Goal: Task Accomplishment & Management: Complete application form

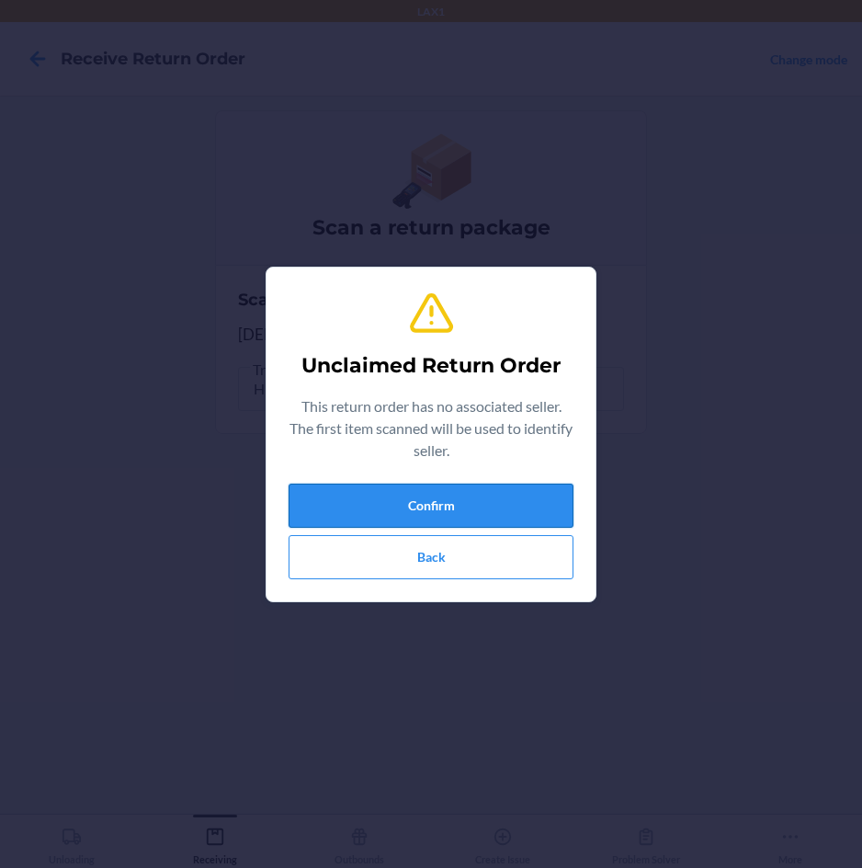
click at [513, 485] on button "Confirm" at bounding box center [431, 506] width 285 height 44
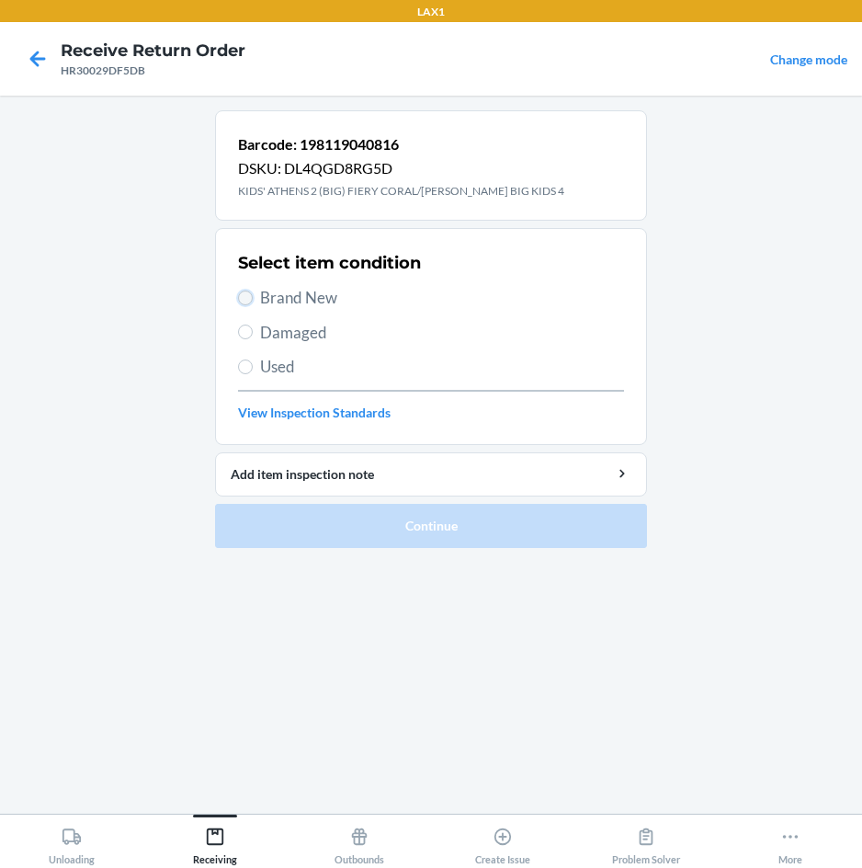
click at [245, 298] on input "Brand New" at bounding box center [245, 298] width 15 height 15
radio input "true"
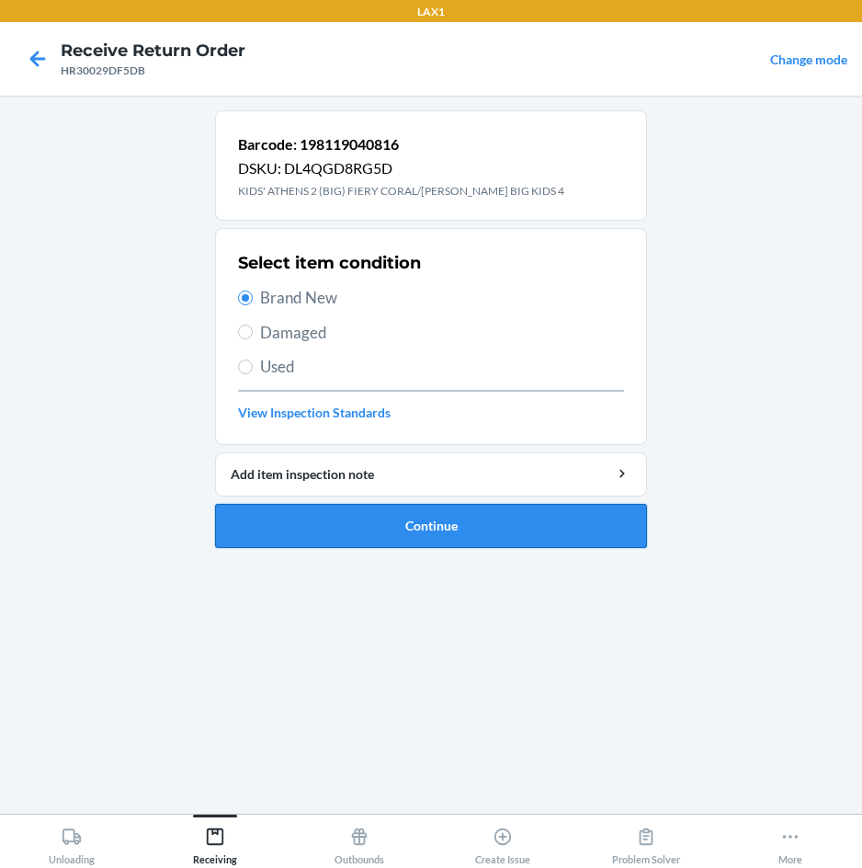
click at [278, 539] on button "Continue" at bounding box center [431, 526] width 432 height 44
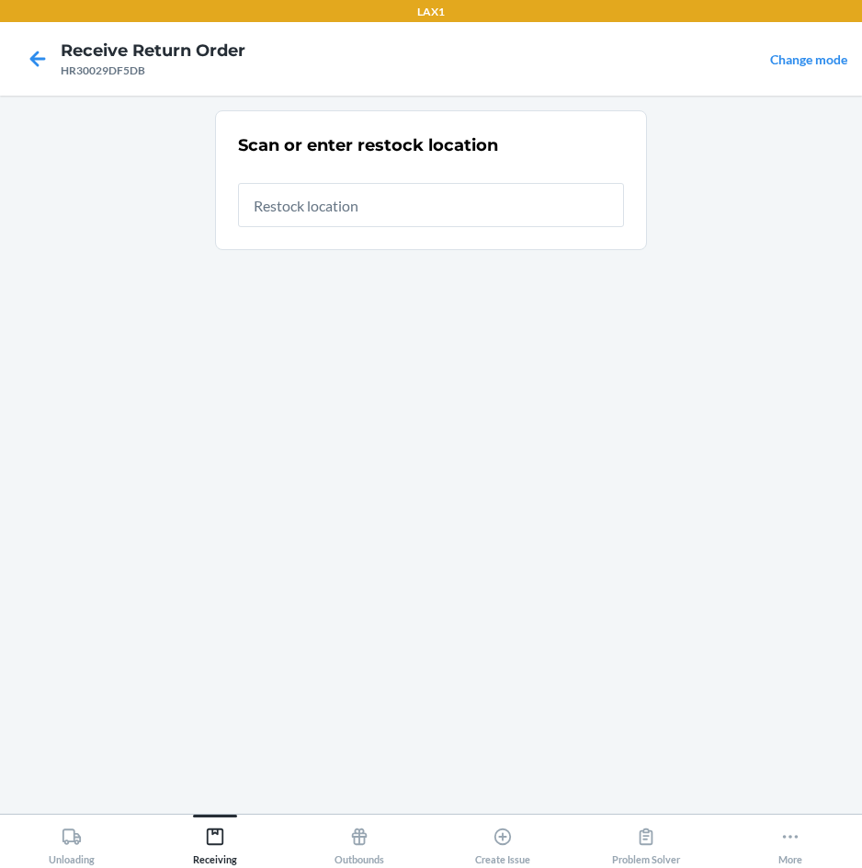
click at [386, 218] on input "text" at bounding box center [431, 205] width 386 height 44
type input "RTCART007"
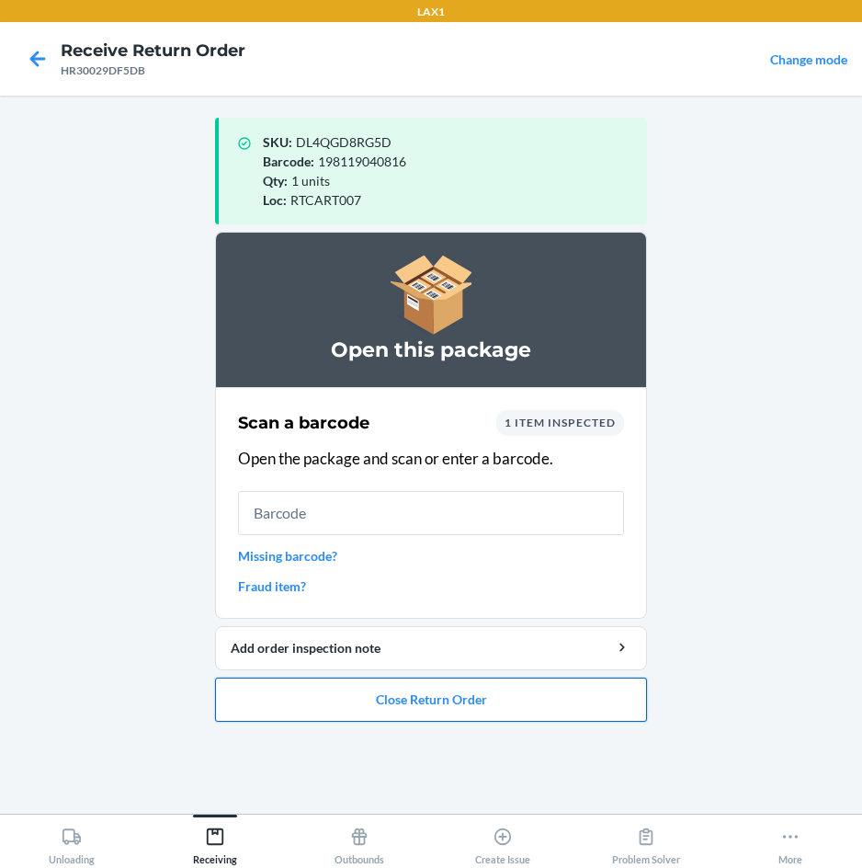
click at [454, 710] on button "Close Return Order" at bounding box center [431, 700] width 432 height 44
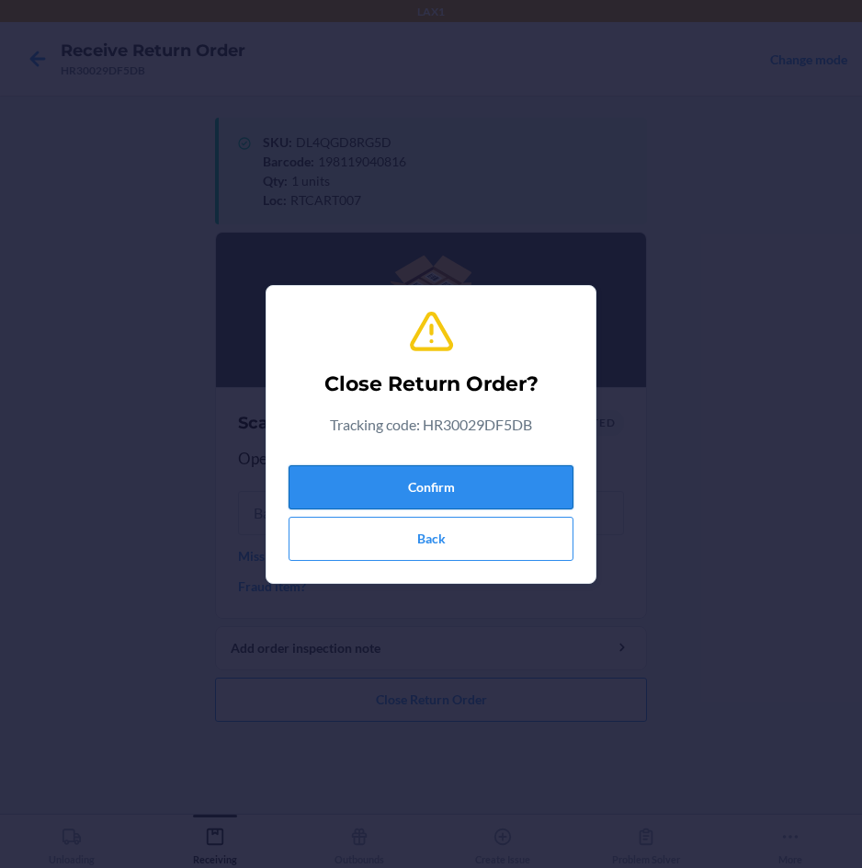
click at [514, 501] on button "Confirm" at bounding box center [431, 487] width 285 height 44
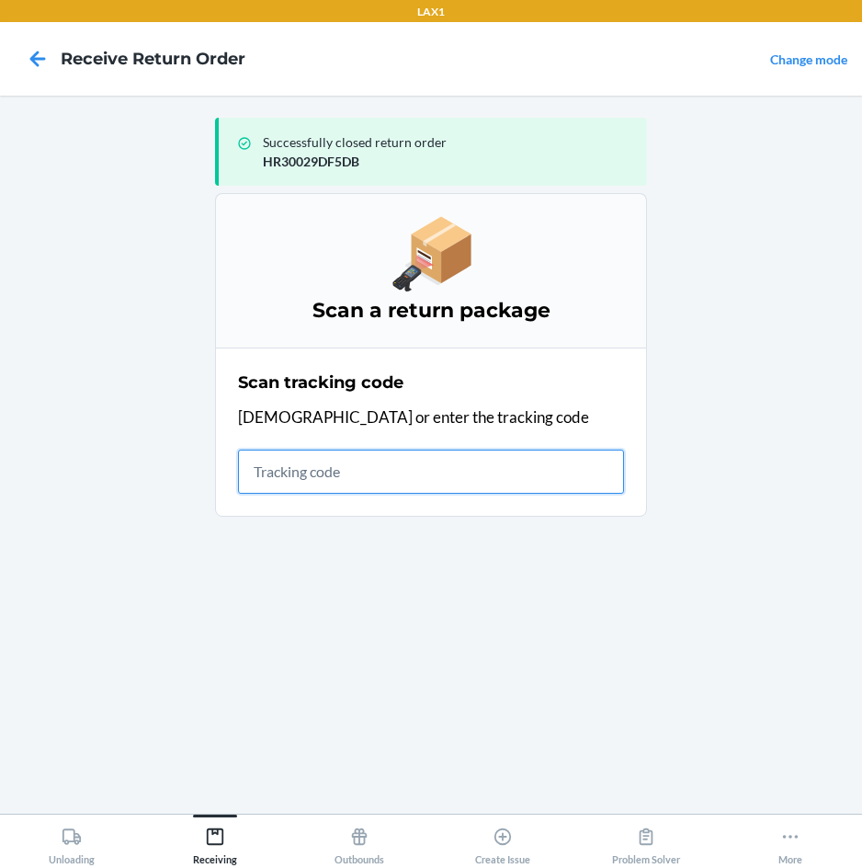
drag, startPoint x: 842, startPoint y: 324, endPoint x: 547, endPoint y: 477, distance: 332.7
click at [547, 477] on input "text" at bounding box center [431, 472] width 386 height 44
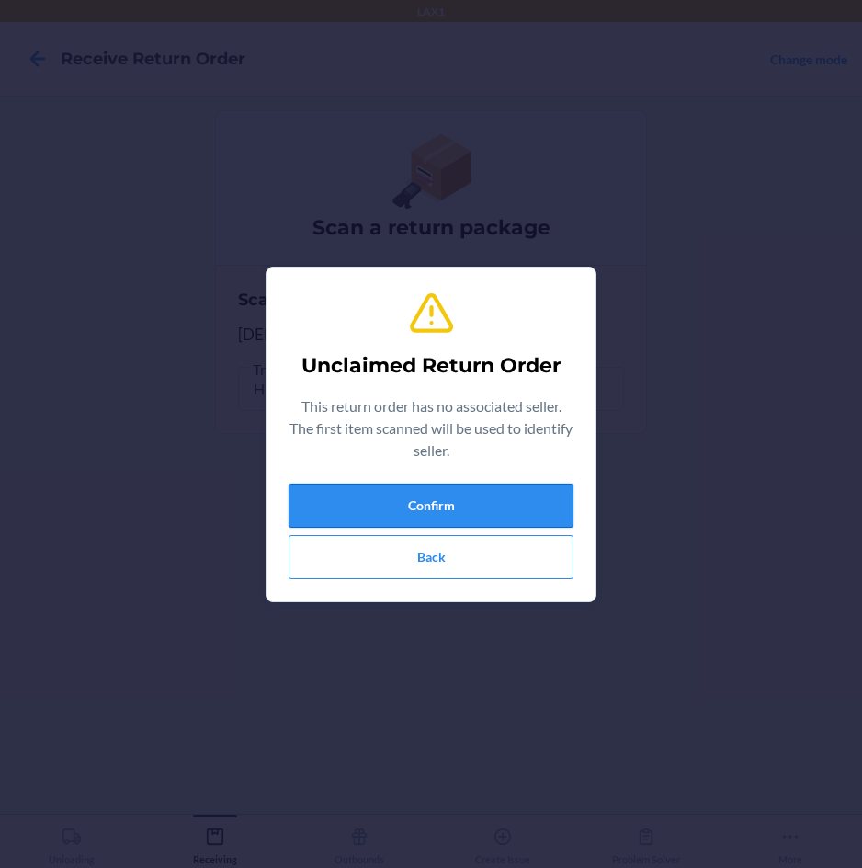
click at [542, 505] on button "Confirm" at bounding box center [431, 506] width 285 height 44
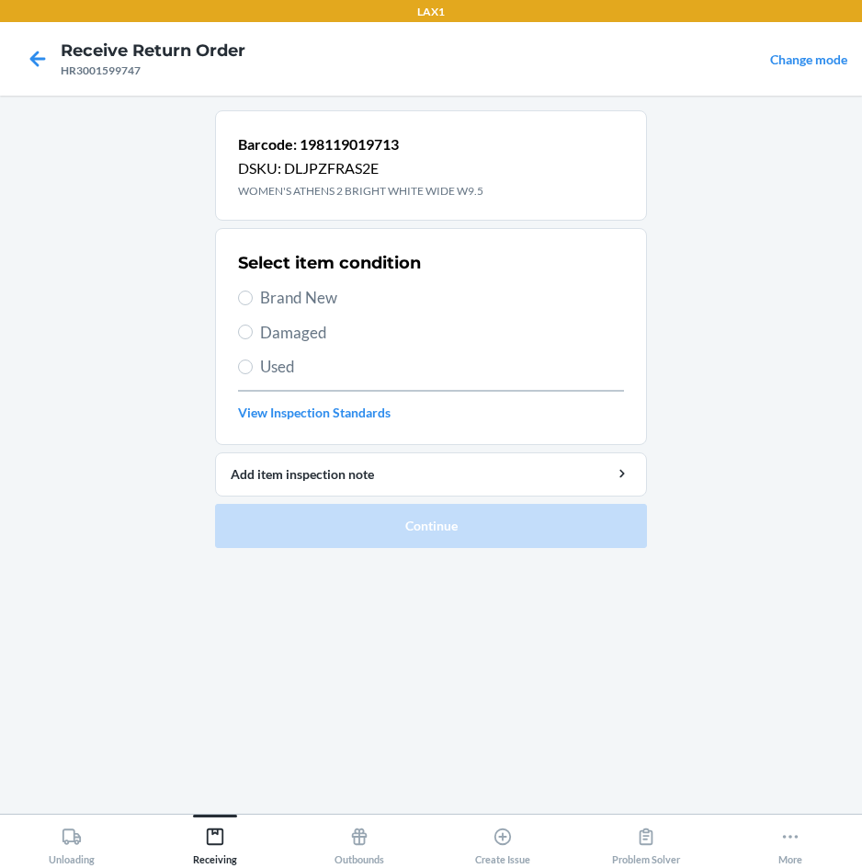
click at [315, 291] on span "Brand New" at bounding box center [442, 298] width 364 height 24
click at [253, 291] on input "Brand New" at bounding box center [245, 298] width 15 height 15
radio input "true"
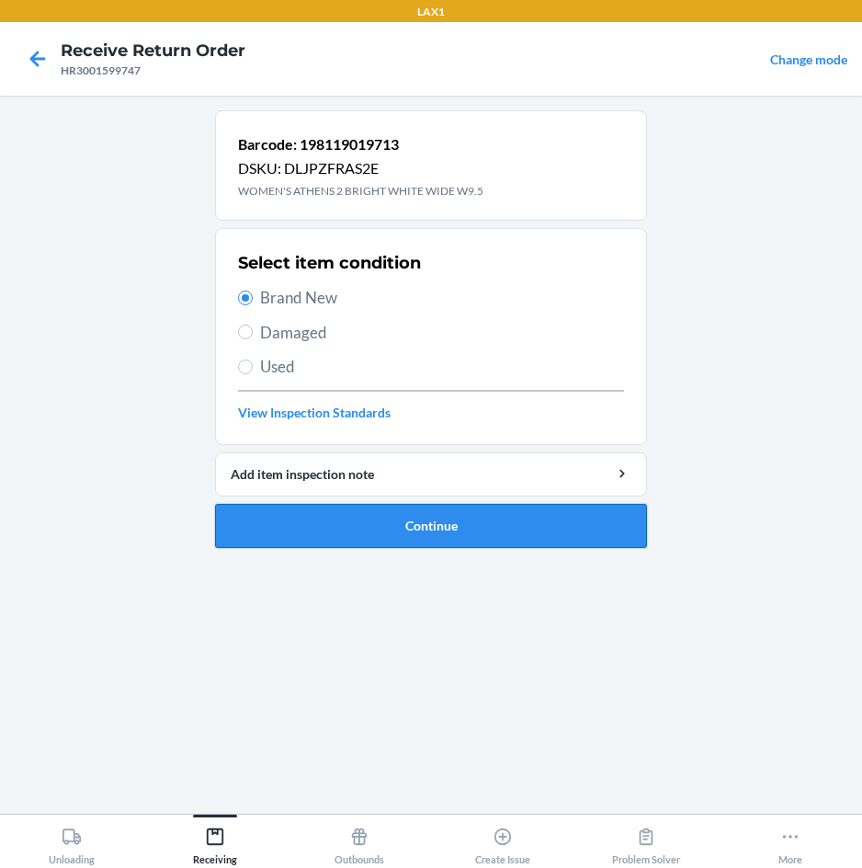
click at [445, 522] on button "Continue" at bounding box center [431, 526] width 432 height 44
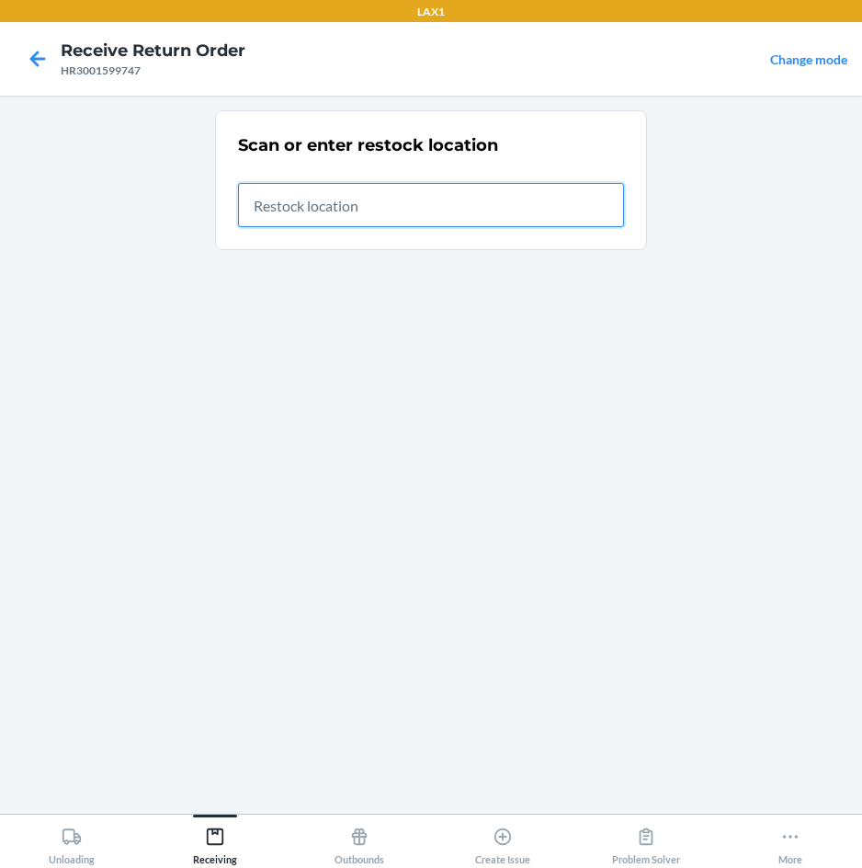
click at [513, 211] on input "text" at bounding box center [431, 205] width 386 height 44
type input "RTCART007"
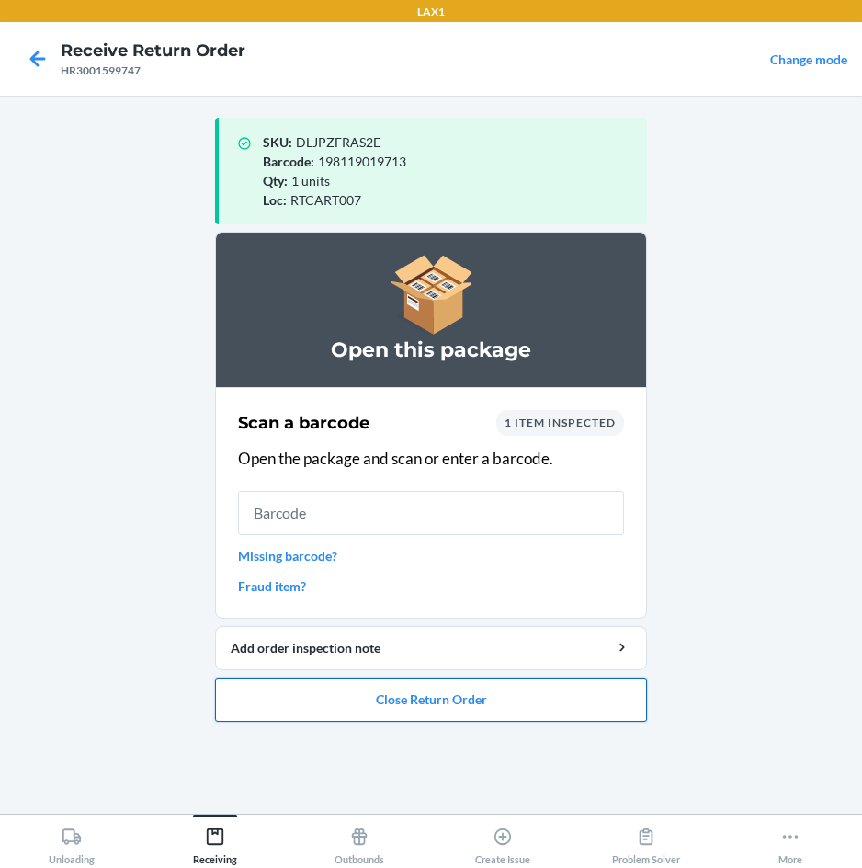
click at [477, 695] on button "Close Return Order" at bounding box center [431, 700] width 432 height 44
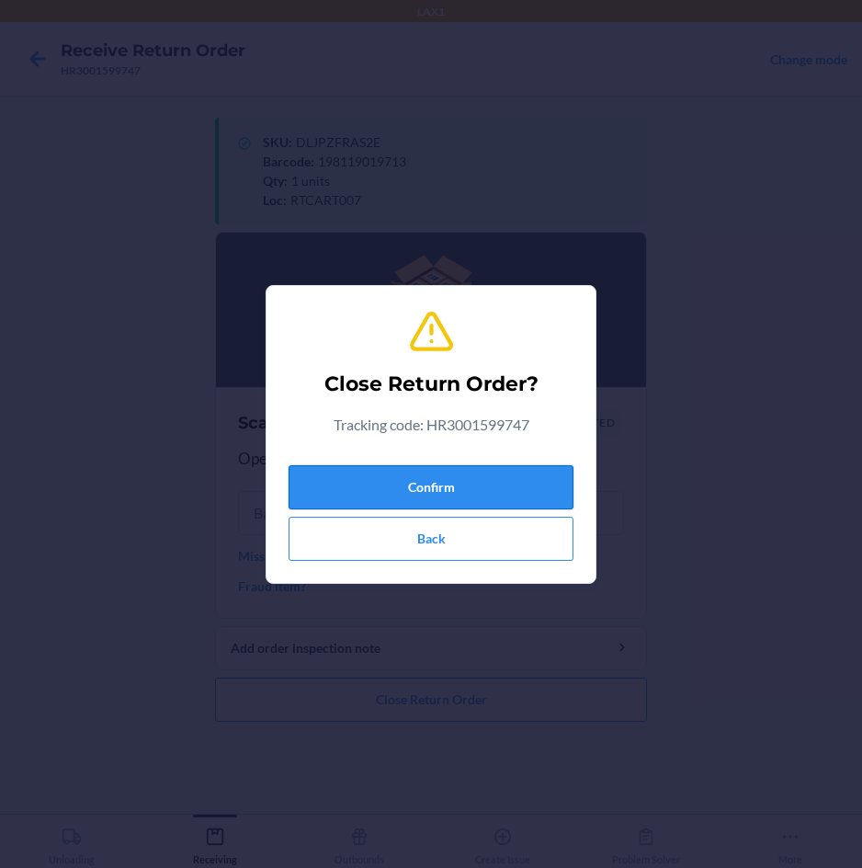
click at [504, 485] on button "Confirm" at bounding box center [431, 487] width 285 height 44
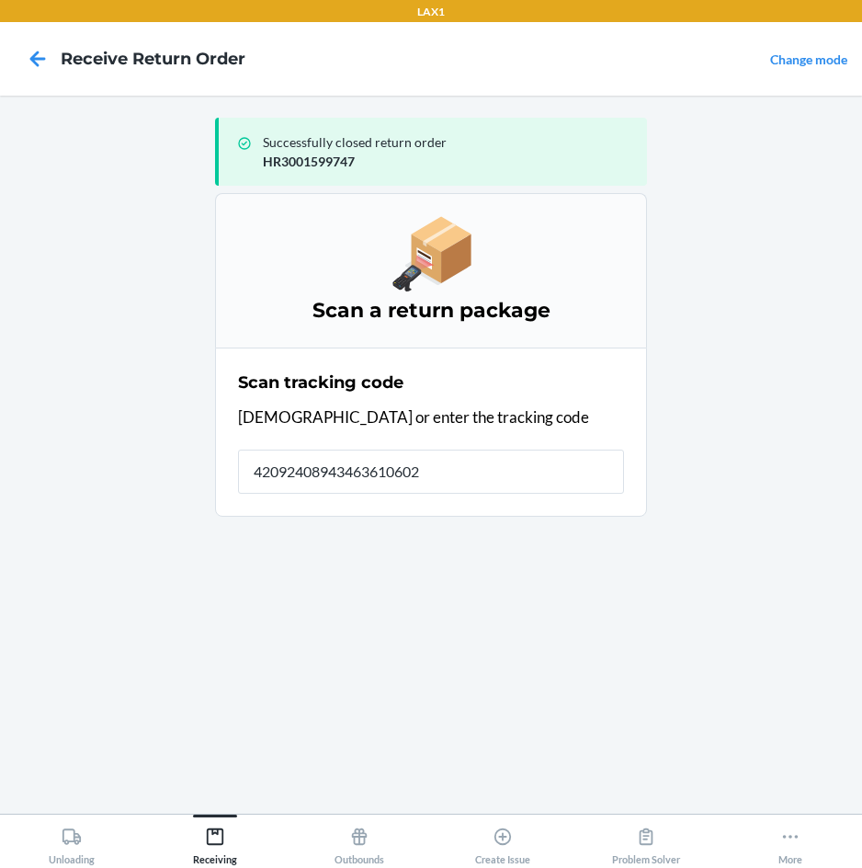
type input "420924089434636106023"
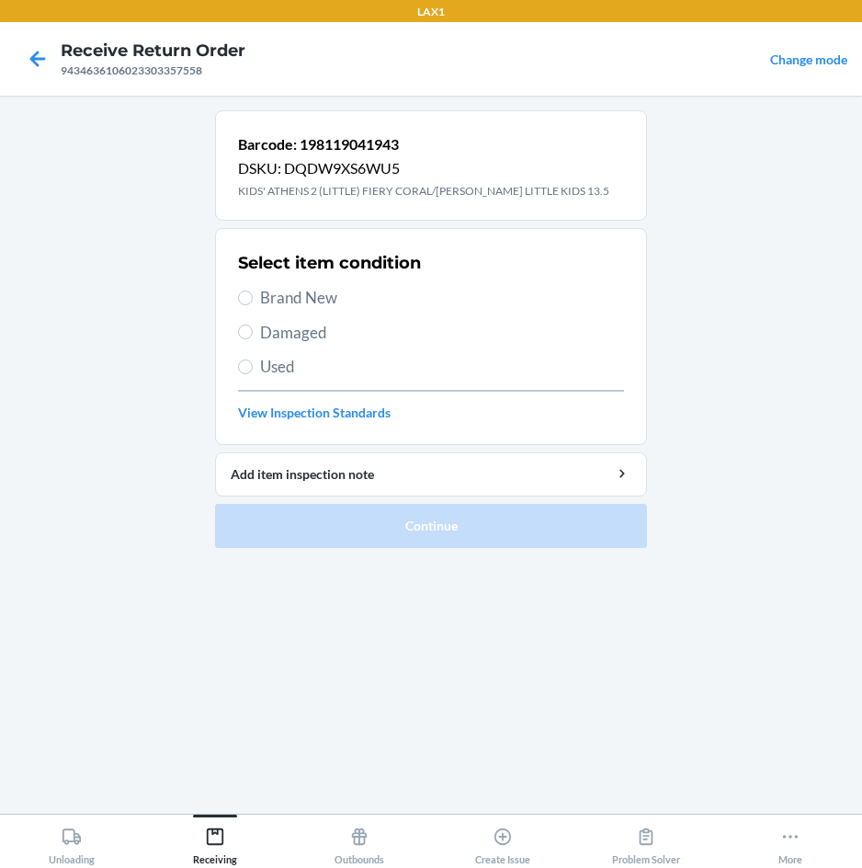
click at [296, 292] on span "Brand New" at bounding box center [442, 298] width 364 height 24
click at [253, 292] on input "Brand New" at bounding box center [245, 298] width 15 height 15
radio input "true"
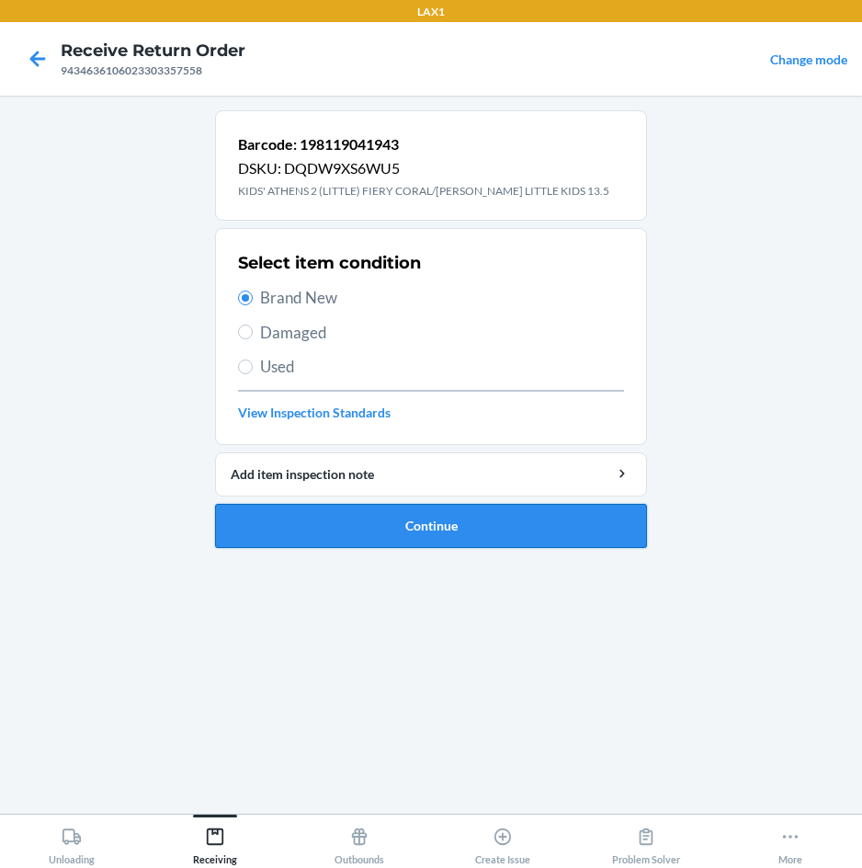
click at [288, 532] on button "Continue" at bounding box center [431, 526] width 432 height 44
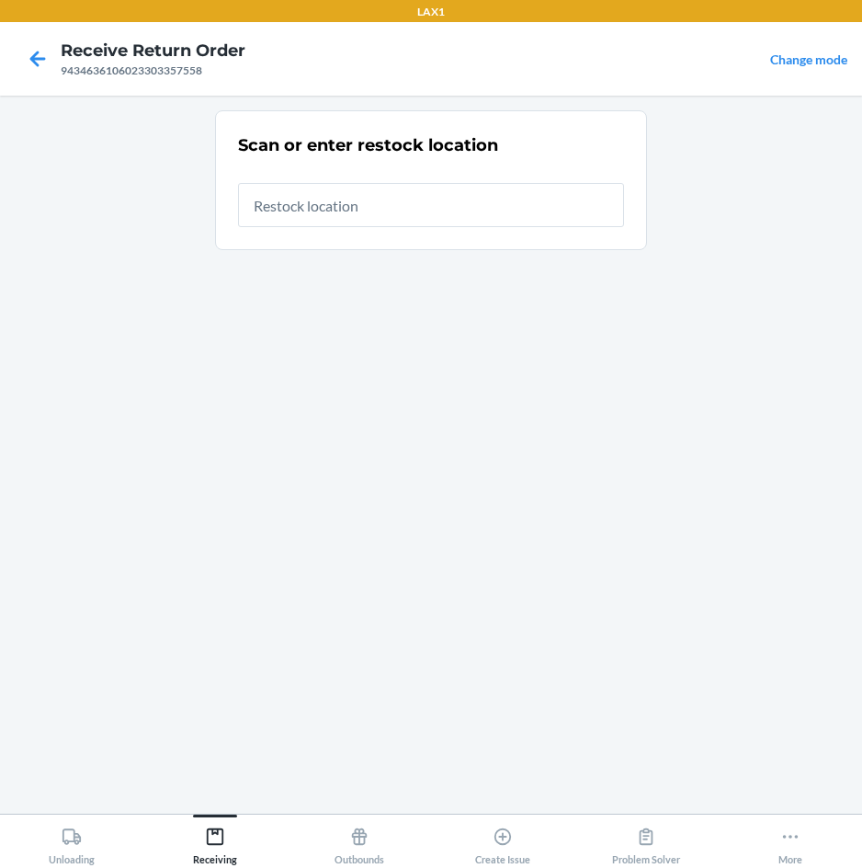
click at [484, 211] on input "text" at bounding box center [431, 205] width 386 height 44
type input "RTCART007"
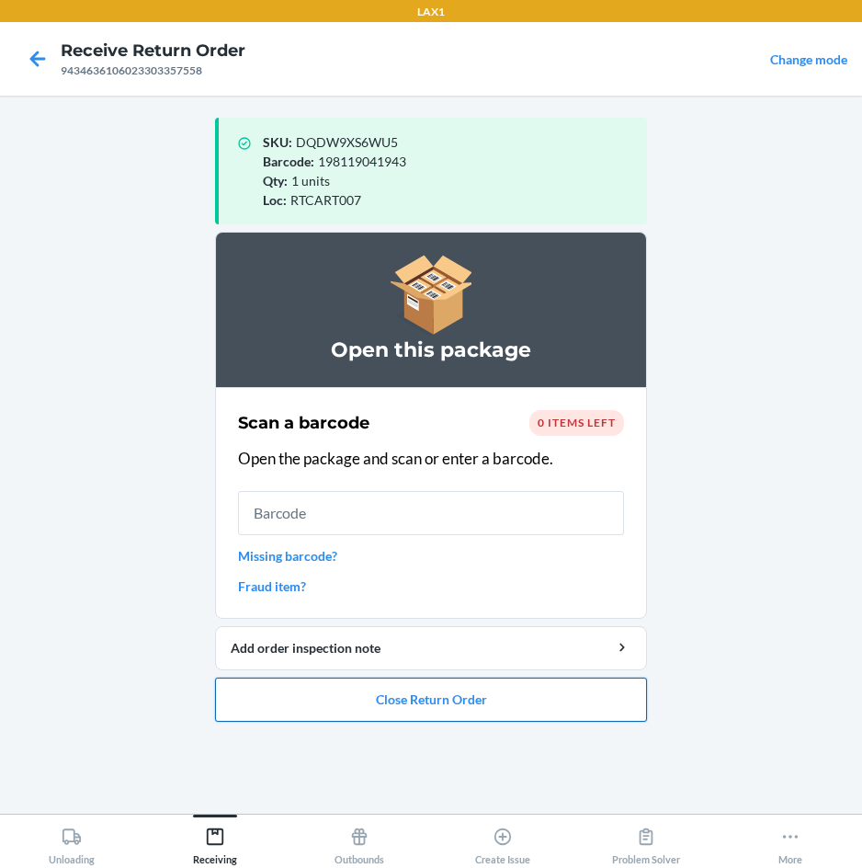
click at [382, 705] on button "Close Return Order" at bounding box center [431, 700] width 432 height 44
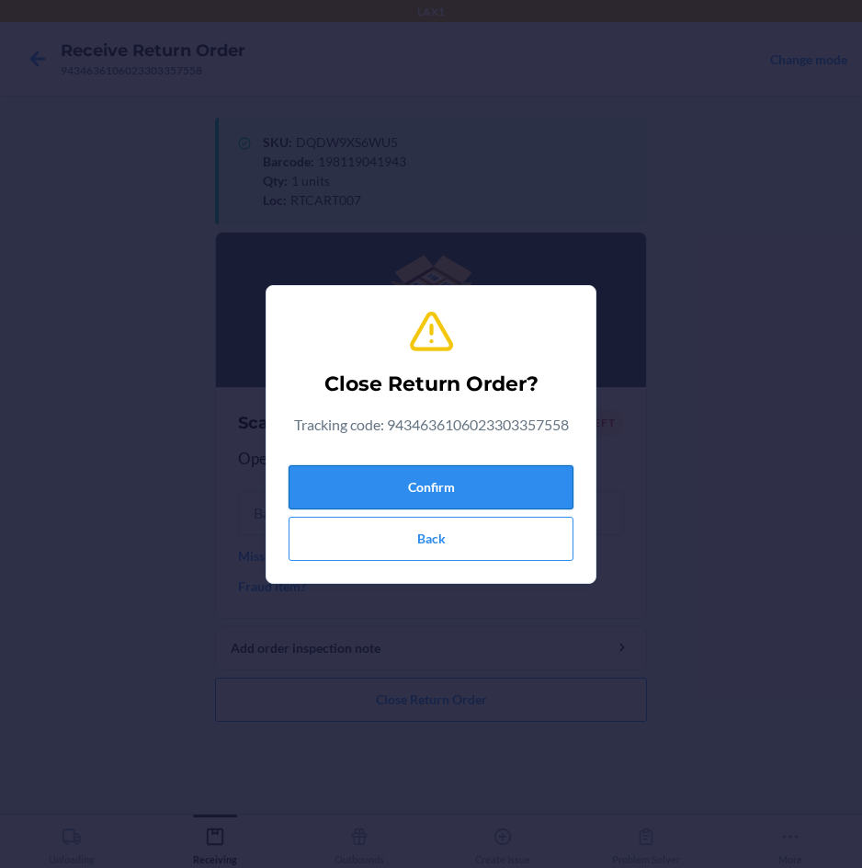
click at [452, 485] on button "Confirm" at bounding box center [431, 487] width 285 height 44
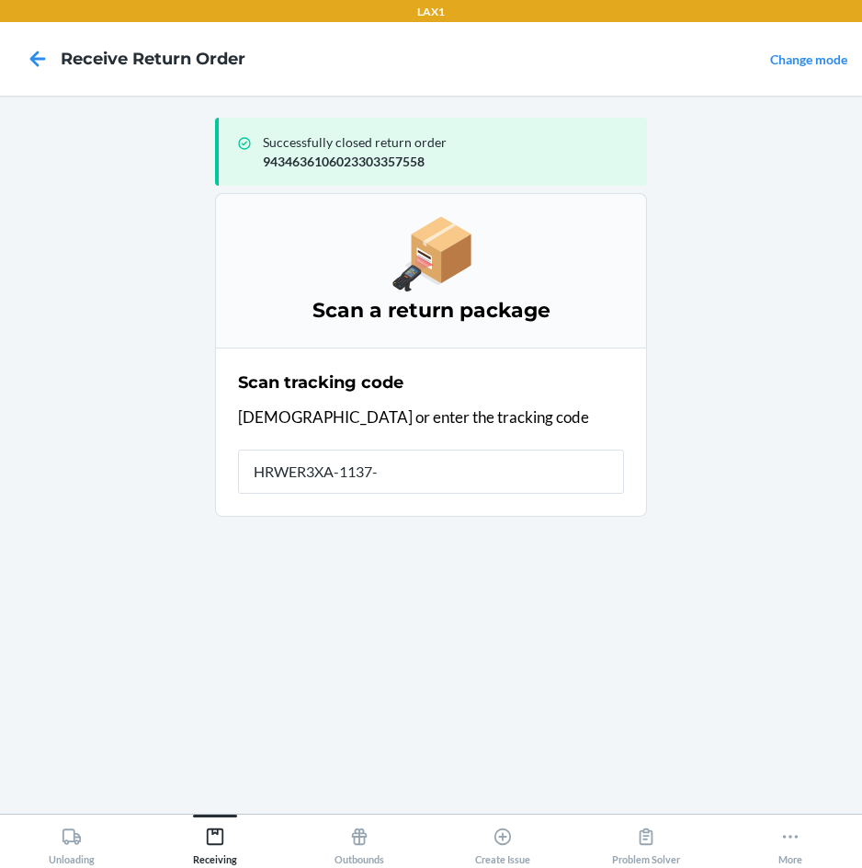
type input "HRWER3XA-1137-1"
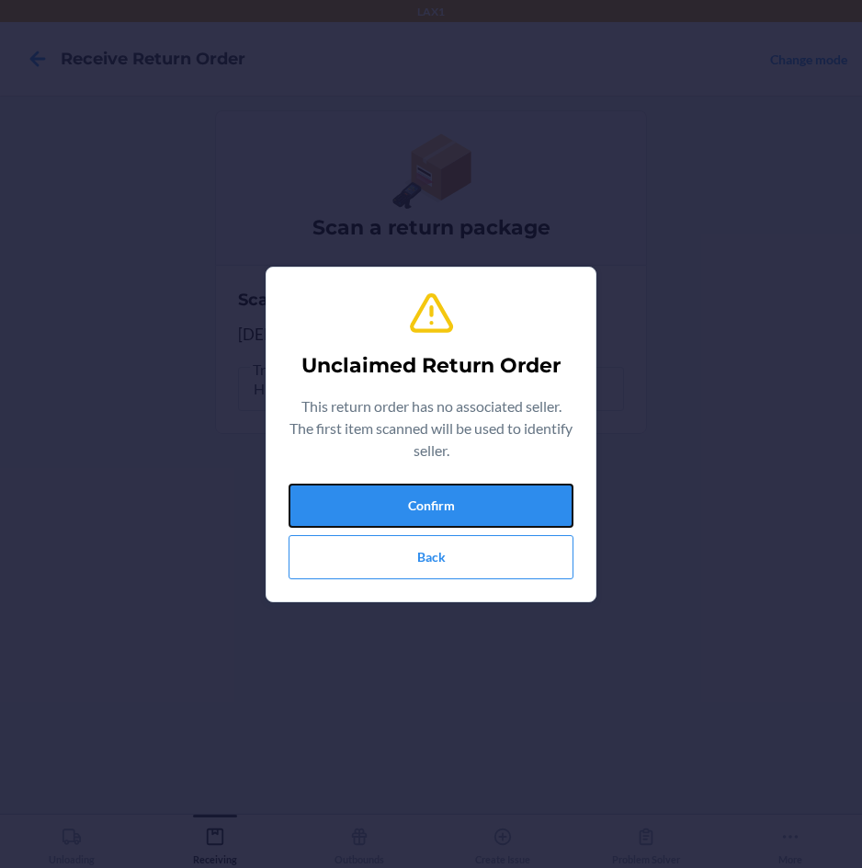
click at [452, 485] on button "Confirm" at bounding box center [431, 506] width 285 height 44
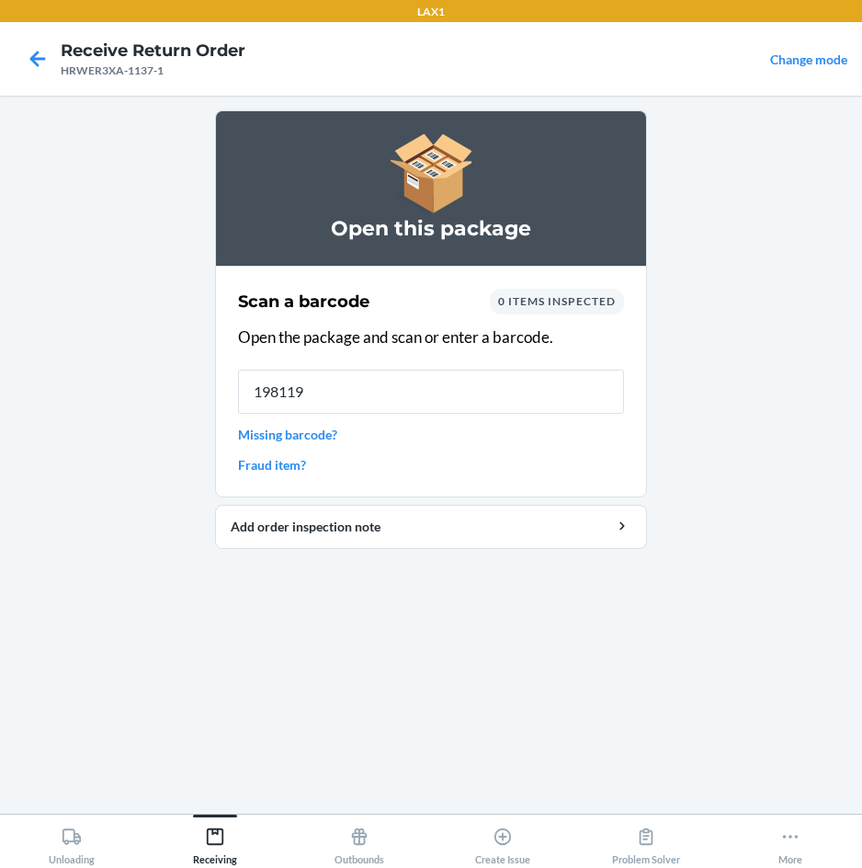
type input "1981190"
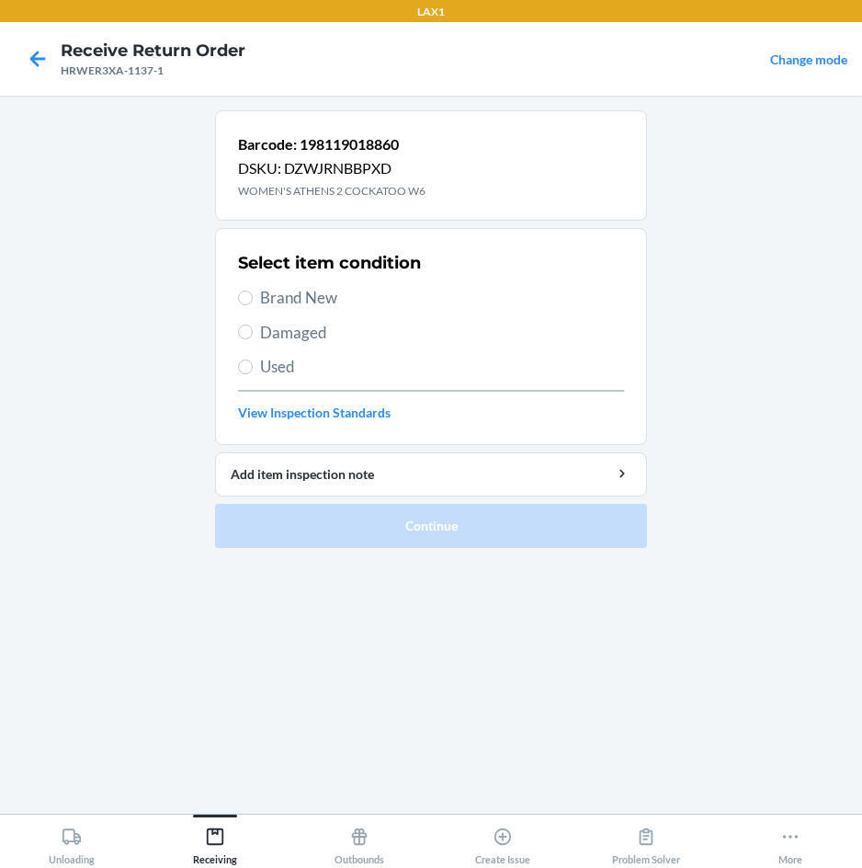
click at [316, 299] on span "Brand New" at bounding box center [442, 298] width 364 height 24
click at [253, 299] on input "Brand New" at bounding box center [245, 298] width 15 height 15
radio input "true"
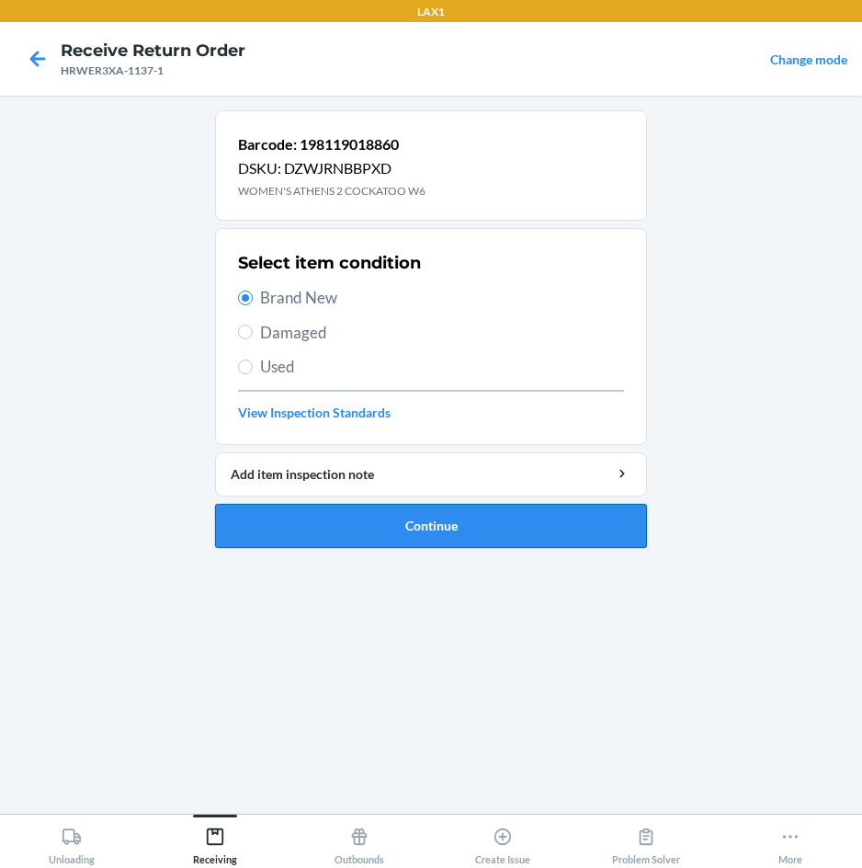
click at [309, 519] on button "Continue" at bounding box center [431, 526] width 432 height 44
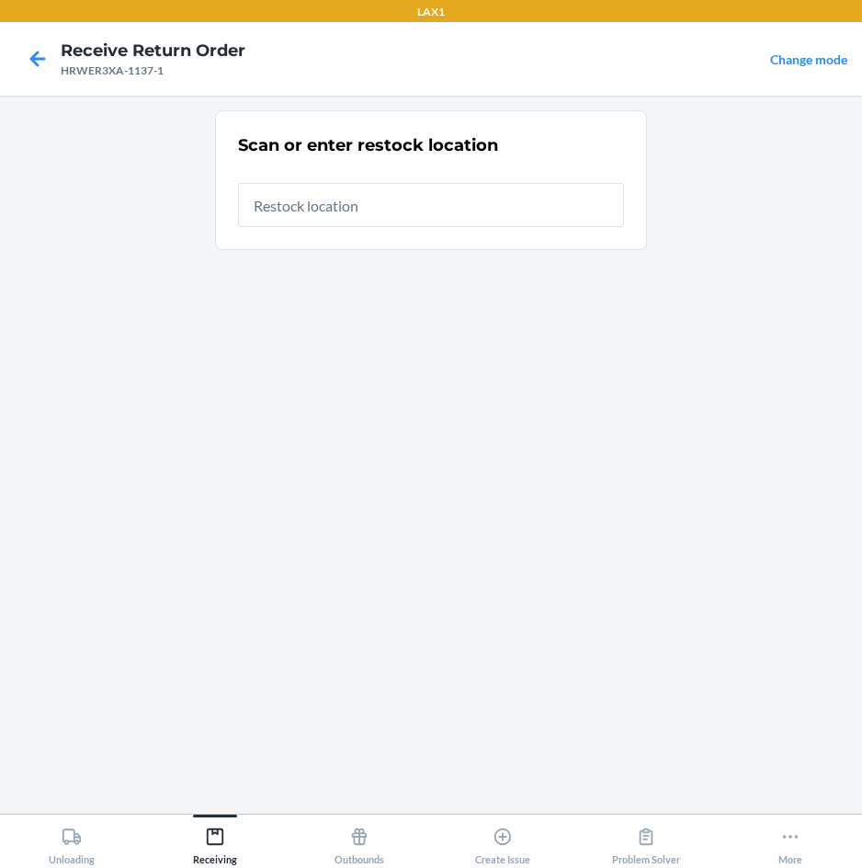
click at [440, 202] on input "text" at bounding box center [431, 205] width 386 height 44
type input "RTCART007"
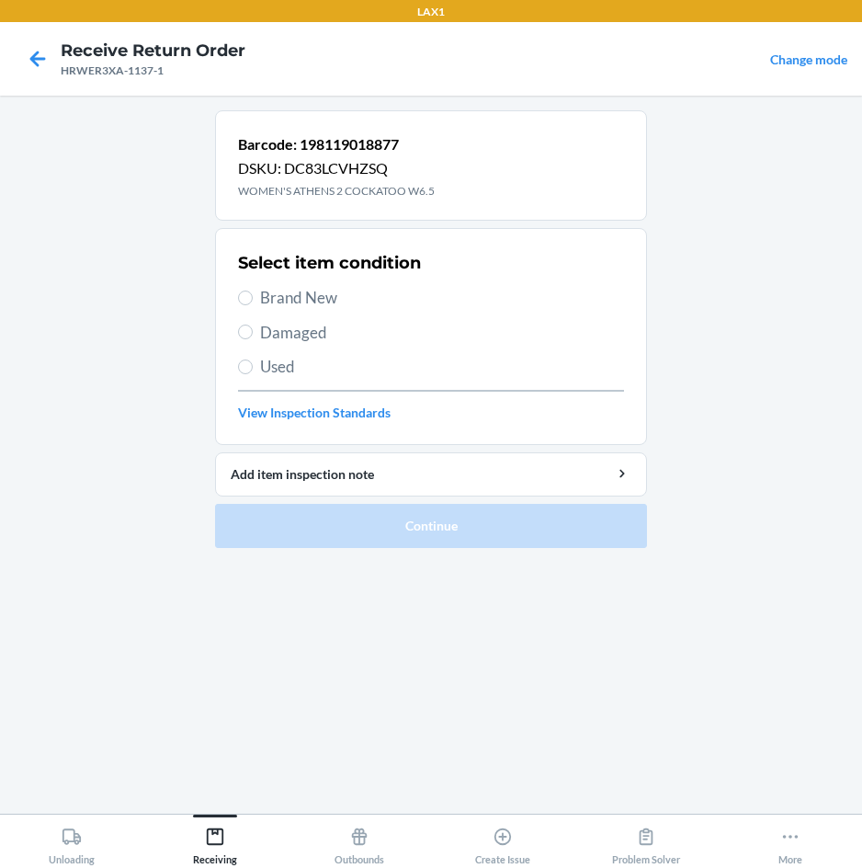
click at [325, 297] on span "Brand New" at bounding box center [442, 298] width 364 height 24
click at [253, 297] on input "Brand New" at bounding box center [245, 298] width 15 height 15
radio input "true"
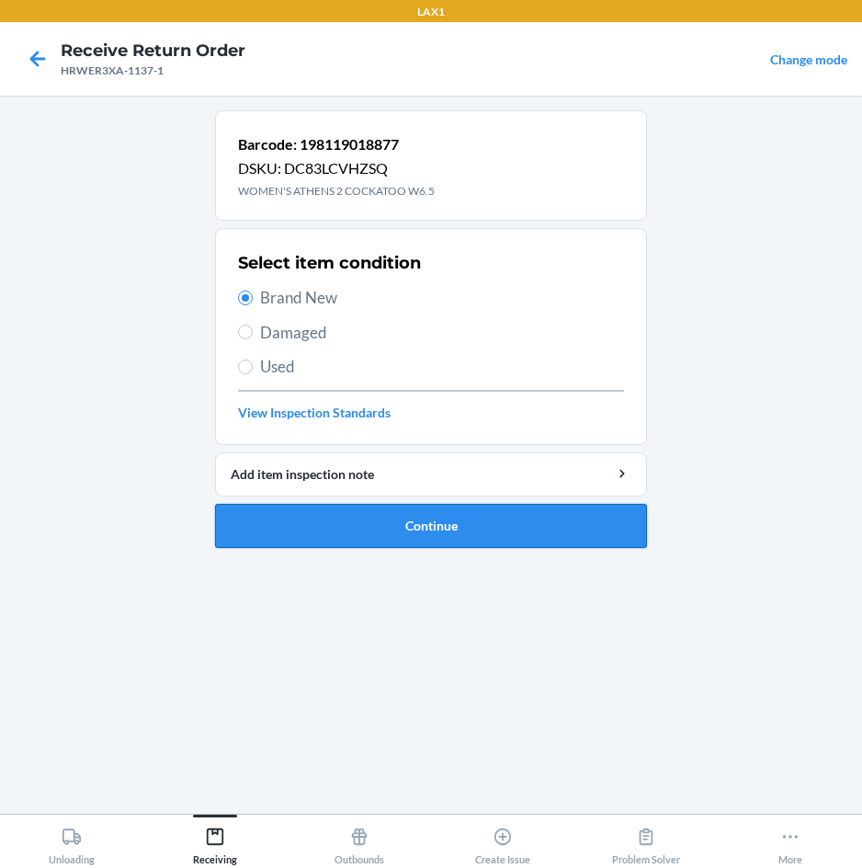
click at [375, 534] on button "Continue" at bounding box center [431, 526] width 432 height 44
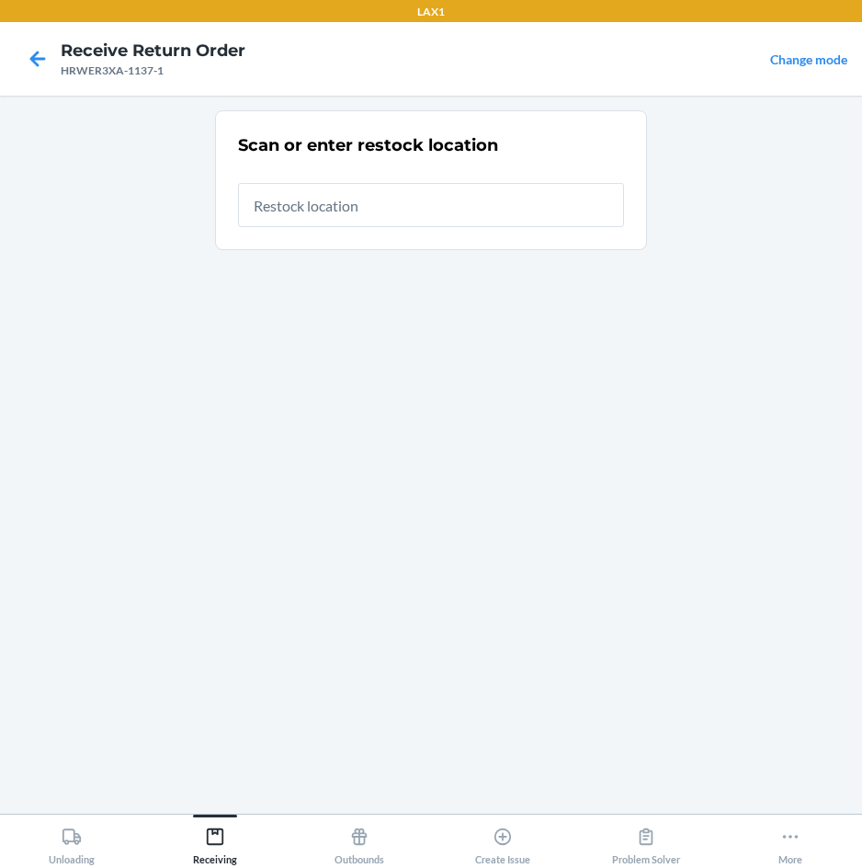
click at [438, 221] on input "text" at bounding box center [431, 205] width 386 height 44
type input "RTCART007"
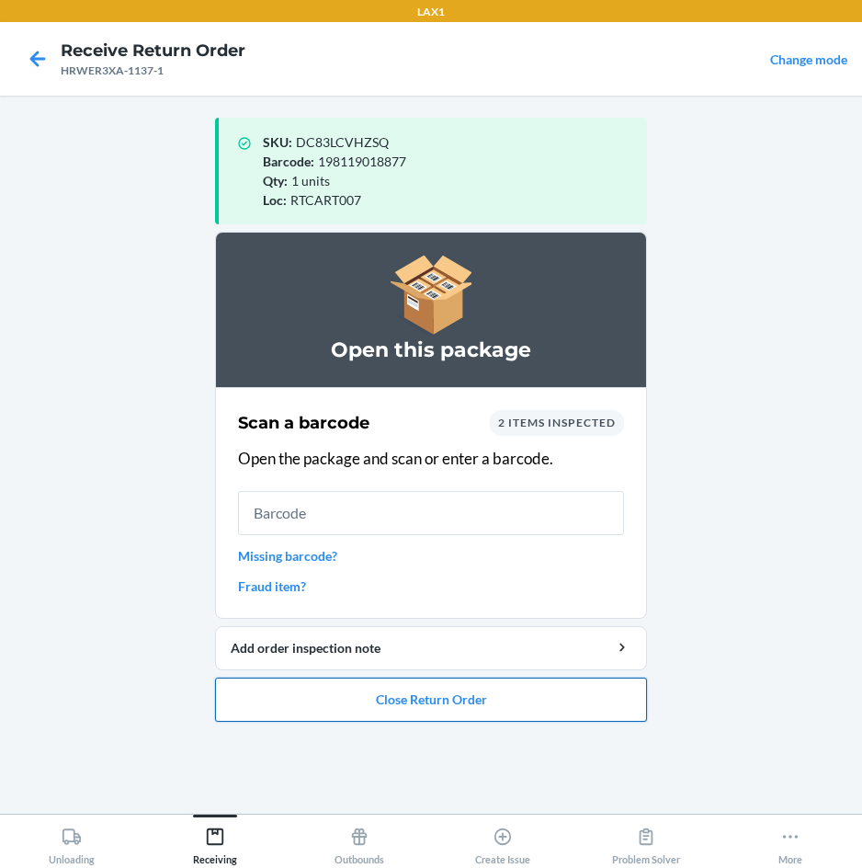
click at [284, 701] on button "Close Return Order" at bounding box center [431, 700] width 432 height 44
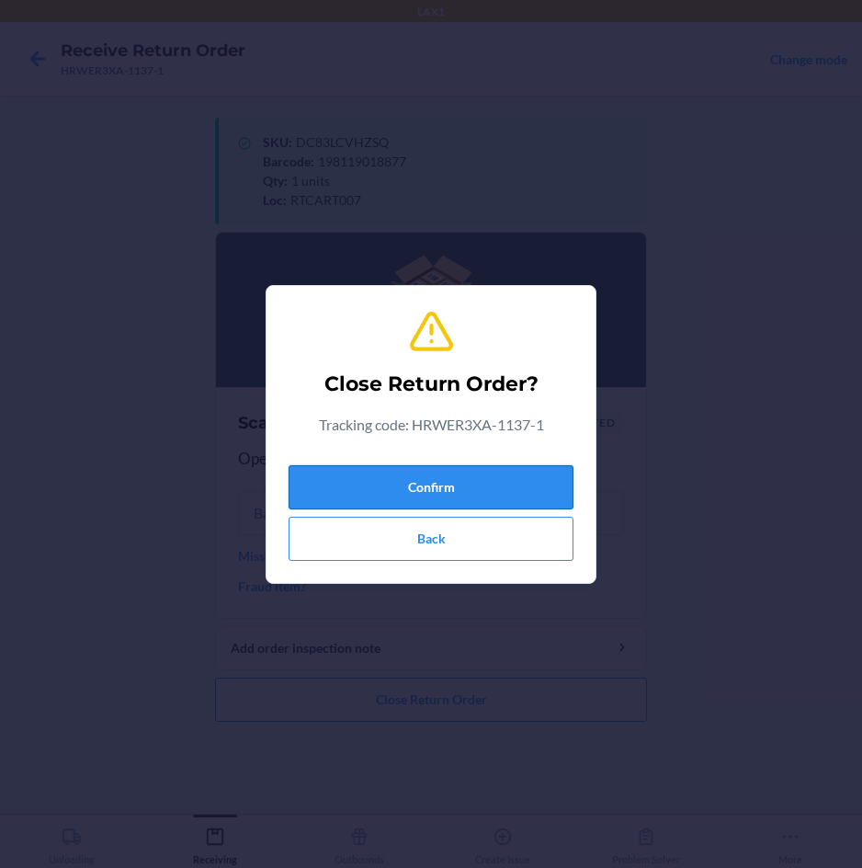
click at [364, 494] on button "Confirm" at bounding box center [431, 487] width 285 height 44
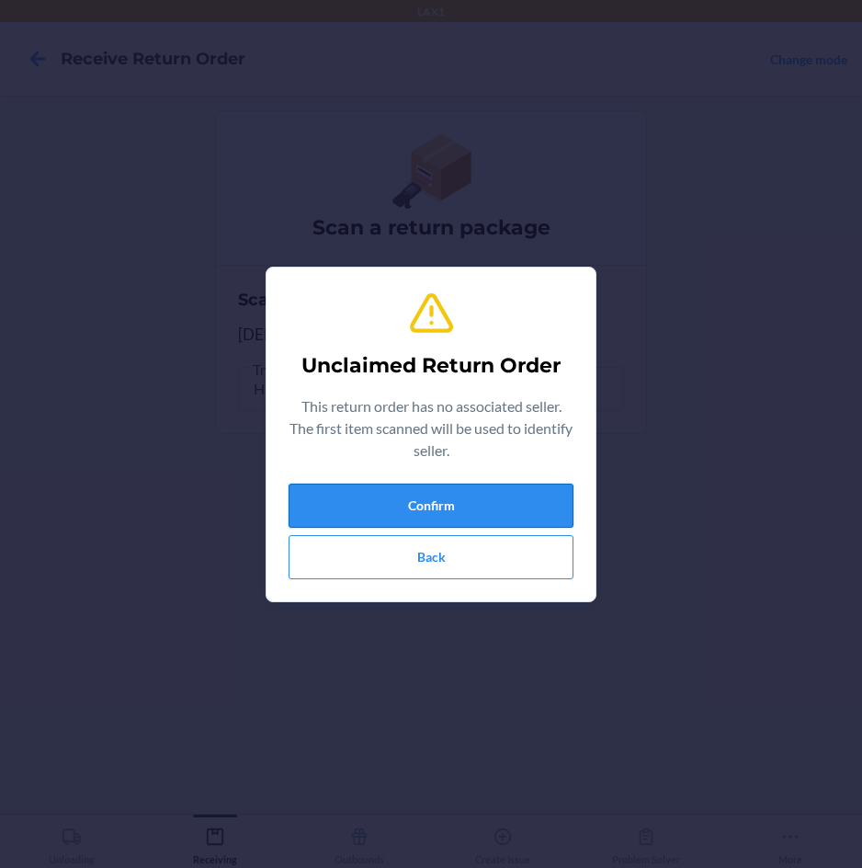
click at [356, 507] on button "Confirm" at bounding box center [431, 506] width 285 height 44
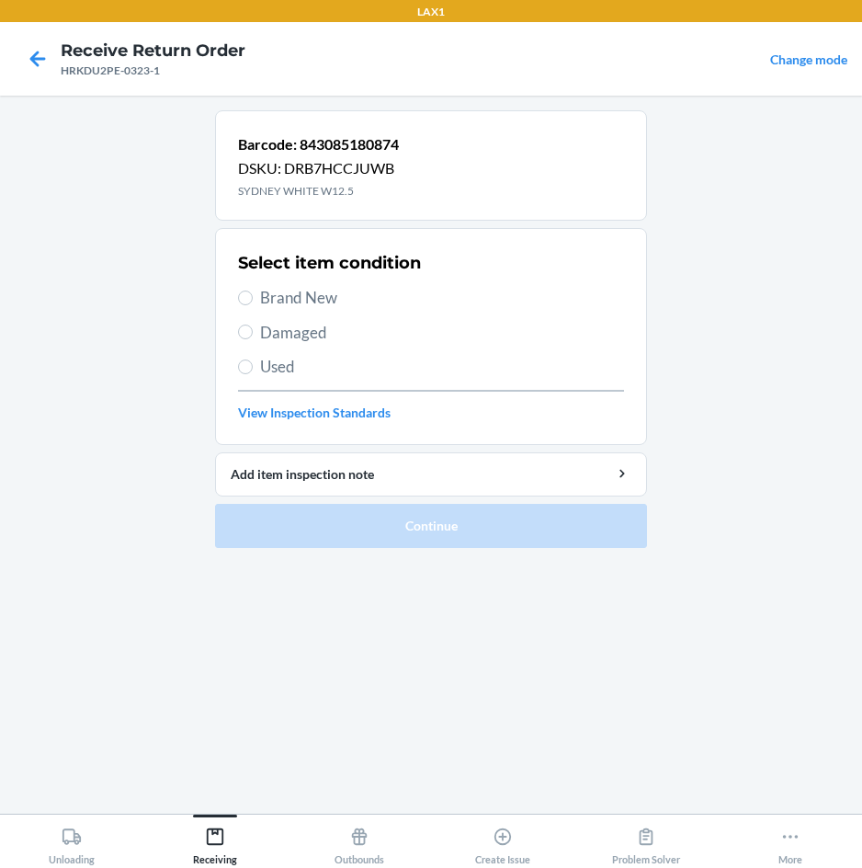
click at [284, 307] on span "Brand New" at bounding box center [442, 298] width 364 height 24
click at [253, 305] on input "Brand New" at bounding box center [245, 298] width 15 height 15
radio input "true"
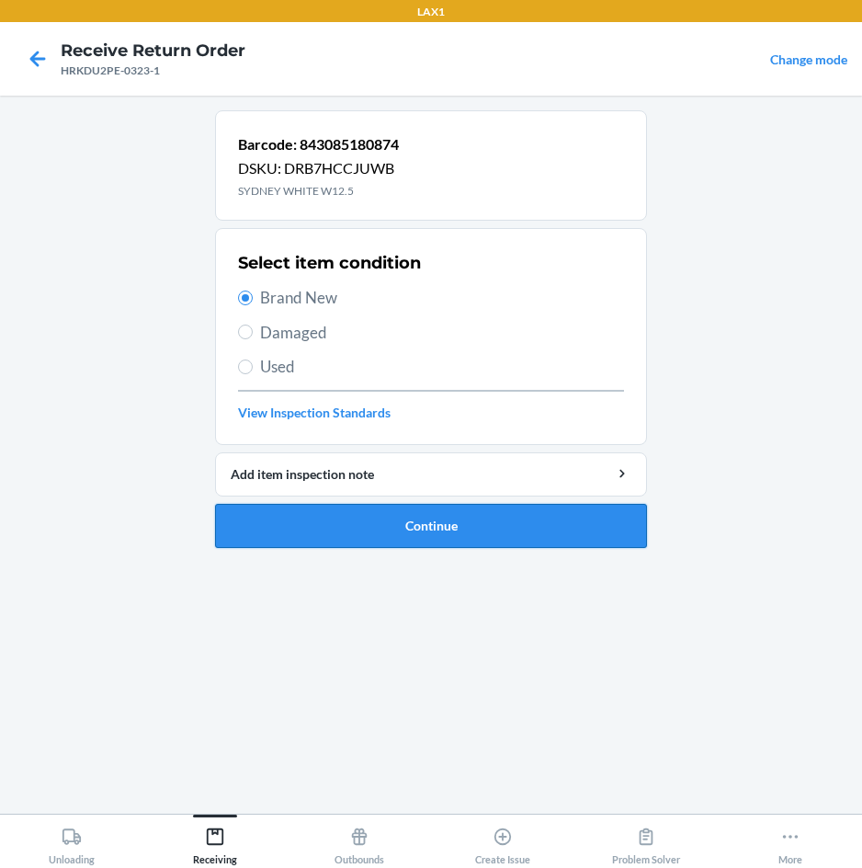
click at [303, 516] on button "Continue" at bounding box center [431, 526] width 432 height 44
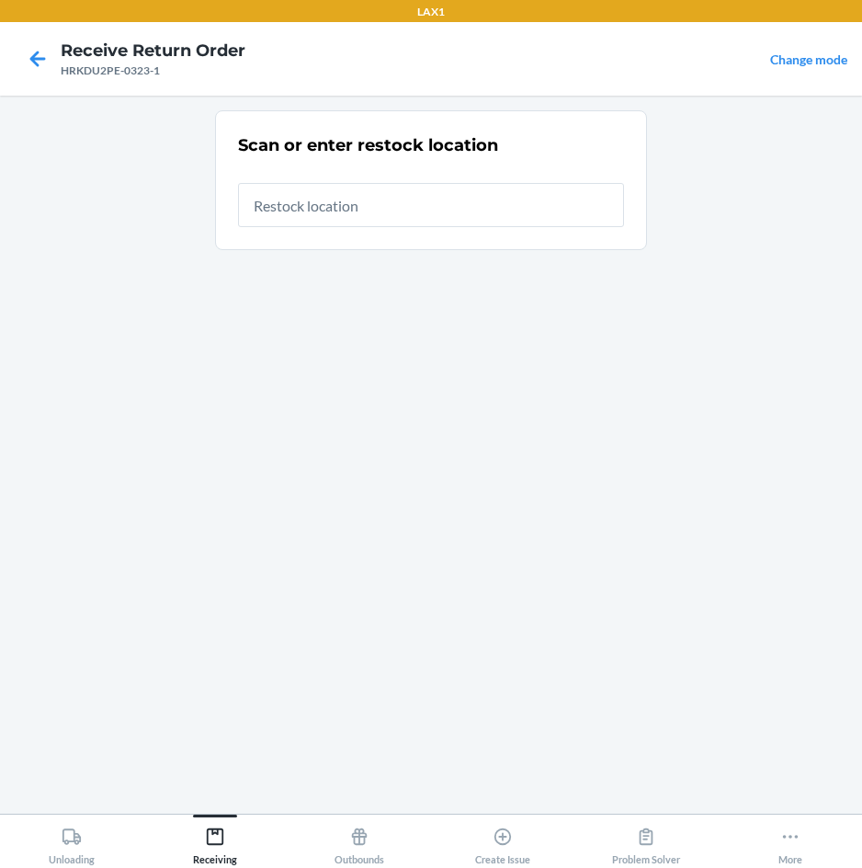
click at [421, 208] on input "text" at bounding box center [431, 205] width 386 height 44
type input "RTCART007"
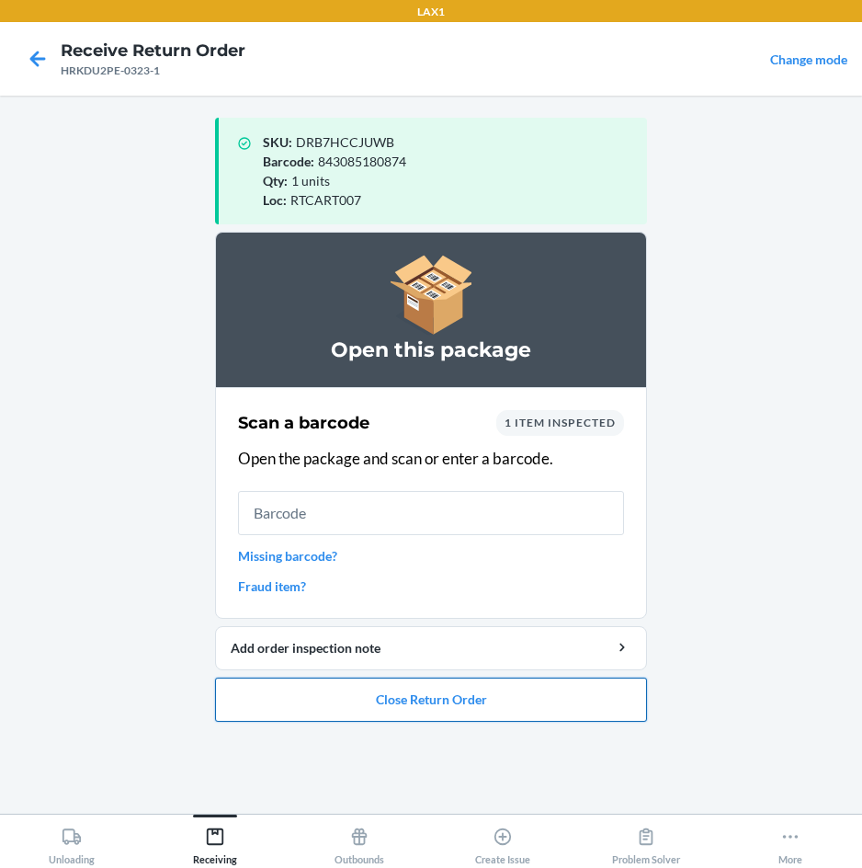
click at [354, 687] on button "Close Return Order" at bounding box center [431, 700] width 432 height 44
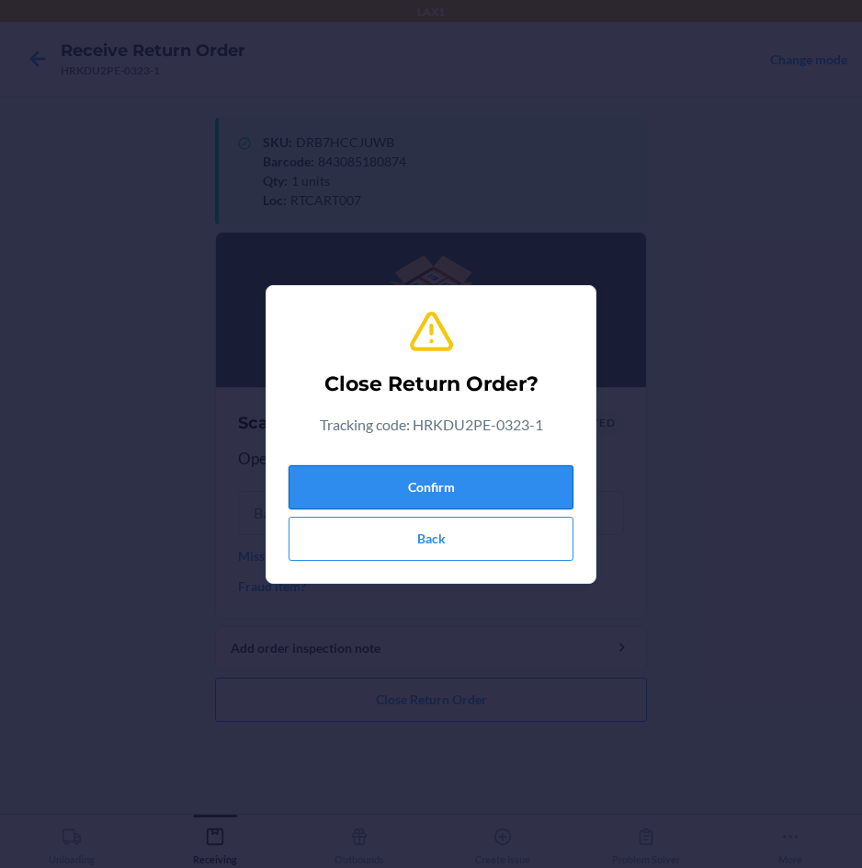
click at [407, 473] on button "Confirm" at bounding box center [431, 487] width 285 height 44
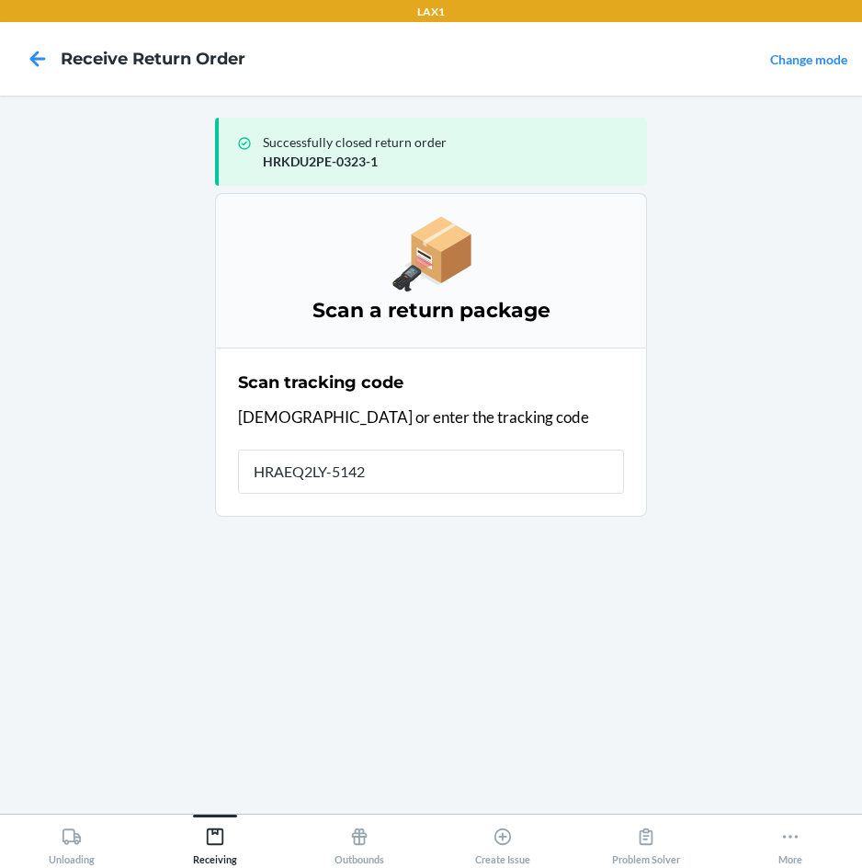
type input "HRAEQ2LY-5142-"
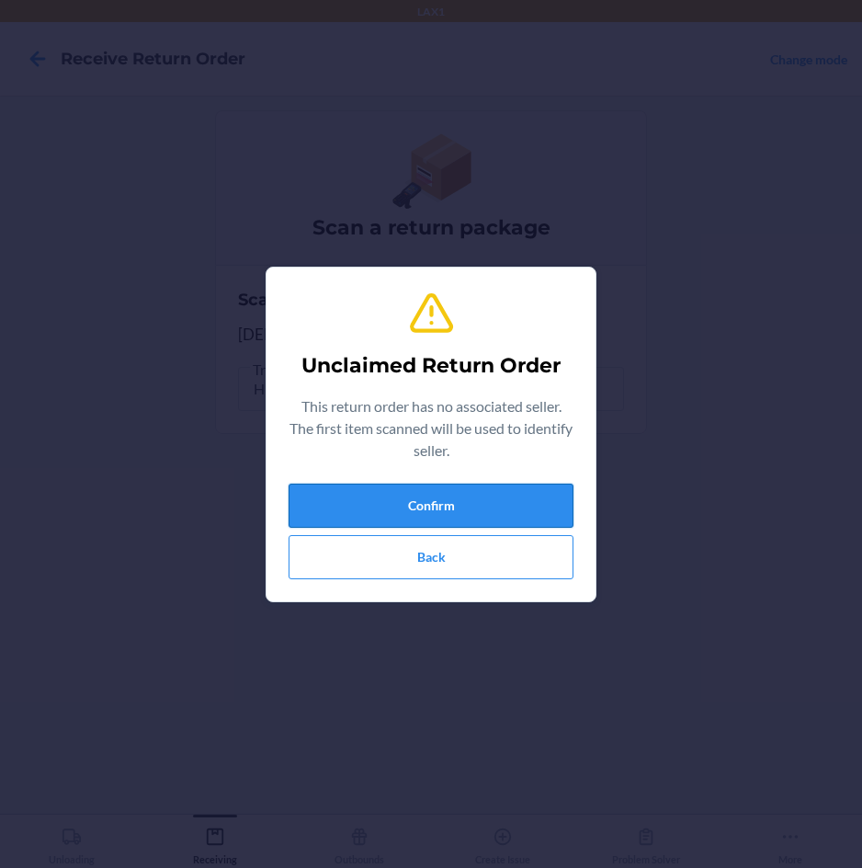
click at [408, 499] on button "Confirm" at bounding box center [431, 506] width 285 height 44
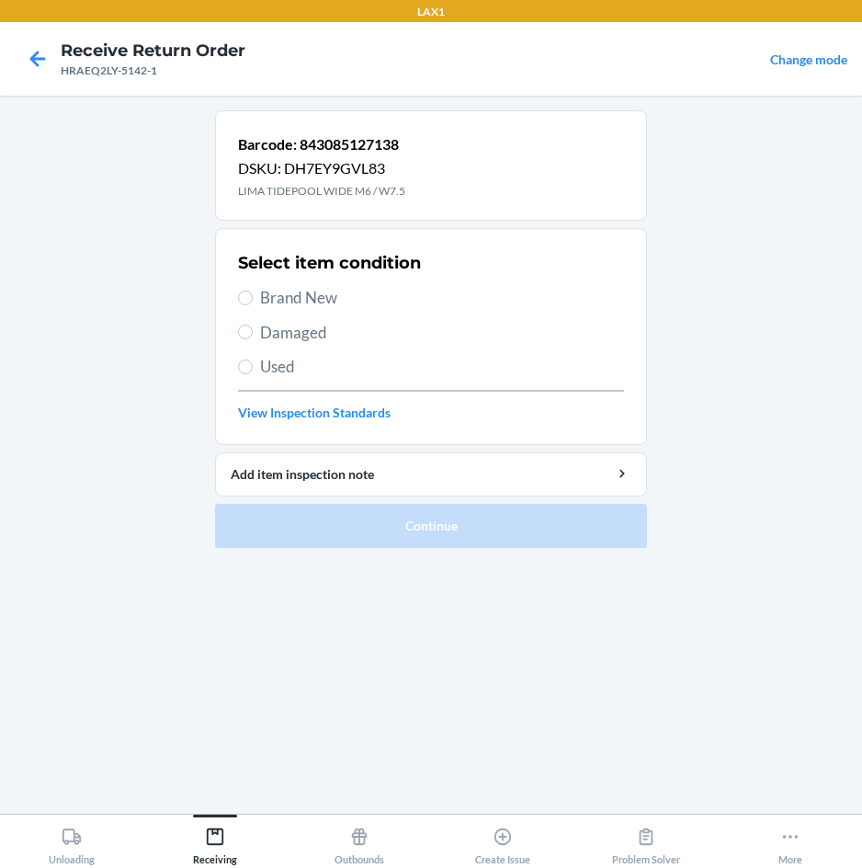
click at [336, 297] on span "Brand New" at bounding box center [442, 298] width 364 height 24
click at [253, 297] on input "Brand New" at bounding box center [245, 298] width 15 height 15
radio input "true"
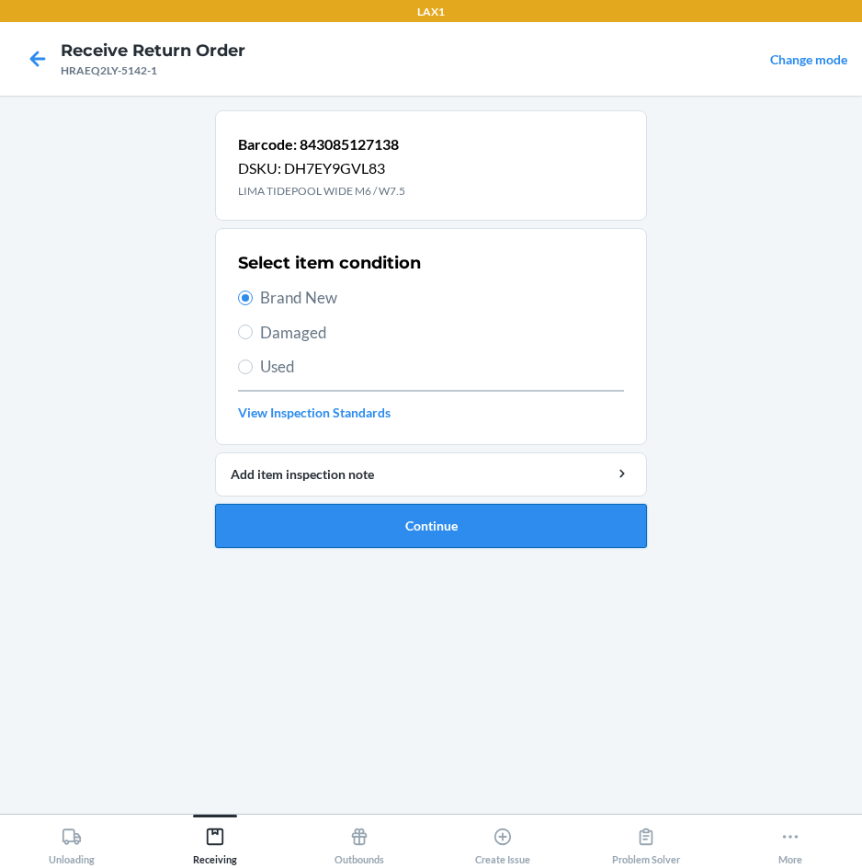
click at [324, 509] on button "Continue" at bounding box center [431, 526] width 432 height 44
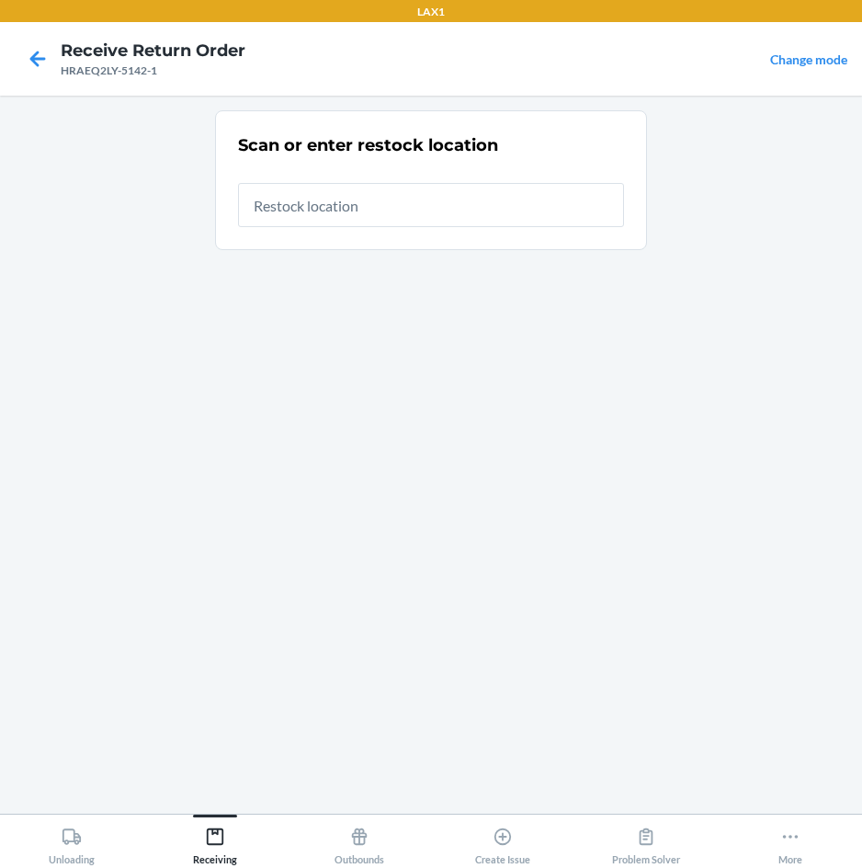
click at [455, 207] on input "text" at bounding box center [431, 205] width 386 height 44
type input "RTCART007"
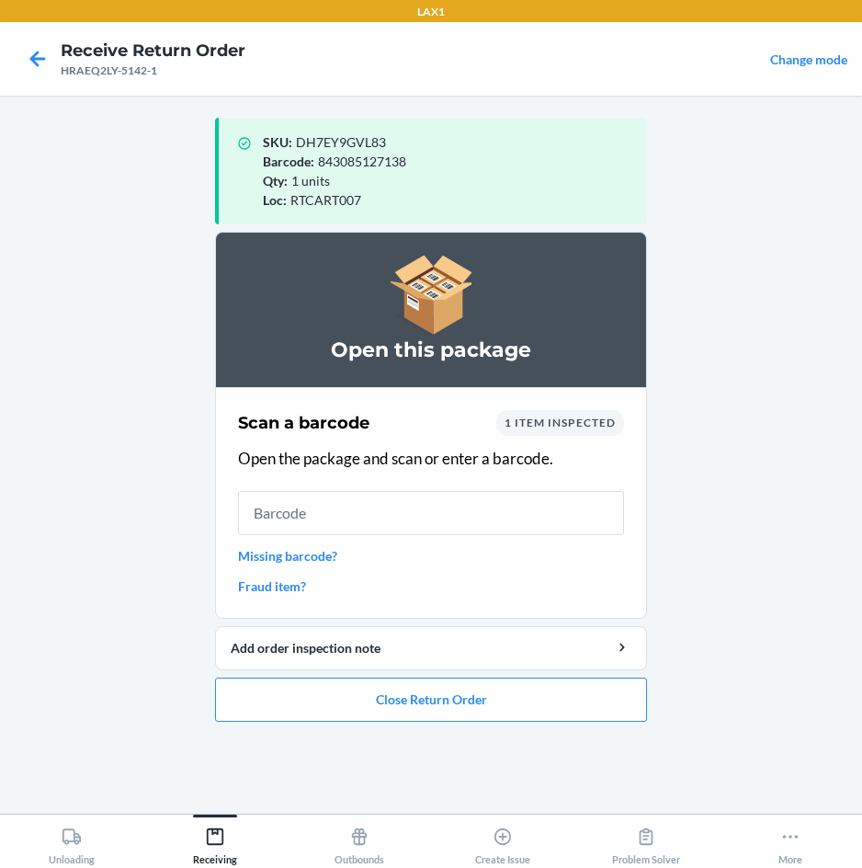
click at [448, 723] on ol "Open this package Scan a barcode 1 item inspected Open the package and scan or …" at bounding box center [431, 484] width 432 height 505
click at [447, 703] on button "Close Return Order" at bounding box center [431, 700] width 432 height 44
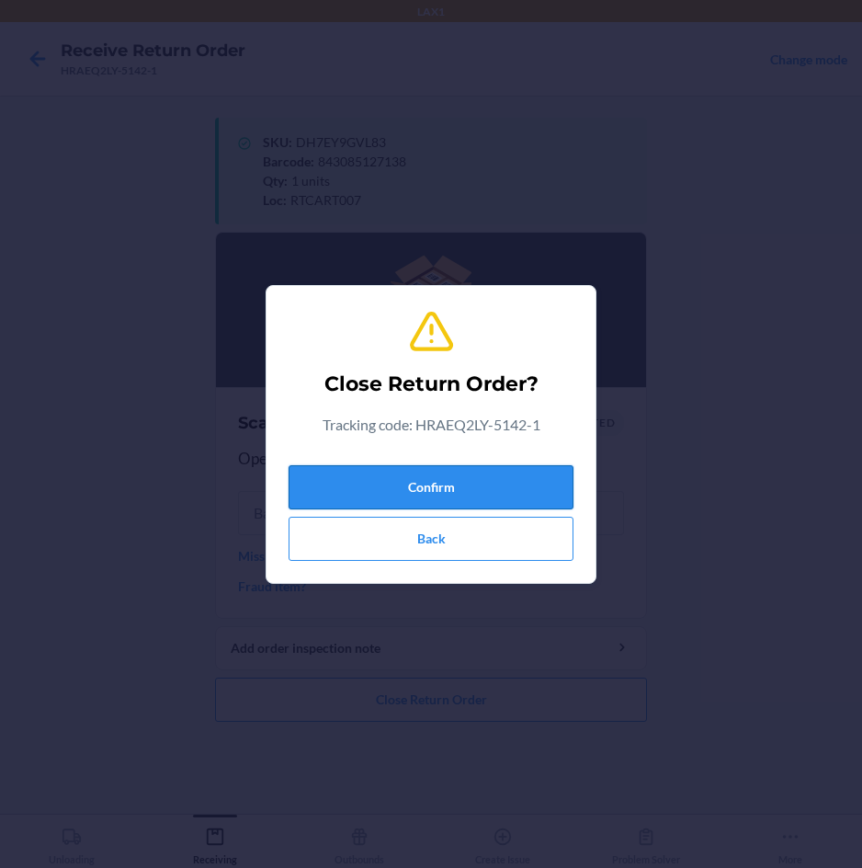
click at [488, 480] on button "Confirm" at bounding box center [431, 487] width 285 height 44
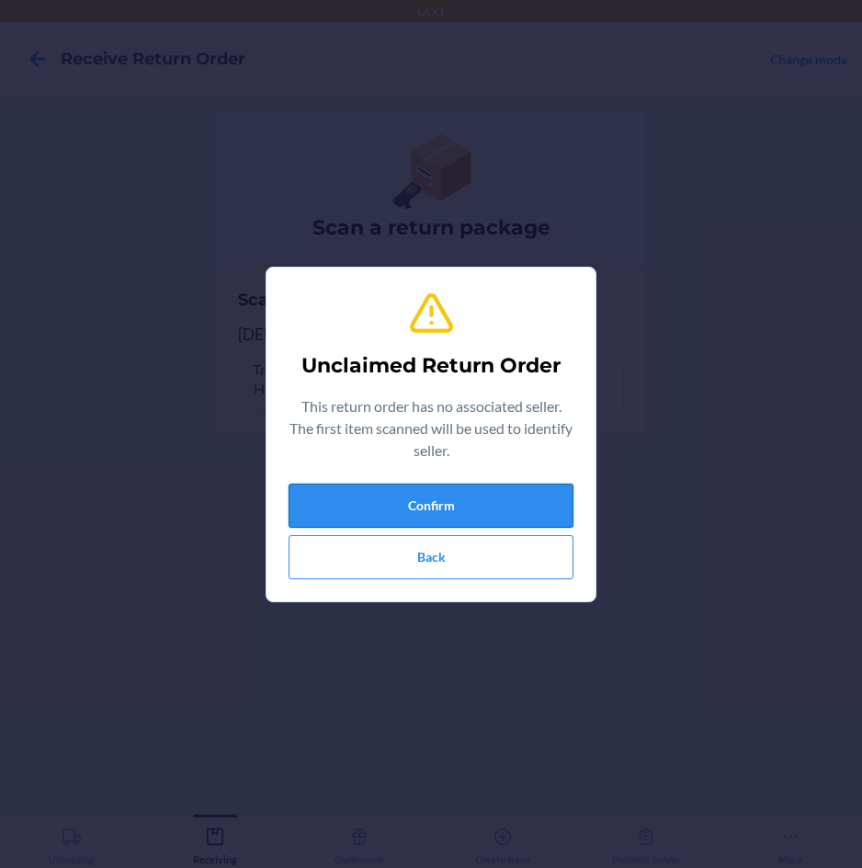
click at [479, 511] on button "Confirm" at bounding box center [431, 506] width 285 height 44
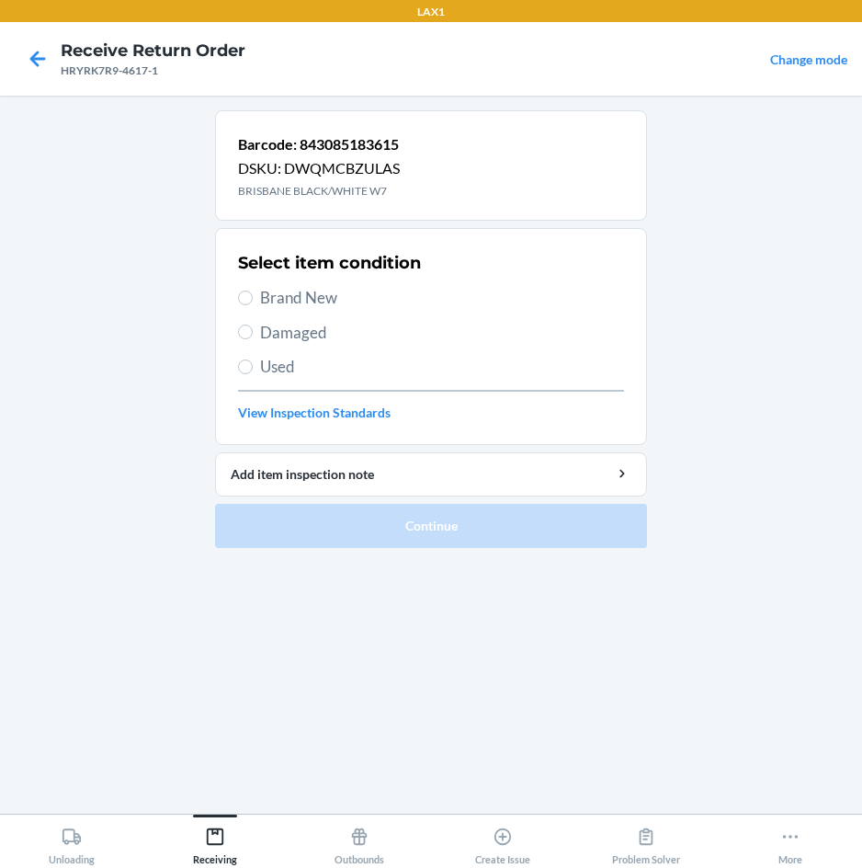
click at [256, 296] on label "Brand New" at bounding box center [431, 298] width 386 height 24
click at [253, 296] on input "Brand New" at bounding box center [245, 298] width 15 height 15
radio input "true"
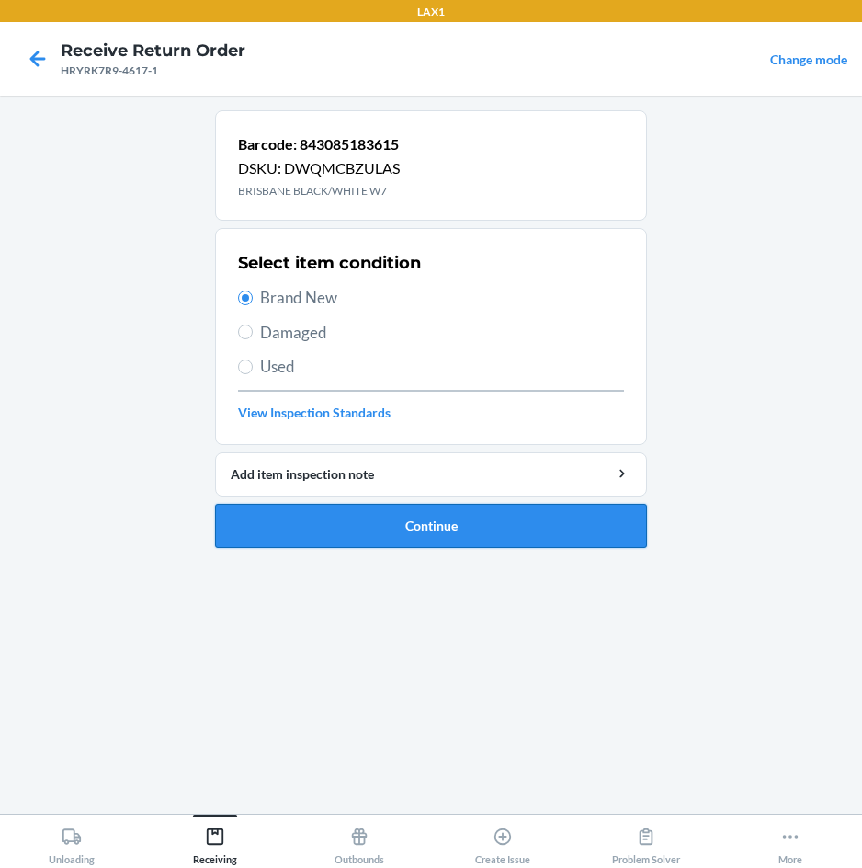
click at [300, 507] on button "Continue" at bounding box center [431, 526] width 432 height 44
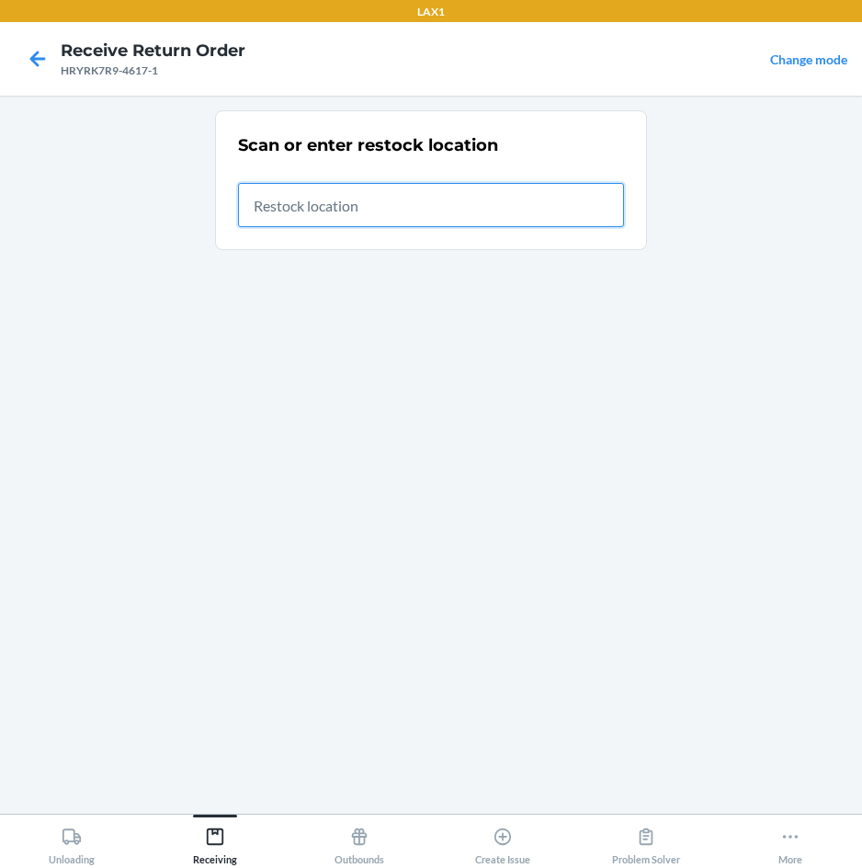
click at [465, 208] on input "text" at bounding box center [431, 205] width 386 height 44
type input "RTCART007"
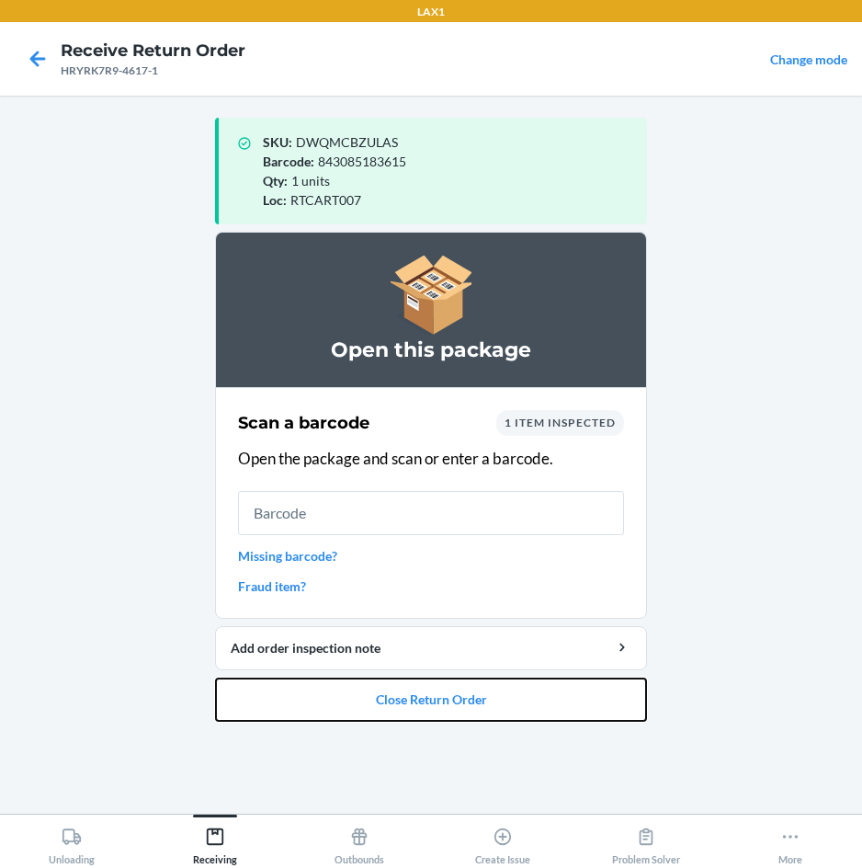
drag, startPoint x: 272, startPoint y: 699, endPoint x: 275, endPoint y: 675, distance: 24.1
click at [274, 678] on button "Close Return Order" at bounding box center [431, 700] width 432 height 44
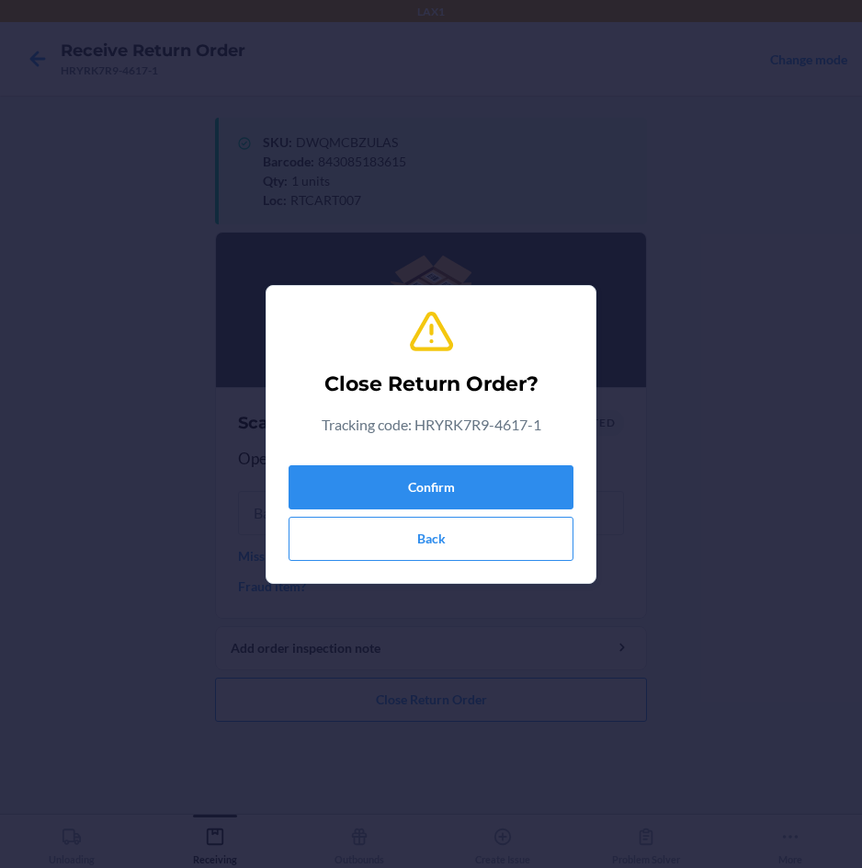
click at [353, 461] on div "Confirm Back" at bounding box center [431, 509] width 285 height 103
click at [353, 477] on button "Confirm" at bounding box center [431, 487] width 285 height 44
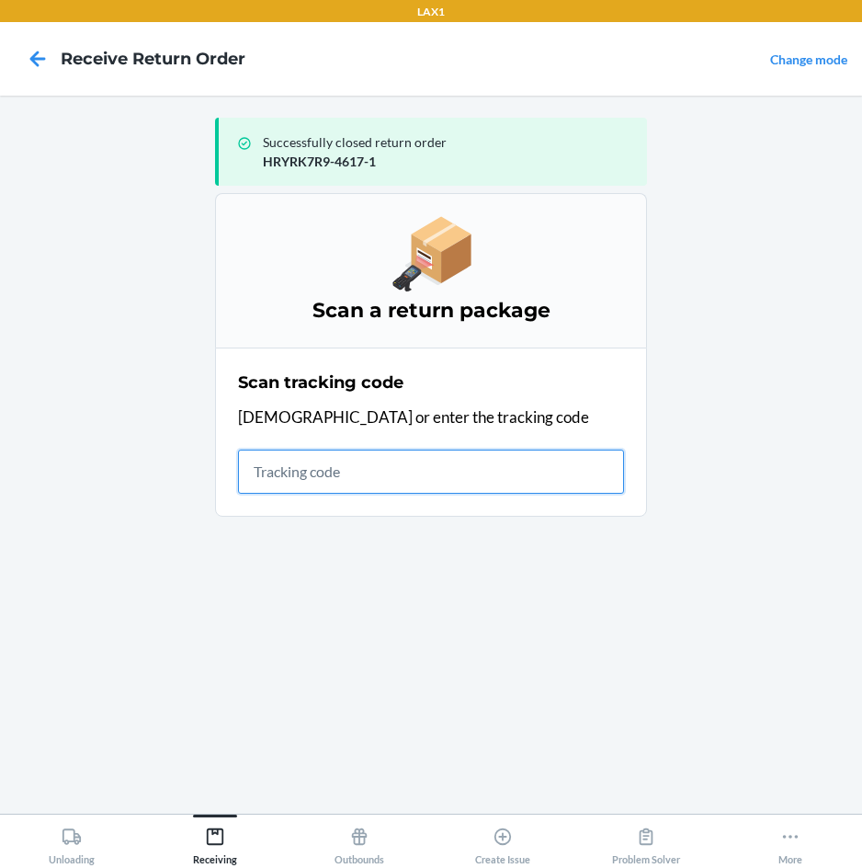
click at [348, 481] on input "text" at bounding box center [431, 472] width 386 height 44
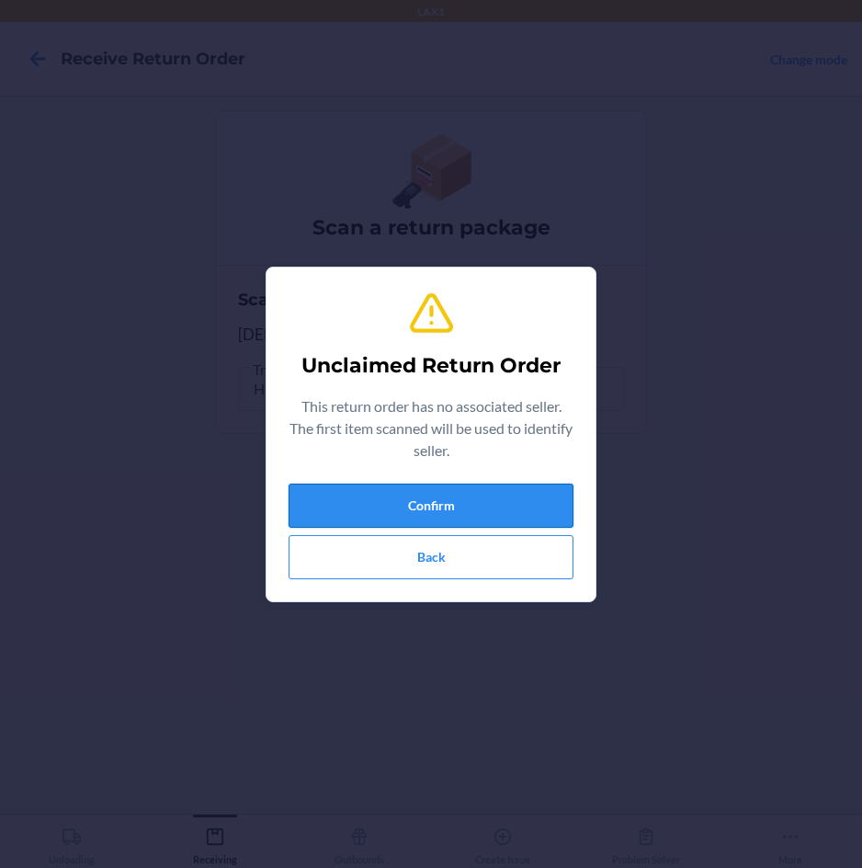
click at [348, 501] on button "Confirm" at bounding box center [431, 506] width 285 height 44
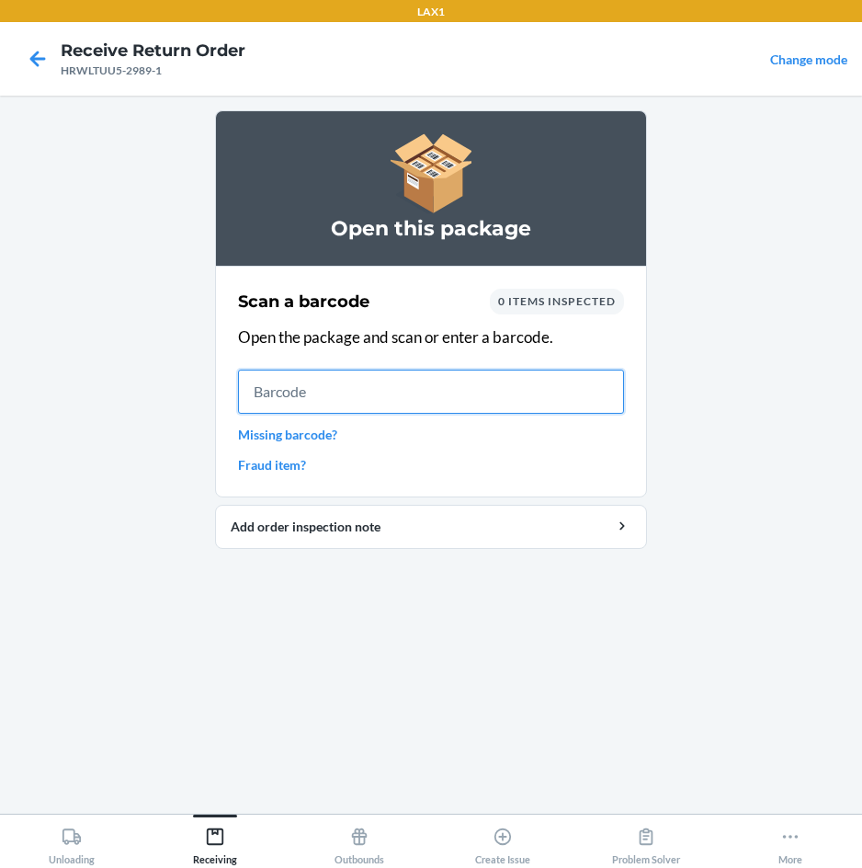
click at [548, 402] on input "text" at bounding box center [431, 392] width 386 height 44
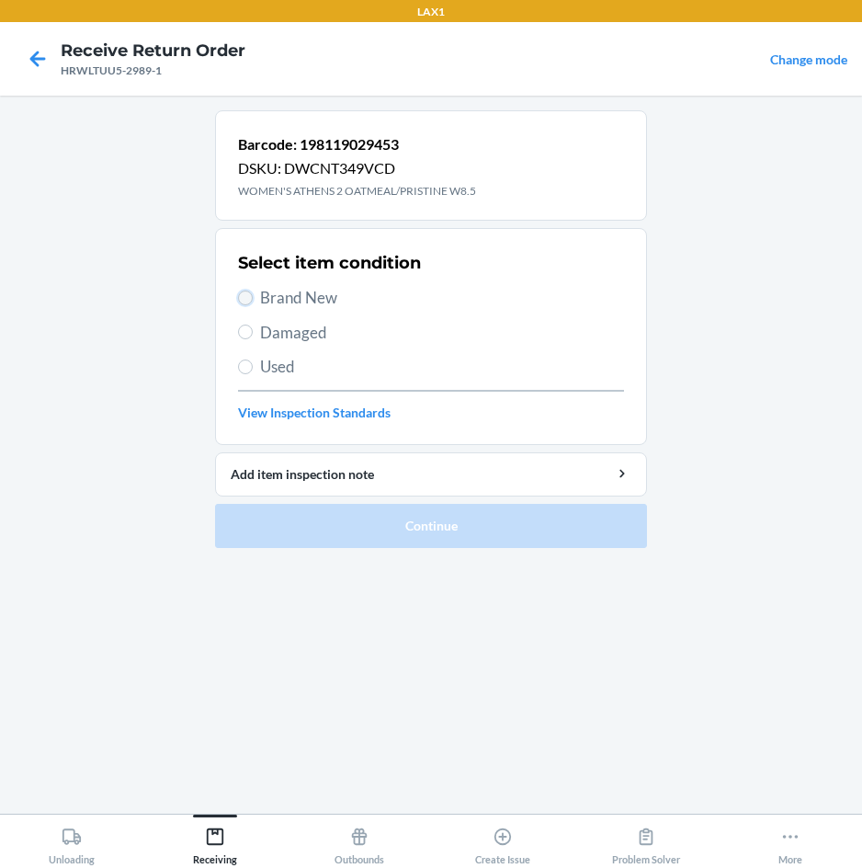
click at [246, 301] on input "Brand New" at bounding box center [245, 298] width 15 height 15
radio input "true"
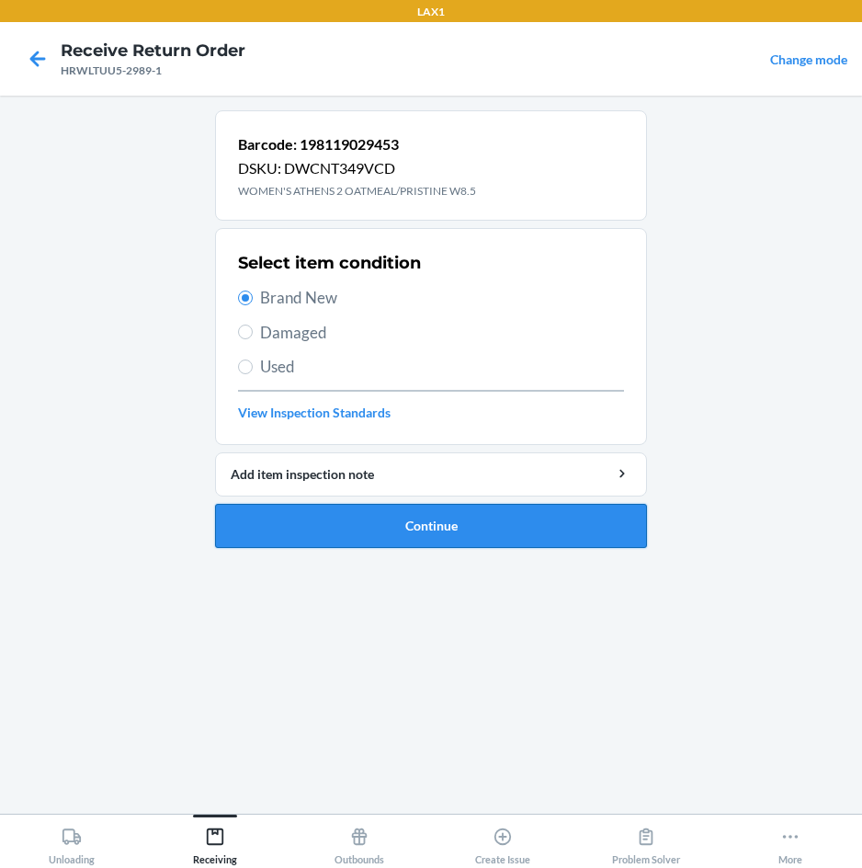
click at [314, 513] on button "Continue" at bounding box center [431, 526] width 432 height 44
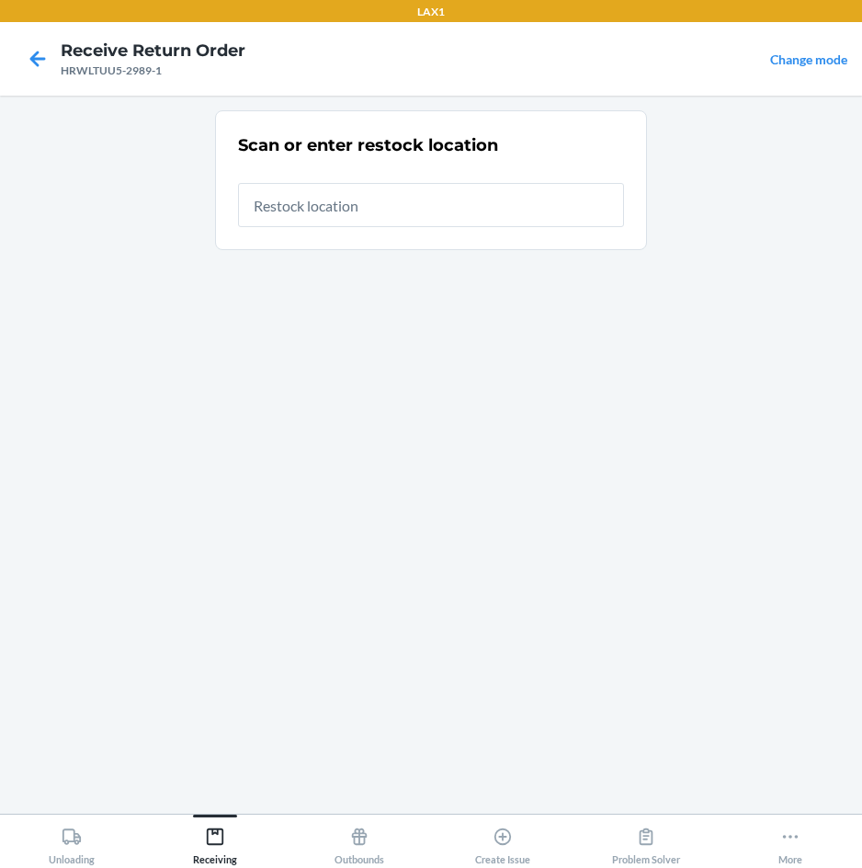
click at [483, 214] on input "text" at bounding box center [431, 205] width 386 height 44
type input "RTCART007"
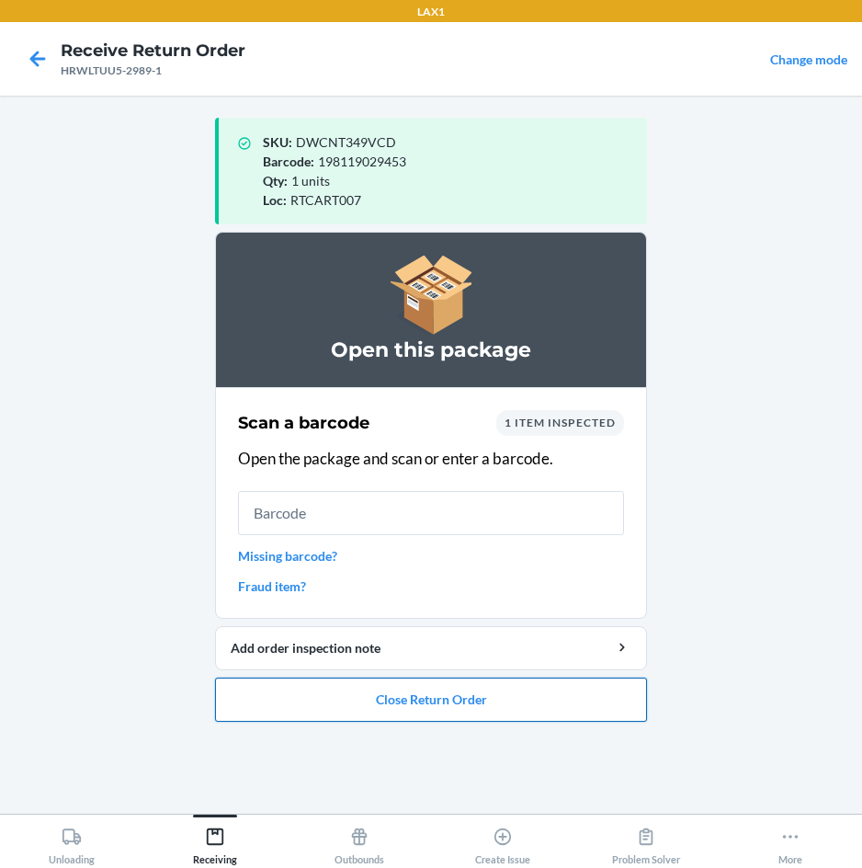
click at [464, 689] on button "Close Return Order" at bounding box center [431, 700] width 432 height 44
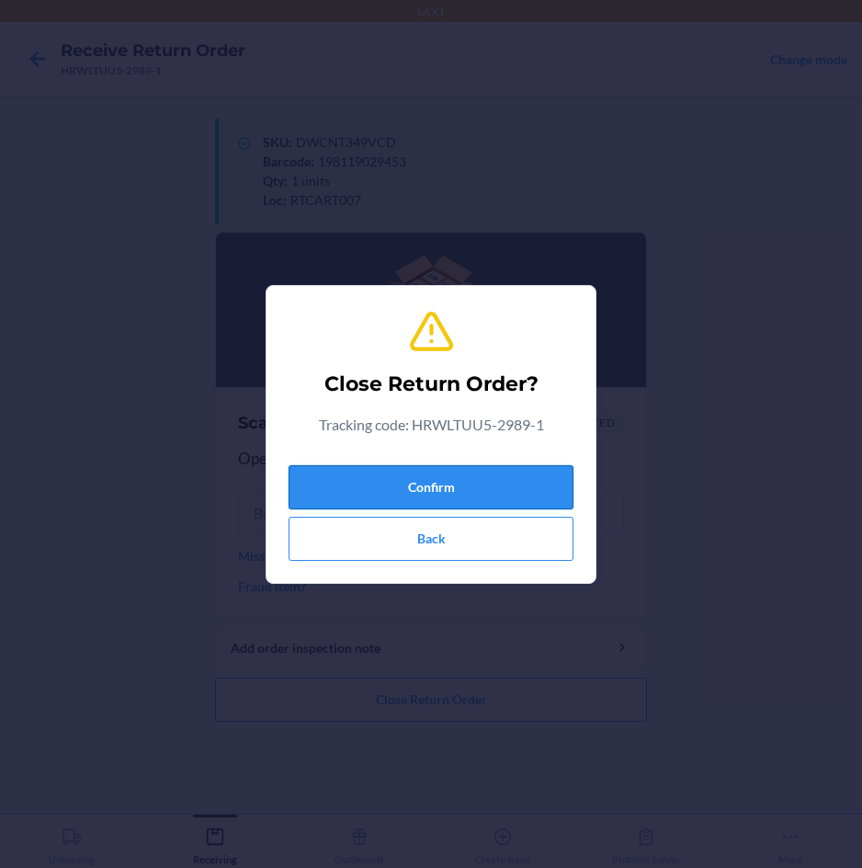
click at [518, 496] on button "Confirm" at bounding box center [431, 487] width 285 height 44
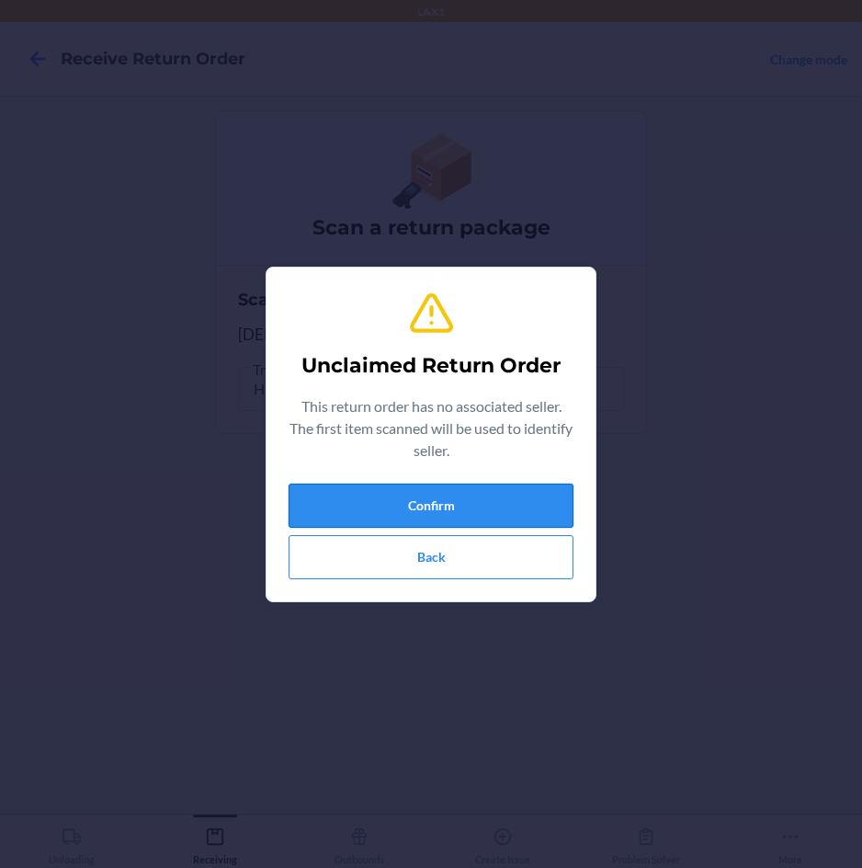
click at [464, 496] on button "Confirm" at bounding box center [431, 506] width 285 height 44
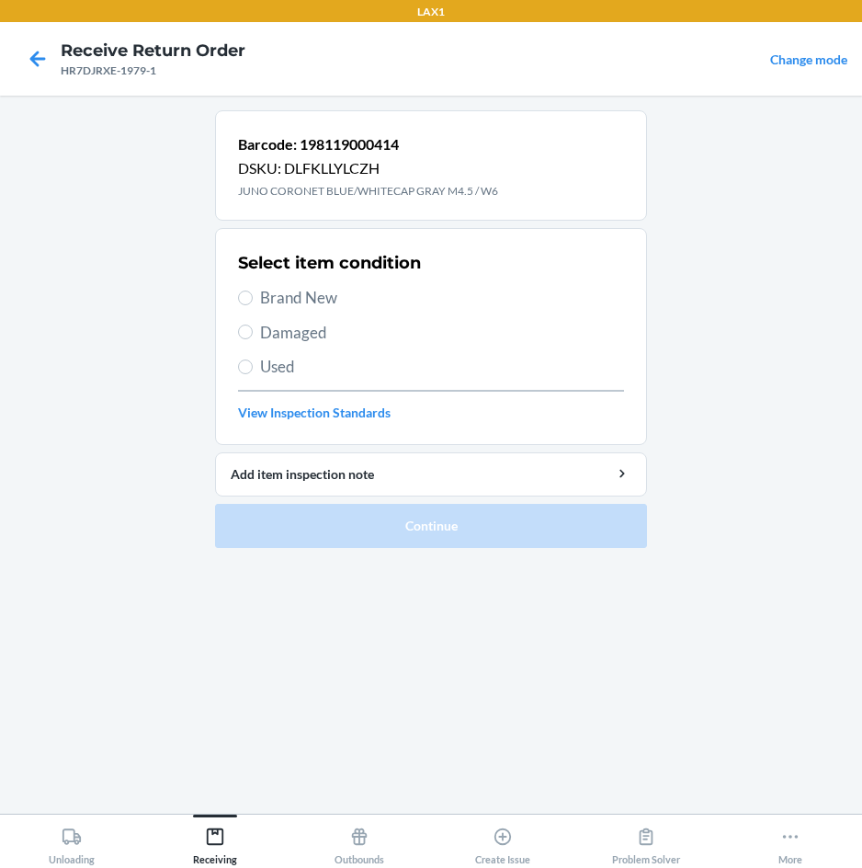
drag, startPoint x: 267, startPoint y: 301, endPoint x: 282, endPoint y: 377, distance: 77.9
click at [265, 302] on span "Brand New" at bounding box center [442, 298] width 364 height 24
drag, startPoint x: 238, startPoint y: 300, endPoint x: 257, endPoint y: 364, distance: 67.2
click at [246, 325] on div "Select item condition Brand New Damaged Used View Inspection Standards" at bounding box center [431, 336] width 386 height 182
click at [252, 297] on input "Brand New" at bounding box center [245, 298] width 15 height 15
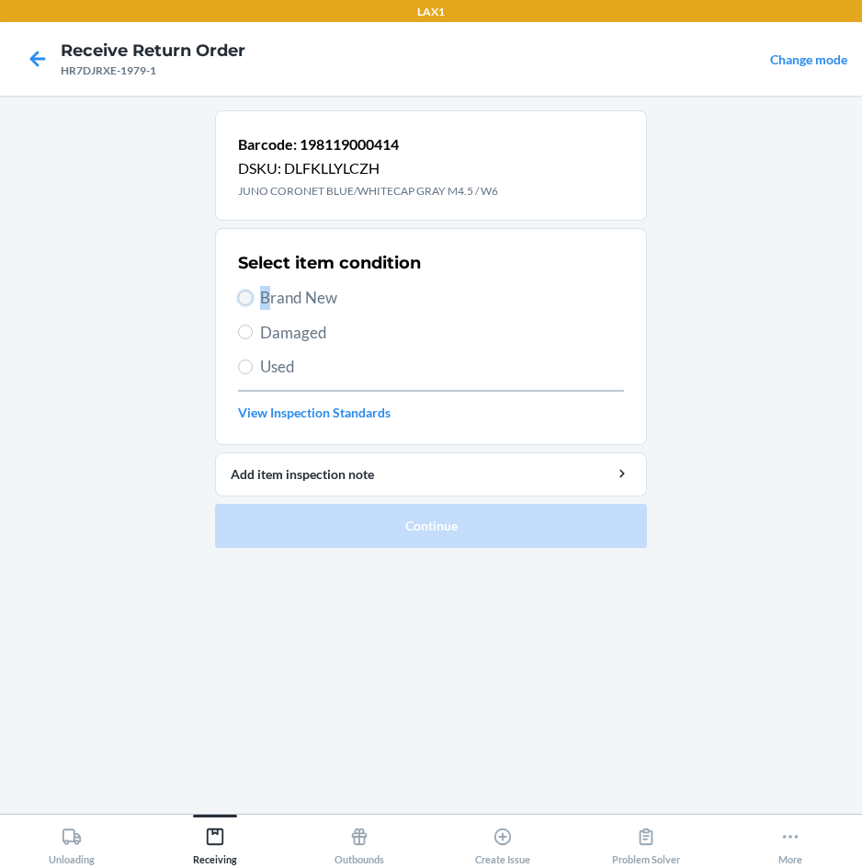
radio input "true"
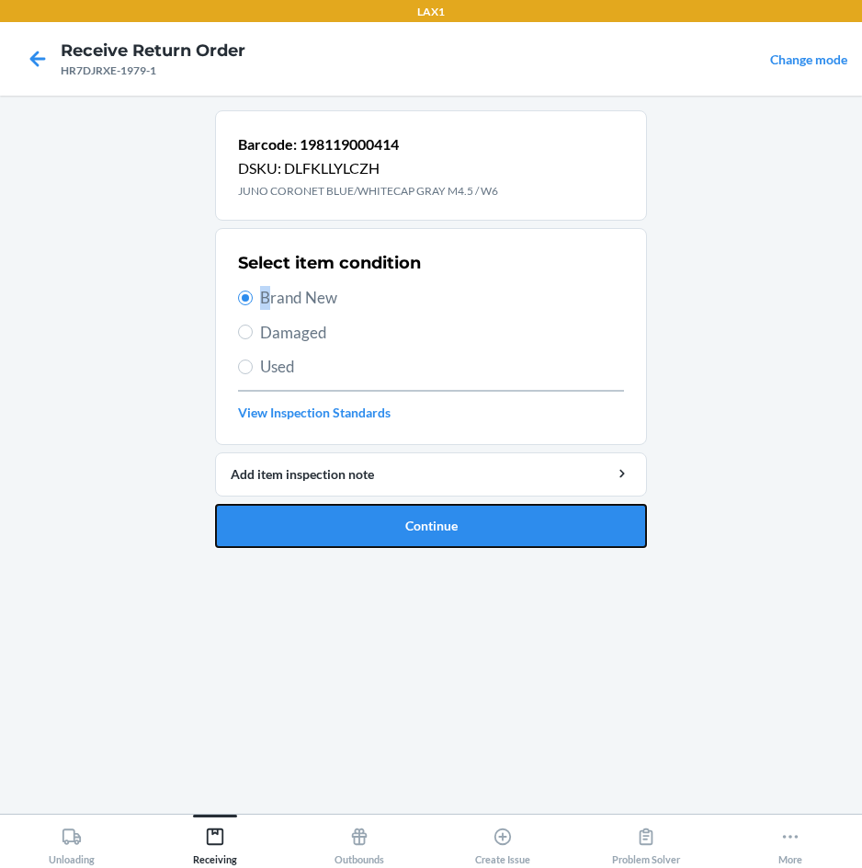
drag, startPoint x: 314, startPoint y: 517, endPoint x: 838, endPoint y: 320, distance: 559.8
click at [317, 515] on button "Continue" at bounding box center [431, 526] width 432 height 44
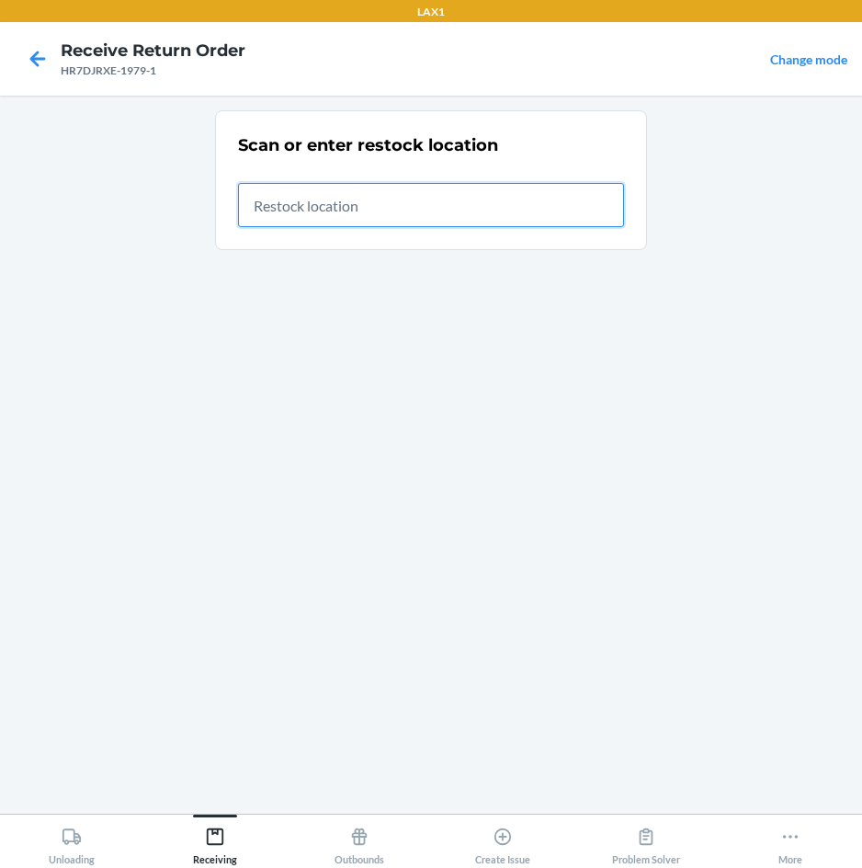
click at [494, 214] on input "text" at bounding box center [431, 205] width 386 height 44
type input "RTCART007"
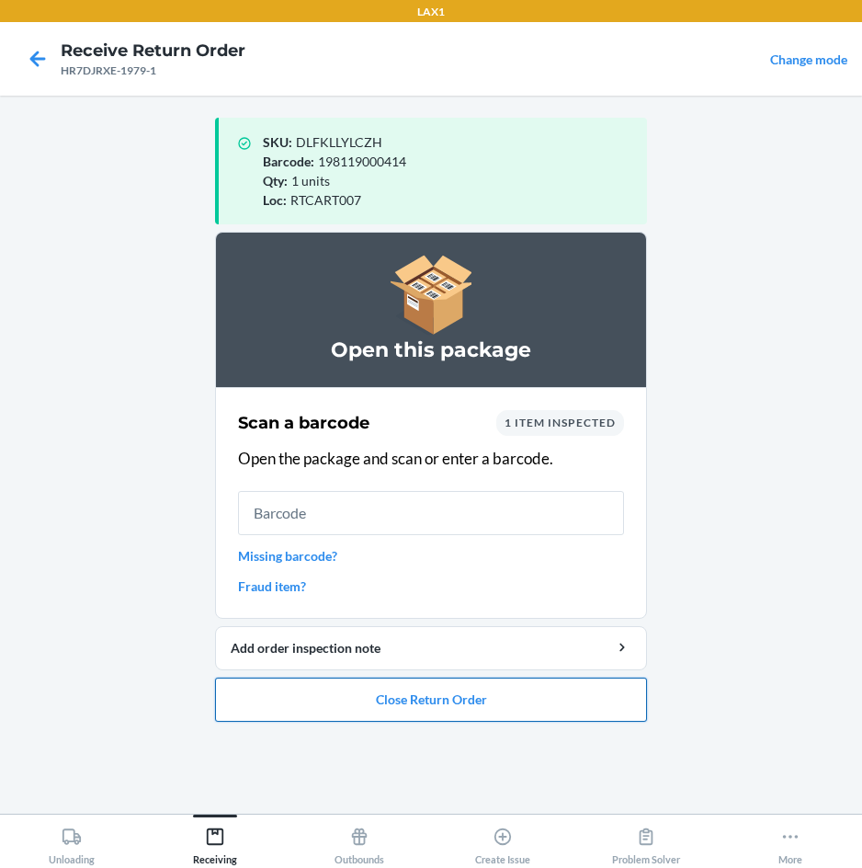
click at [451, 705] on button "Close Return Order" at bounding box center [431, 700] width 432 height 44
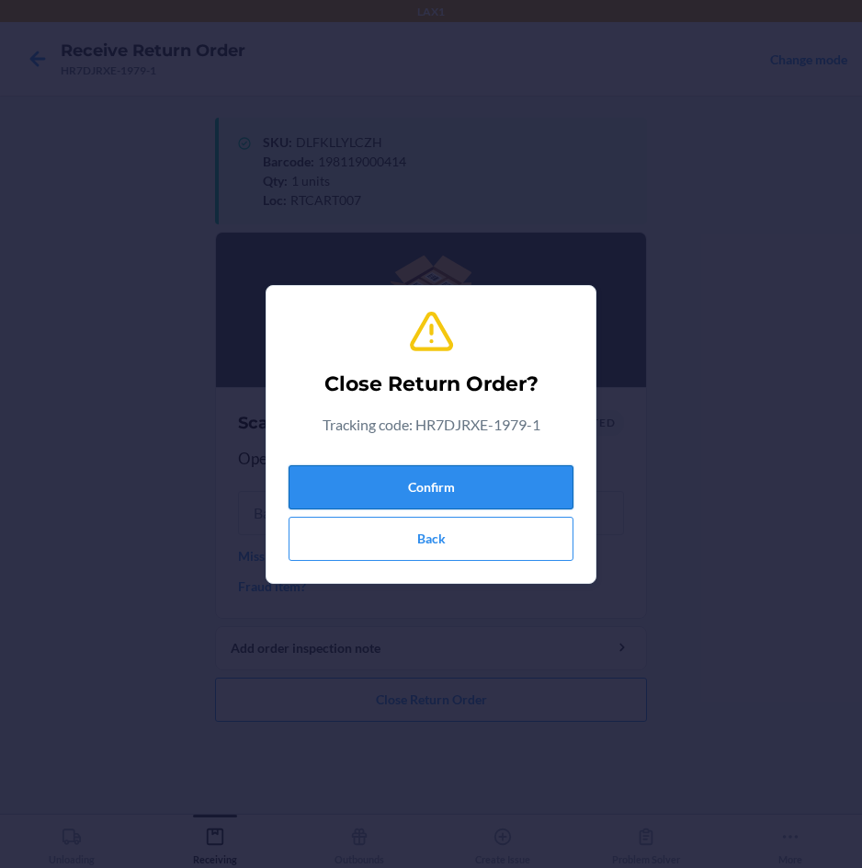
click at [474, 485] on button "Confirm" at bounding box center [431, 487] width 285 height 44
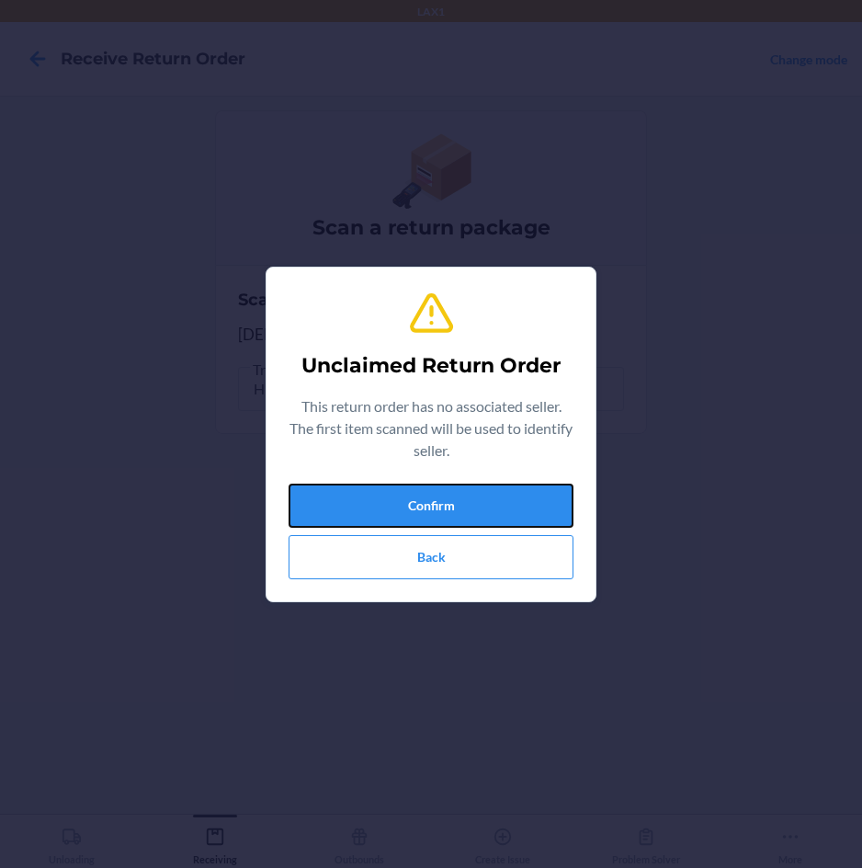
click at [474, 485] on button "Confirm" at bounding box center [431, 506] width 285 height 44
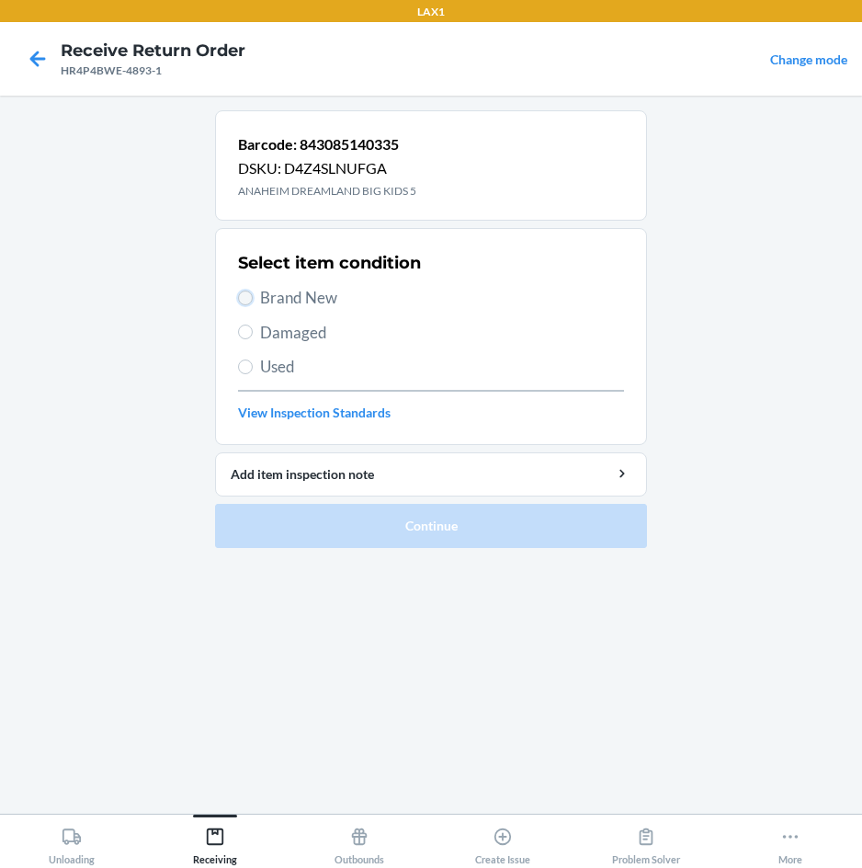
click at [251, 293] on input "Brand New" at bounding box center [245, 298] width 15 height 15
radio input "true"
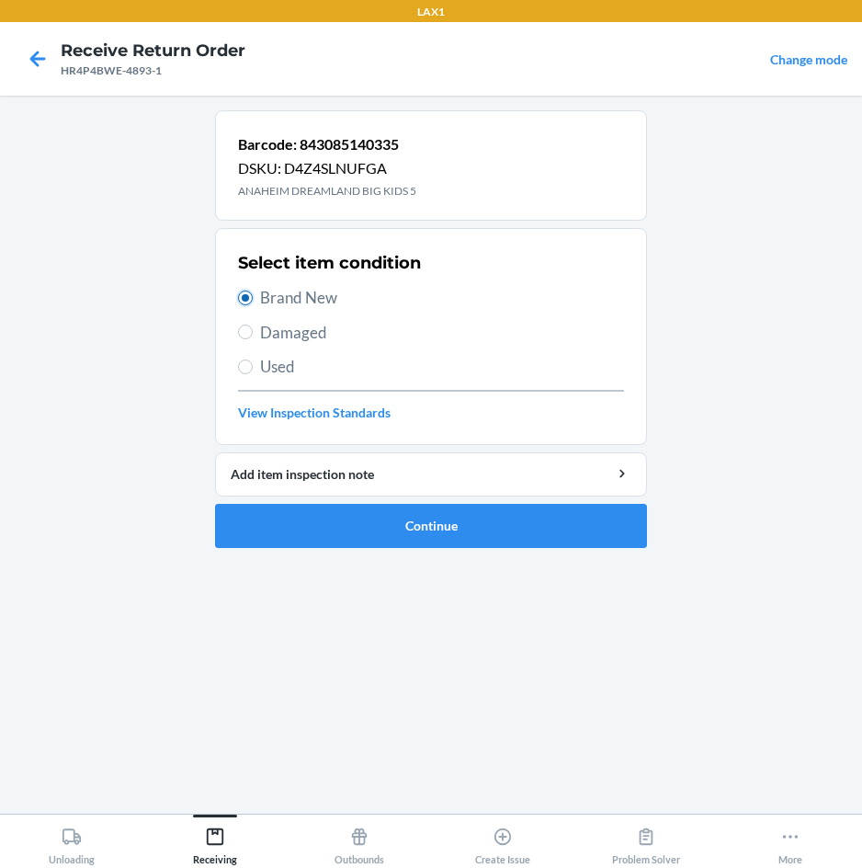
click at [251, 294] on input "Brand New" at bounding box center [245, 298] width 15 height 15
click at [295, 520] on button "Continue" at bounding box center [431, 526] width 432 height 44
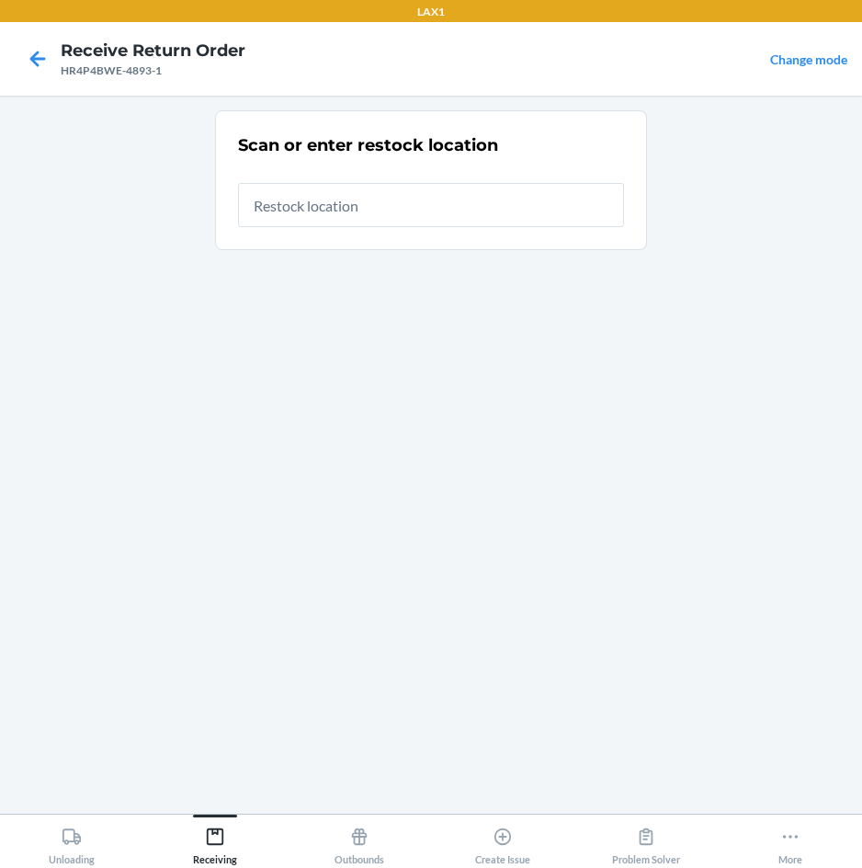
click at [422, 220] on input "text" at bounding box center [431, 205] width 386 height 44
type input "RTCART007"
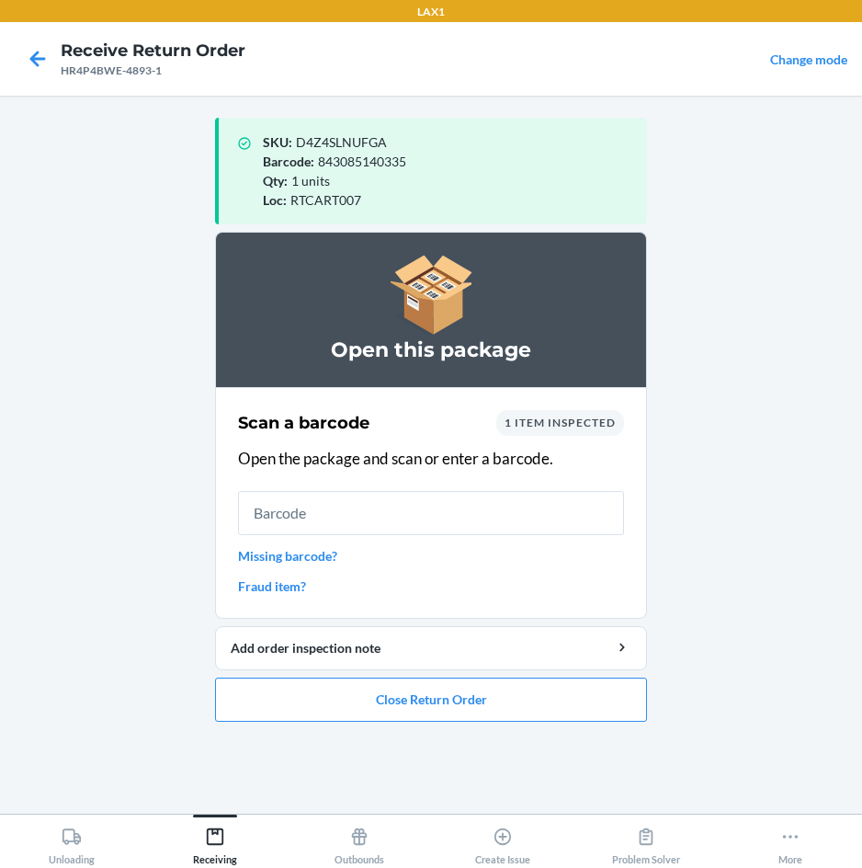
click at [424, 514] on input "text" at bounding box center [431, 513] width 386 height 44
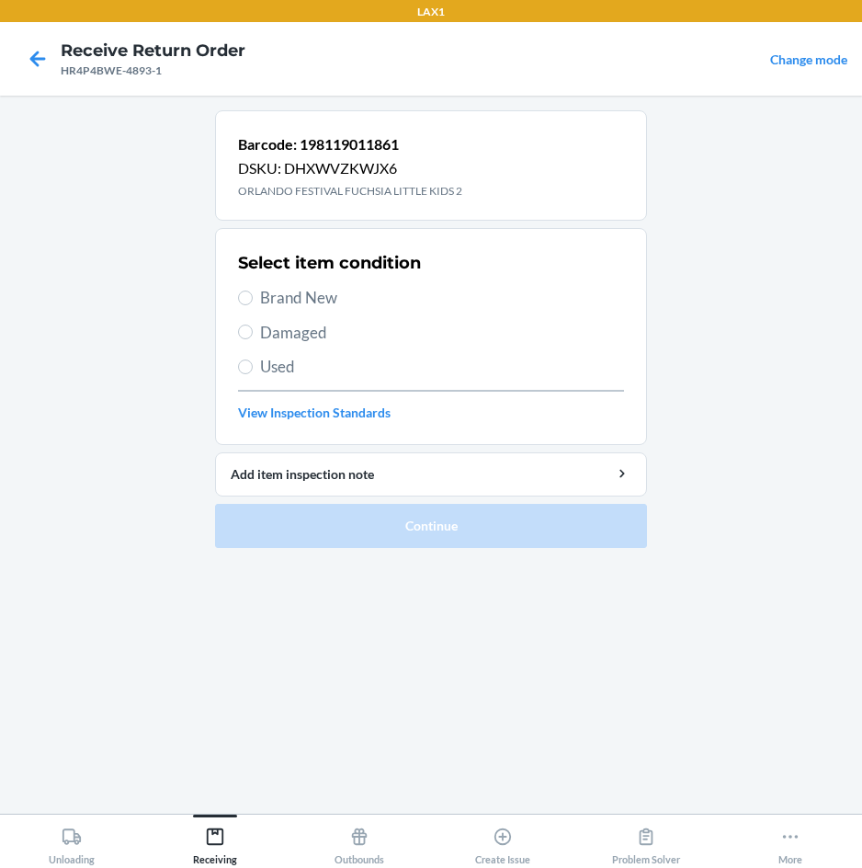
click at [335, 293] on span "Brand New" at bounding box center [442, 298] width 364 height 24
click at [253, 293] on input "Brand New" at bounding box center [245, 298] width 15 height 15
radio input "true"
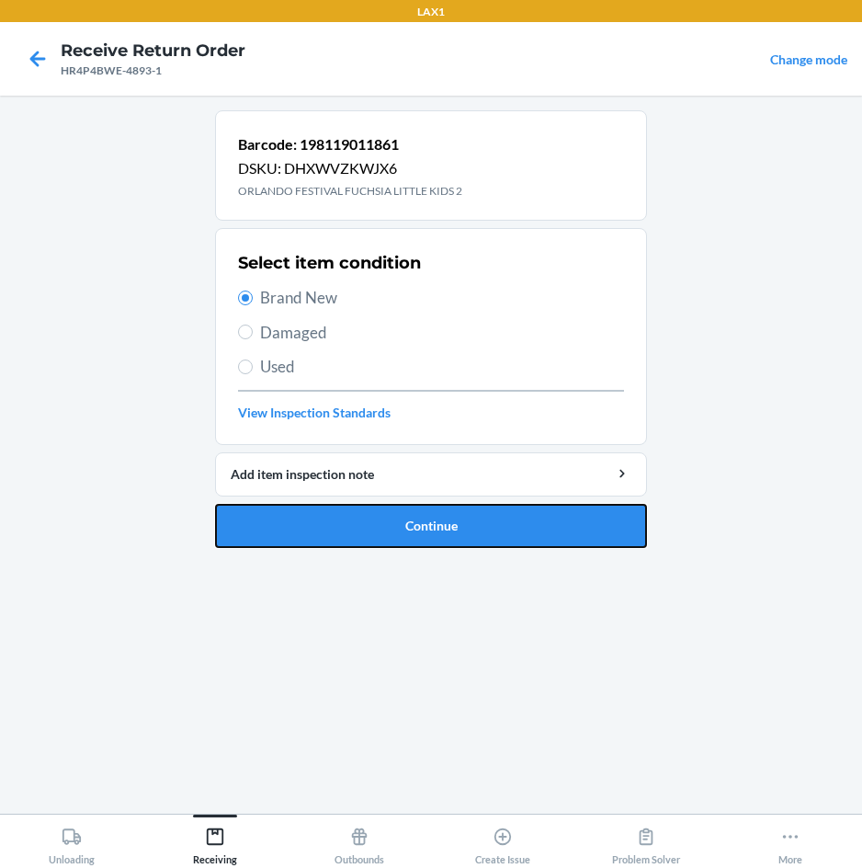
drag, startPoint x: 362, startPoint y: 515, endPoint x: 502, endPoint y: 444, distance: 156.7
click at [363, 515] on button "Continue" at bounding box center [431, 526] width 432 height 44
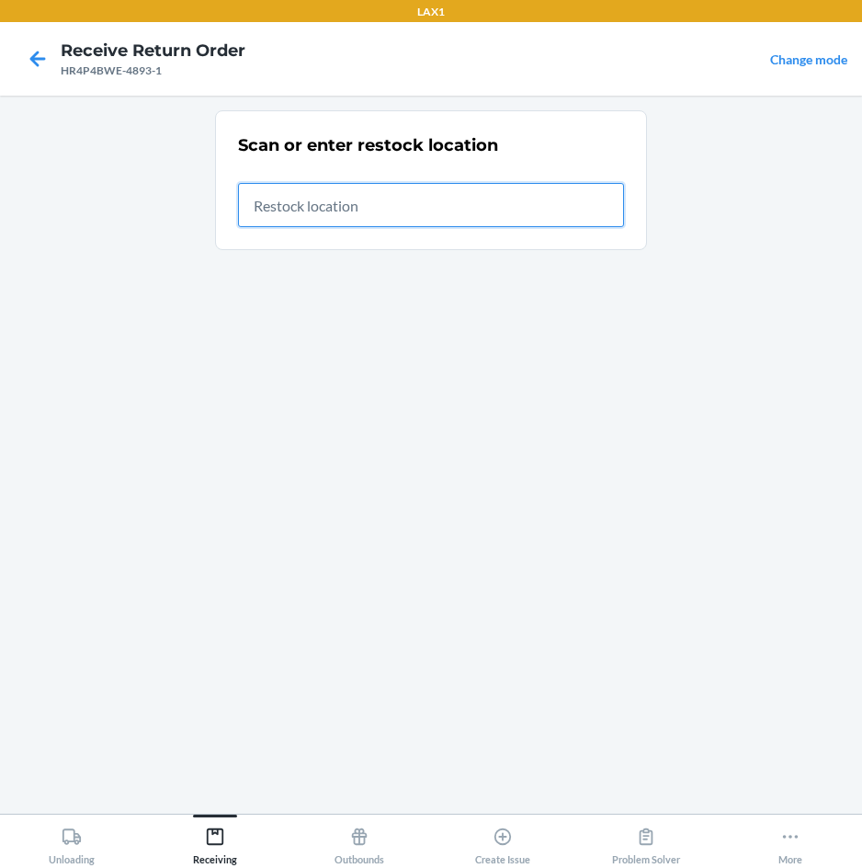
click at [490, 201] on input "text" at bounding box center [431, 205] width 386 height 44
type input "RTCART007"
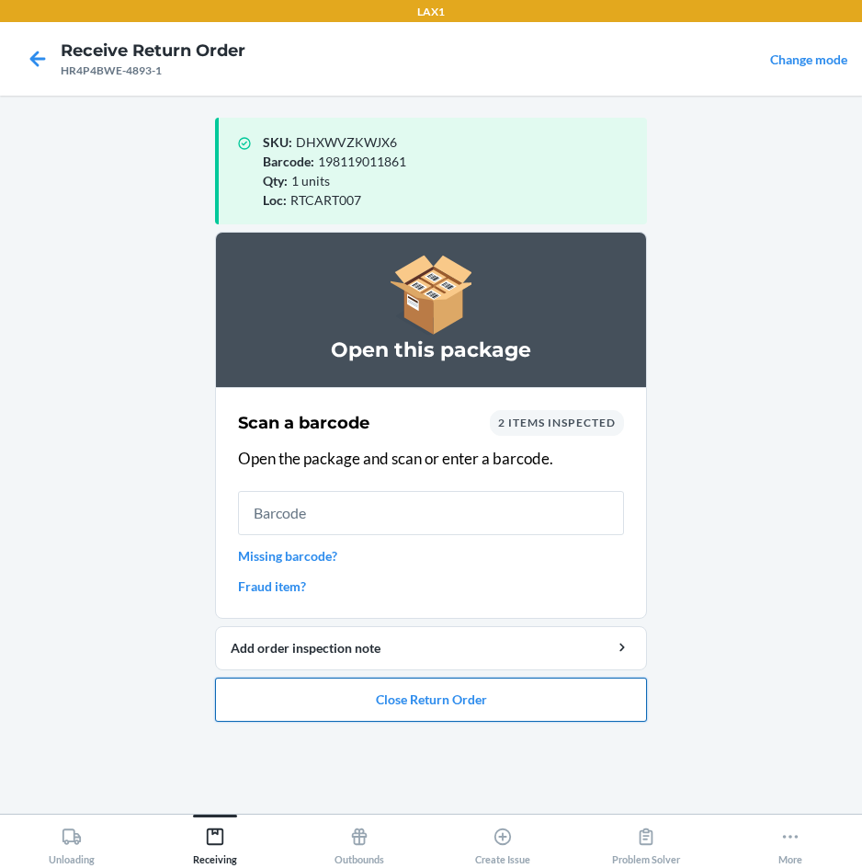
click at [367, 707] on button "Close Return Order" at bounding box center [431, 700] width 432 height 44
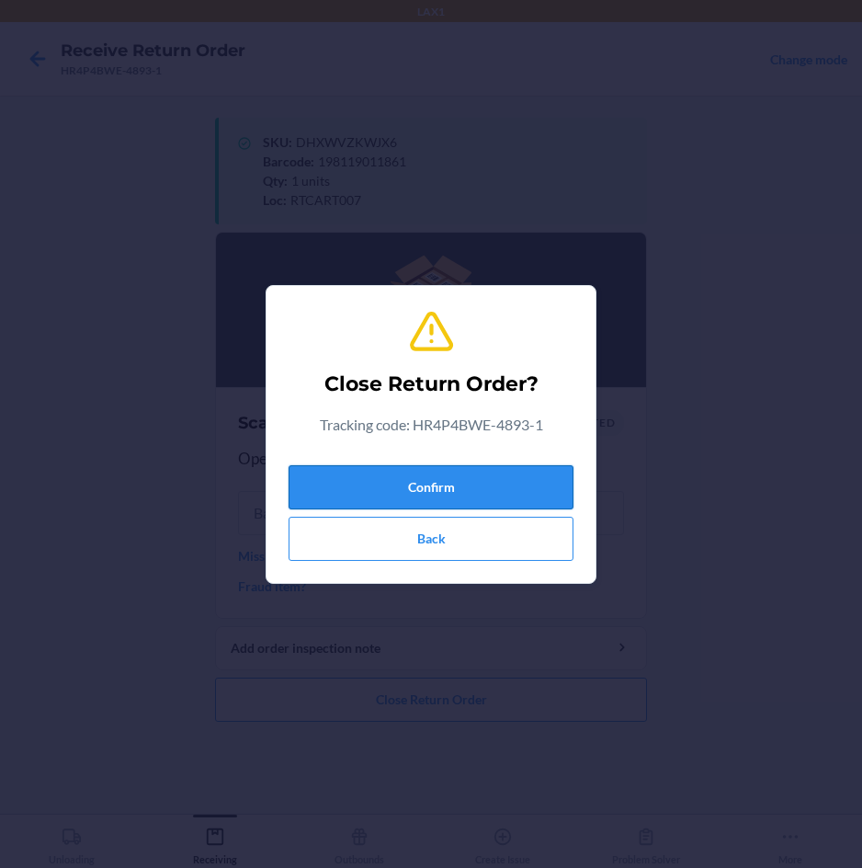
click at [421, 485] on button "Confirm" at bounding box center [431, 487] width 285 height 44
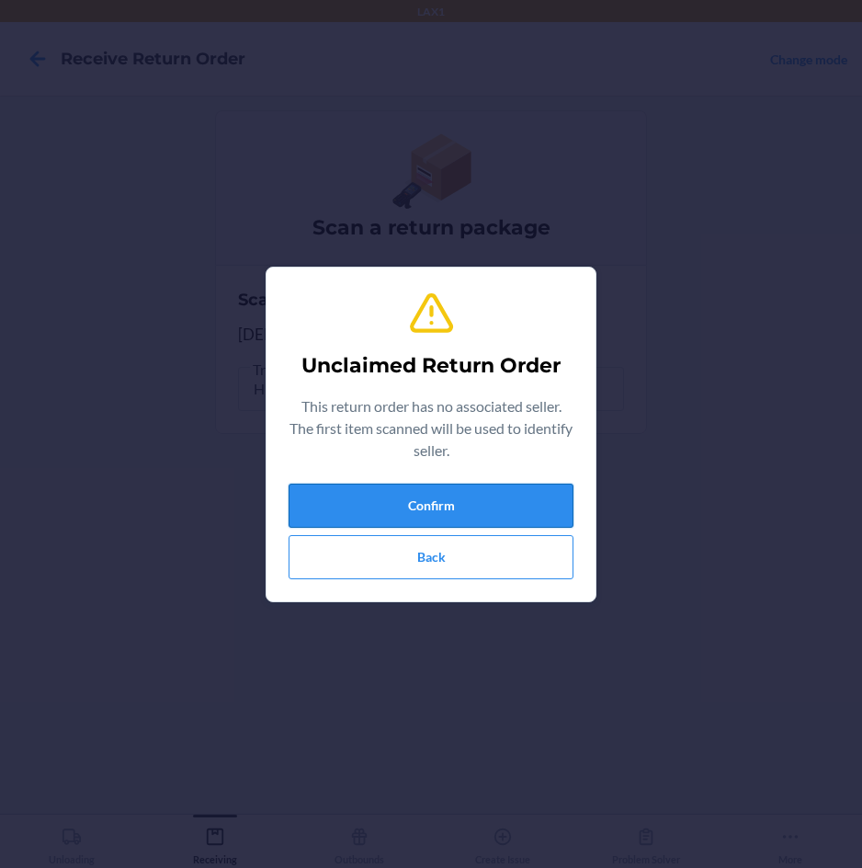
click at [421, 485] on button "Confirm" at bounding box center [431, 506] width 285 height 44
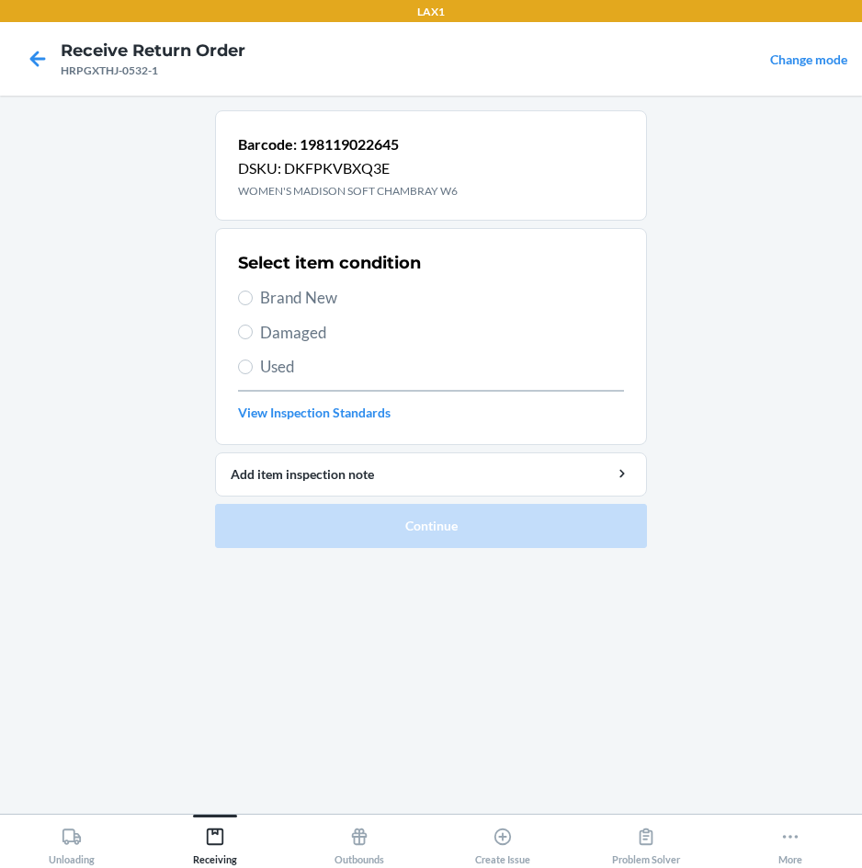
click at [267, 301] on span "Brand New" at bounding box center [442, 298] width 364 height 24
click at [253, 301] on input "Brand New" at bounding box center [245, 298] width 15 height 15
radio input "true"
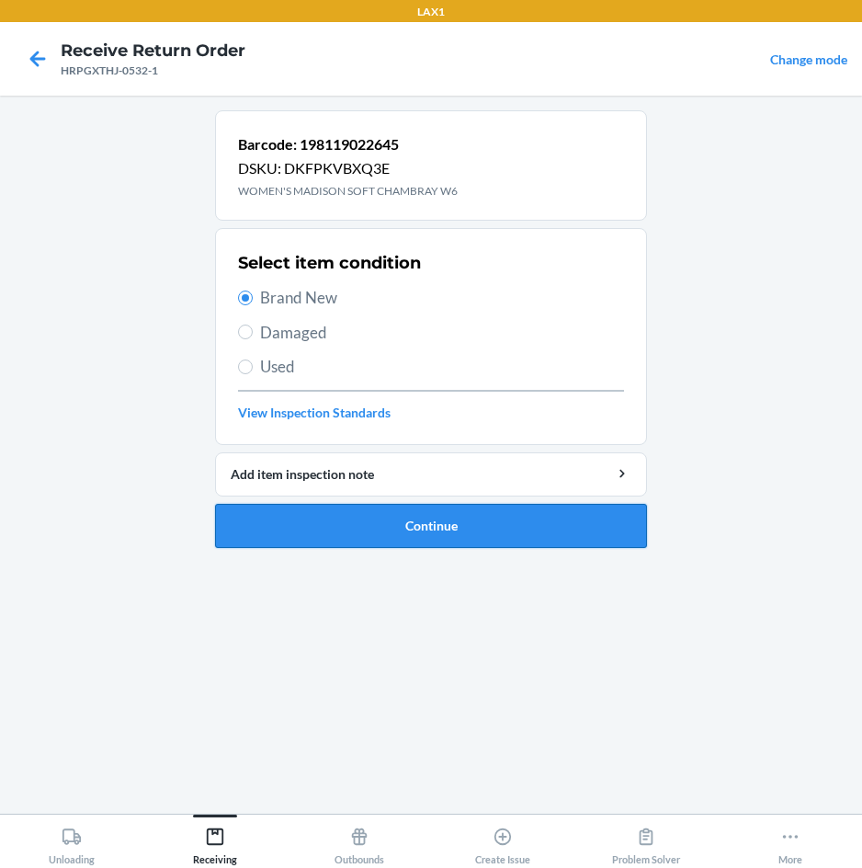
click at [285, 530] on button "Continue" at bounding box center [431, 526] width 432 height 44
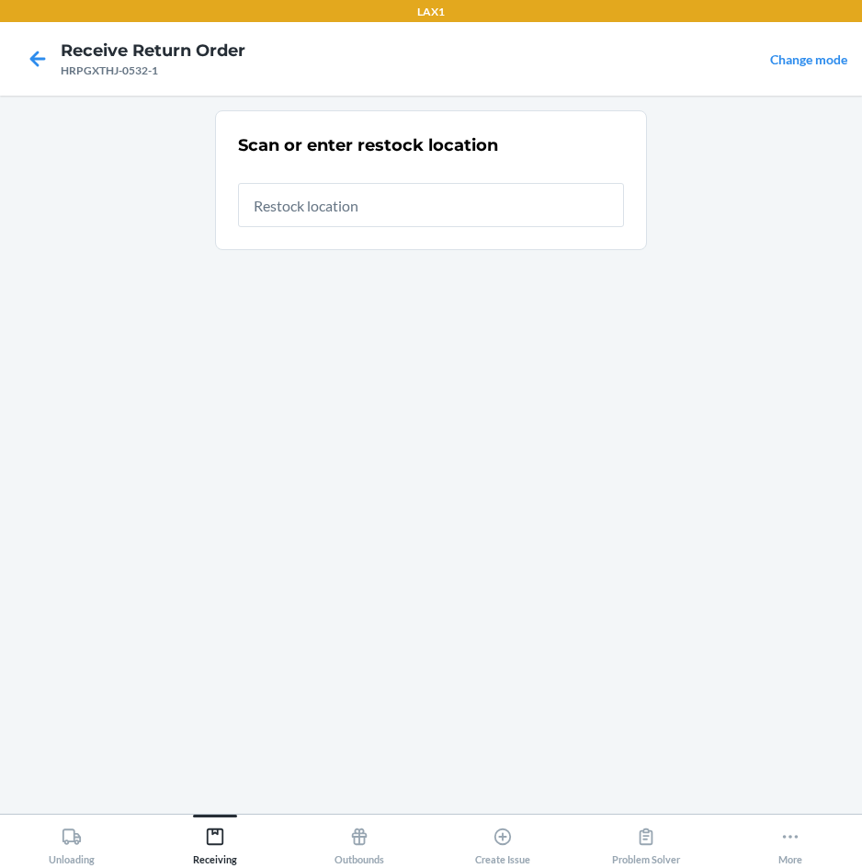
click at [403, 208] on input "text" at bounding box center [431, 205] width 386 height 44
type input "RTCART007"
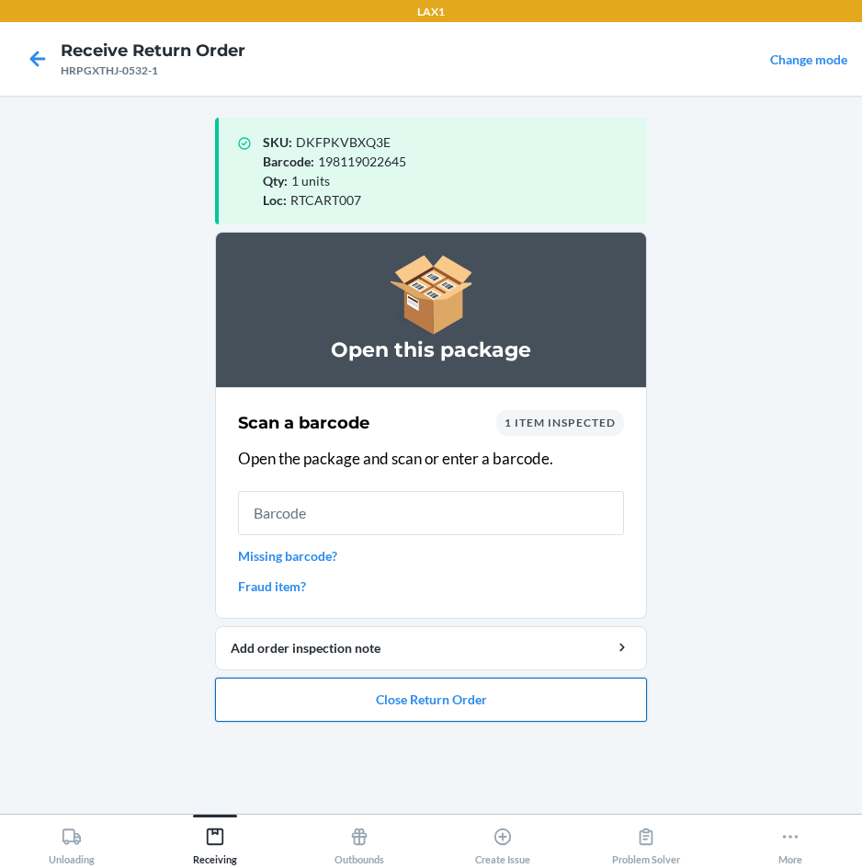
click at [481, 702] on button "Close Return Order" at bounding box center [431, 700] width 432 height 44
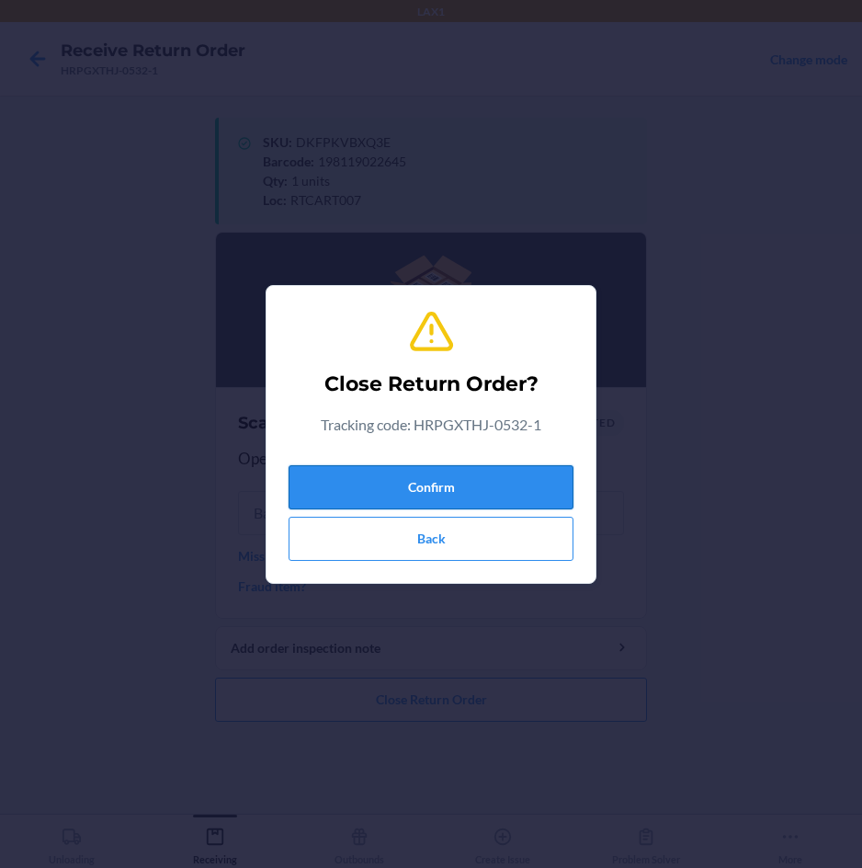
click at [521, 491] on button "Confirm" at bounding box center [431, 487] width 285 height 44
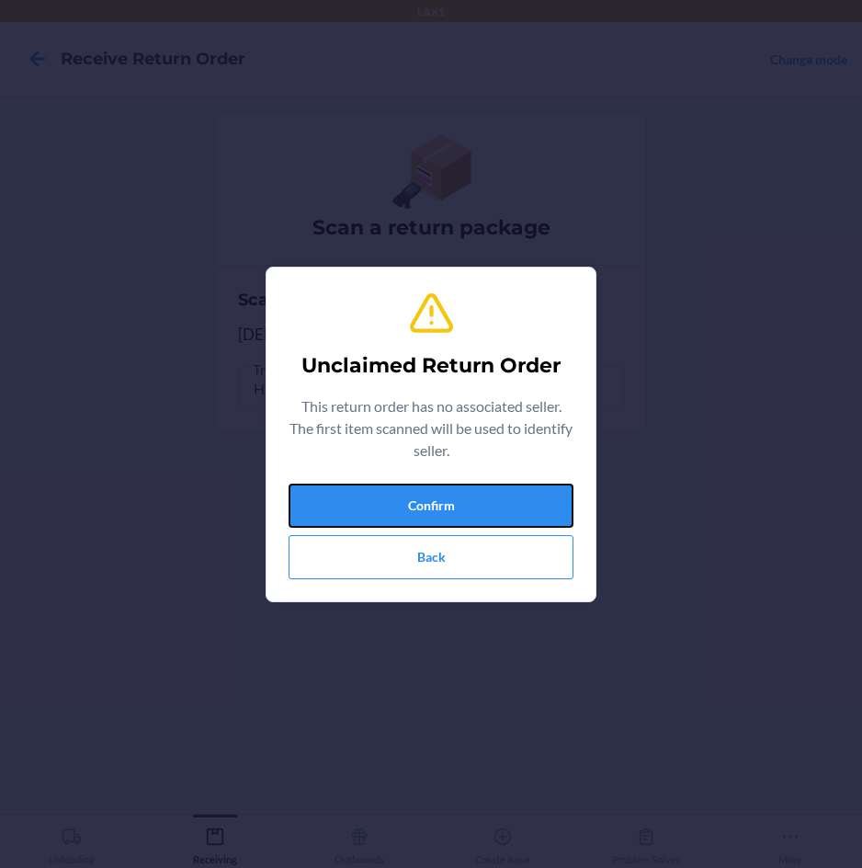
click at [521, 492] on button "Confirm" at bounding box center [431, 506] width 285 height 44
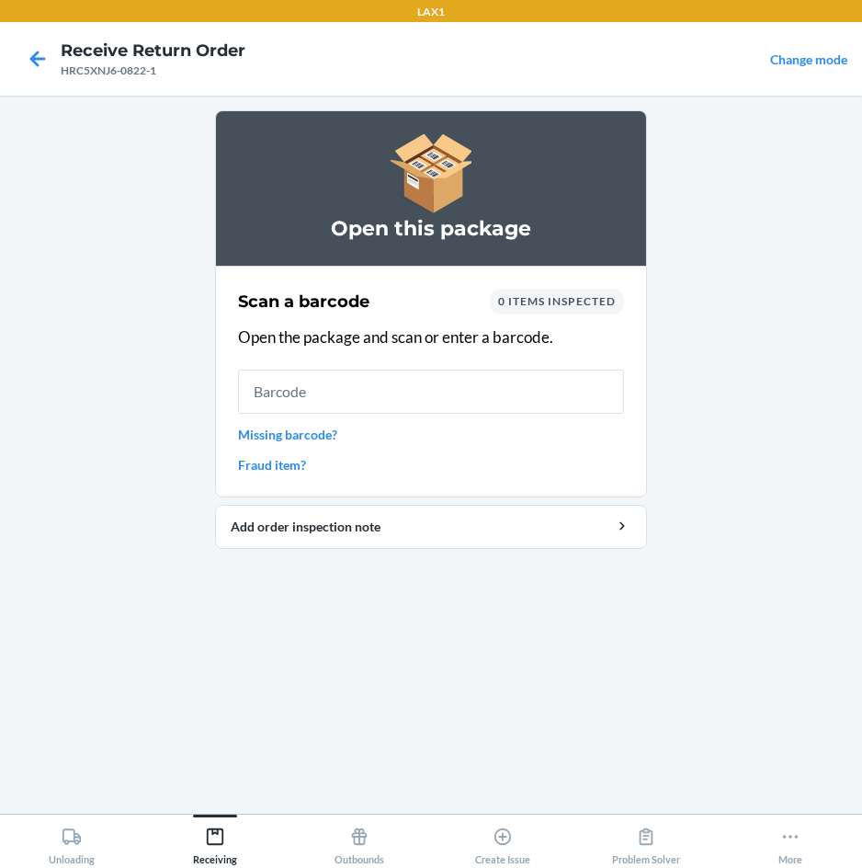
click at [537, 387] on input "text" at bounding box center [431, 392] width 386 height 44
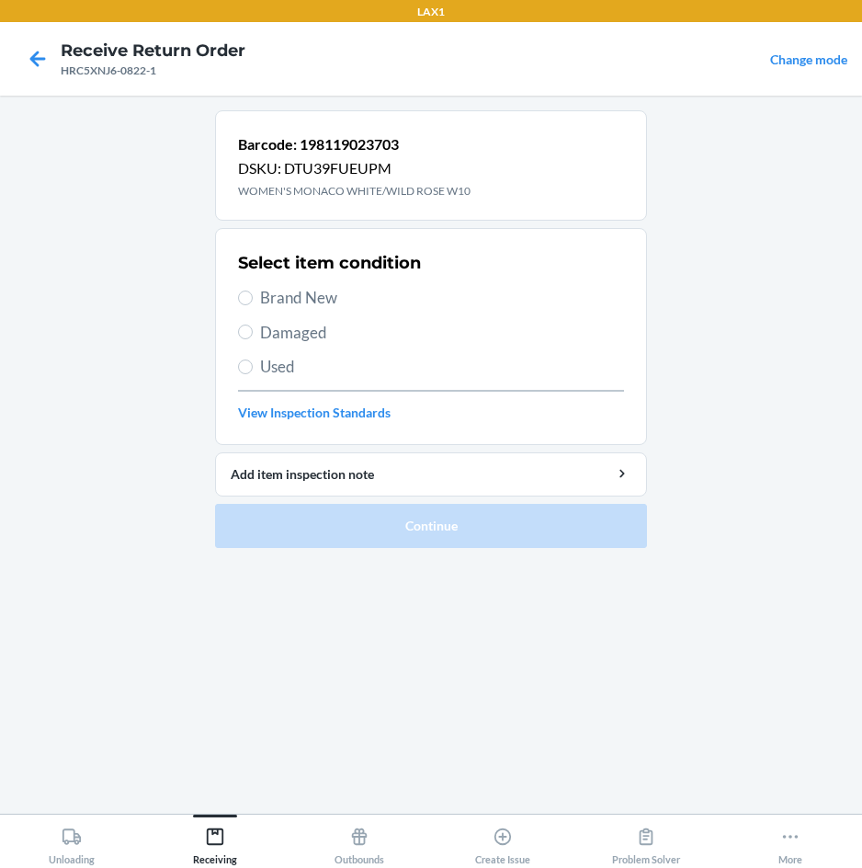
click at [272, 300] on span "Brand New" at bounding box center [442, 298] width 364 height 24
click at [253, 300] on input "Brand New" at bounding box center [245, 298] width 15 height 15
radio input "true"
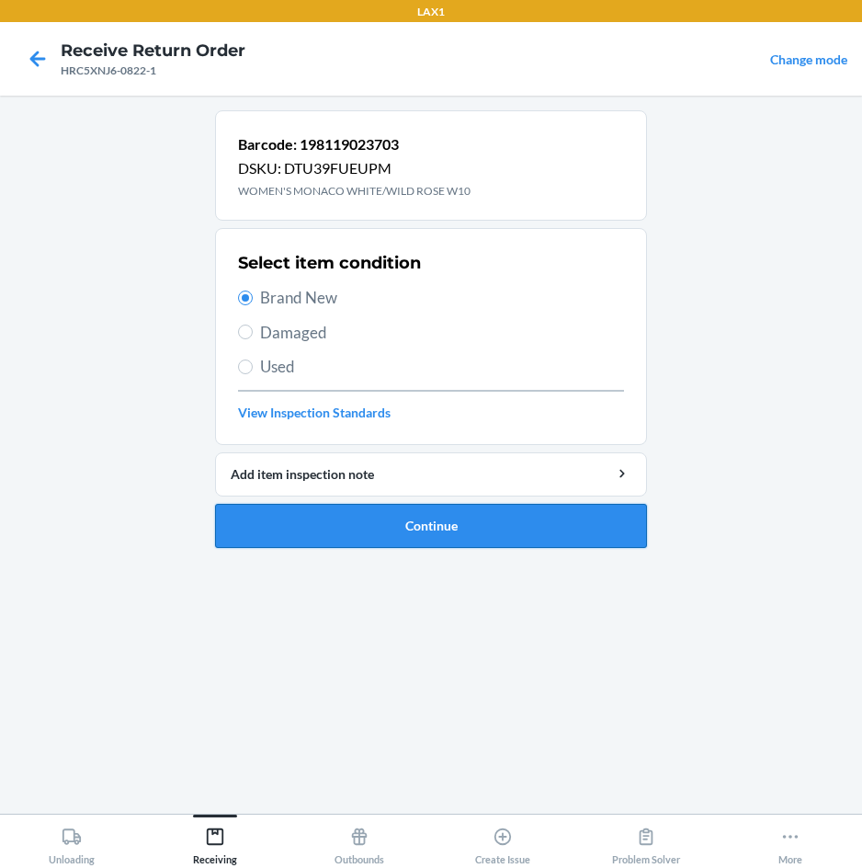
click at [305, 522] on button "Continue" at bounding box center [431, 526] width 432 height 44
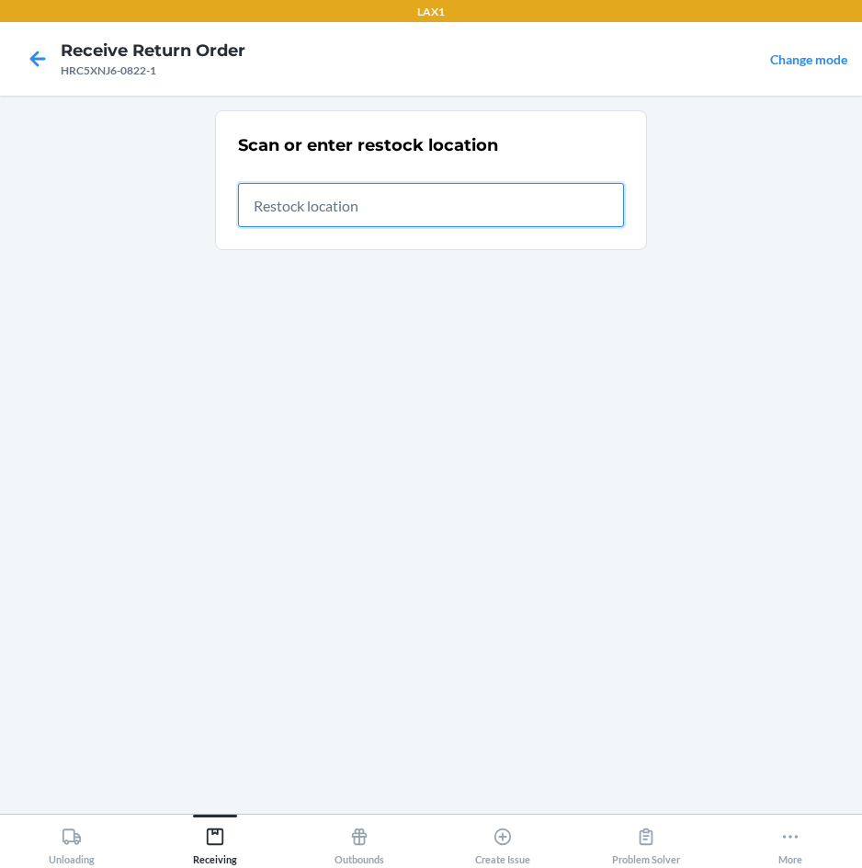
click at [572, 206] on input "text" at bounding box center [431, 205] width 386 height 44
type input "RTCART007"
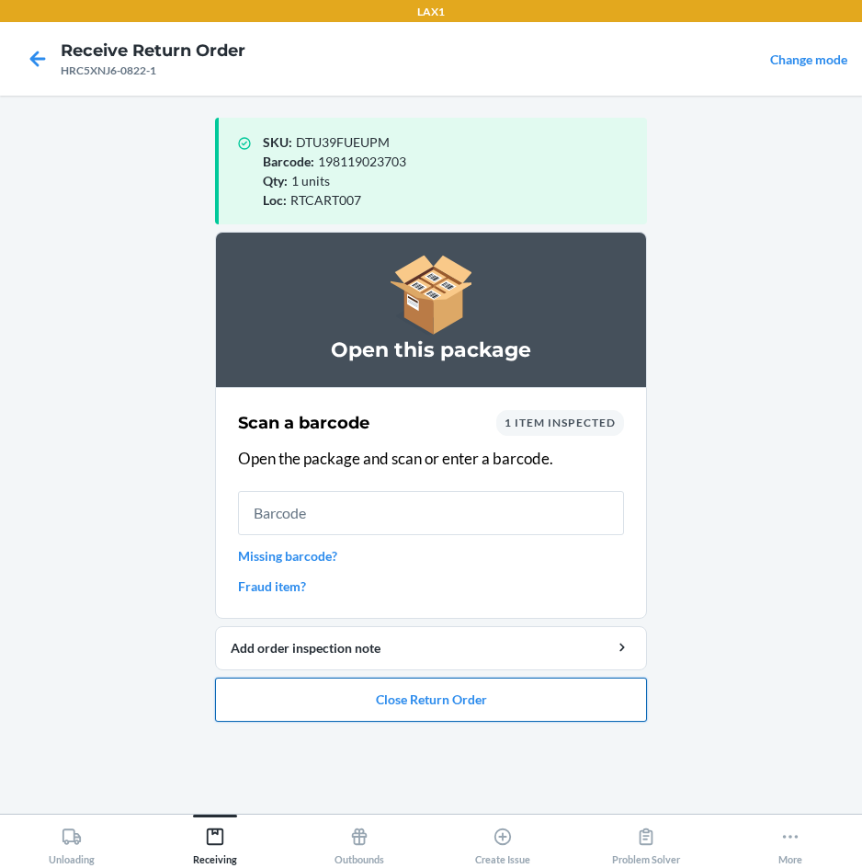
click at [511, 713] on button "Close Return Order" at bounding box center [431, 700] width 432 height 44
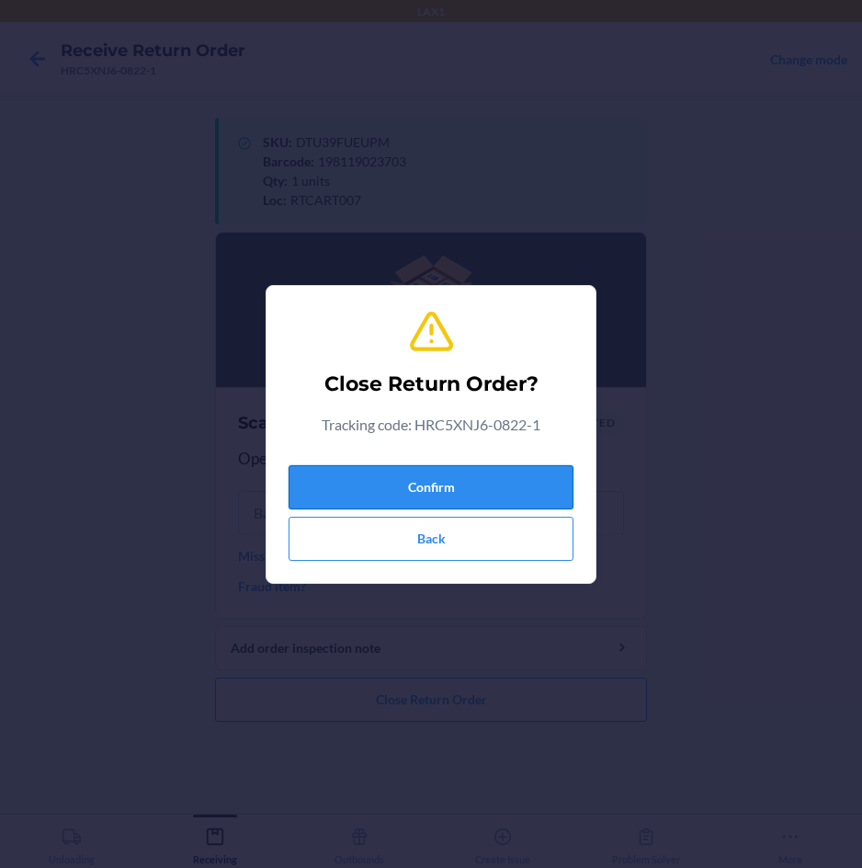
click at [554, 489] on button "Confirm" at bounding box center [431, 487] width 285 height 44
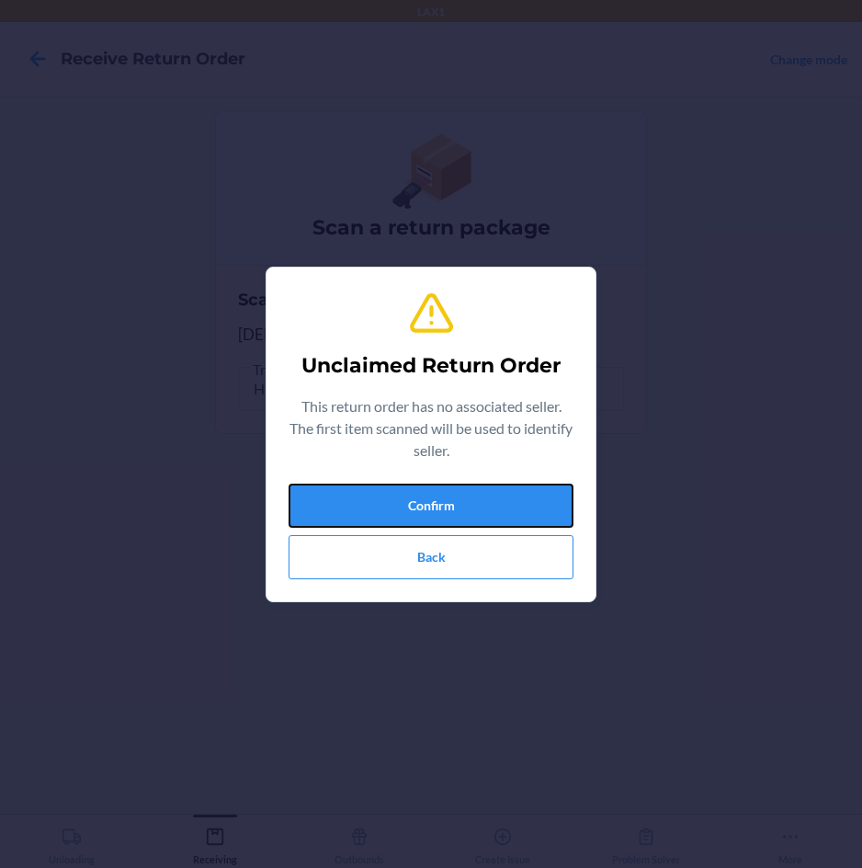
click at [554, 489] on button "Confirm" at bounding box center [431, 506] width 285 height 44
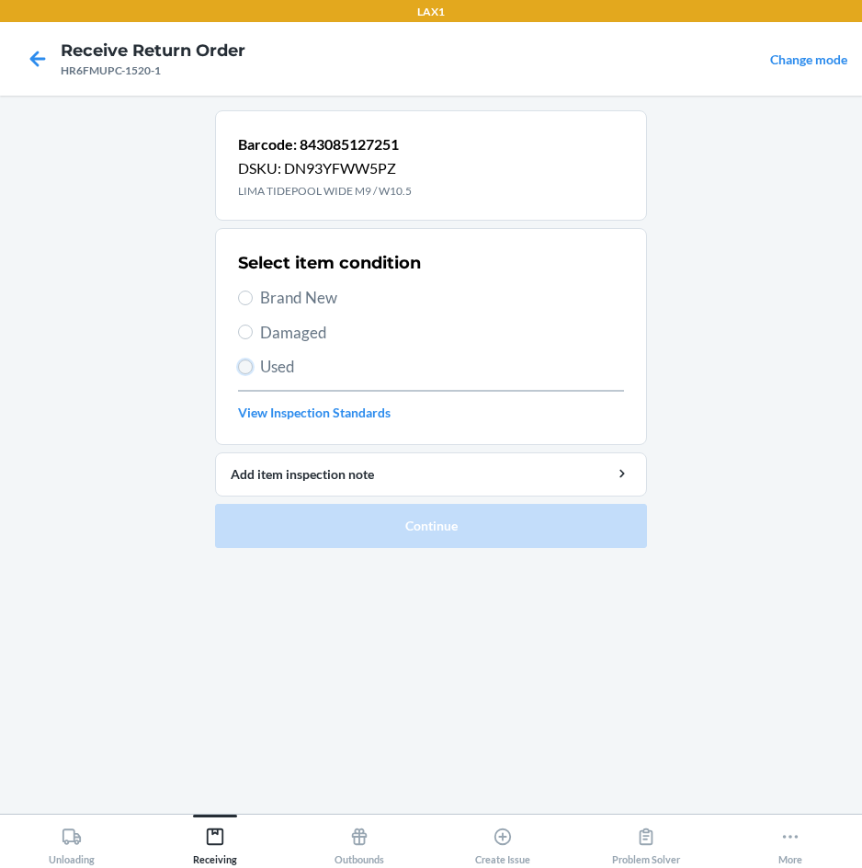
click at [246, 364] on input "Used" at bounding box center [245, 366] width 15 height 15
radio input "true"
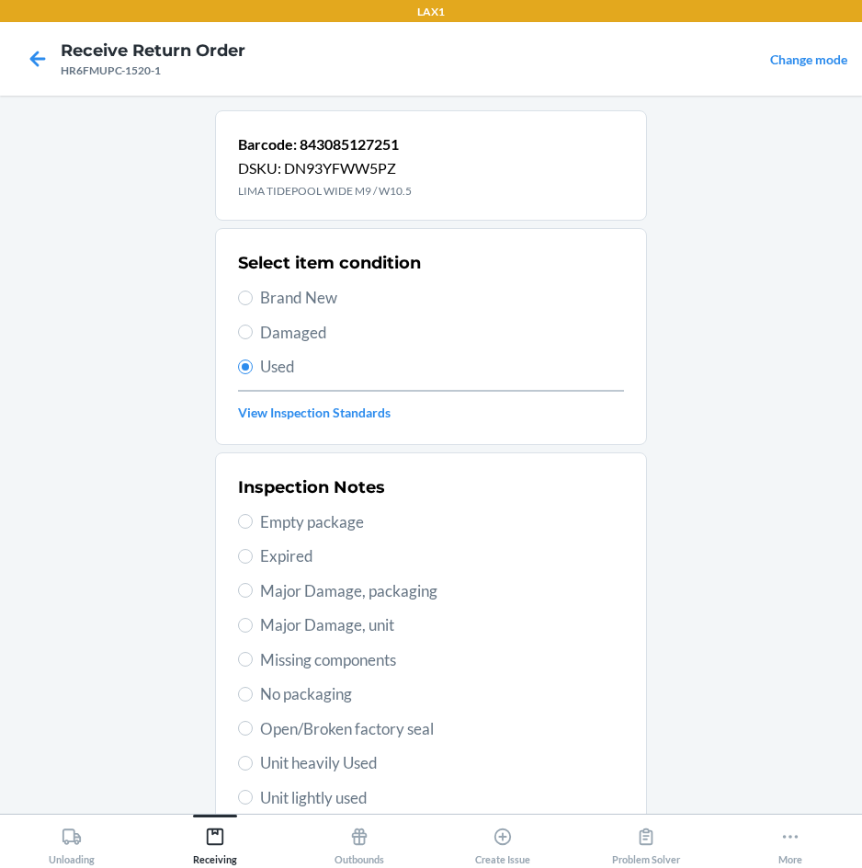
click at [355, 767] on span "Unit heavily Used" at bounding box center [442, 763] width 364 height 24
click at [253, 767] on input "Unit heavily Used" at bounding box center [245, 763] width 15 height 15
radio input "true"
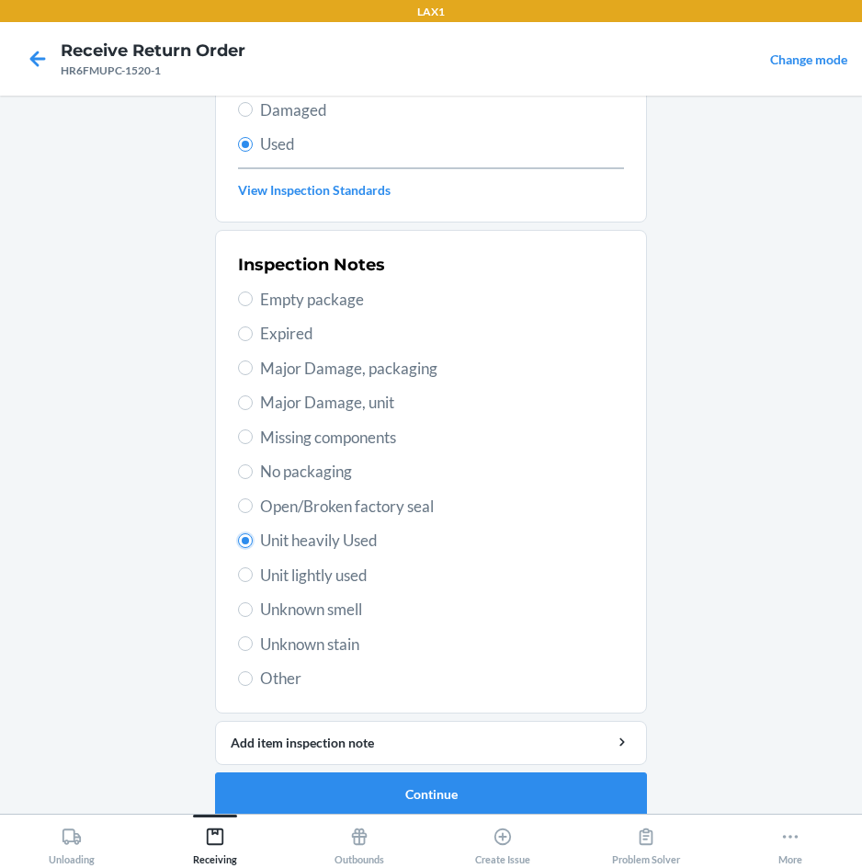
scroll to position [240, 0]
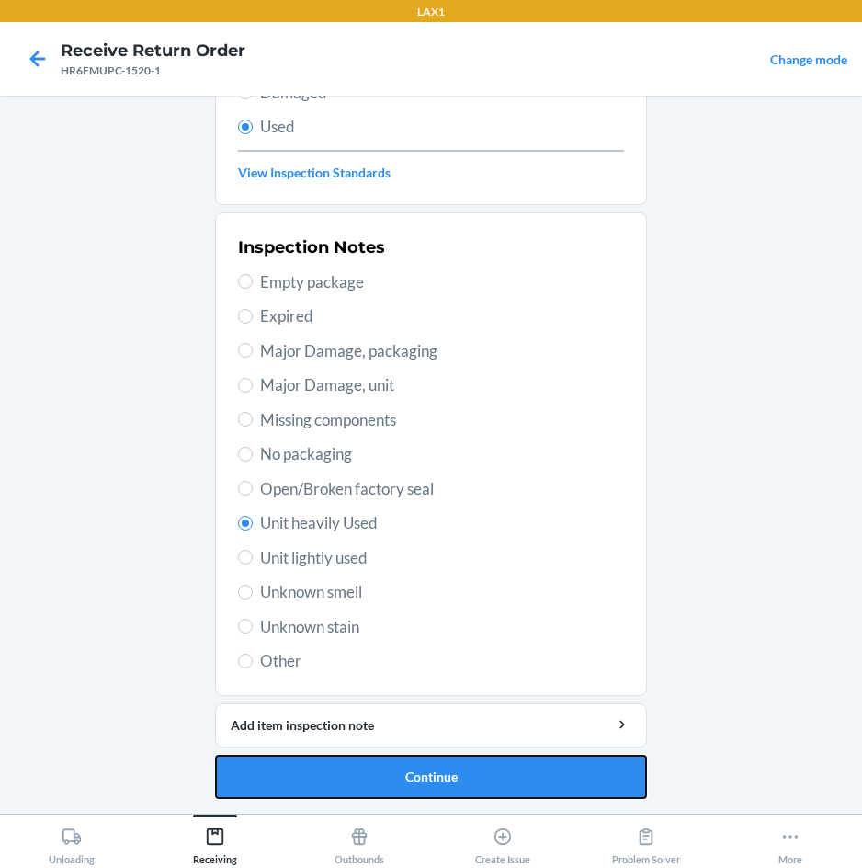
click at [355, 767] on button "Continue" at bounding box center [431, 777] width 432 height 44
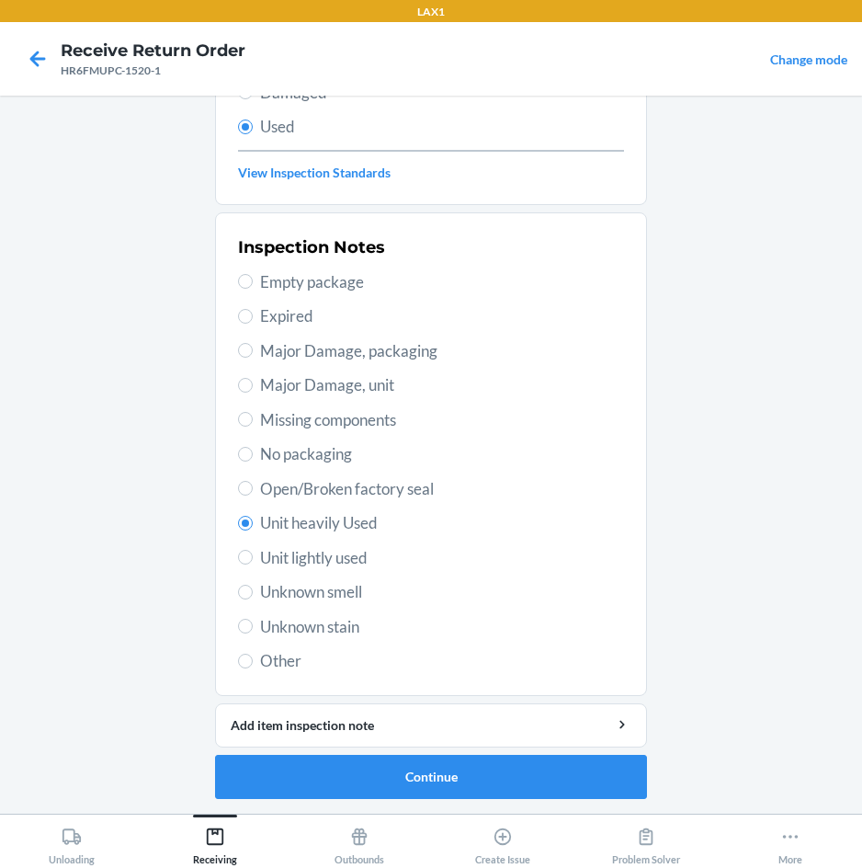
scroll to position [0, 0]
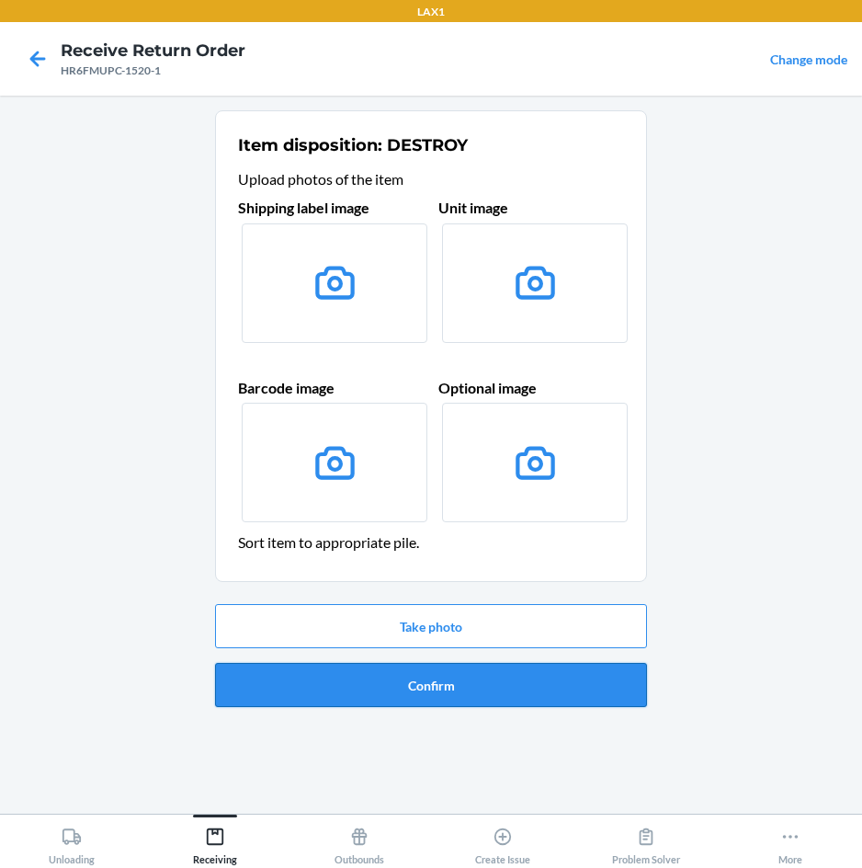
click at [388, 667] on button "Confirm" at bounding box center [431, 685] width 432 height 44
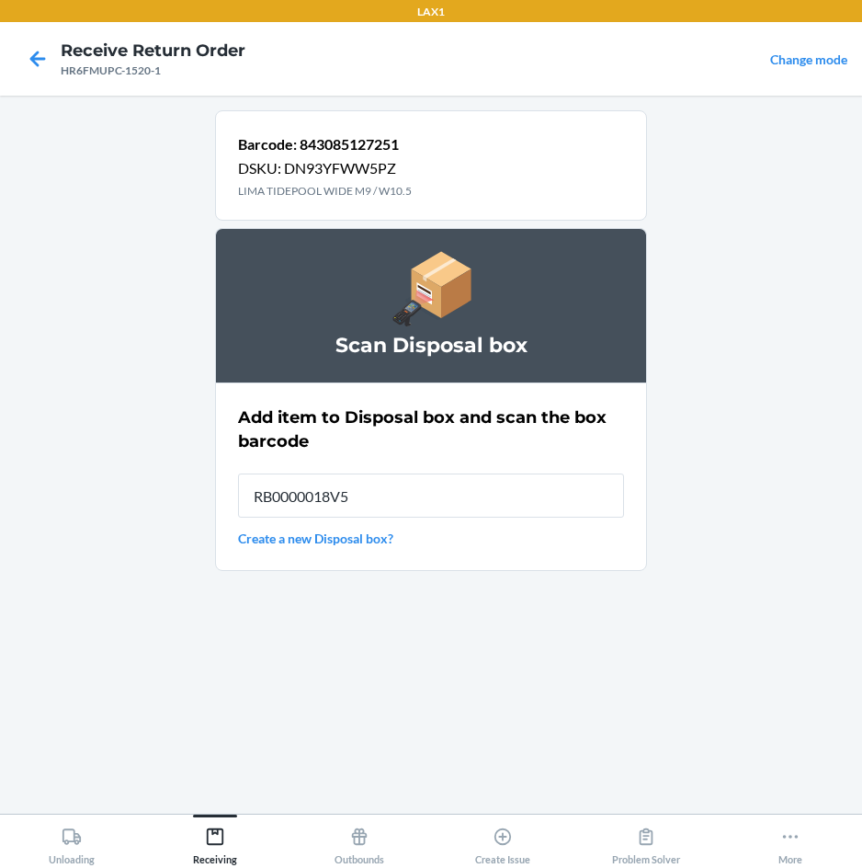
type input "RB0000018V5"
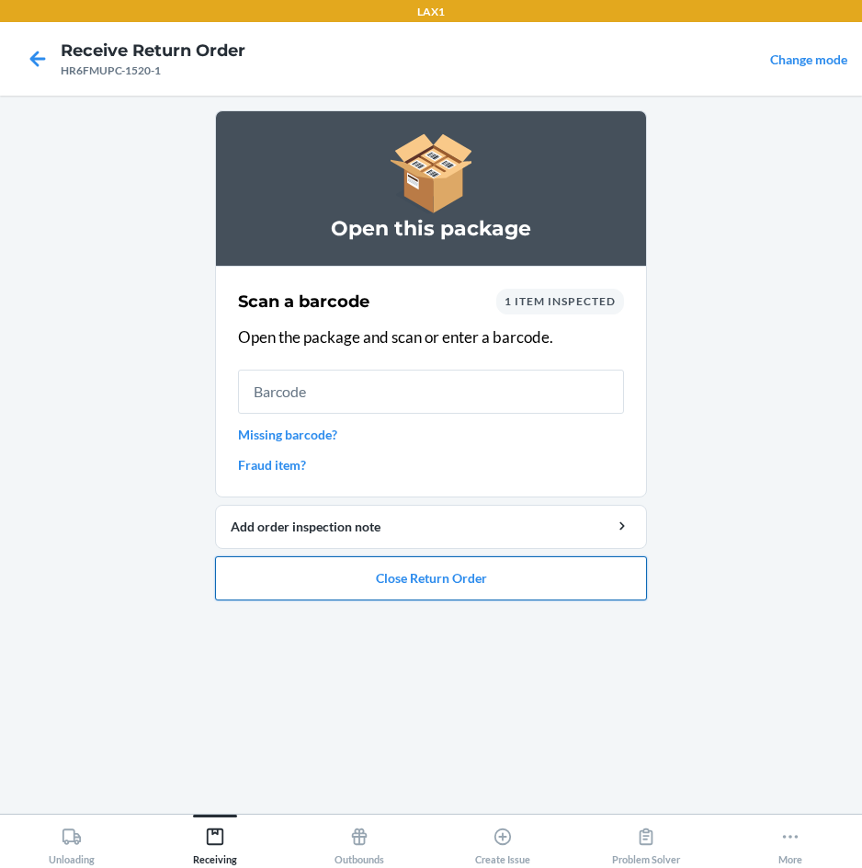
click at [428, 585] on button "Close Return Order" at bounding box center [431, 578] width 432 height 44
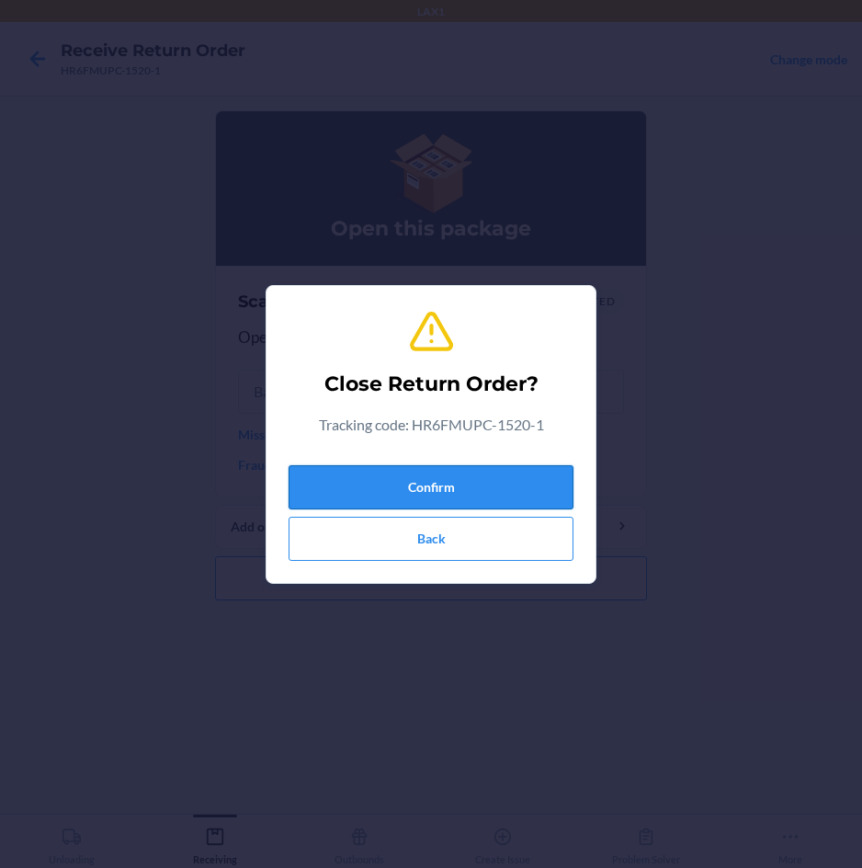
click at [437, 485] on button "Confirm" at bounding box center [431, 487] width 285 height 44
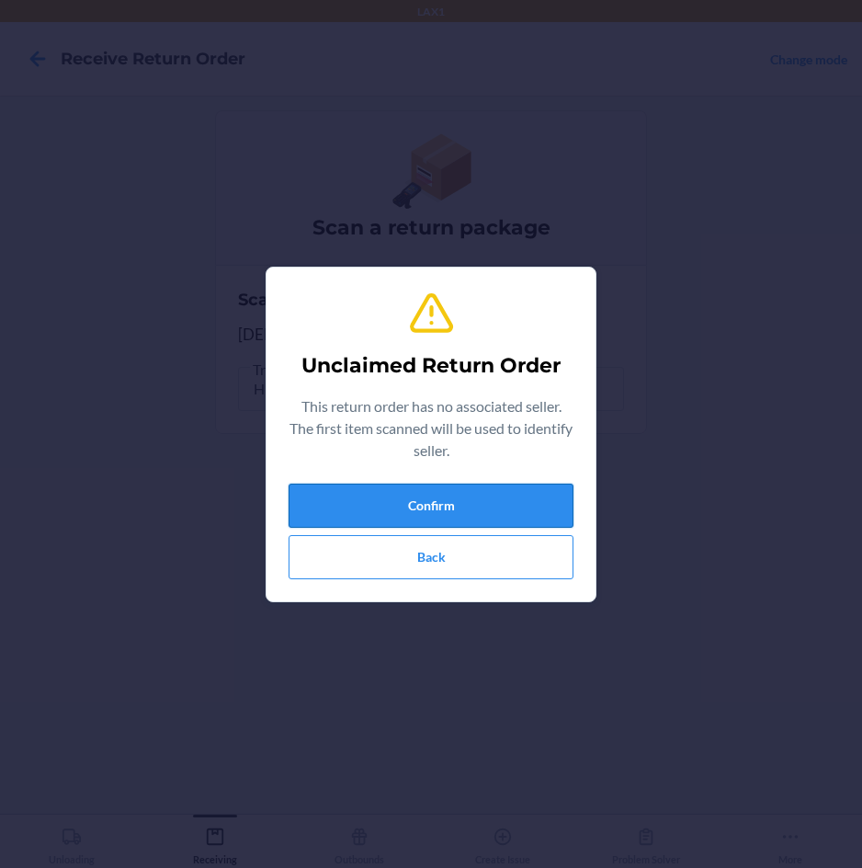
click at [432, 500] on button "Confirm" at bounding box center [431, 506] width 285 height 44
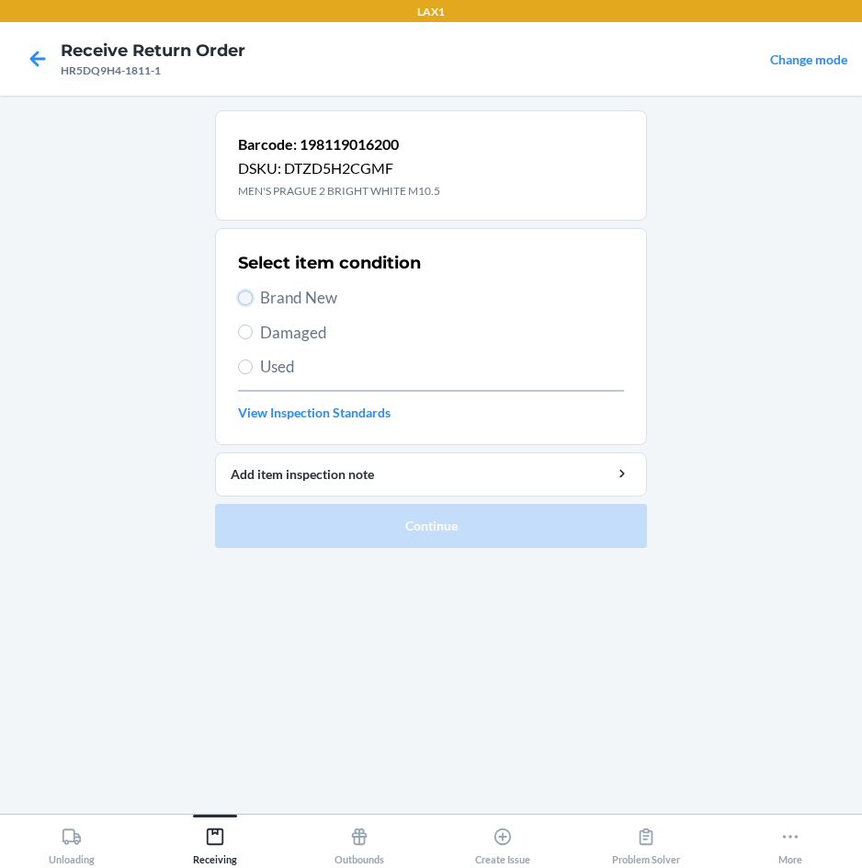
click at [245, 295] on input "Brand New" at bounding box center [245, 298] width 15 height 15
radio input "true"
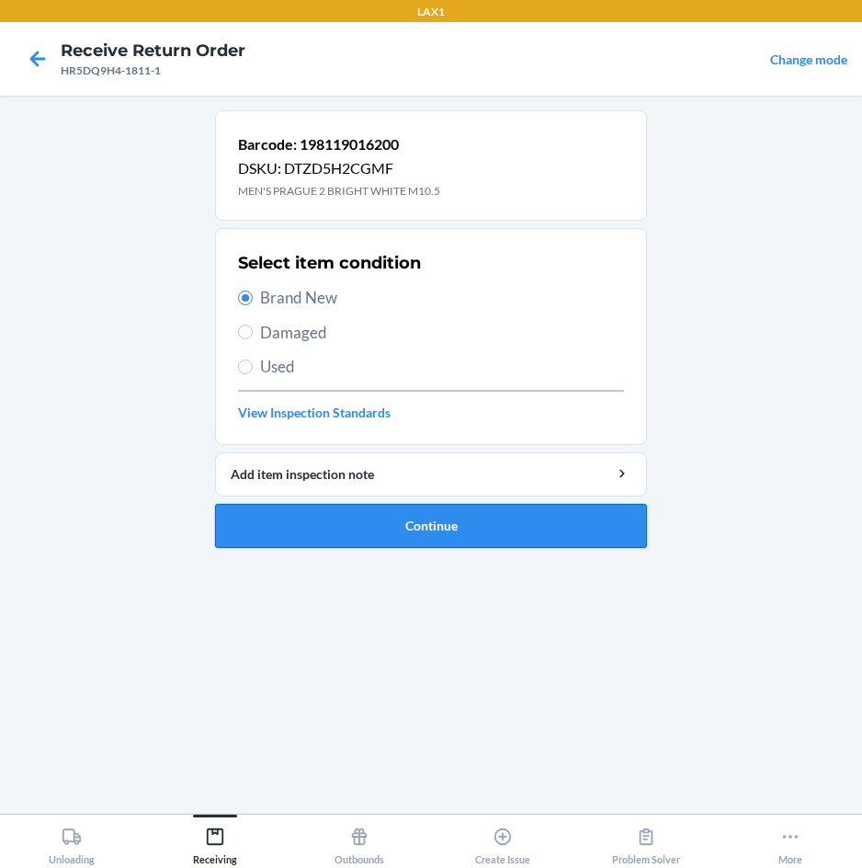
click at [374, 520] on button "Continue" at bounding box center [431, 526] width 432 height 44
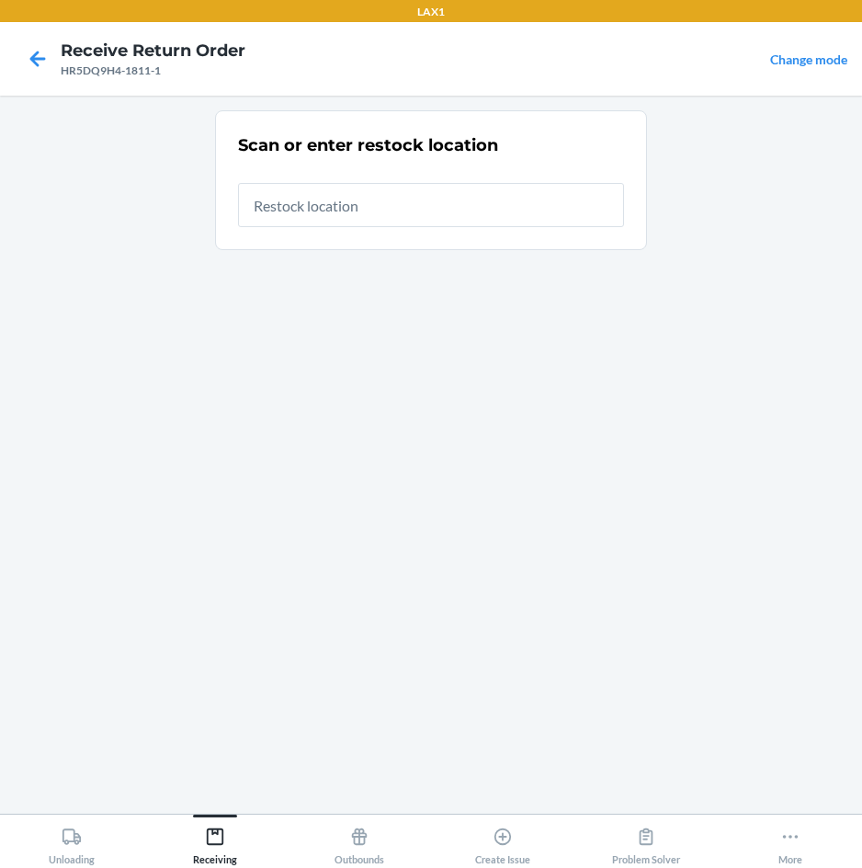
click at [421, 219] on input "text" at bounding box center [431, 205] width 386 height 44
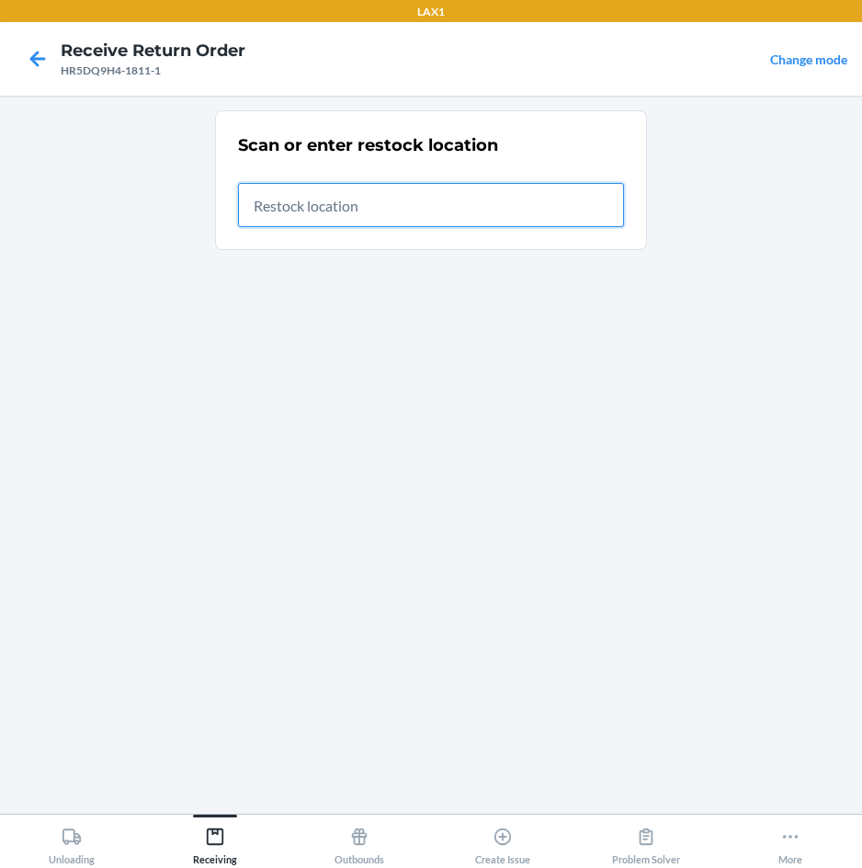
click at [495, 204] on input "text" at bounding box center [431, 205] width 386 height 44
type input "RTCART007"
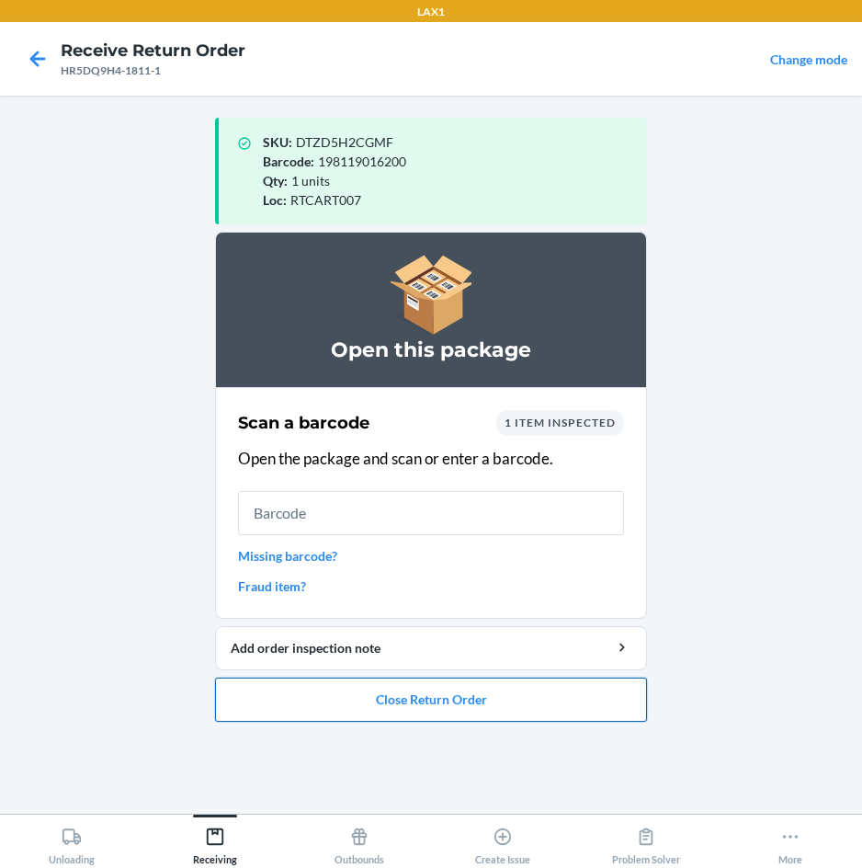
click at [439, 701] on button "Close Return Order" at bounding box center [431, 700] width 432 height 44
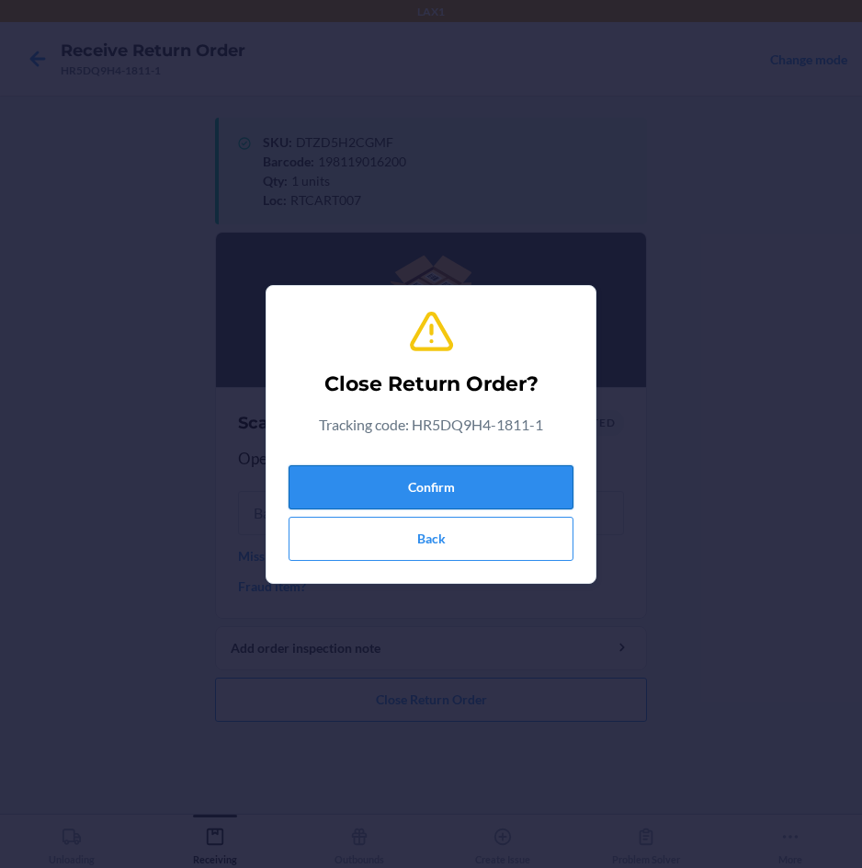
click at [488, 486] on button "Confirm" at bounding box center [431, 487] width 285 height 44
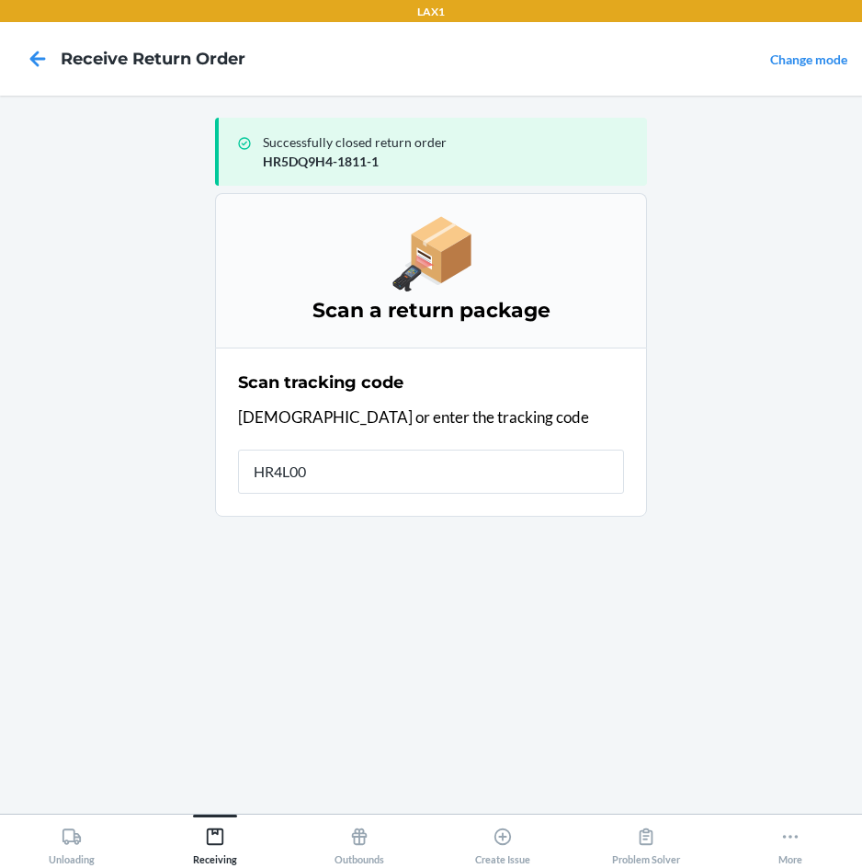
type input "HR4L000"
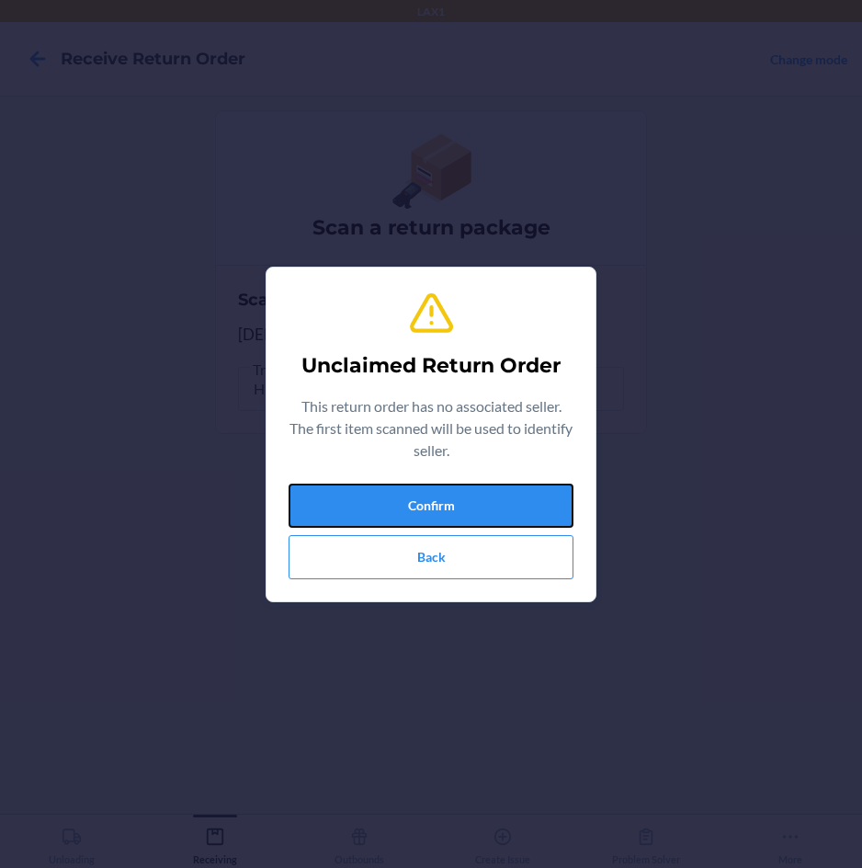
click at [488, 486] on button "Confirm" at bounding box center [431, 506] width 285 height 44
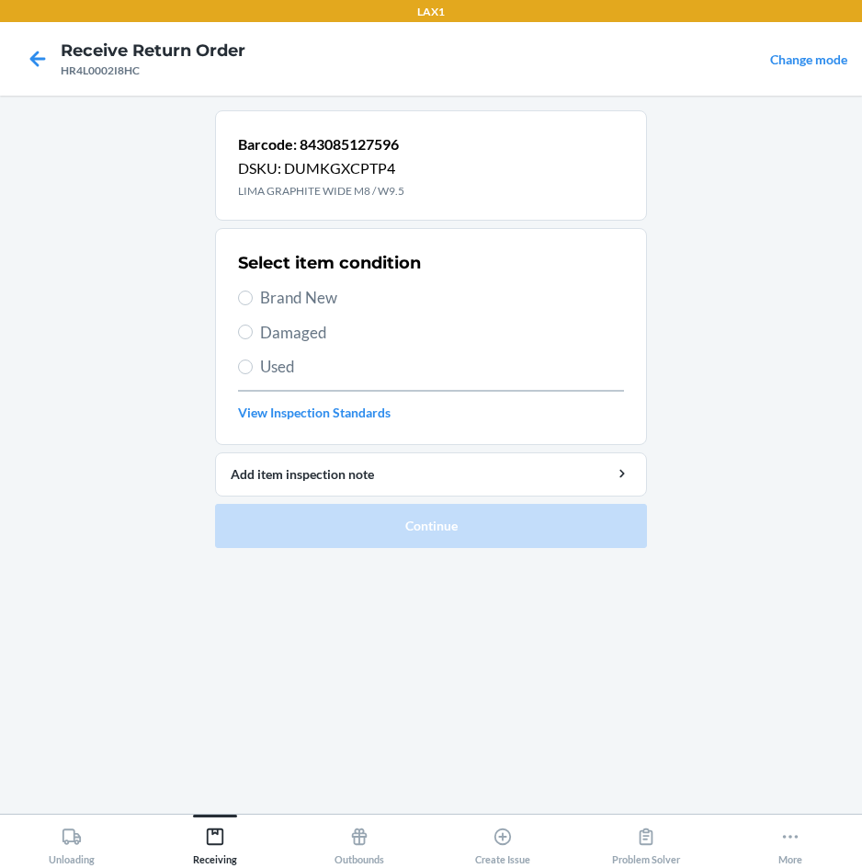
click at [318, 292] on span "Brand New" at bounding box center [442, 298] width 364 height 24
click at [253, 292] on input "Brand New" at bounding box center [245, 298] width 15 height 15
radio input "true"
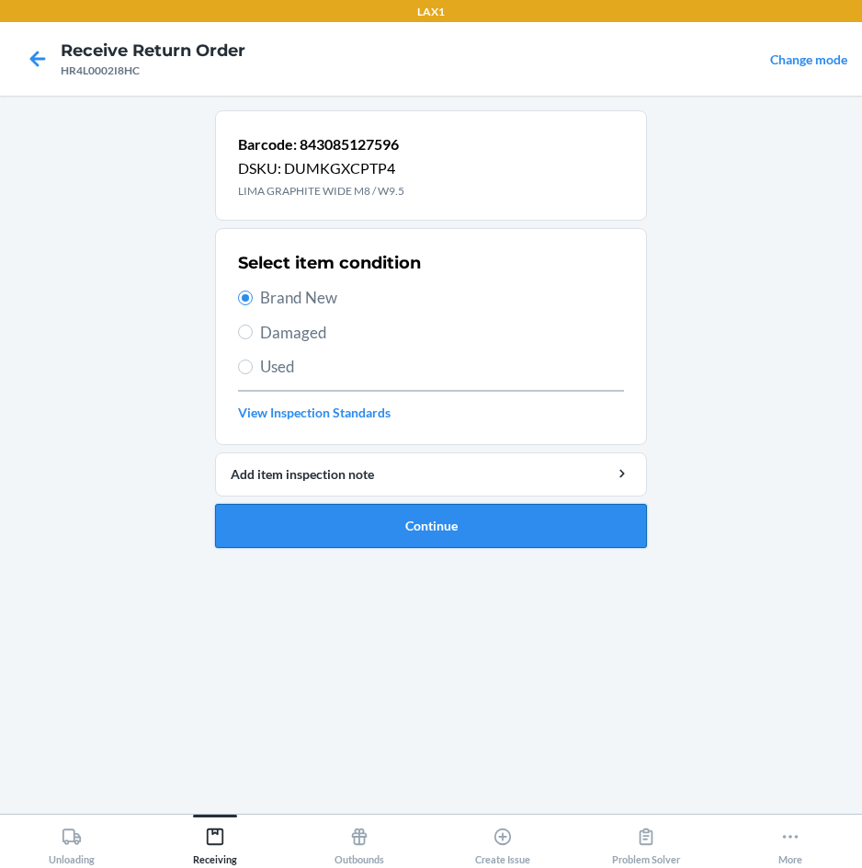
click at [390, 522] on button "Continue" at bounding box center [431, 526] width 432 height 44
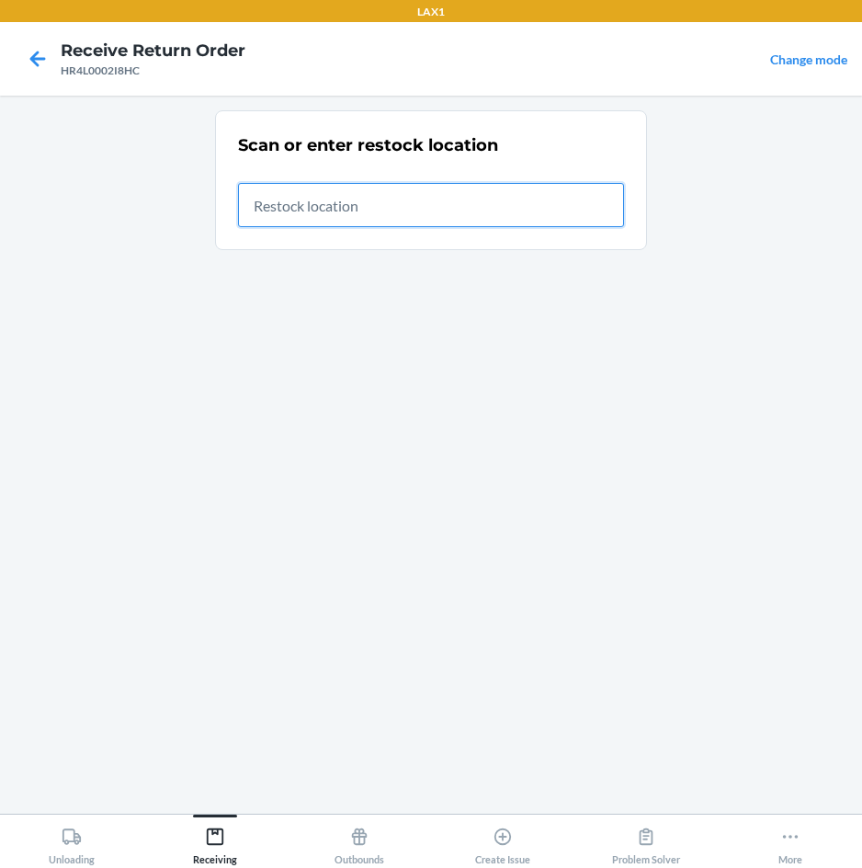
click at [588, 203] on input "text" at bounding box center [431, 205] width 386 height 44
type input "RTCART007"
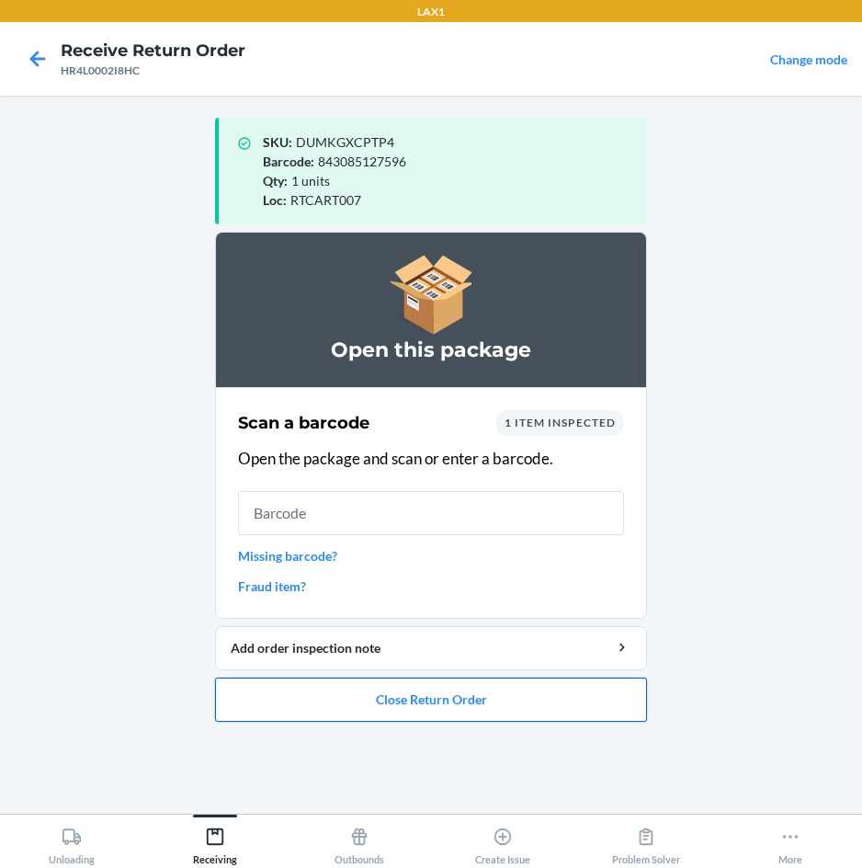
click at [386, 711] on button "Close Return Order" at bounding box center [431, 700] width 432 height 44
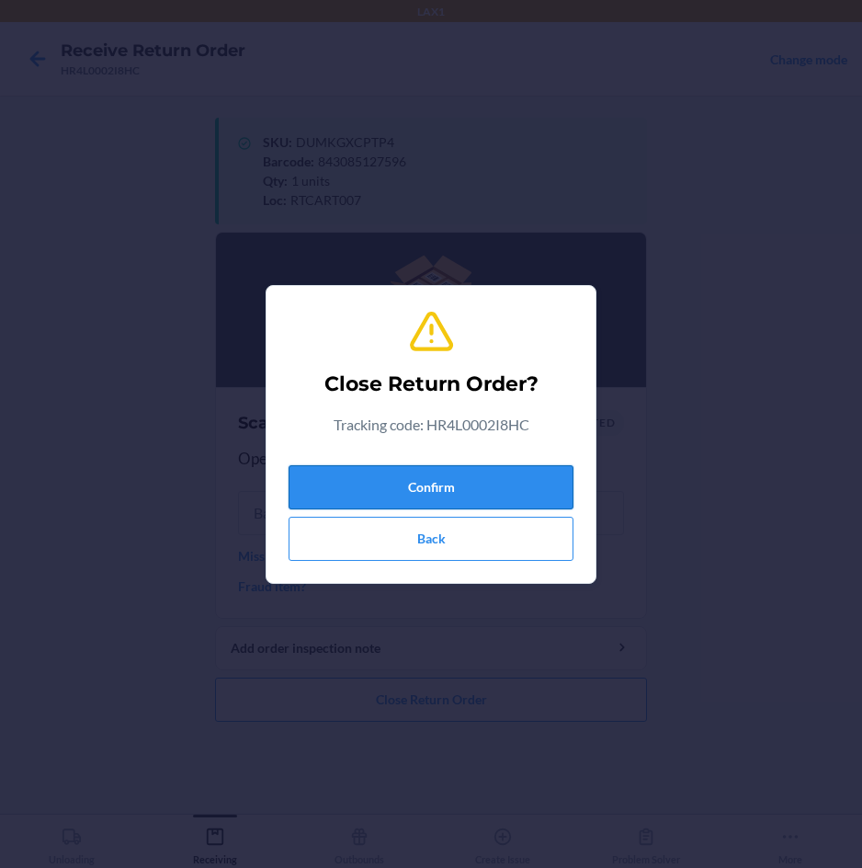
click at [496, 469] on button "Confirm" at bounding box center [431, 487] width 285 height 44
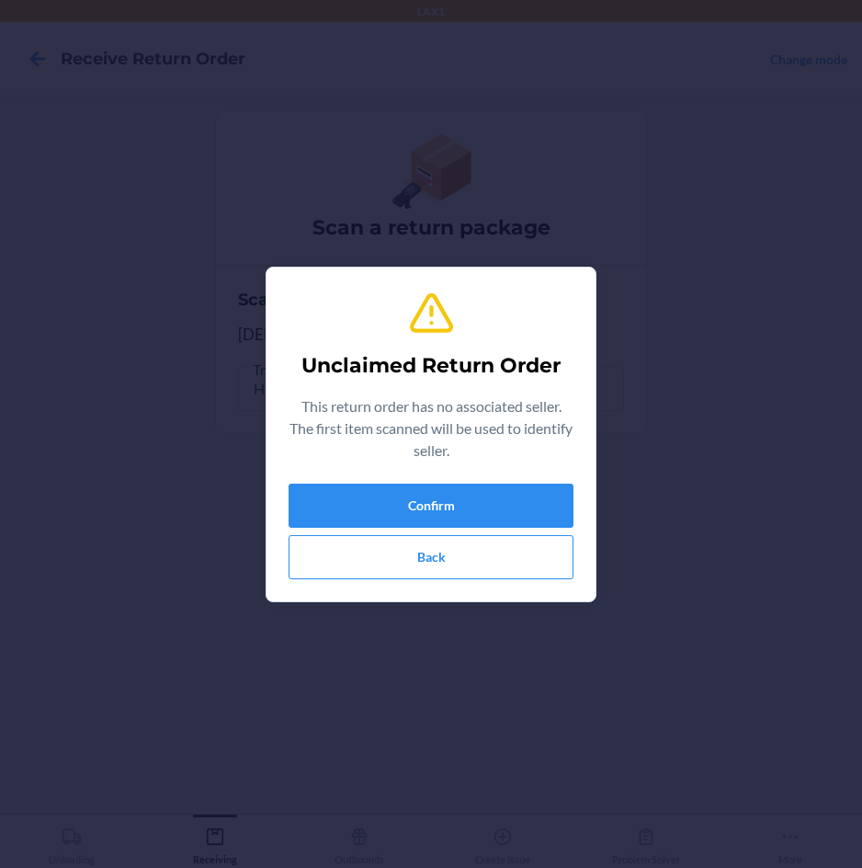
click at [496, 470] on div "Unclaimed Return Order This return order has no associated seller. The first it…" at bounding box center [431, 434] width 285 height 304
click at [485, 517] on button "Confirm" at bounding box center [431, 506] width 285 height 44
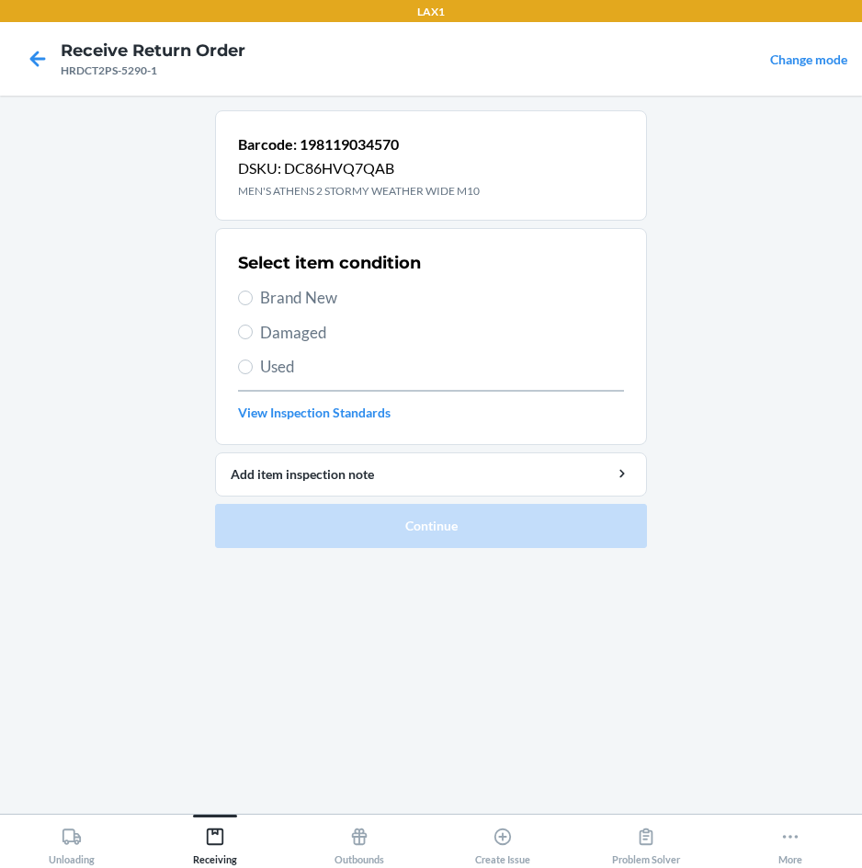
click at [319, 287] on span "Brand New" at bounding box center [442, 298] width 364 height 24
click at [253, 291] on input "Brand New" at bounding box center [245, 298] width 15 height 15
radio input "true"
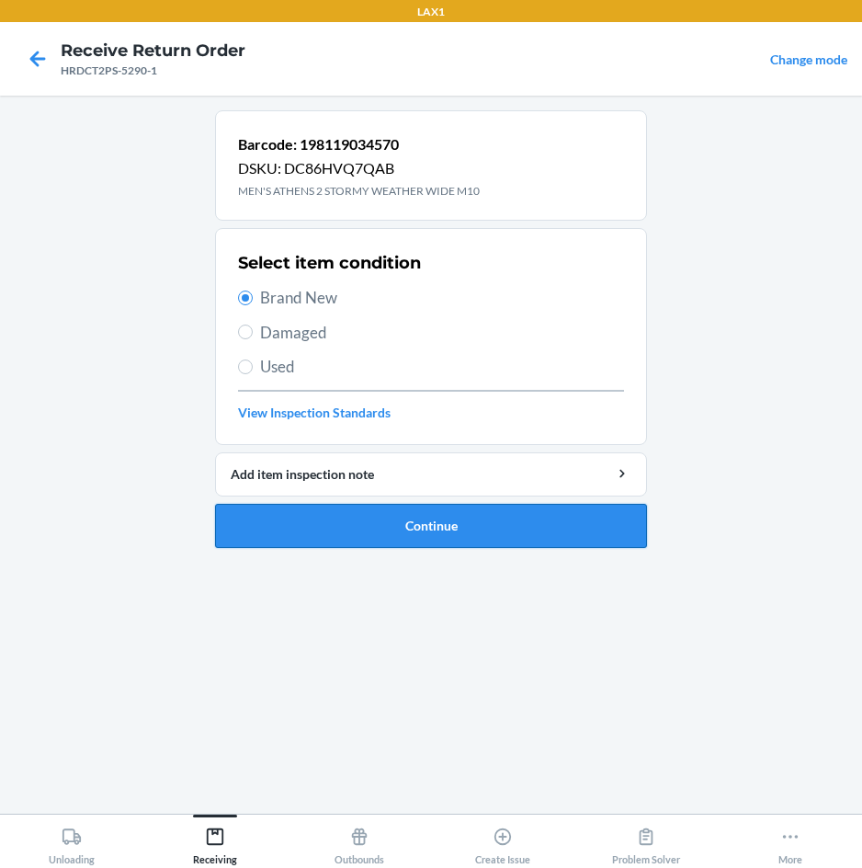
click at [336, 515] on button "Continue" at bounding box center [431, 526] width 432 height 44
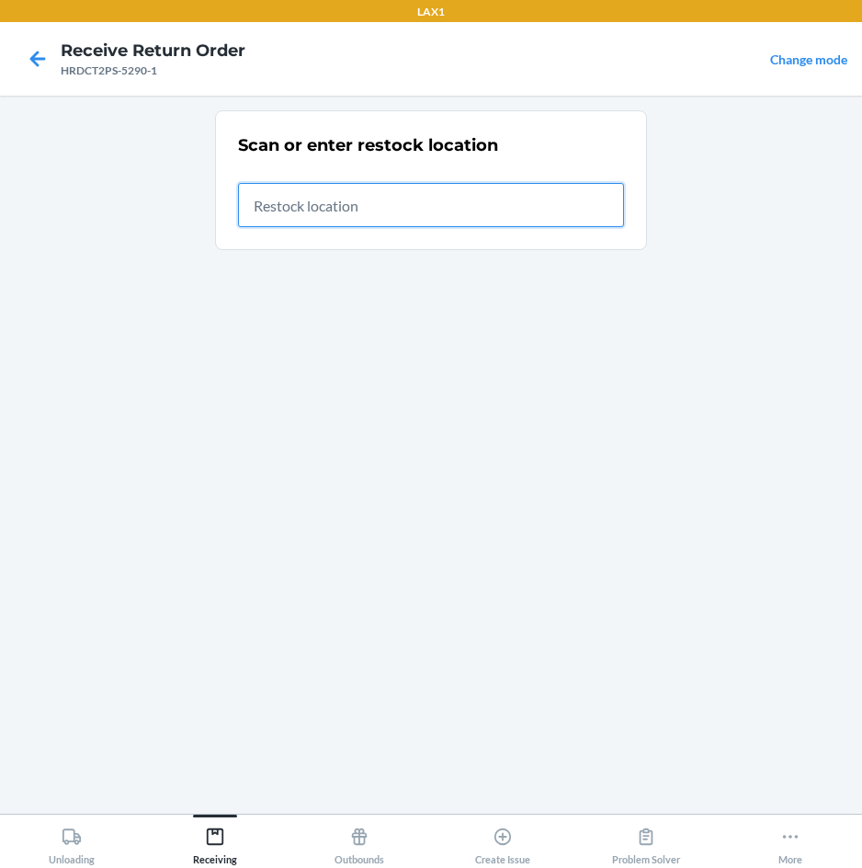
click at [591, 207] on input "text" at bounding box center [431, 205] width 386 height 44
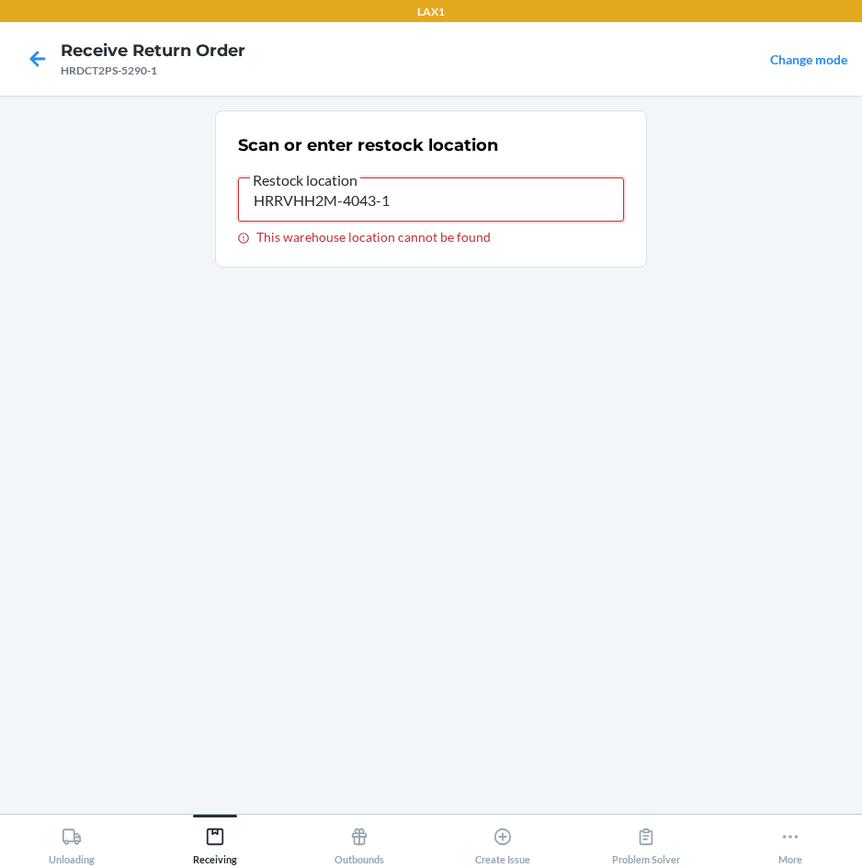
click at [513, 198] on input "HRRVHH2M-4043-1" at bounding box center [431, 199] width 386 height 44
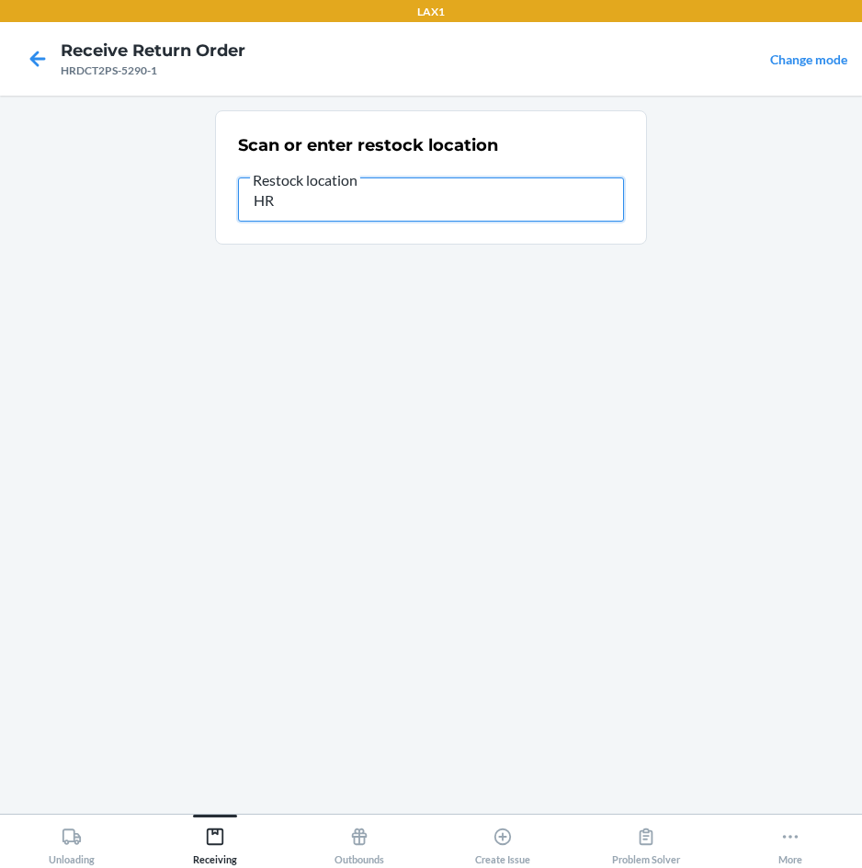
type input "H"
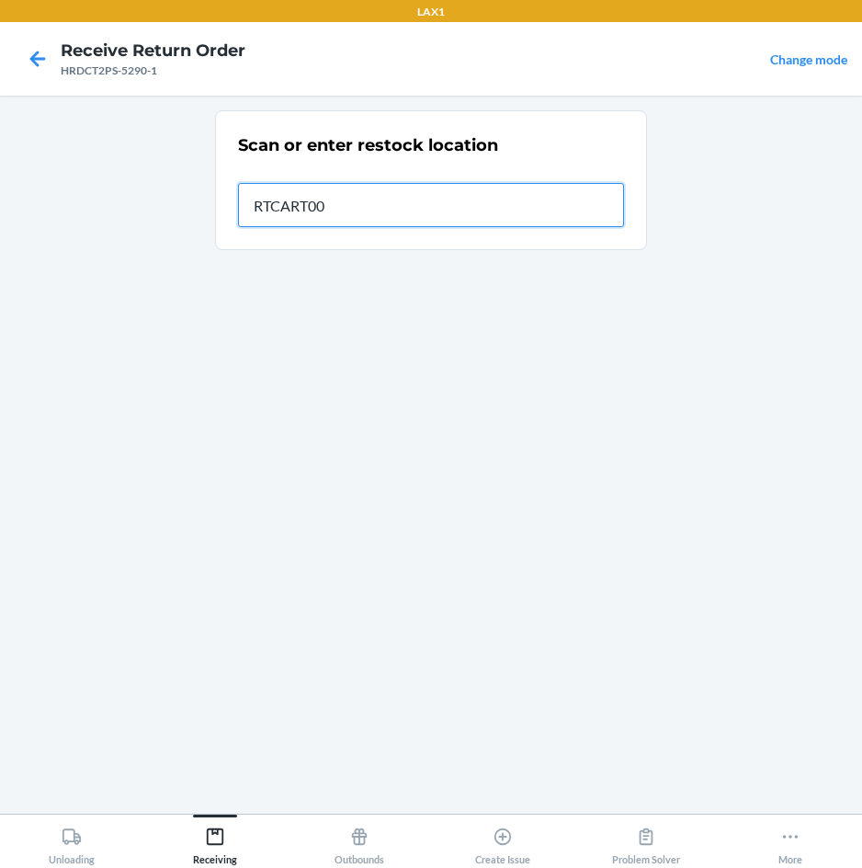
type input "RTCART007"
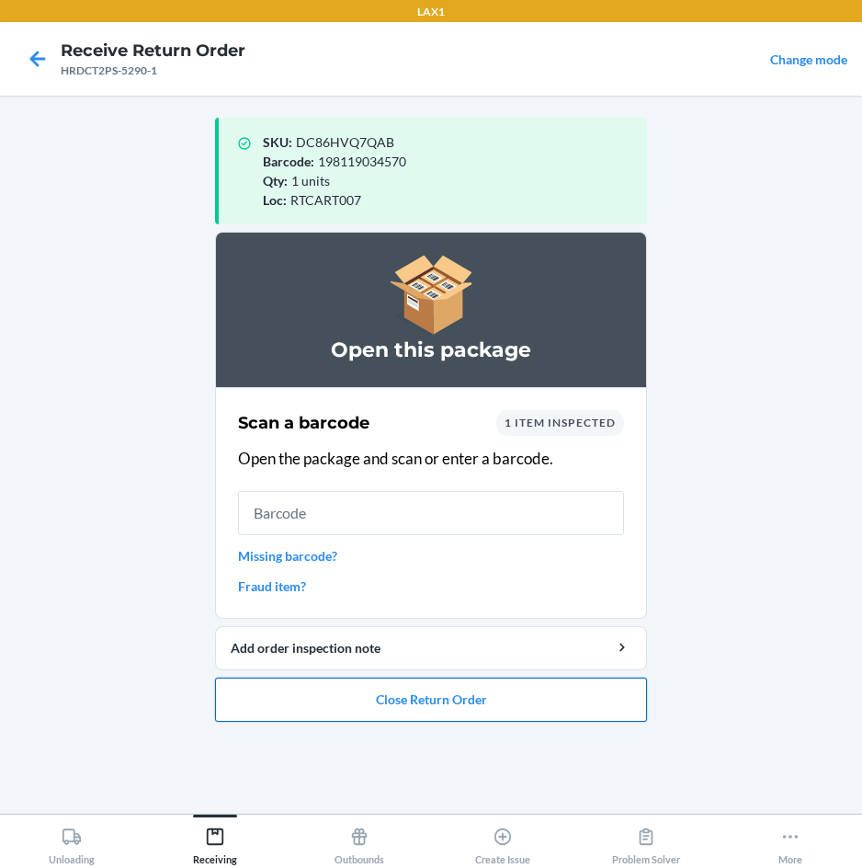
click at [336, 686] on button "Close Return Order" at bounding box center [431, 700] width 432 height 44
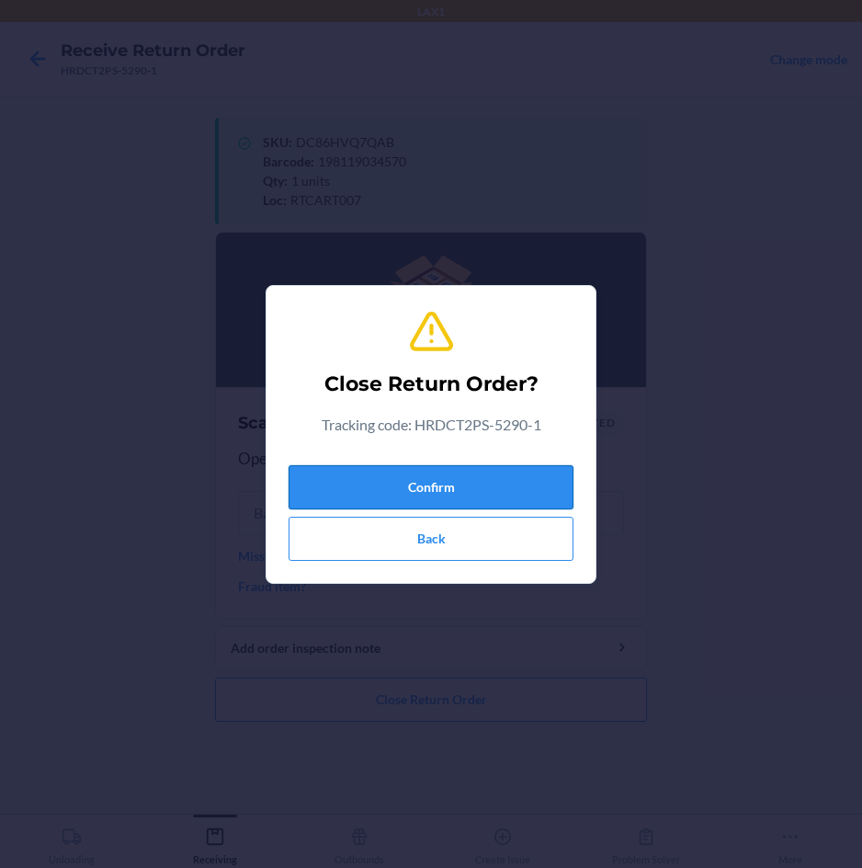
click at [475, 488] on button "Confirm" at bounding box center [431, 487] width 285 height 44
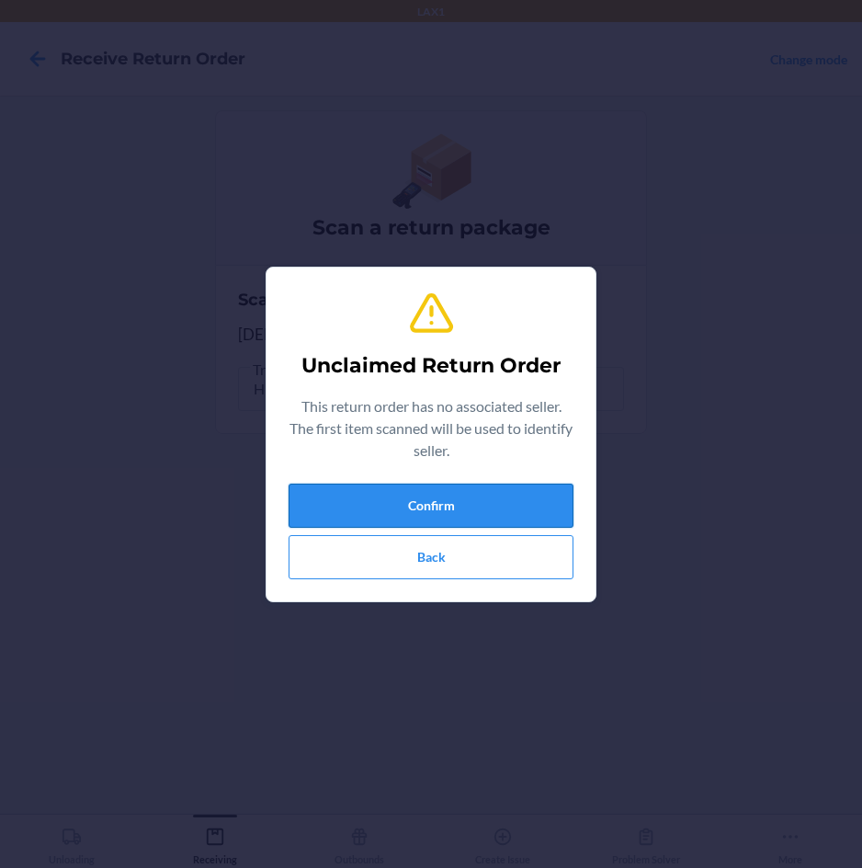
click at [477, 500] on button "Confirm" at bounding box center [431, 506] width 285 height 44
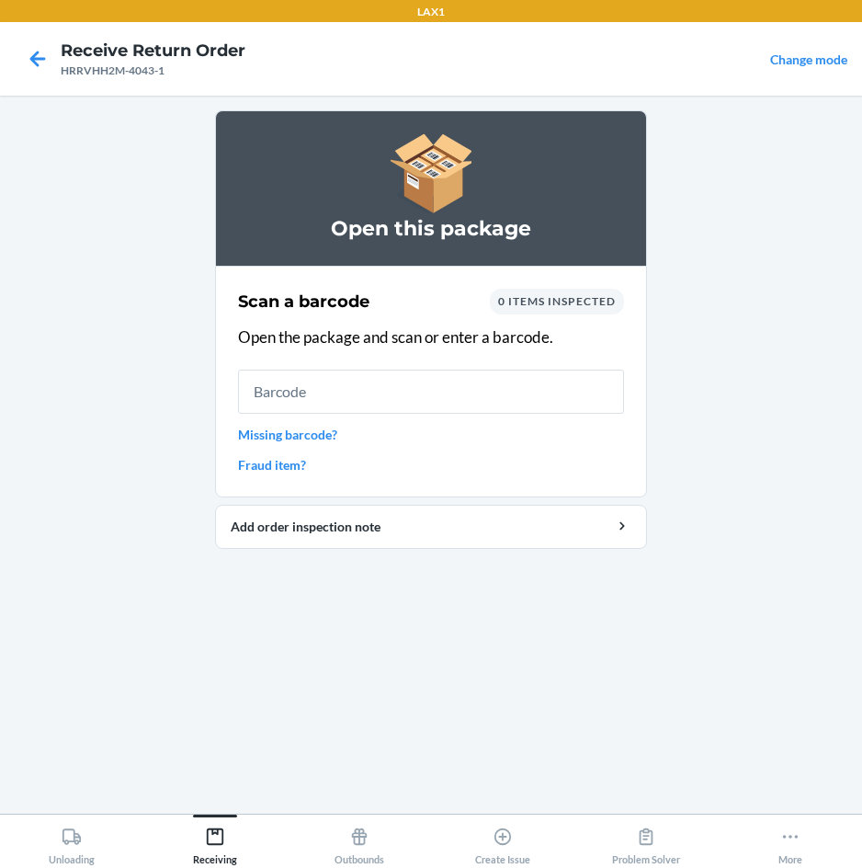
click at [479, 393] on input "text" at bounding box center [431, 392] width 386 height 44
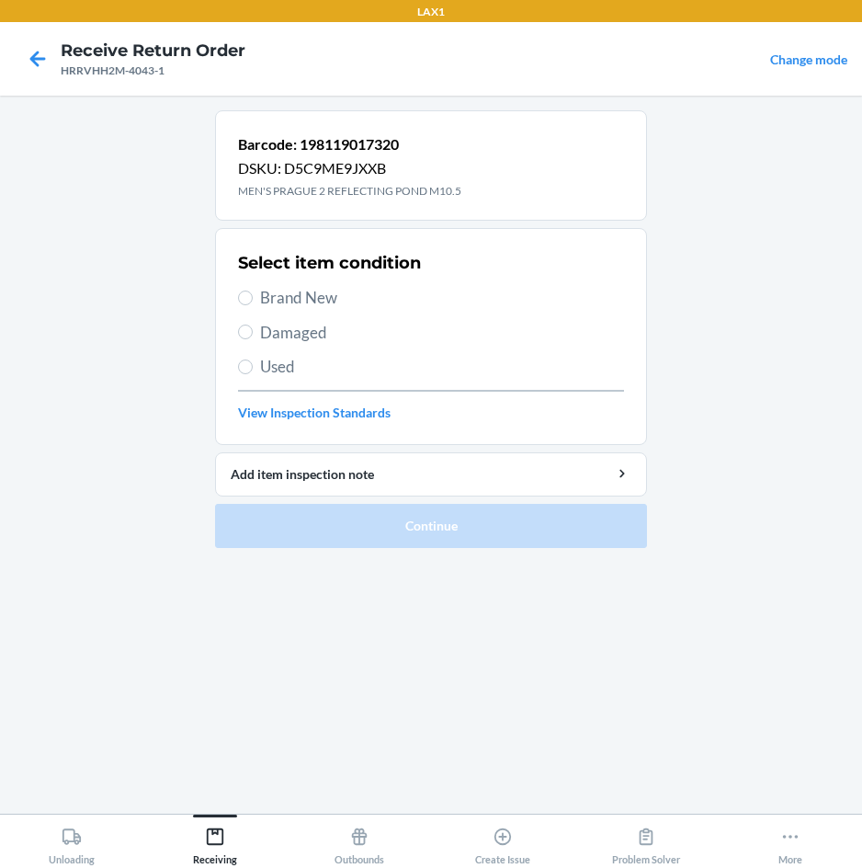
click at [320, 303] on span "Brand New" at bounding box center [442, 298] width 364 height 24
click at [253, 303] on input "Brand New" at bounding box center [245, 298] width 15 height 15
radio input "true"
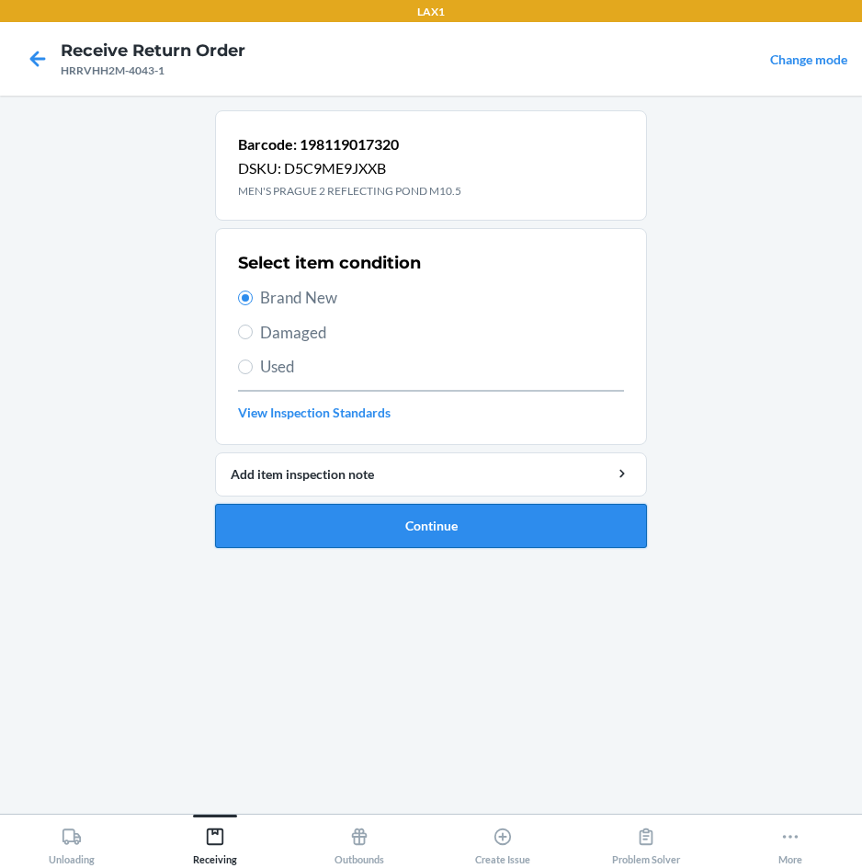
click at [319, 534] on button "Continue" at bounding box center [431, 526] width 432 height 44
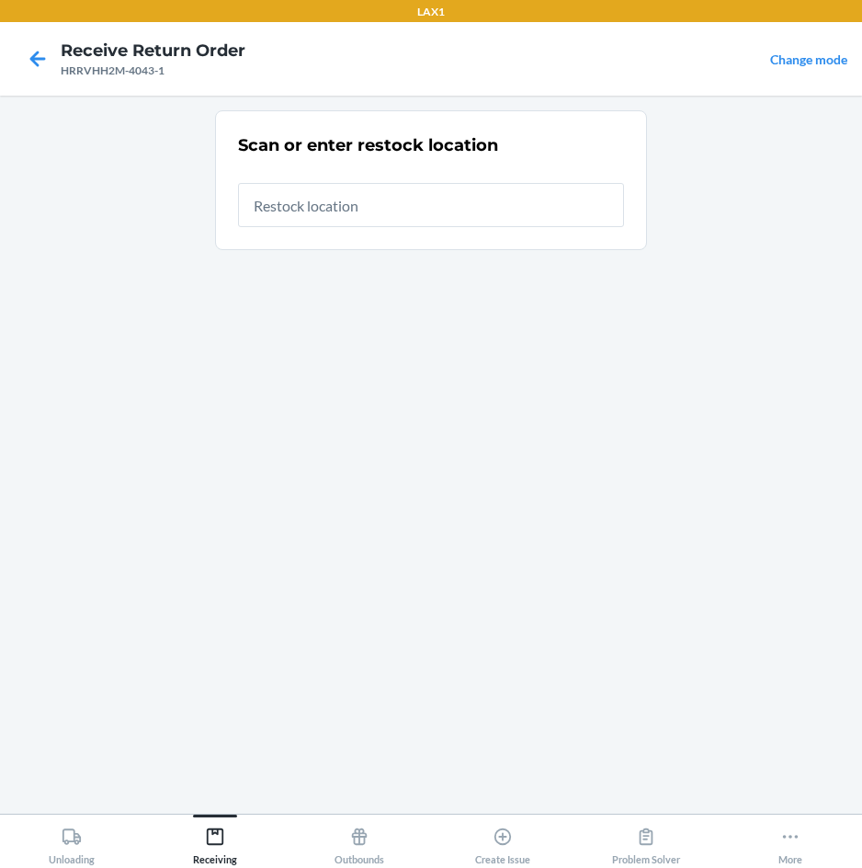
click at [490, 207] on input "text" at bounding box center [431, 205] width 386 height 44
type input "RTCART007"
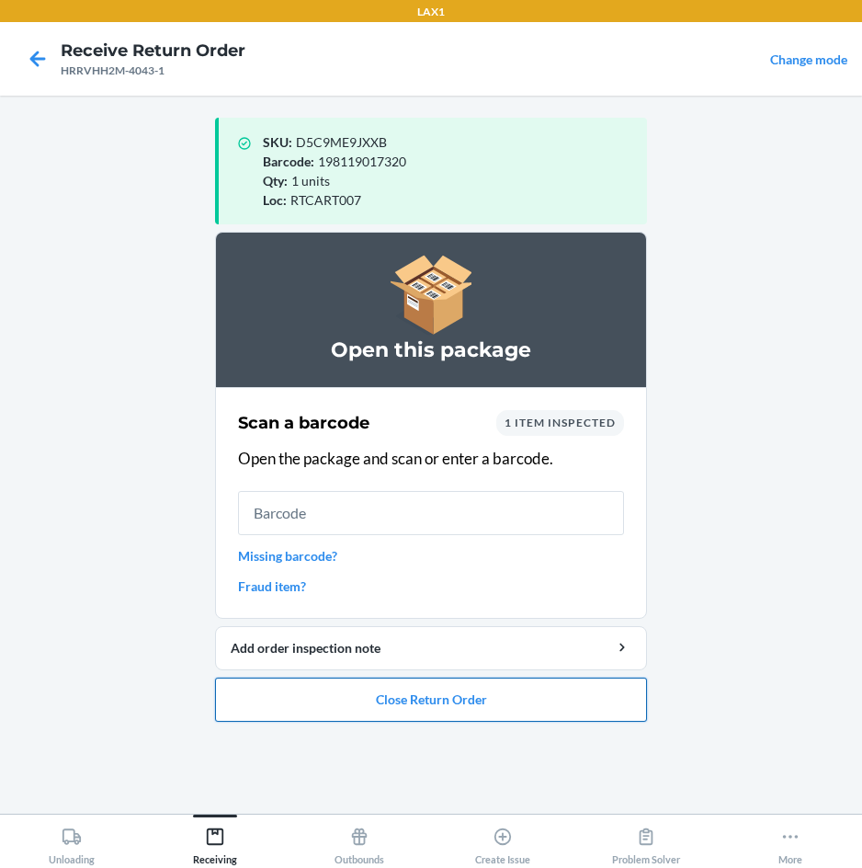
click at [414, 695] on button "Close Return Order" at bounding box center [431, 700] width 432 height 44
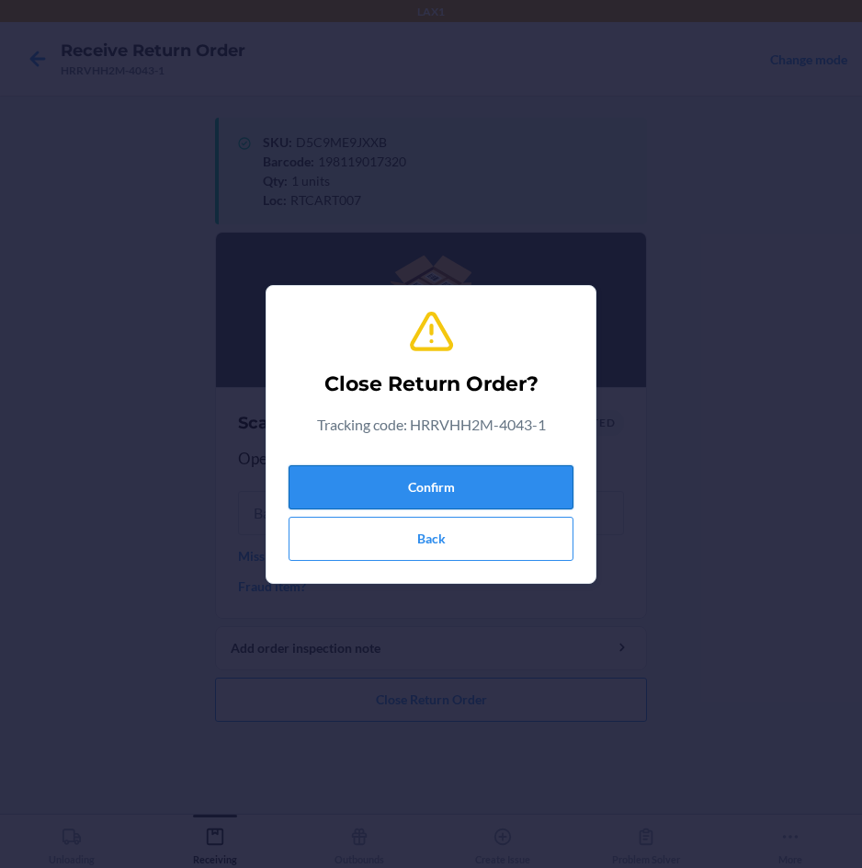
click at [443, 495] on button "Confirm" at bounding box center [431, 487] width 285 height 44
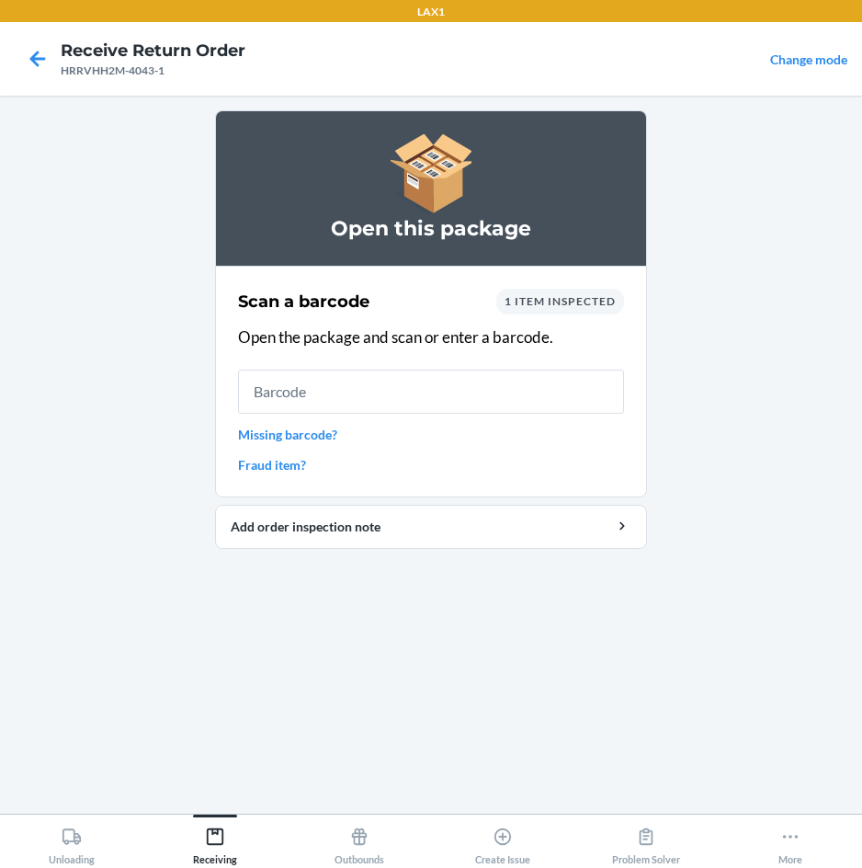
click at [462, 399] on input "text" at bounding box center [431, 392] width 386 height 44
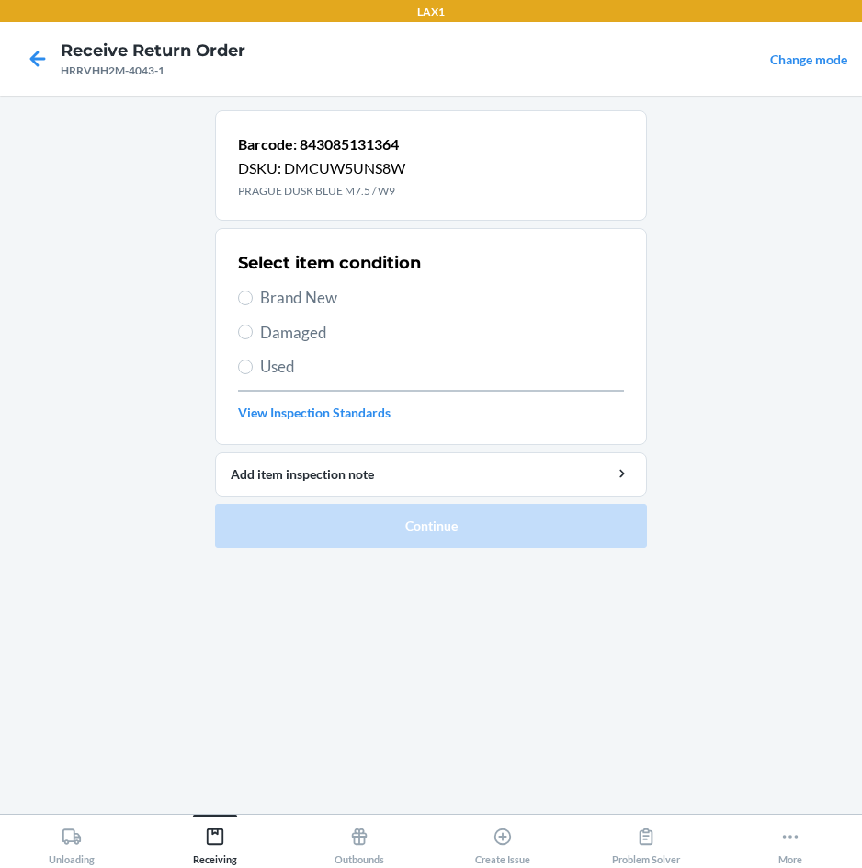
click at [325, 299] on span "Brand New" at bounding box center [442, 298] width 364 height 24
click at [253, 299] on input "Brand New" at bounding box center [245, 298] width 15 height 15
radio input "true"
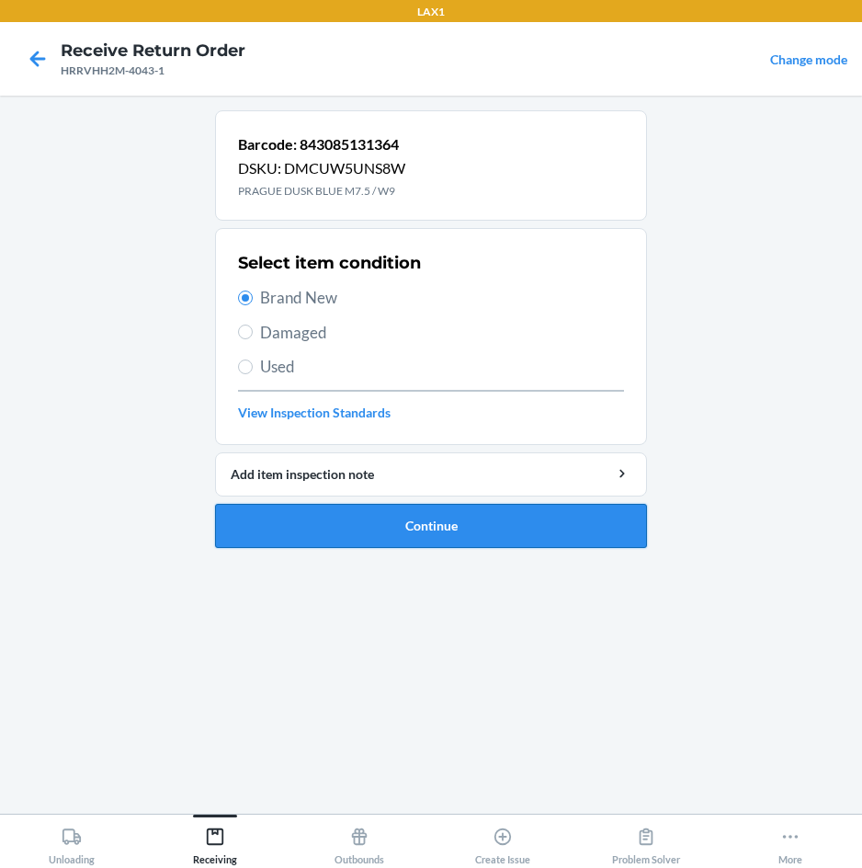
click at [291, 519] on button "Continue" at bounding box center [431, 526] width 432 height 44
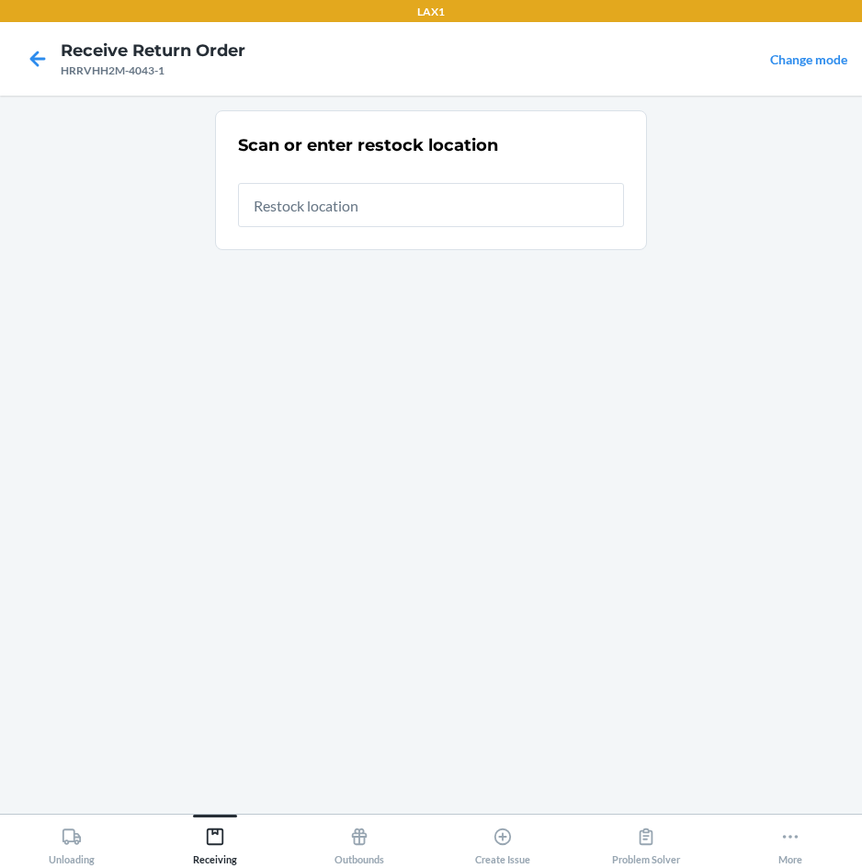
click at [502, 213] on input "text" at bounding box center [431, 205] width 386 height 44
type input "RTCART007"
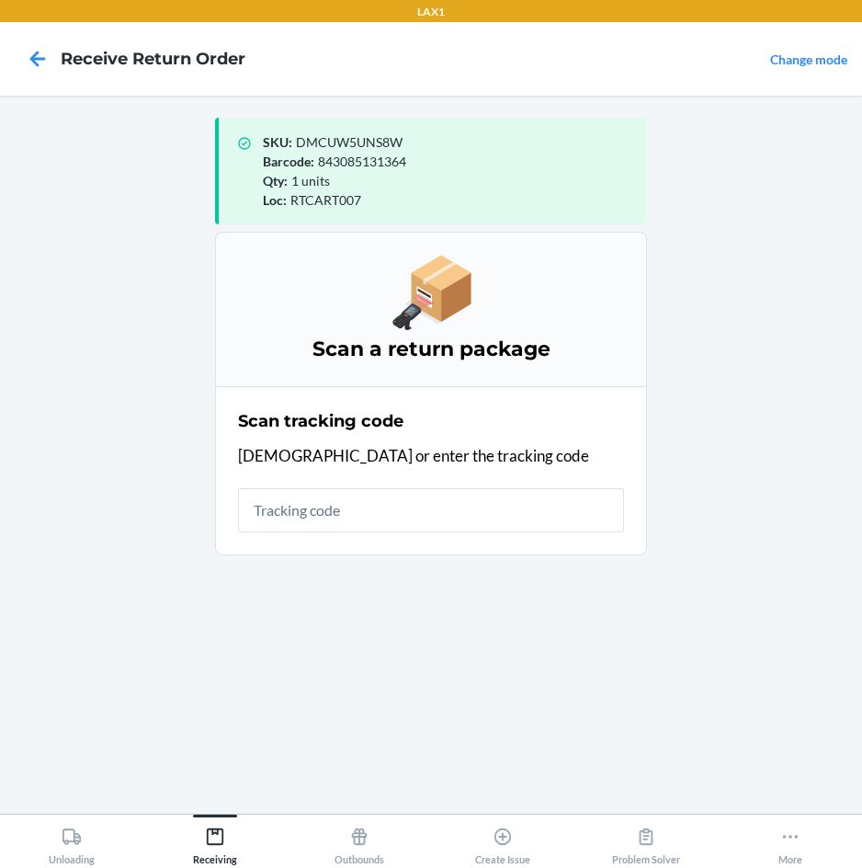
click at [409, 519] on input "text" at bounding box center [431, 510] width 386 height 44
type input "HR4L0003AZBZ"
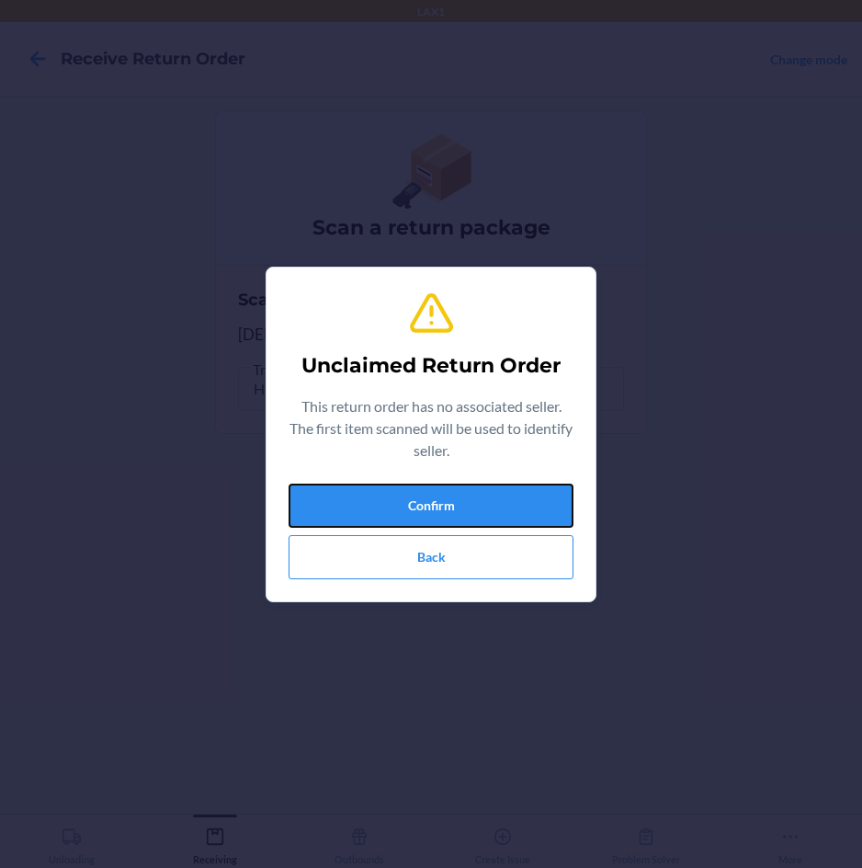
click at [414, 499] on button "Confirm" at bounding box center [431, 506] width 285 height 44
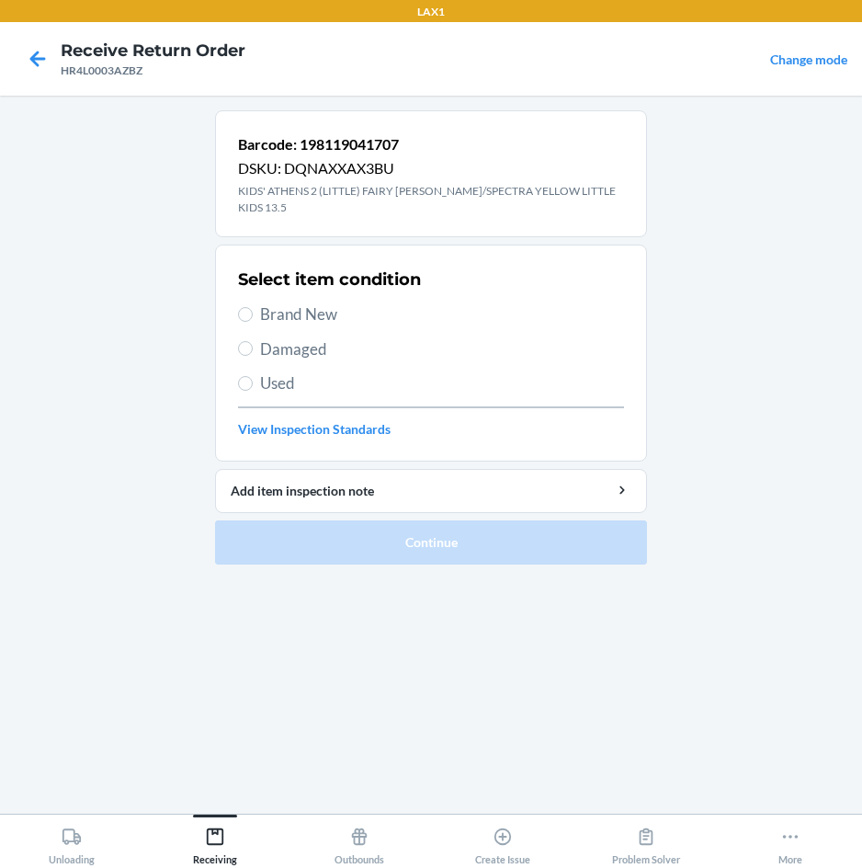
click at [324, 302] on span "Brand New" at bounding box center [442, 314] width 364 height 24
click at [253, 307] on input "Brand New" at bounding box center [245, 314] width 15 height 15
radio input "true"
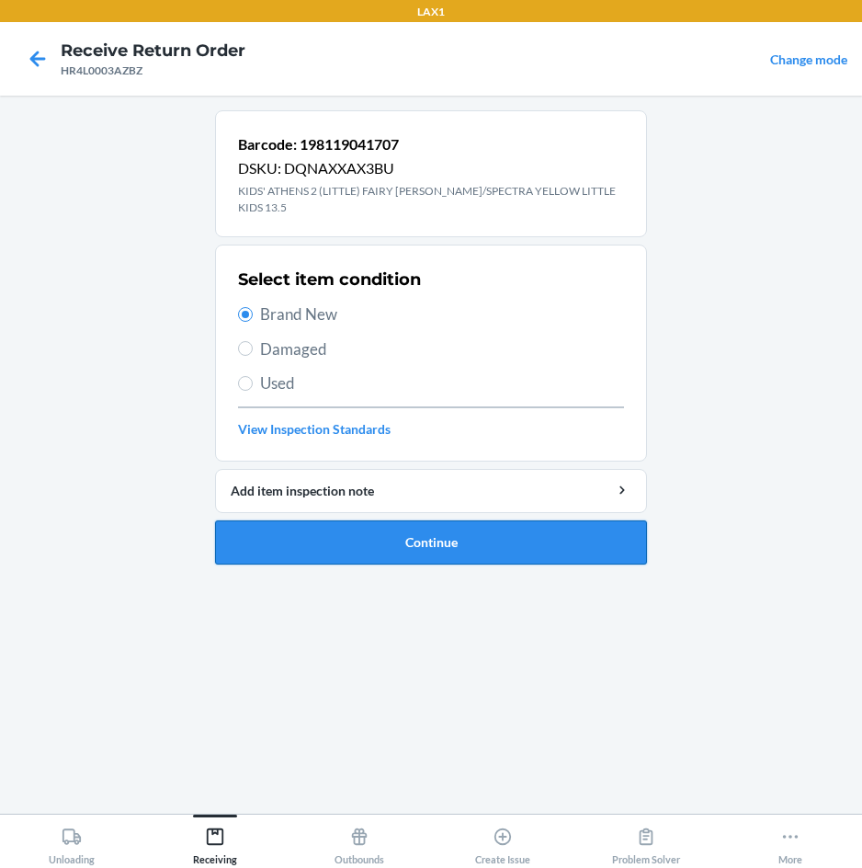
click at [352, 520] on button "Continue" at bounding box center [431, 542] width 432 height 44
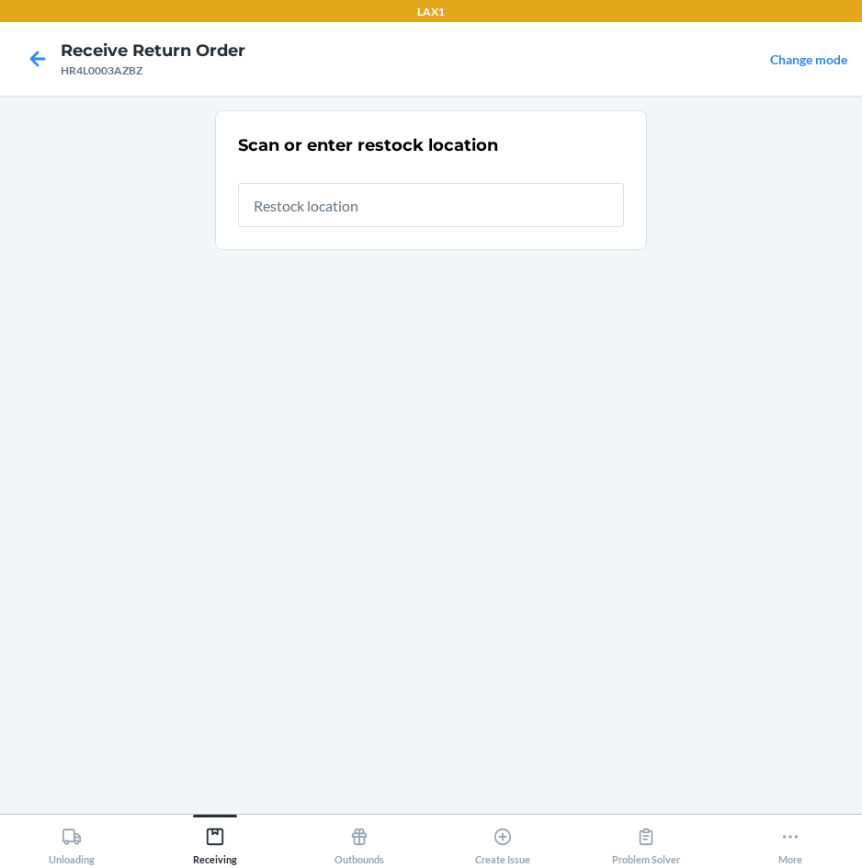
click at [506, 198] on input "text" at bounding box center [431, 205] width 386 height 44
type input "RTCART007"
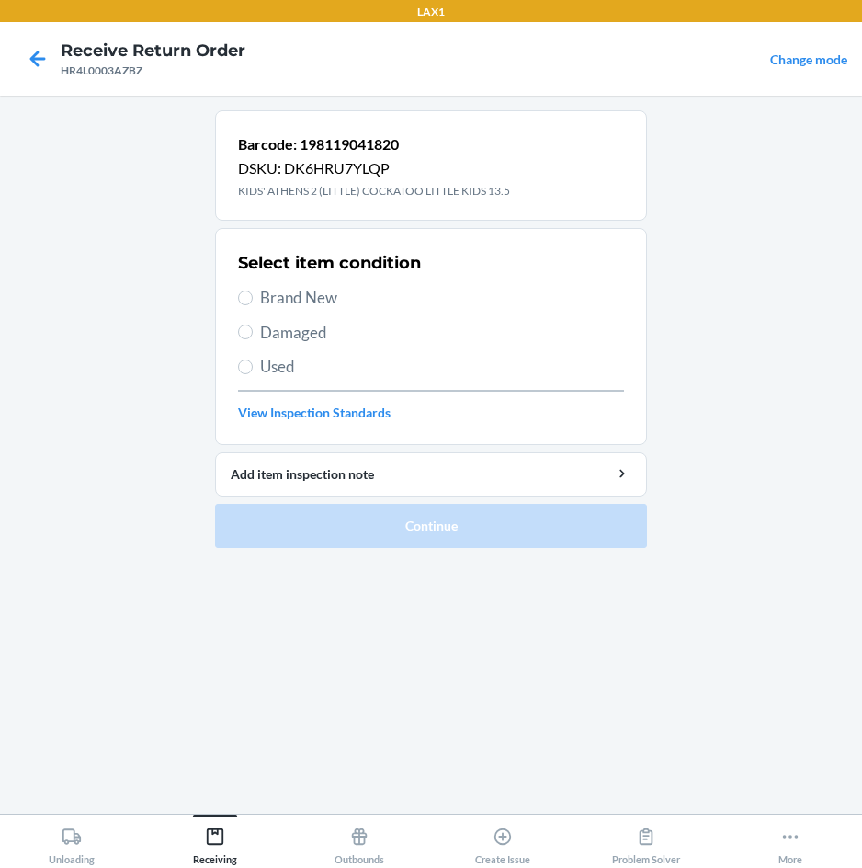
click at [305, 296] on span "Brand New" at bounding box center [442, 298] width 364 height 24
click at [253, 296] on input "Brand New" at bounding box center [245, 298] width 15 height 15
radio input "true"
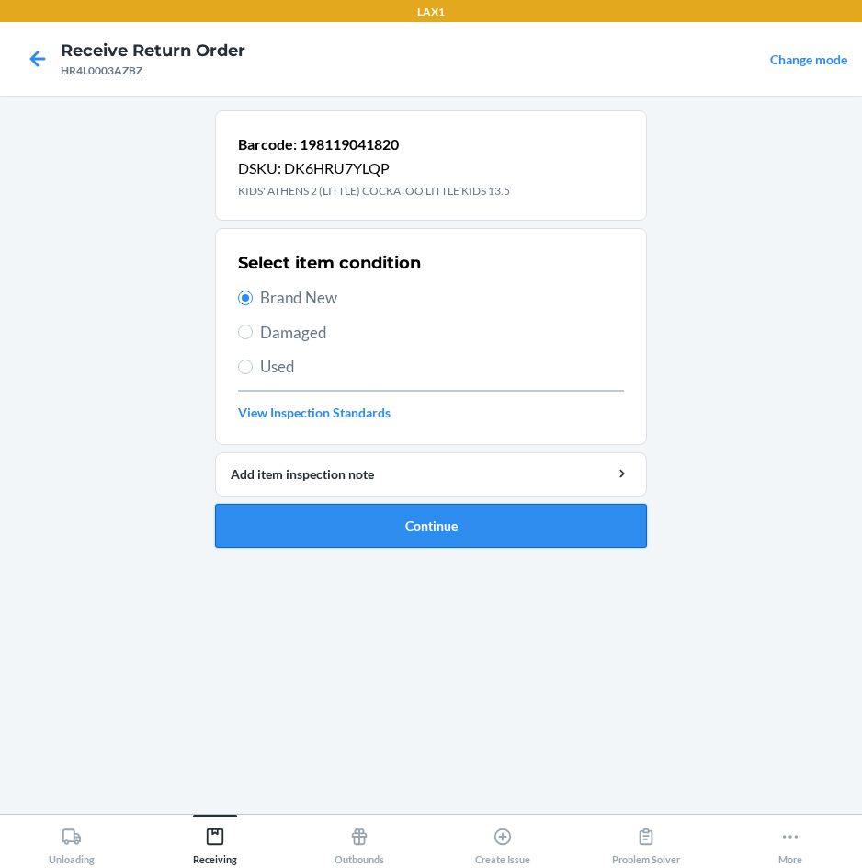
click at [318, 518] on button "Continue" at bounding box center [431, 526] width 432 height 44
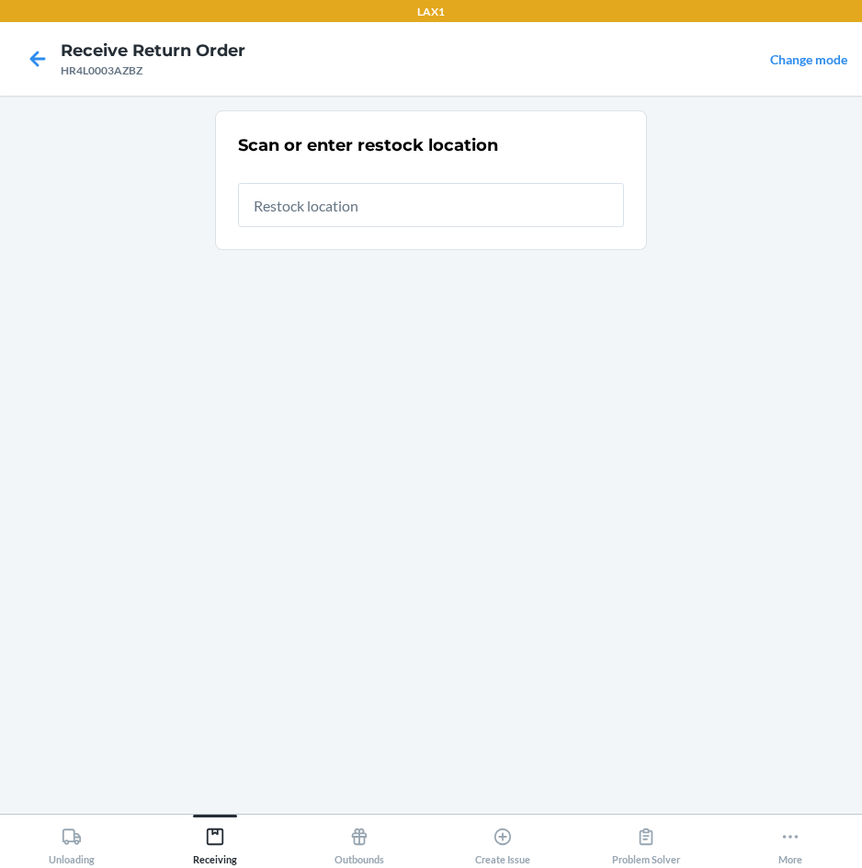
click at [556, 195] on input "text" at bounding box center [431, 205] width 386 height 44
type input "RTCART007"
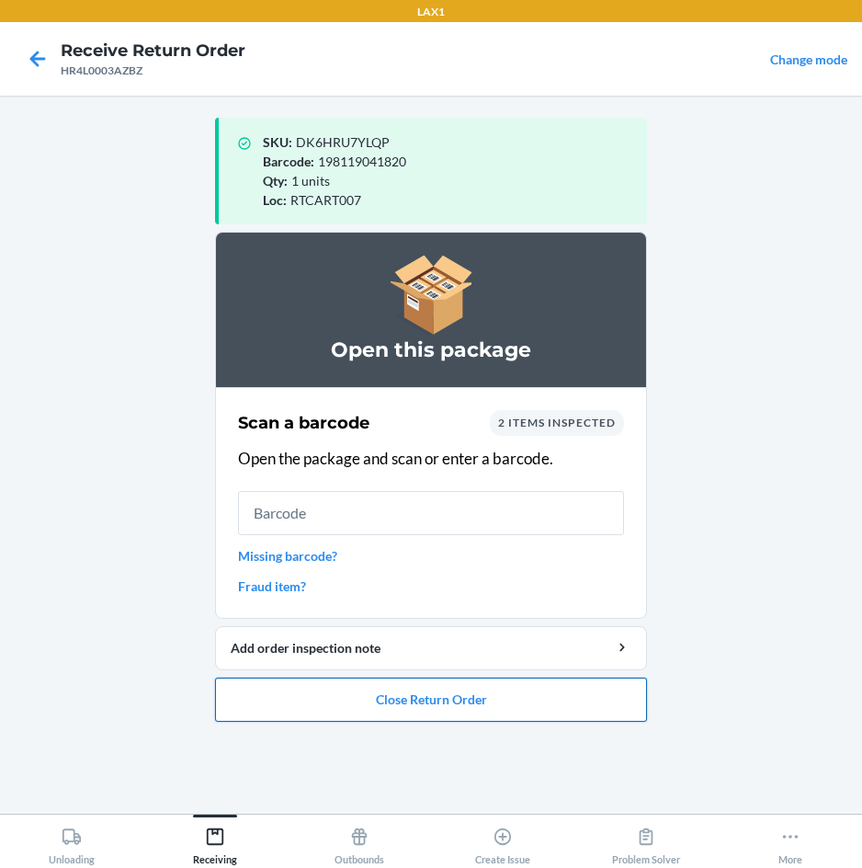
click at [378, 706] on button "Close Return Order" at bounding box center [431, 700] width 432 height 44
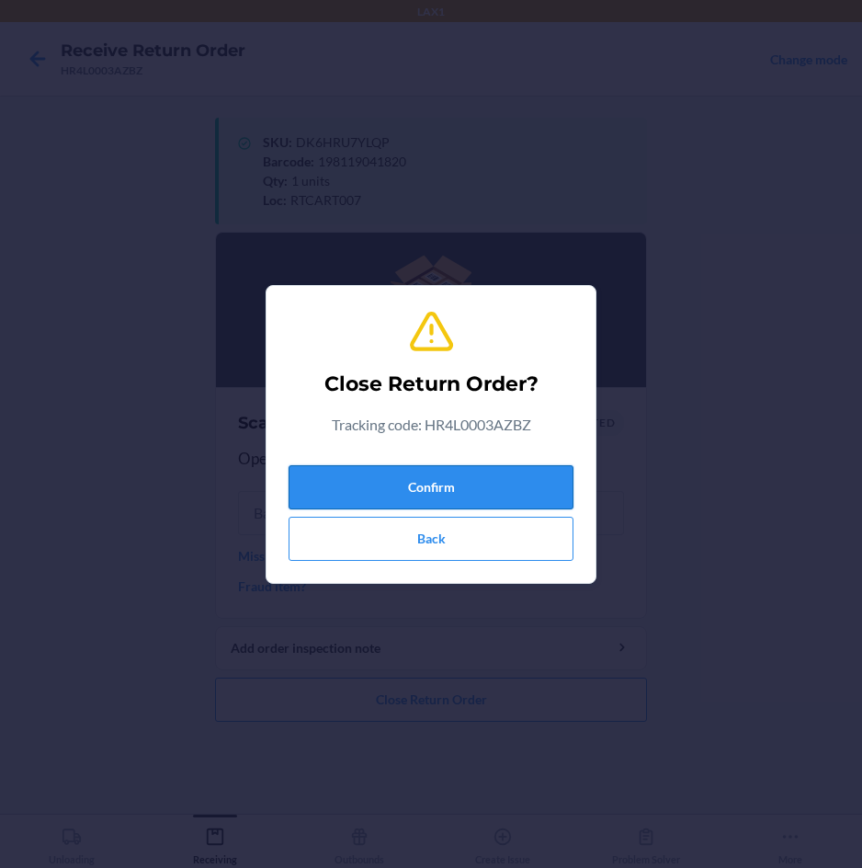
click at [437, 489] on button "Confirm" at bounding box center [431, 487] width 285 height 44
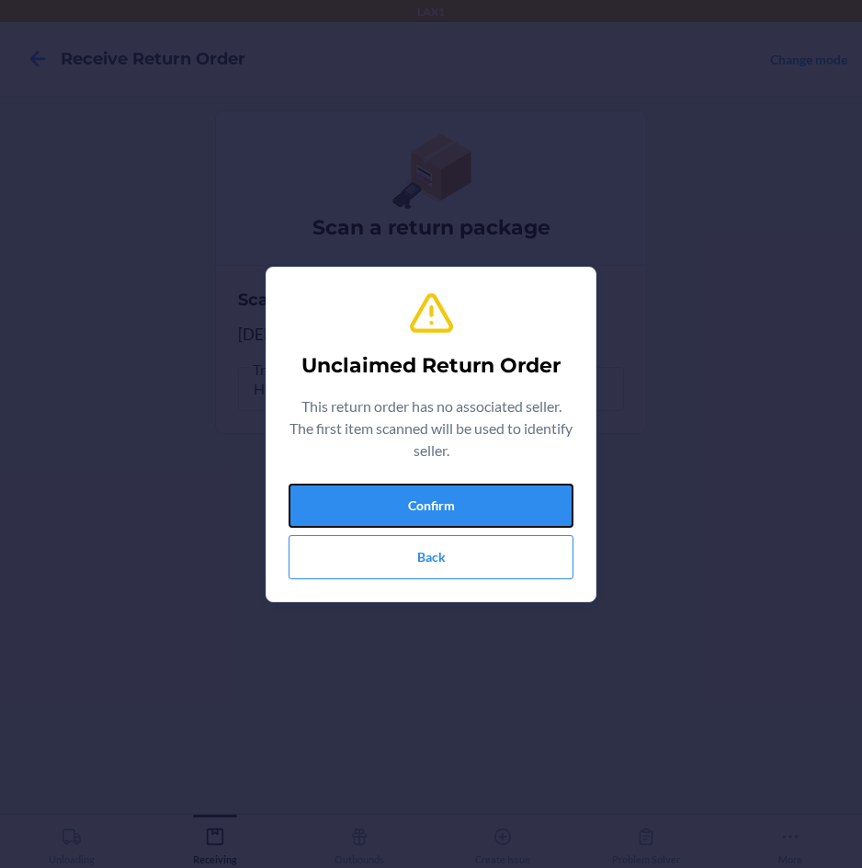
click at [437, 489] on button "Confirm" at bounding box center [431, 506] width 285 height 44
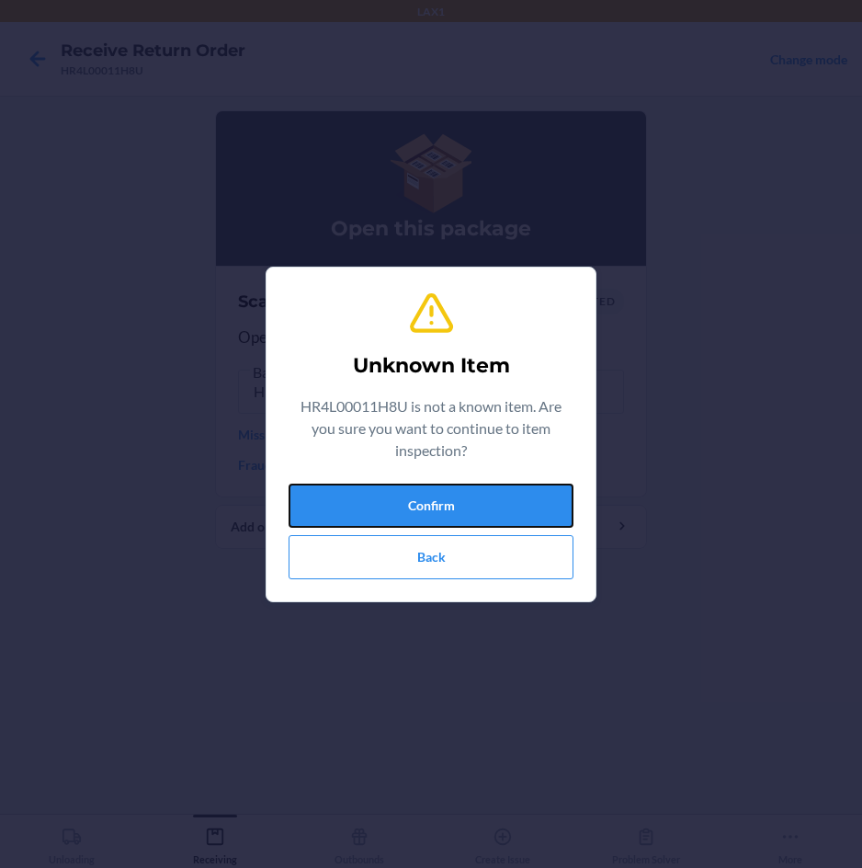
click at [437, 489] on button "Confirm" at bounding box center [431, 506] width 285 height 44
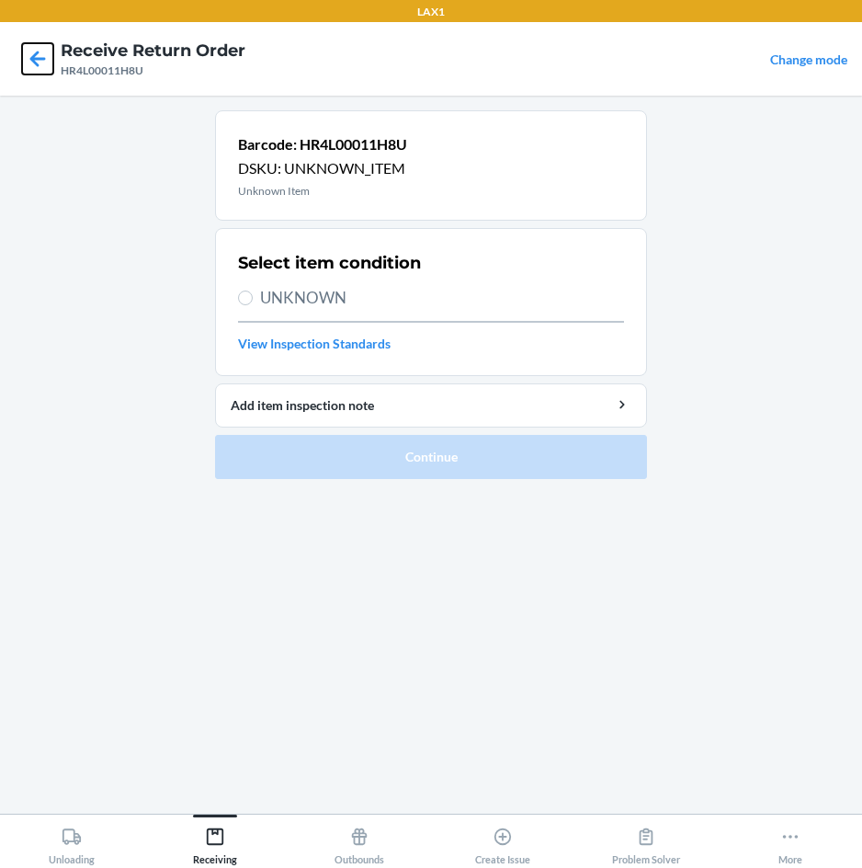
click at [37, 57] on icon at bounding box center [37, 58] width 31 height 31
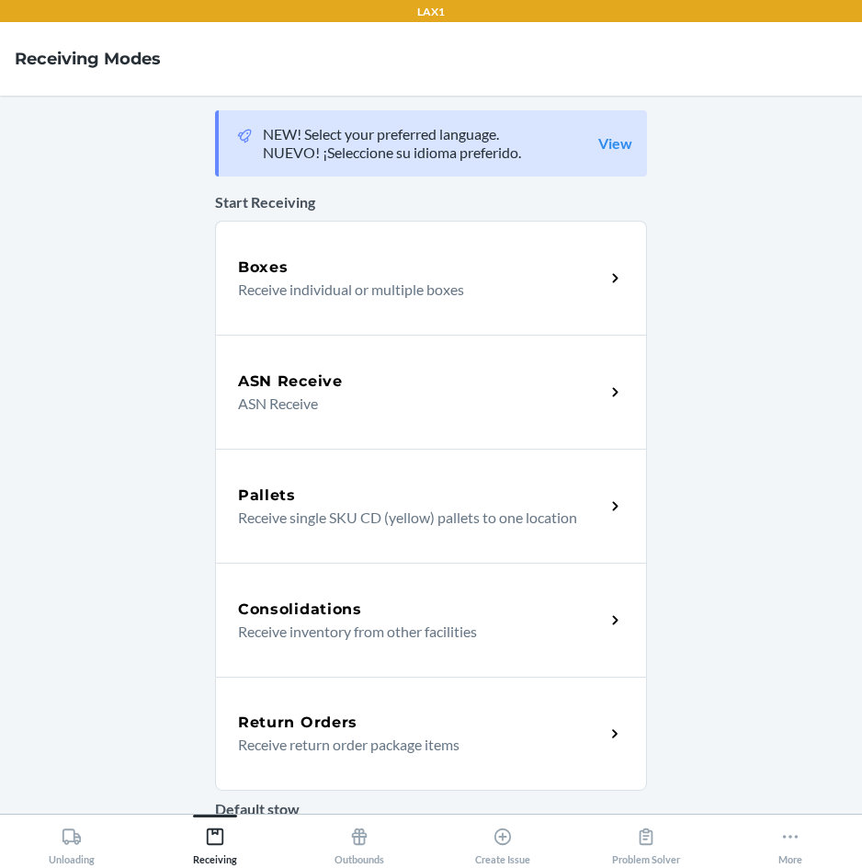
click at [305, 734] on p "Receive return order package items" at bounding box center [414, 745] width 352 height 22
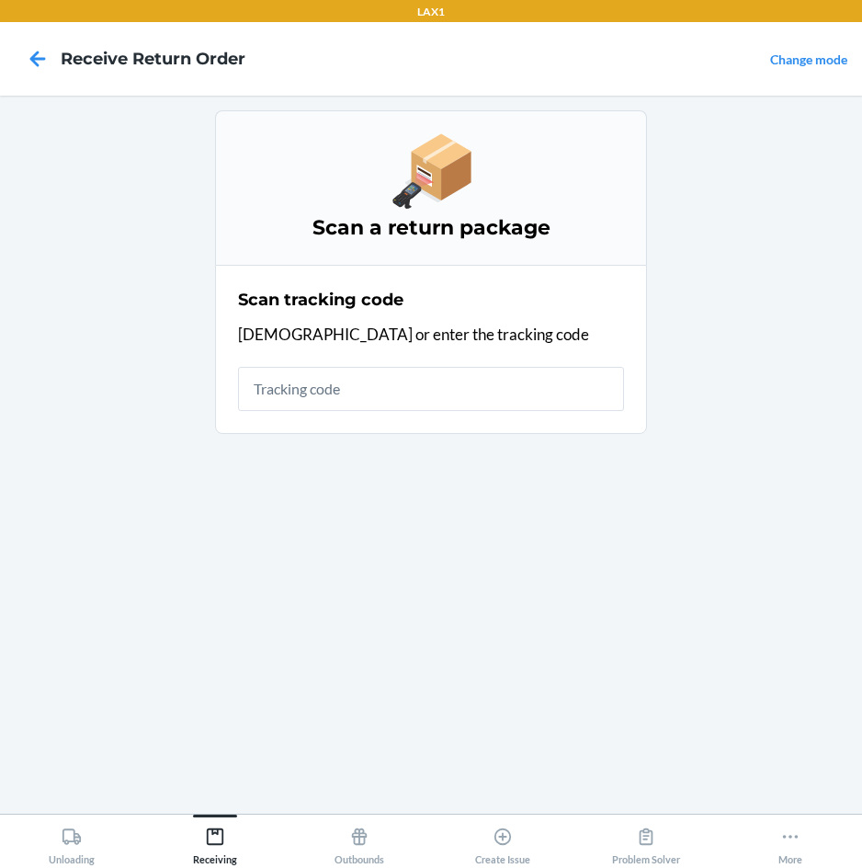
click at [485, 394] on input "text" at bounding box center [431, 389] width 386 height 44
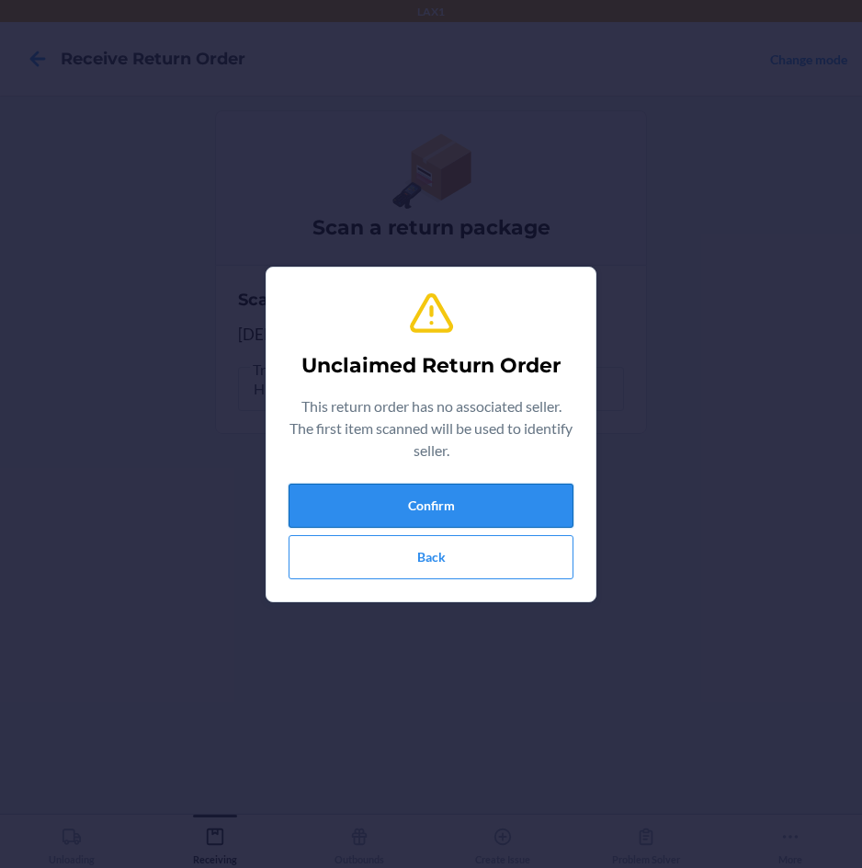
click at [473, 495] on button "Confirm" at bounding box center [431, 506] width 285 height 44
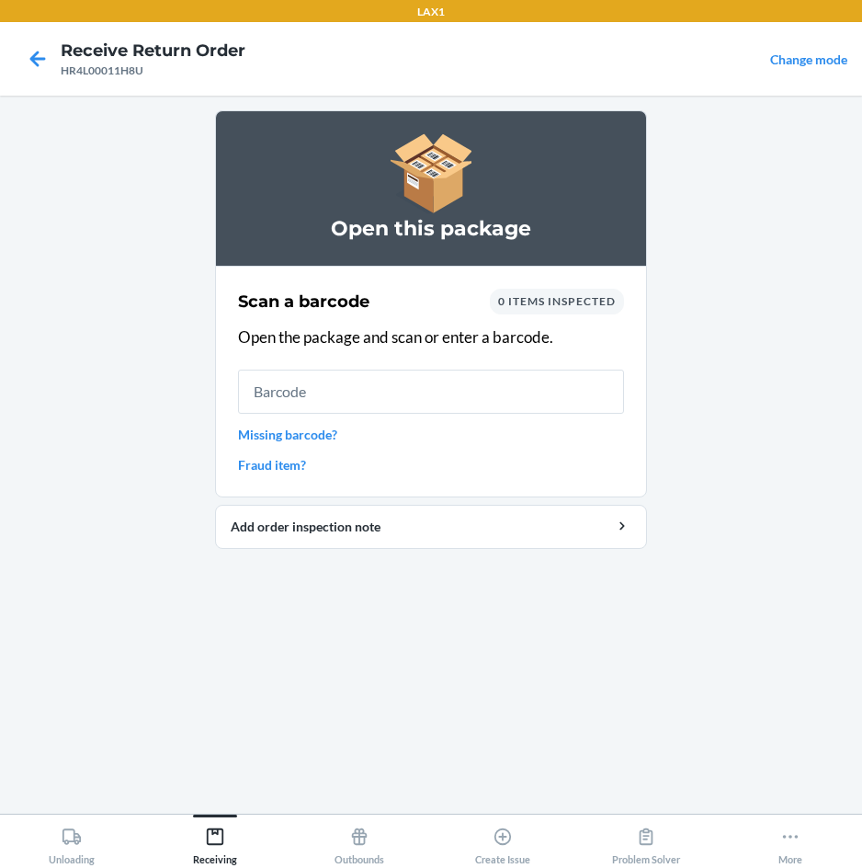
click at [468, 400] on input "text" at bounding box center [431, 392] width 386 height 44
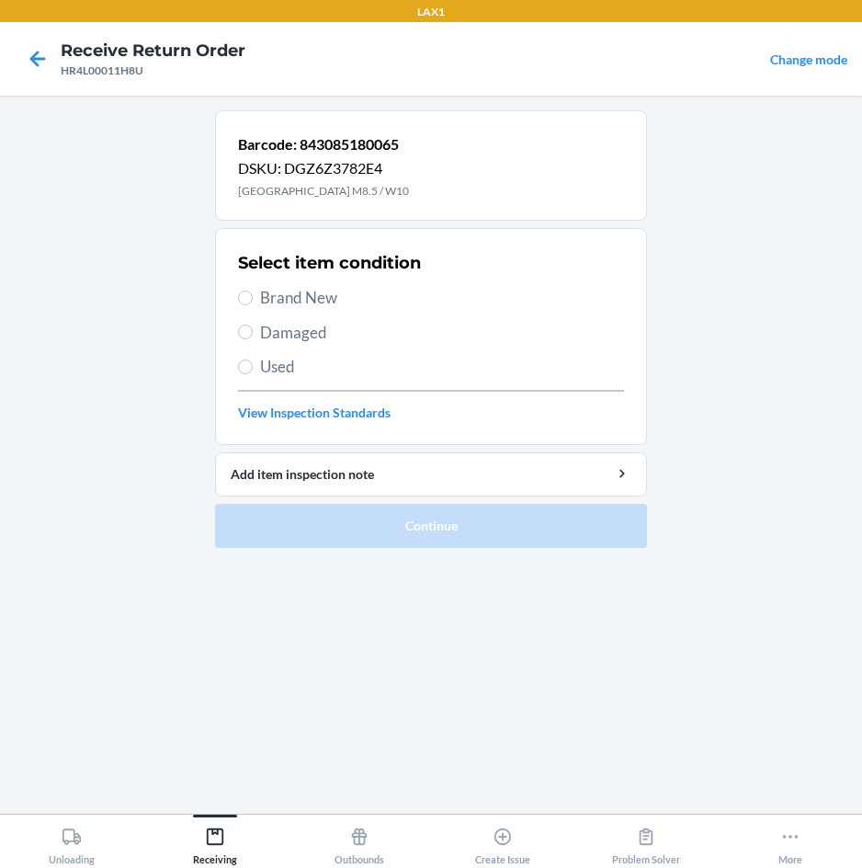
click at [312, 292] on span "Brand New" at bounding box center [442, 298] width 364 height 24
click at [253, 292] on input "Brand New" at bounding box center [245, 298] width 15 height 15
radio input "true"
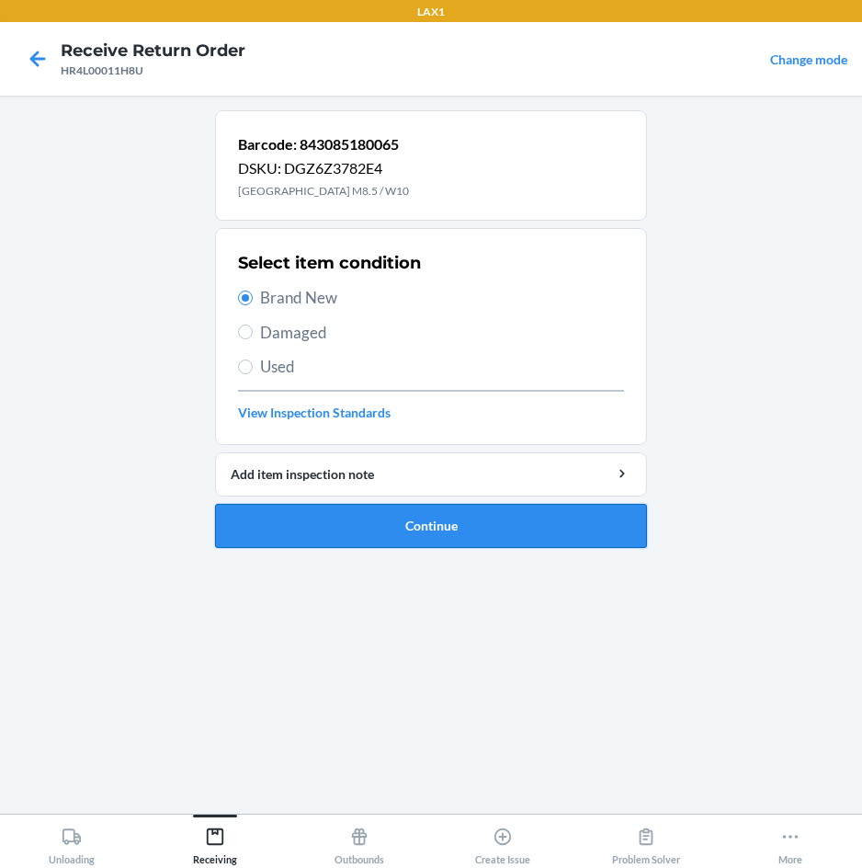
click at [305, 536] on button "Continue" at bounding box center [431, 526] width 432 height 44
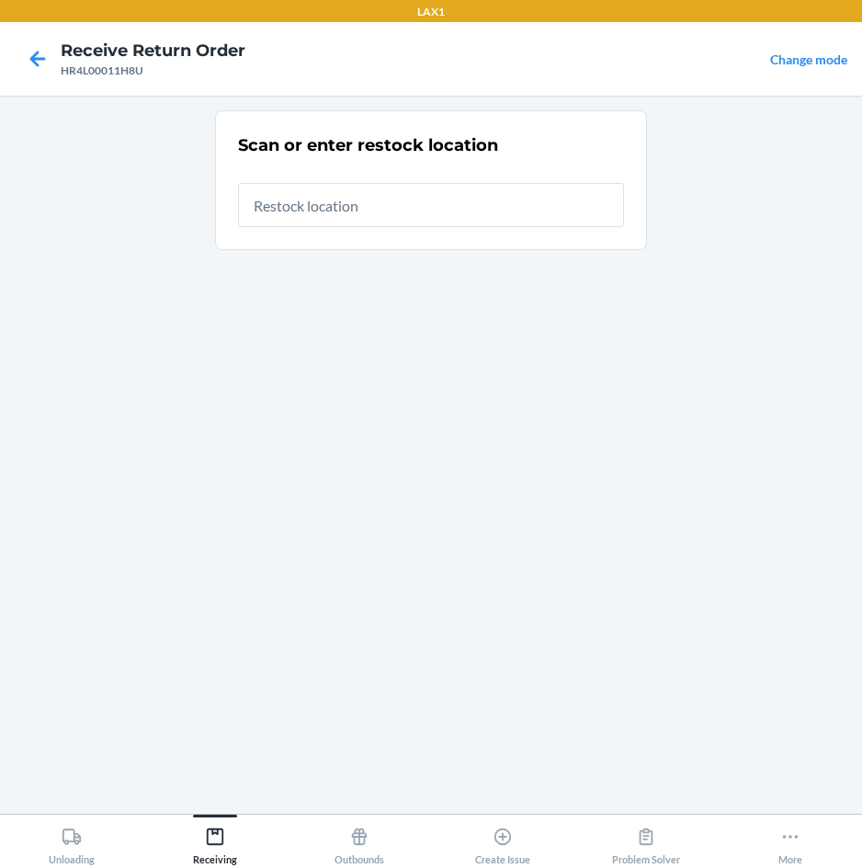
click at [459, 195] on input "text" at bounding box center [431, 205] width 386 height 44
type input "RTCART007"
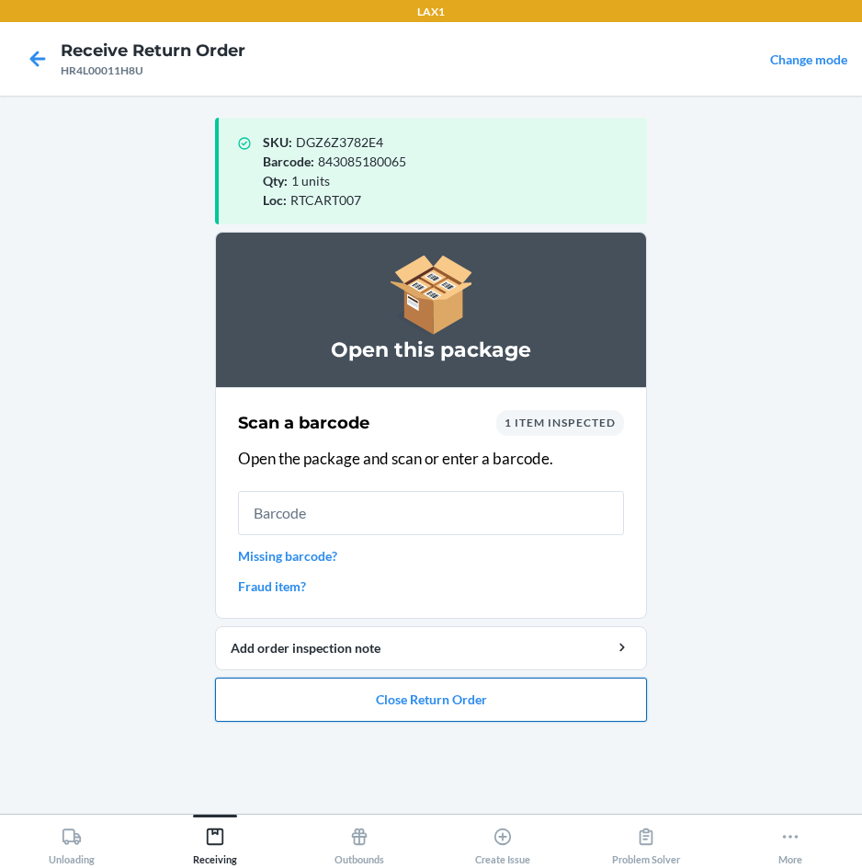
click at [371, 692] on button "Close Return Order" at bounding box center [431, 700] width 432 height 44
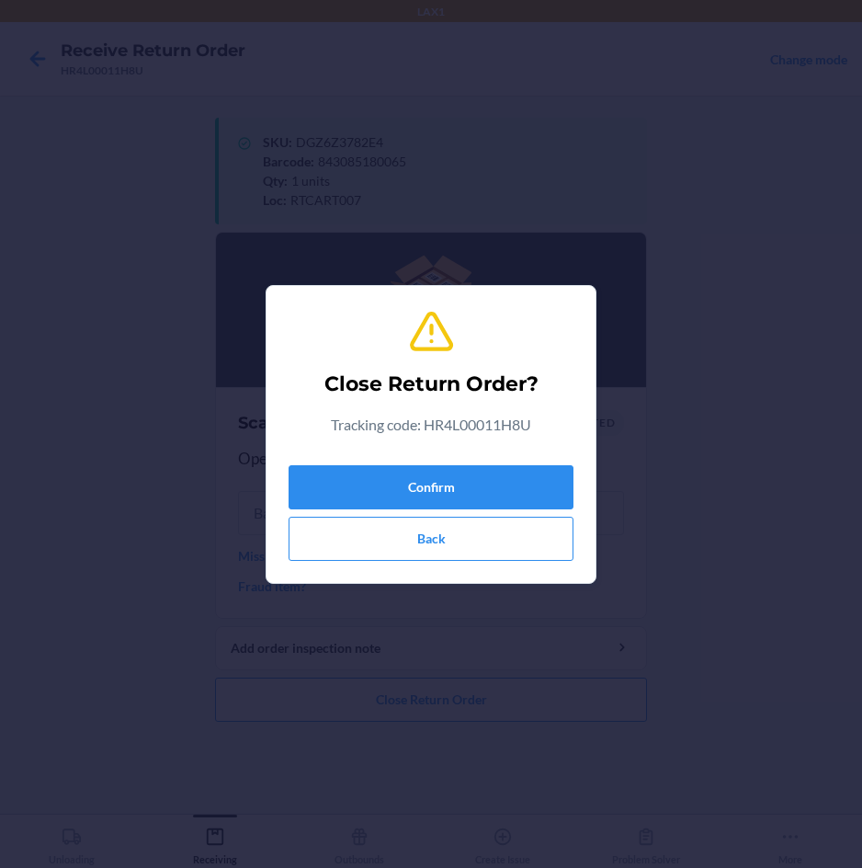
drag, startPoint x: 453, startPoint y: 452, endPoint x: 454, endPoint y: 462, distance: 9.2
click at [453, 455] on div "Close Return Order? Tracking code: HR4L00011H8U Confirm Back" at bounding box center [431, 435] width 285 height 268
click at [453, 473] on button "Confirm" at bounding box center [431, 487] width 285 height 44
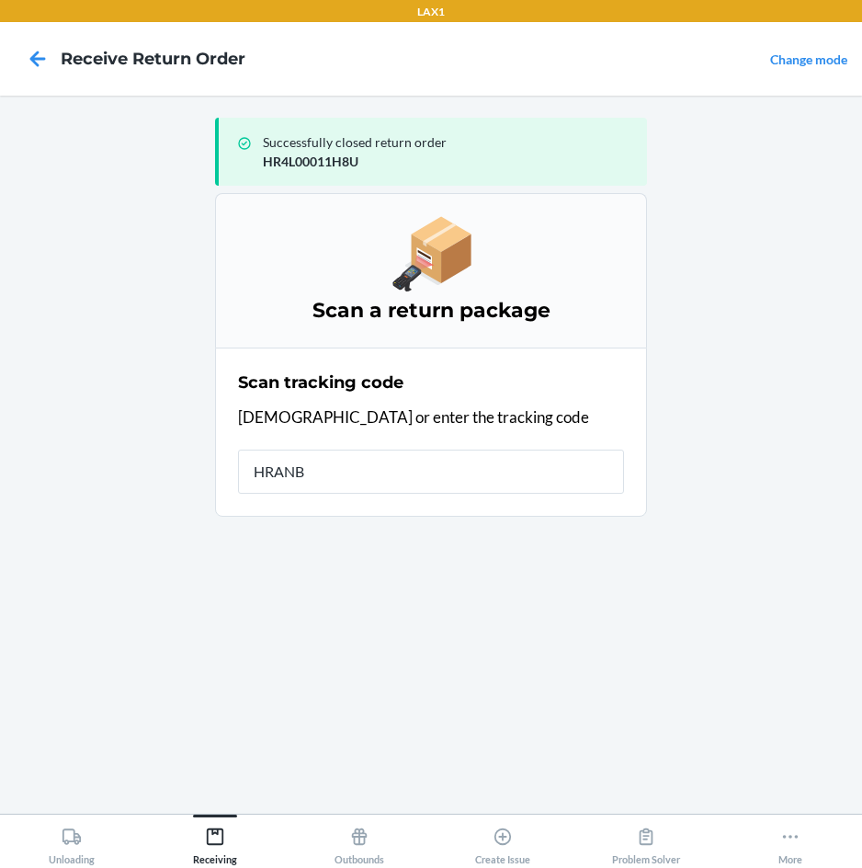
type input "HRANBT"
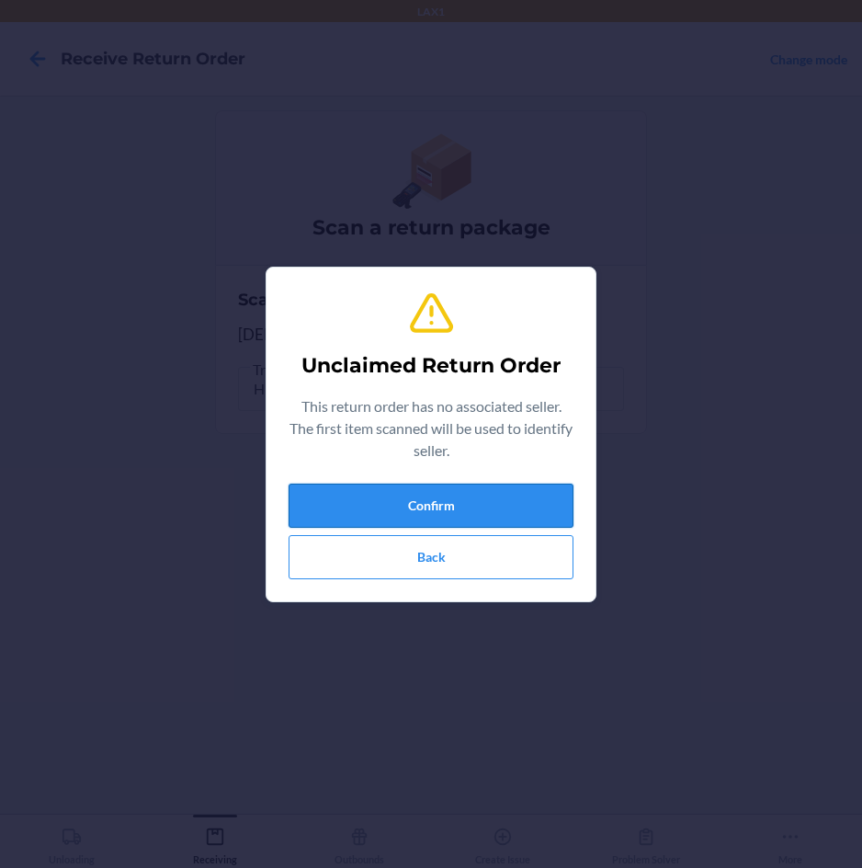
click at [441, 511] on button "Confirm" at bounding box center [431, 506] width 285 height 44
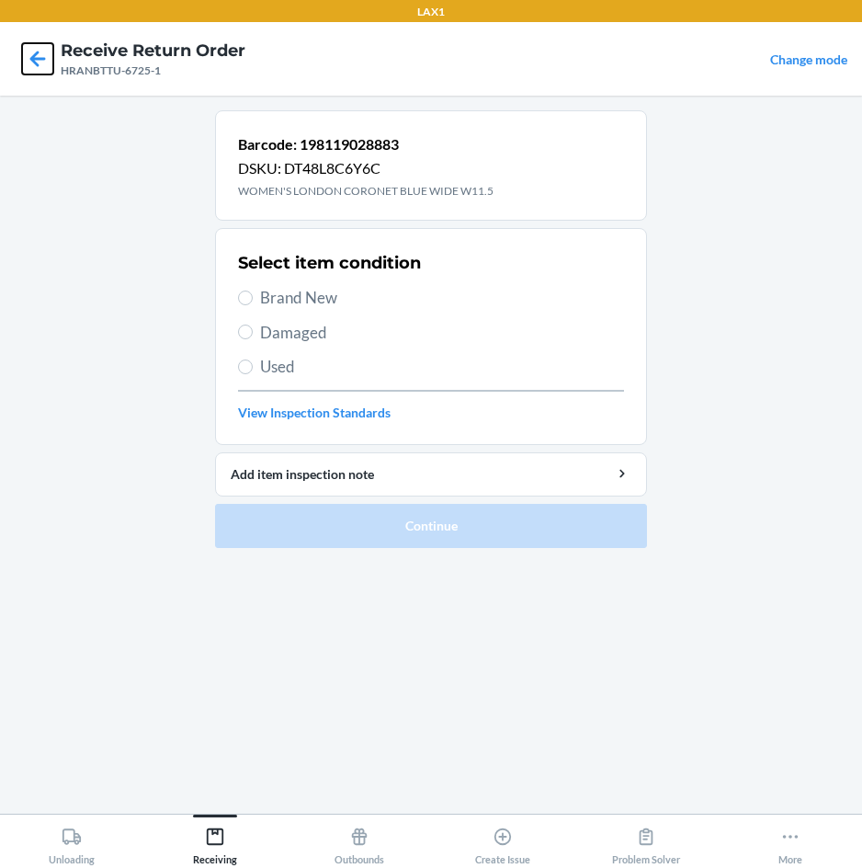
click at [37, 59] on icon at bounding box center [38, 59] width 16 height 16
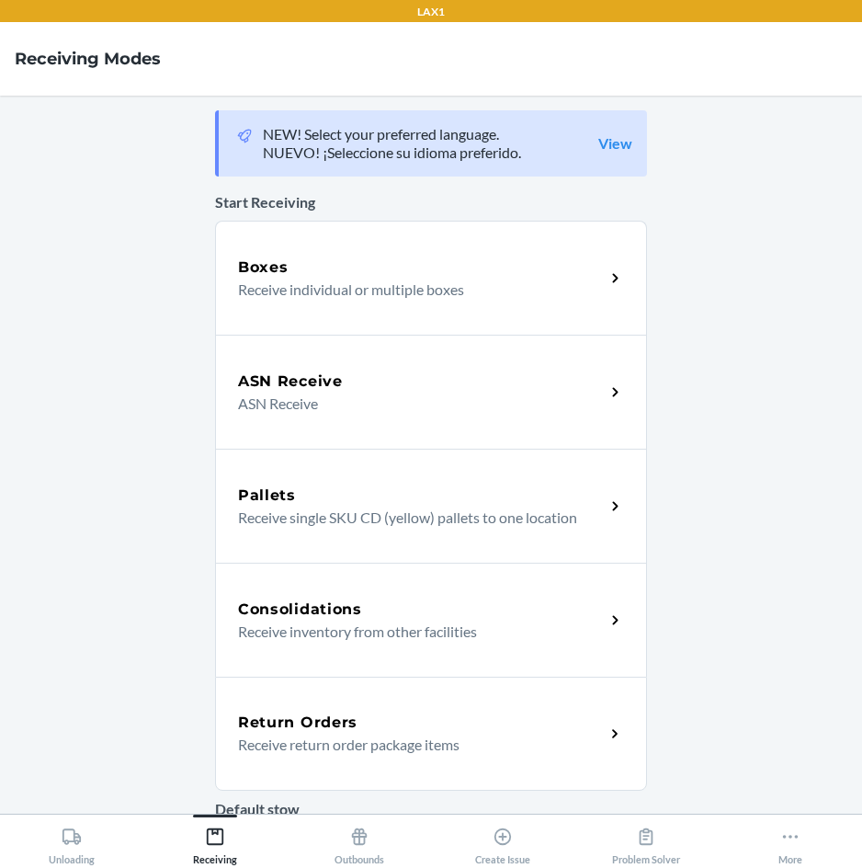
click at [257, 741] on p "Receive return order package items" at bounding box center [414, 745] width 352 height 22
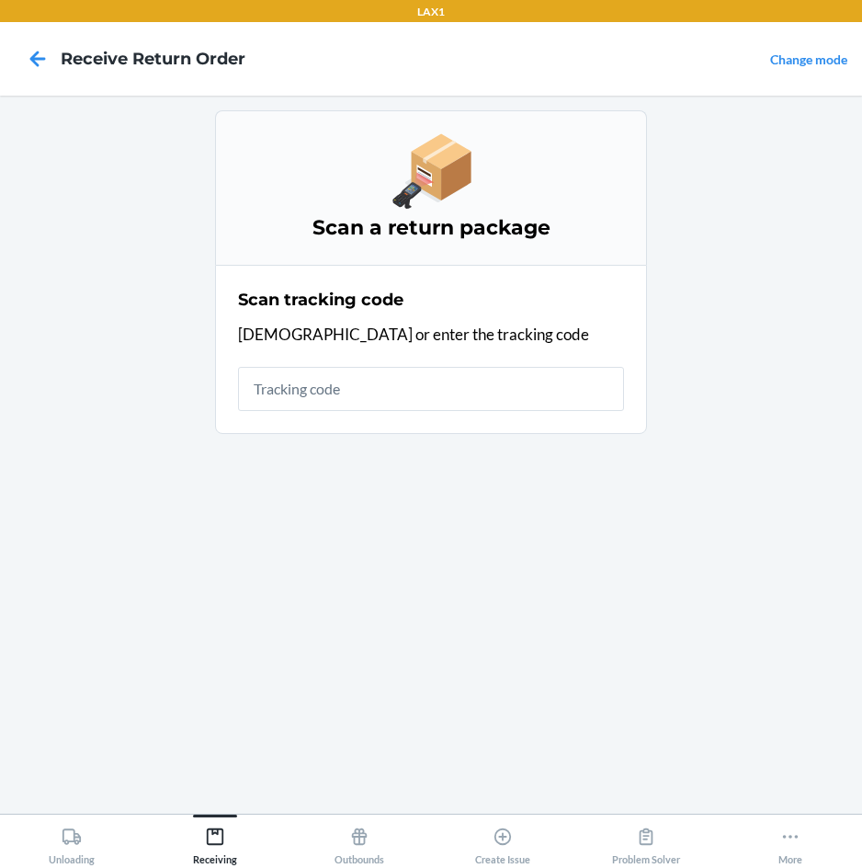
click at [373, 382] on input "text" at bounding box center [431, 389] width 386 height 44
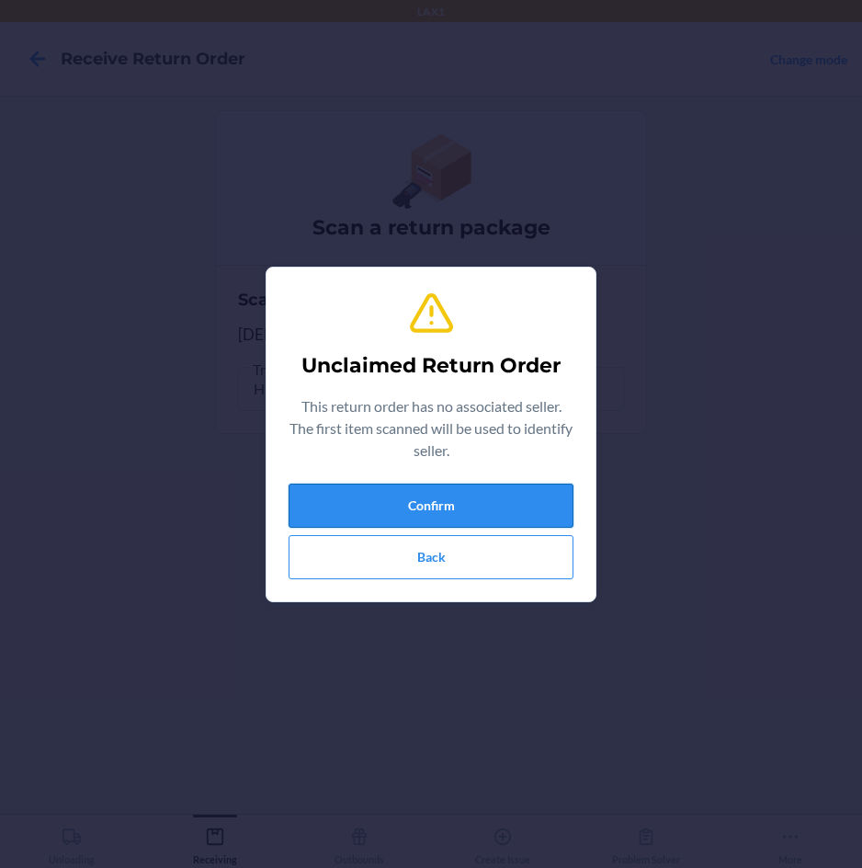
click at [371, 509] on button "Confirm" at bounding box center [431, 506] width 285 height 44
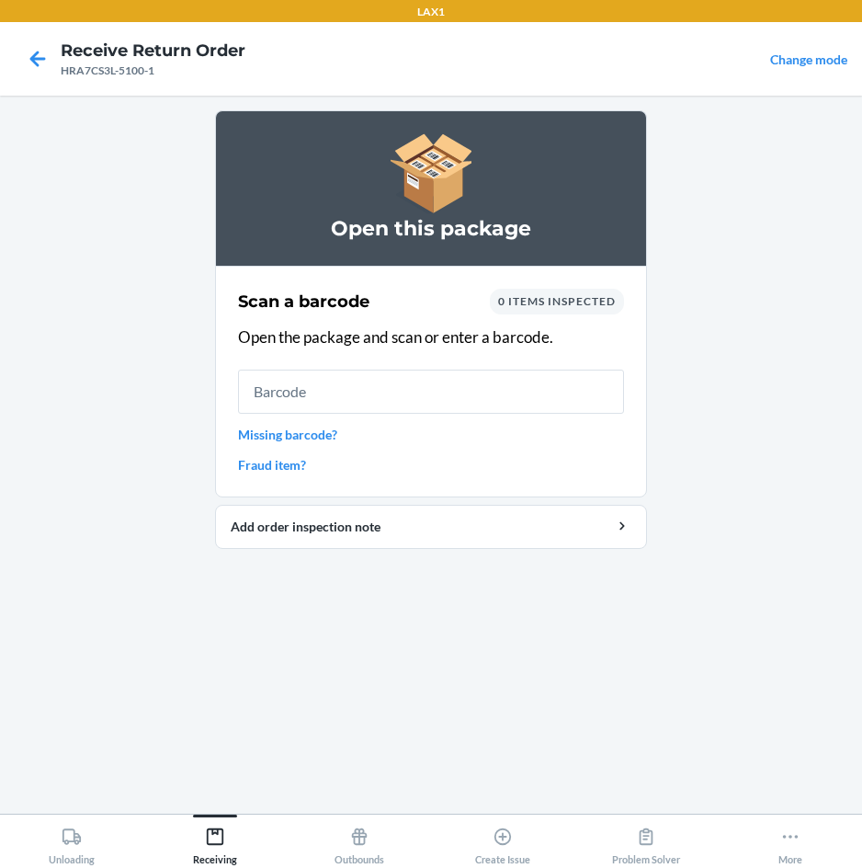
click at [406, 401] on input "text" at bounding box center [431, 392] width 386 height 44
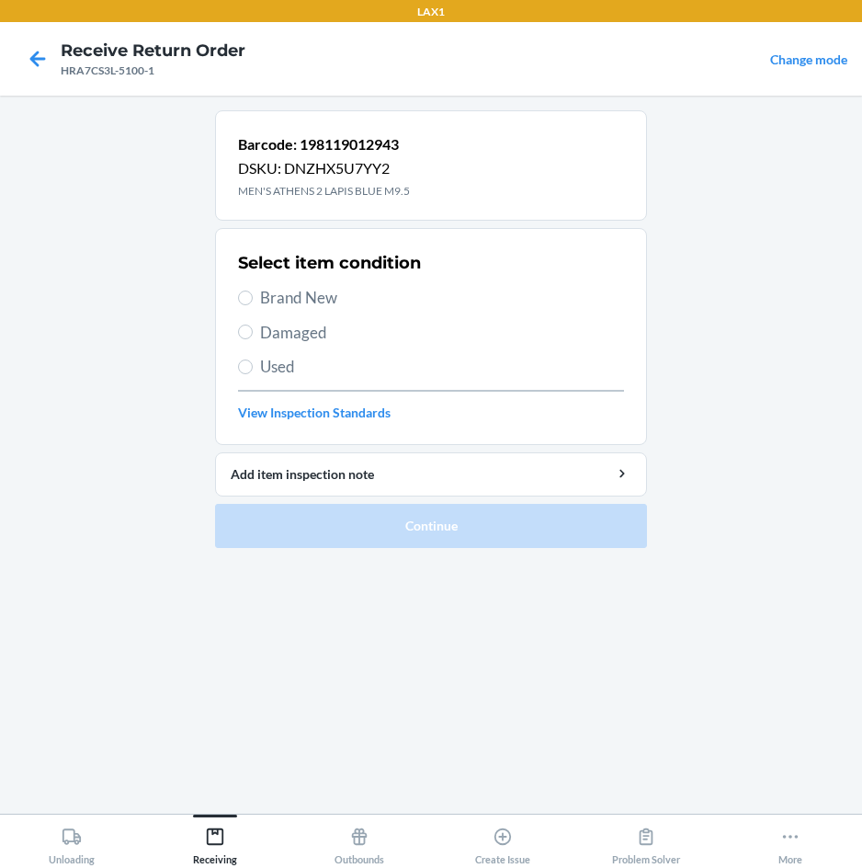
click at [278, 303] on span "Brand New" at bounding box center [442, 298] width 364 height 24
click at [253, 303] on input "Brand New" at bounding box center [245, 298] width 15 height 15
radio input "true"
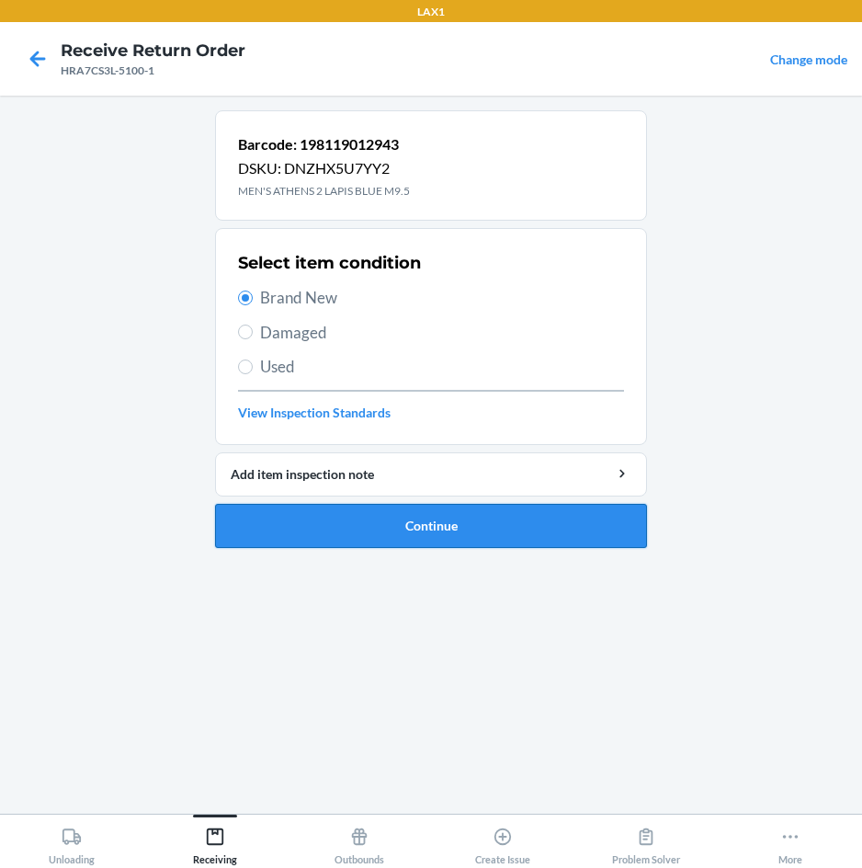
click at [290, 519] on button "Continue" at bounding box center [431, 526] width 432 height 44
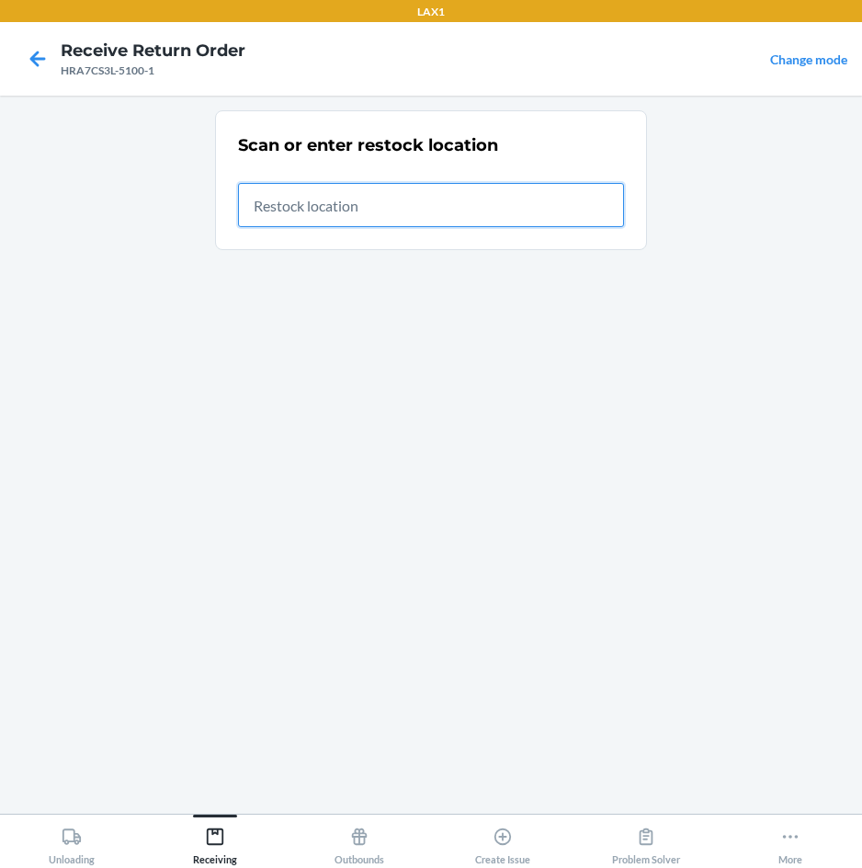
click at [297, 220] on input "text" at bounding box center [431, 205] width 386 height 44
type input "RTCART007"
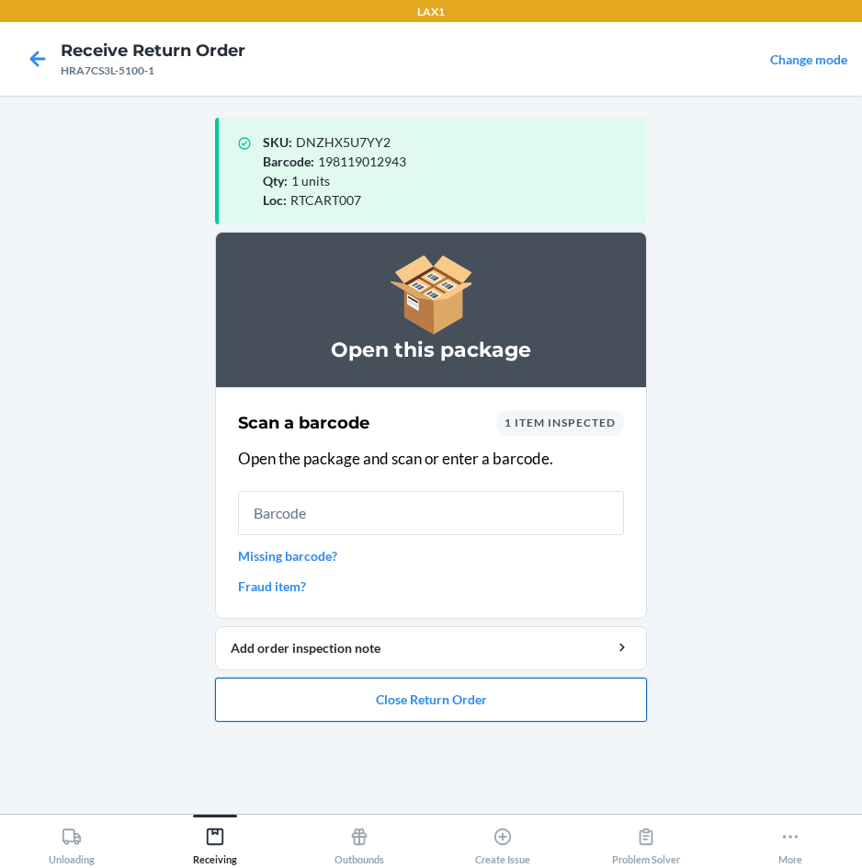
click at [398, 702] on button "Close Return Order" at bounding box center [431, 700] width 432 height 44
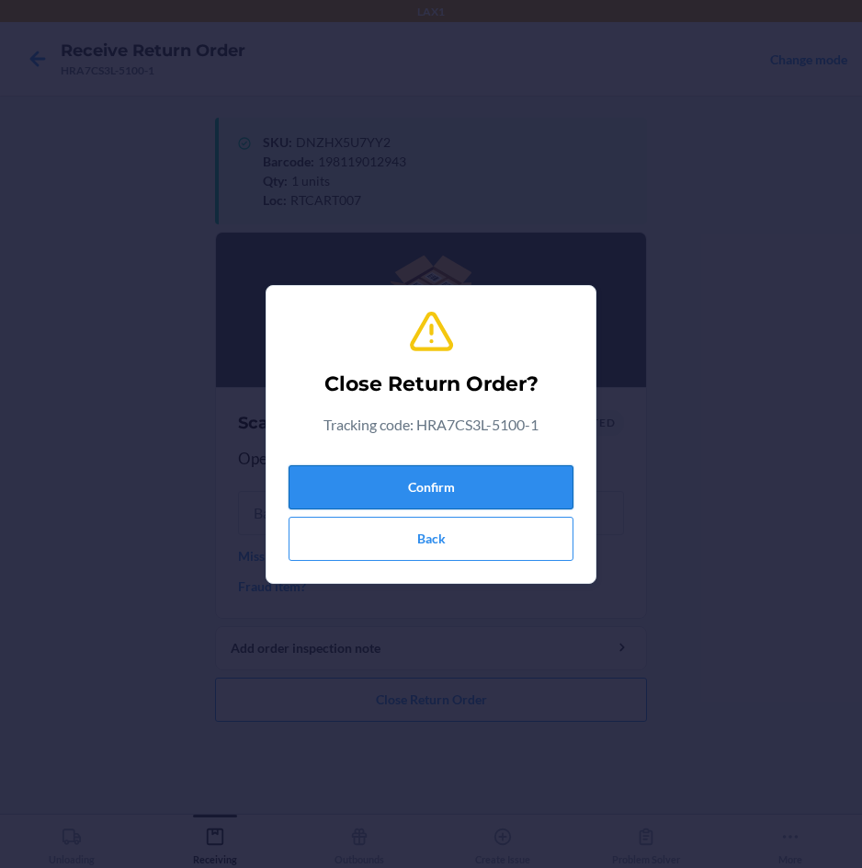
click at [428, 480] on button "Confirm" at bounding box center [431, 487] width 285 height 44
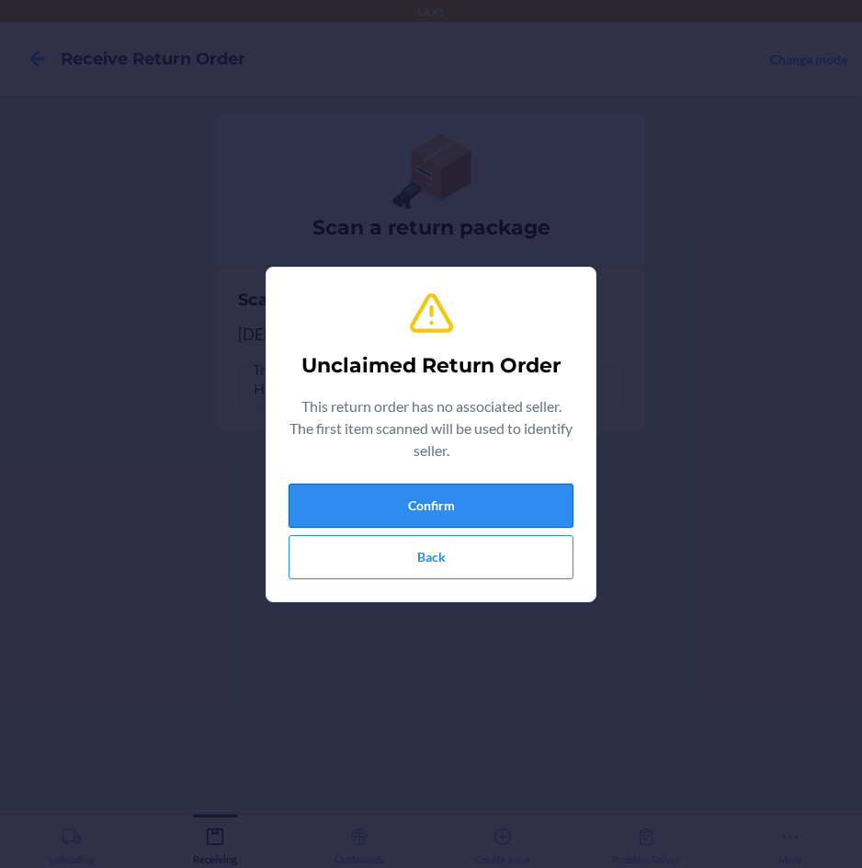
click at [427, 486] on button "Confirm" at bounding box center [431, 506] width 285 height 44
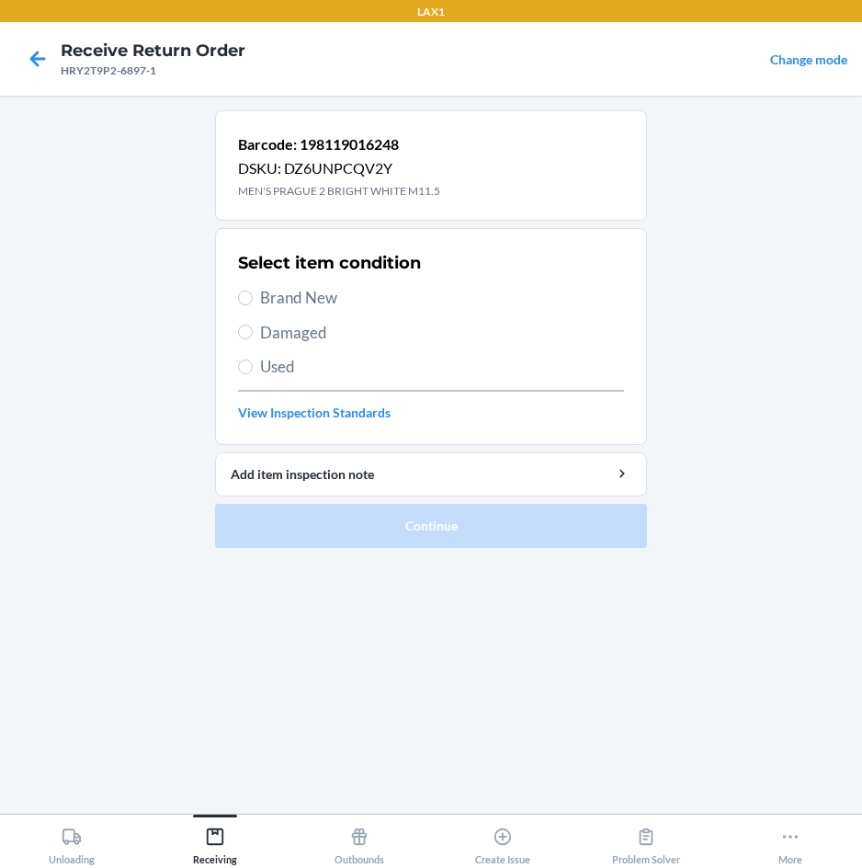
click at [257, 301] on label "Brand New" at bounding box center [431, 298] width 386 height 24
click at [253, 301] on input "Brand New" at bounding box center [245, 298] width 15 height 15
radio input "true"
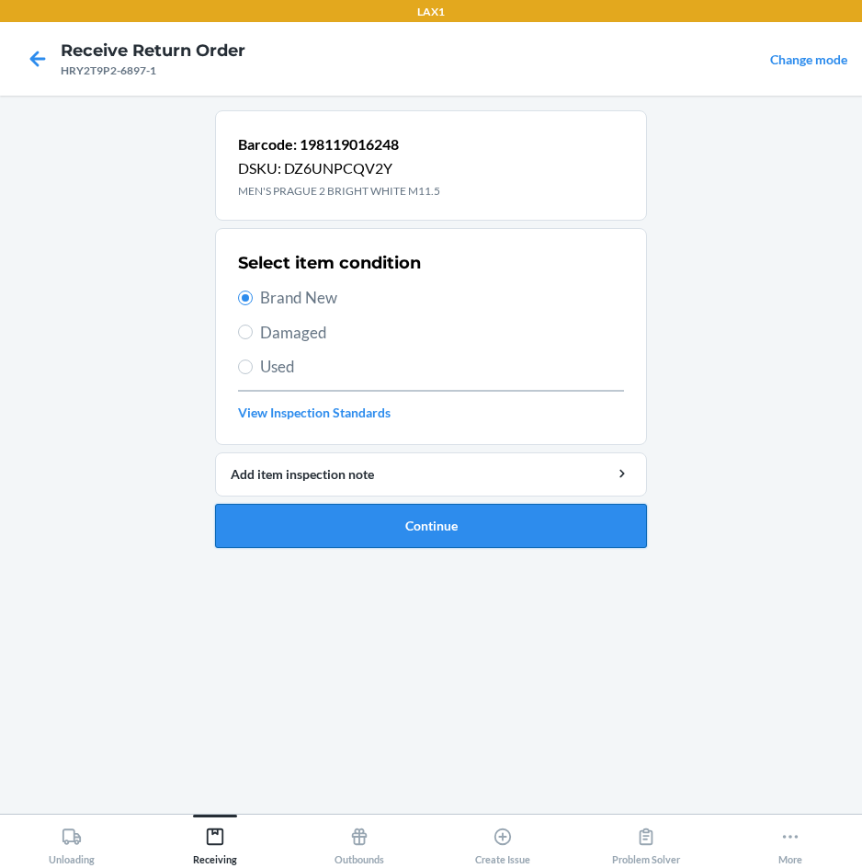
click at [291, 534] on button "Continue" at bounding box center [431, 526] width 432 height 44
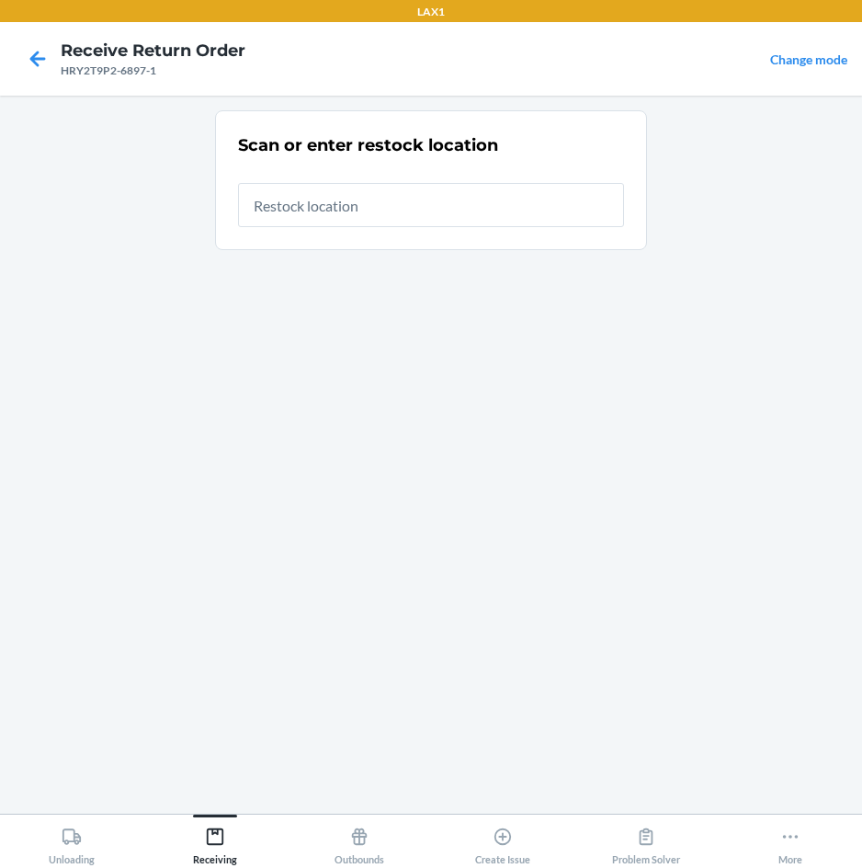
click at [450, 204] on input "text" at bounding box center [431, 205] width 386 height 44
type input "RTCART007"
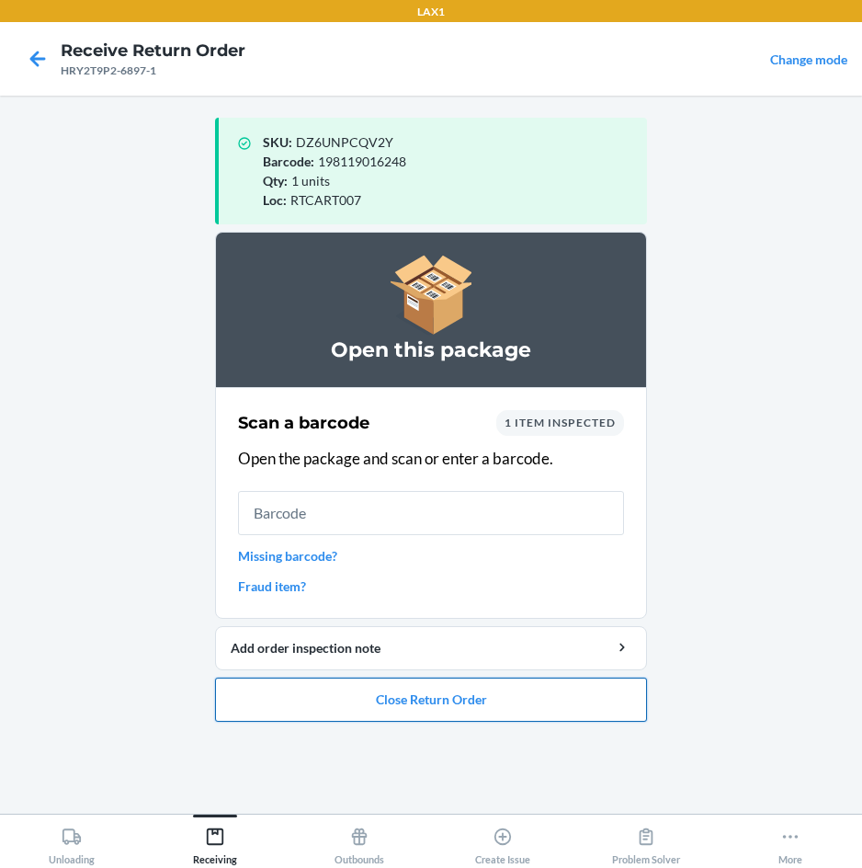
click at [390, 686] on button "Close Return Order" at bounding box center [431, 700] width 432 height 44
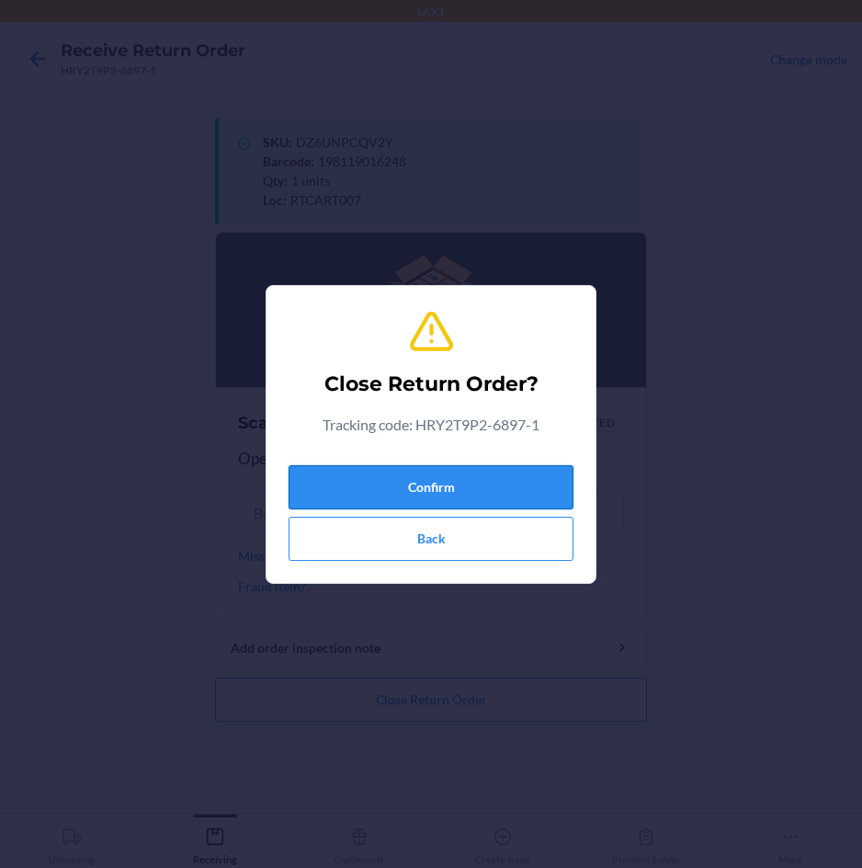
click at [428, 482] on button "Confirm" at bounding box center [431, 487] width 285 height 44
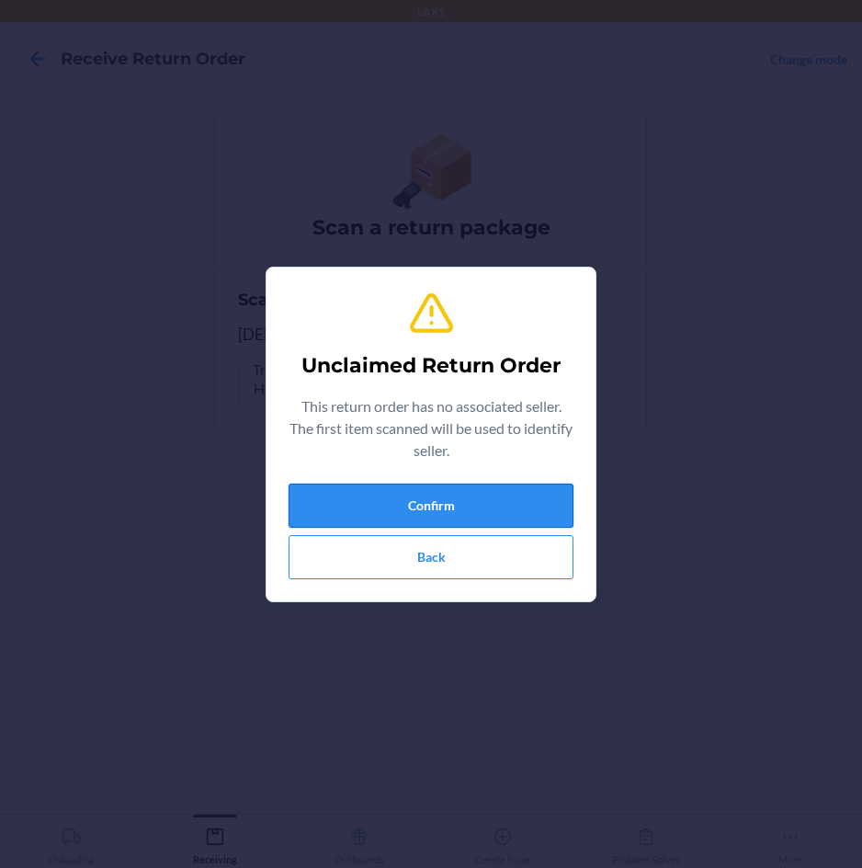
click at [373, 501] on button "Confirm" at bounding box center [431, 506] width 285 height 44
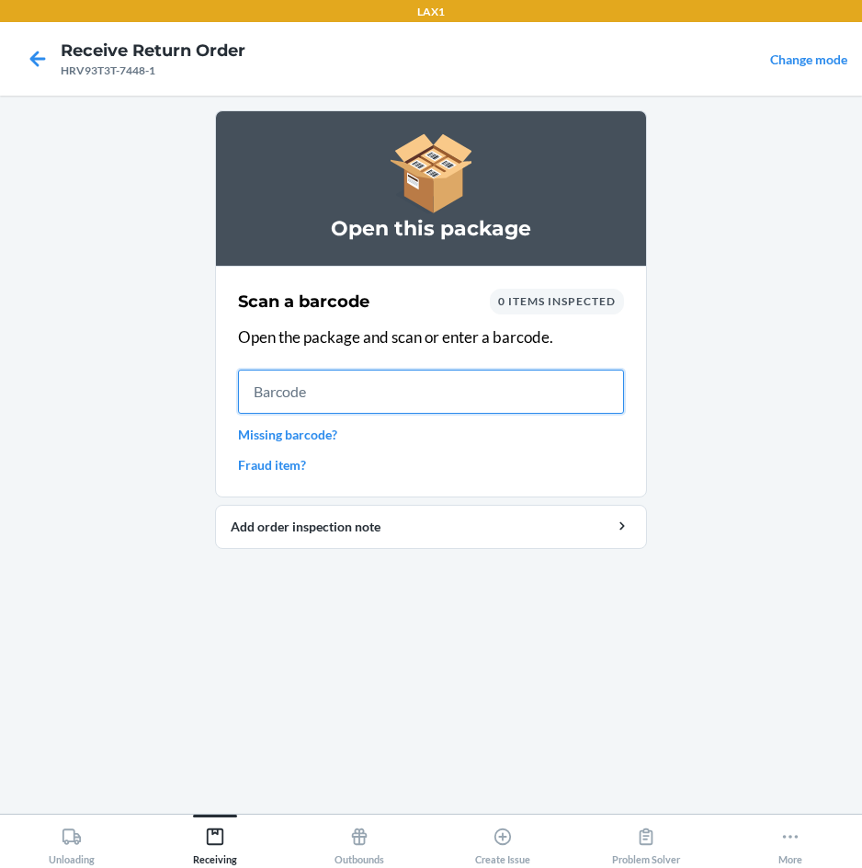
click at [553, 395] on input "text" at bounding box center [431, 392] width 386 height 44
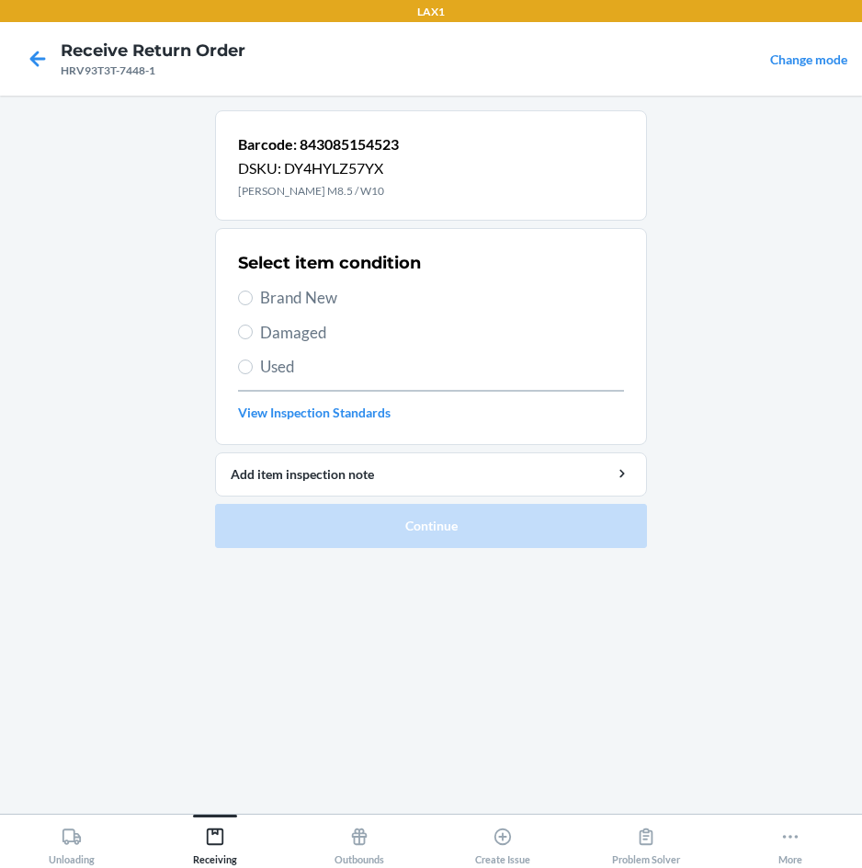
click at [324, 294] on span "Brand New" at bounding box center [442, 298] width 364 height 24
click at [253, 294] on input "Brand New" at bounding box center [245, 298] width 15 height 15
radio input "true"
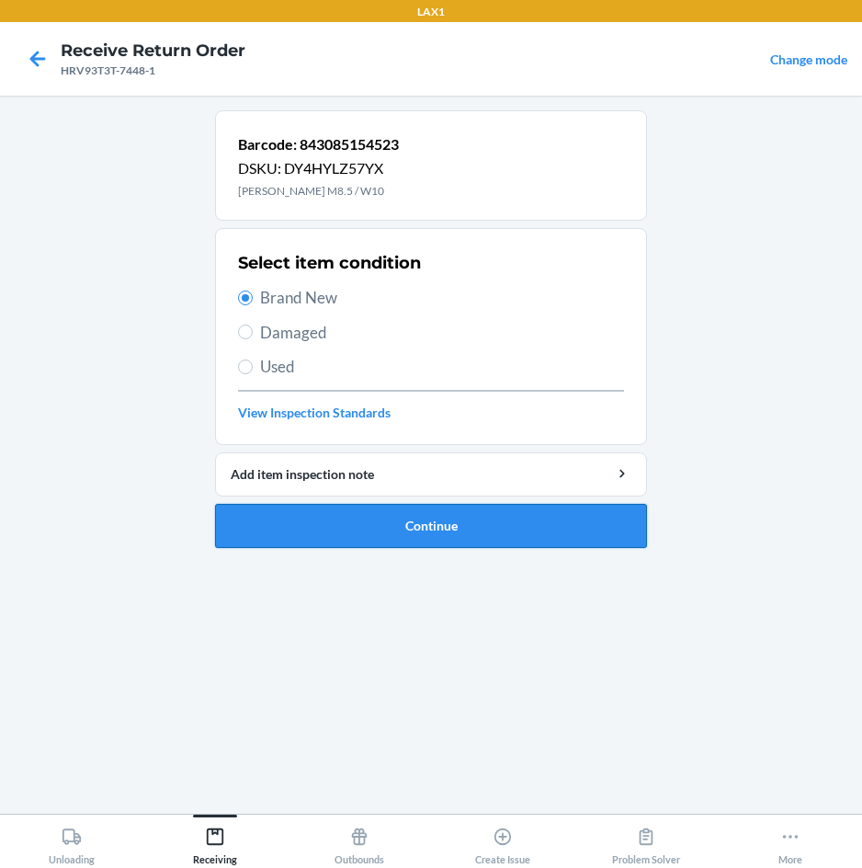
click at [335, 532] on button "Continue" at bounding box center [431, 526] width 432 height 44
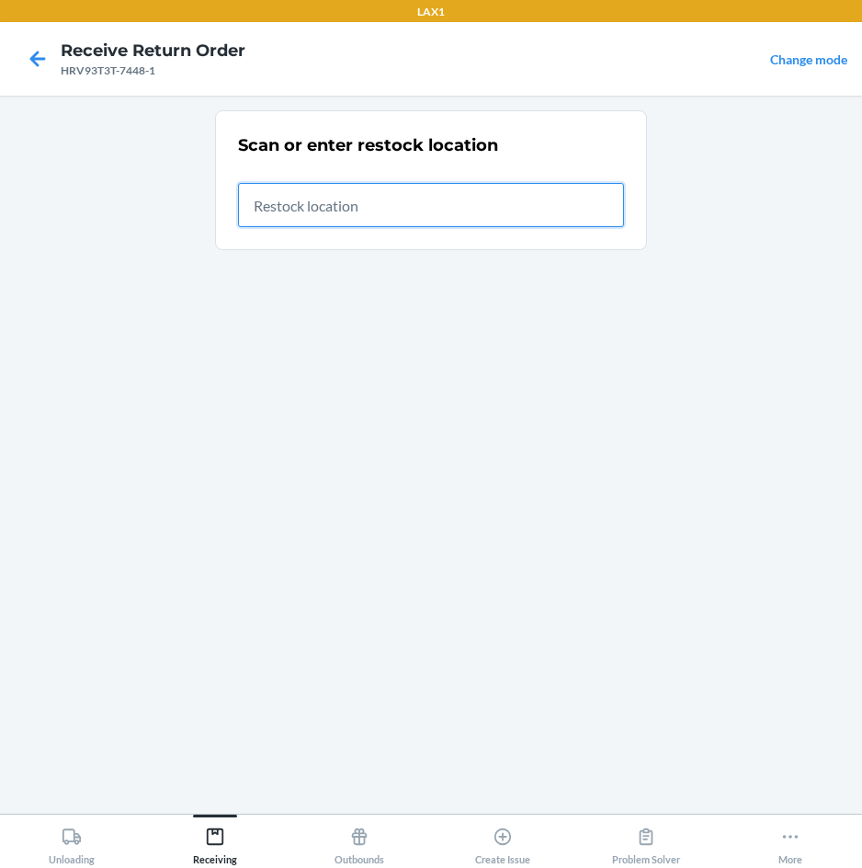
click at [478, 210] on input "text" at bounding box center [431, 205] width 386 height 44
type input "RTCART007"
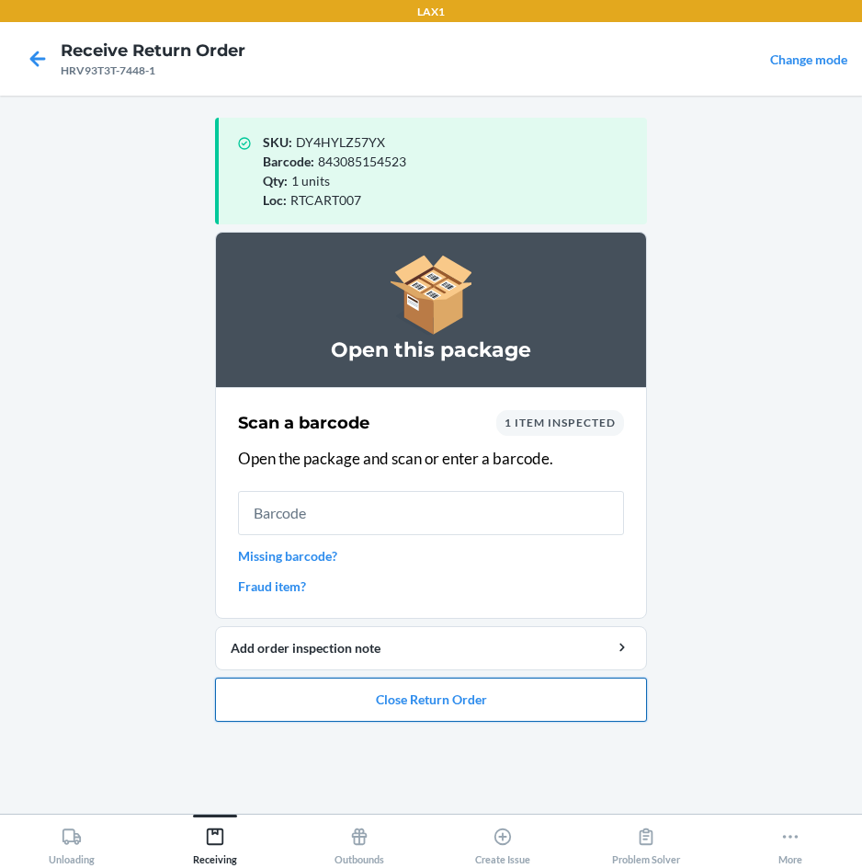
click at [438, 701] on button "Close Return Order" at bounding box center [431, 700] width 432 height 44
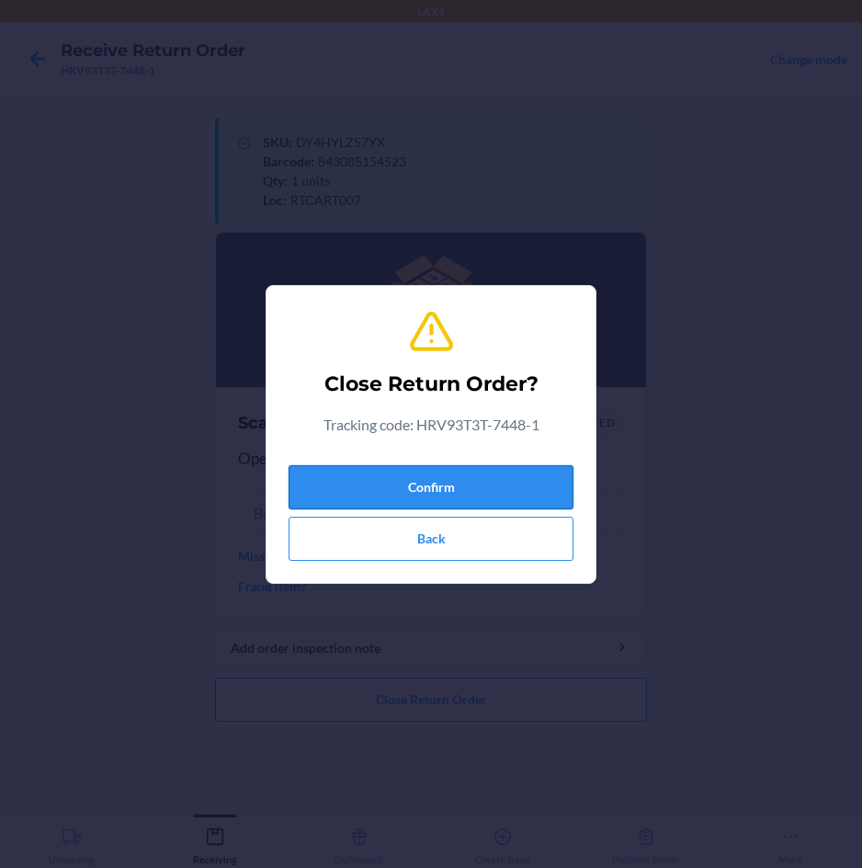
click at [447, 487] on button "Confirm" at bounding box center [431, 487] width 285 height 44
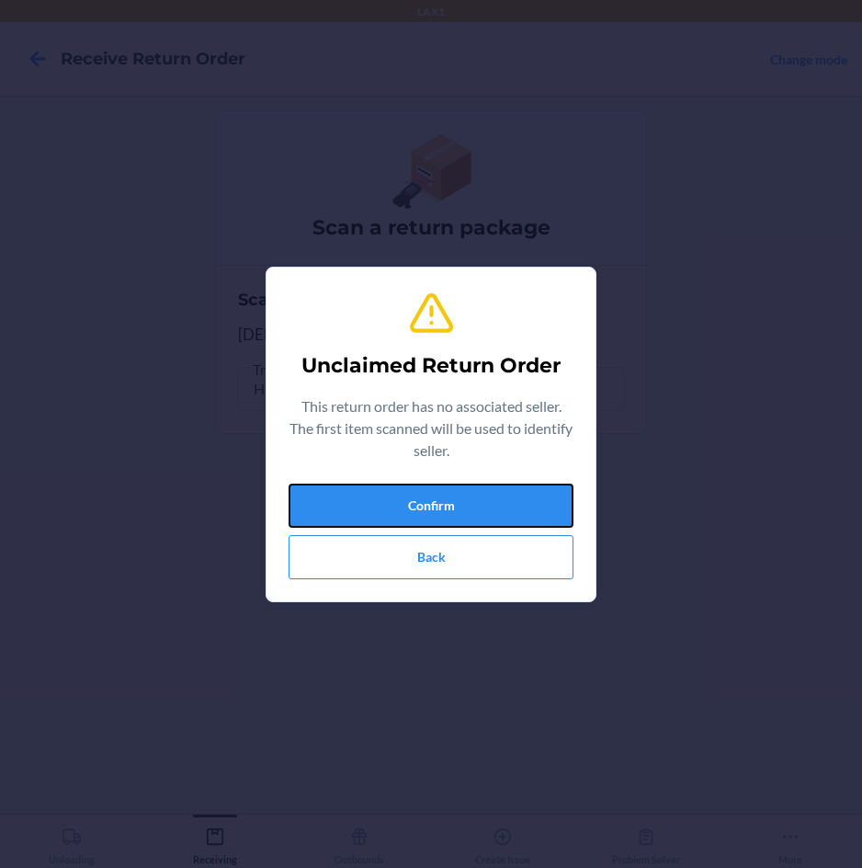
click at [447, 487] on button "Confirm" at bounding box center [431, 506] width 285 height 44
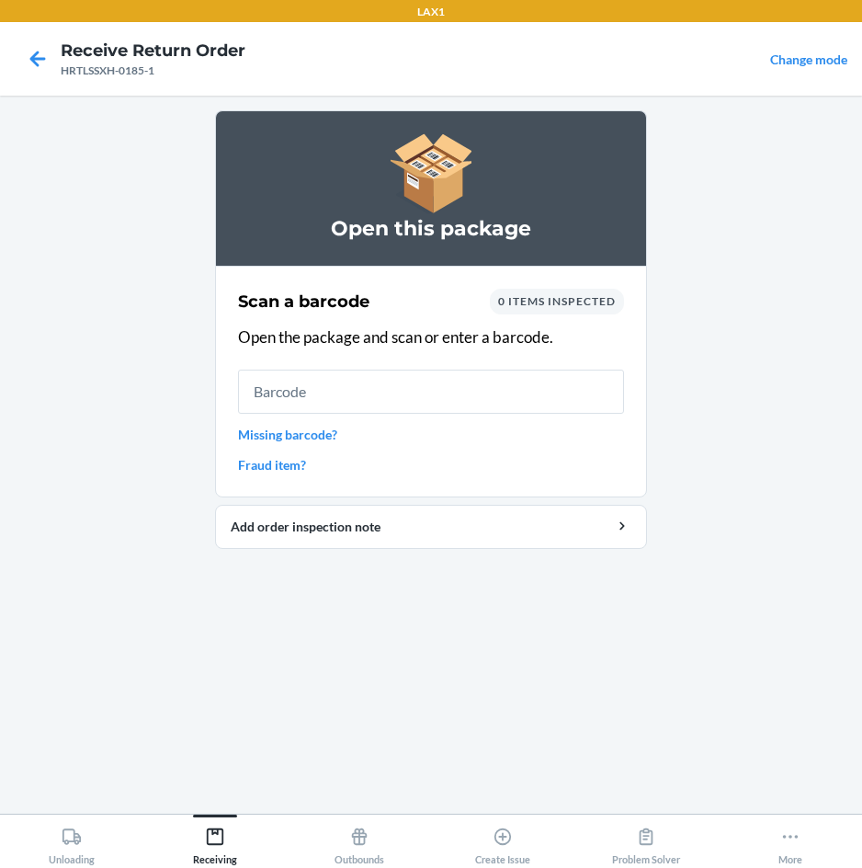
click at [408, 403] on input "text" at bounding box center [431, 392] width 386 height 44
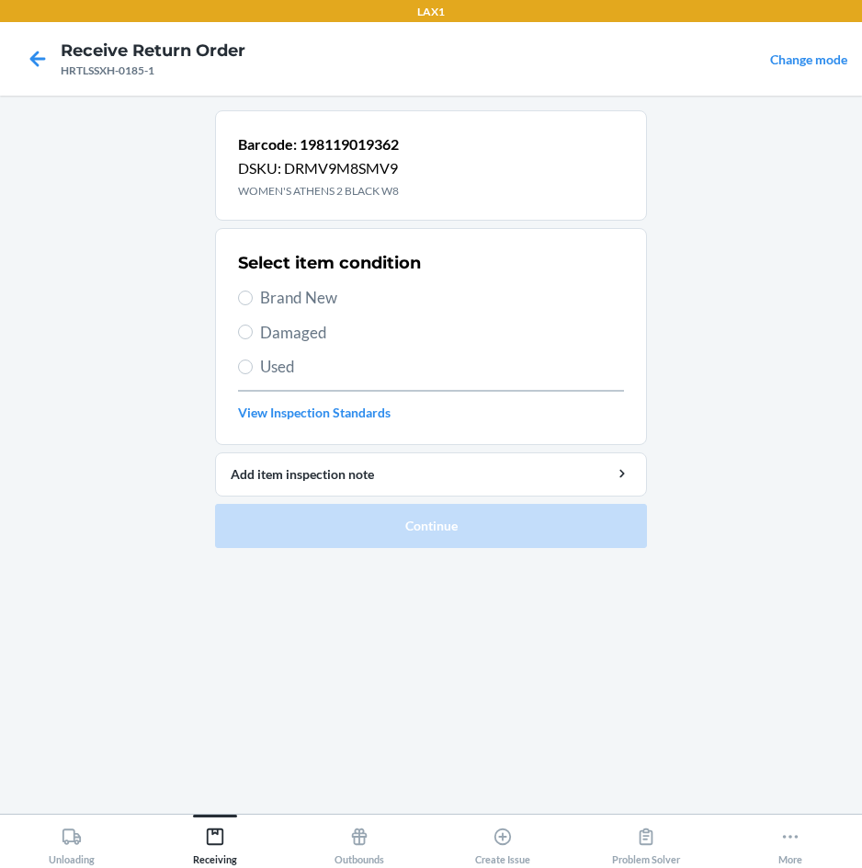
click at [310, 286] on span "Brand New" at bounding box center [442, 298] width 364 height 24
click at [253, 291] on input "Brand New" at bounding box center [245, 298] width 15 height 15
radio input "true"
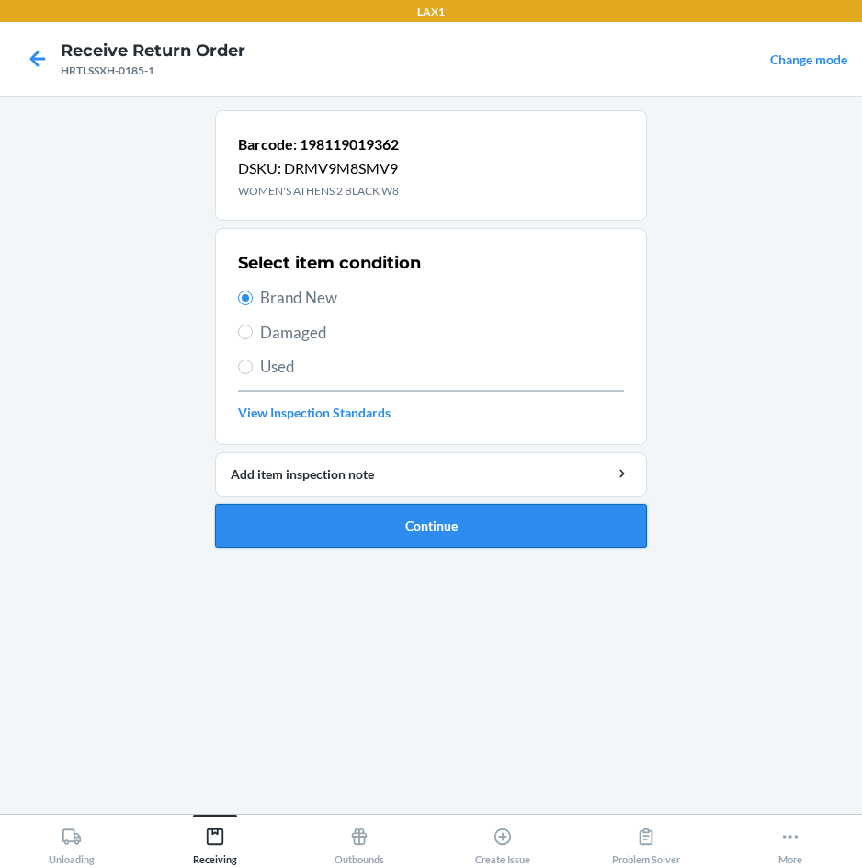
click at [272, 509] on button "Continue" at bounding box center [431, 526] width 432 height 44
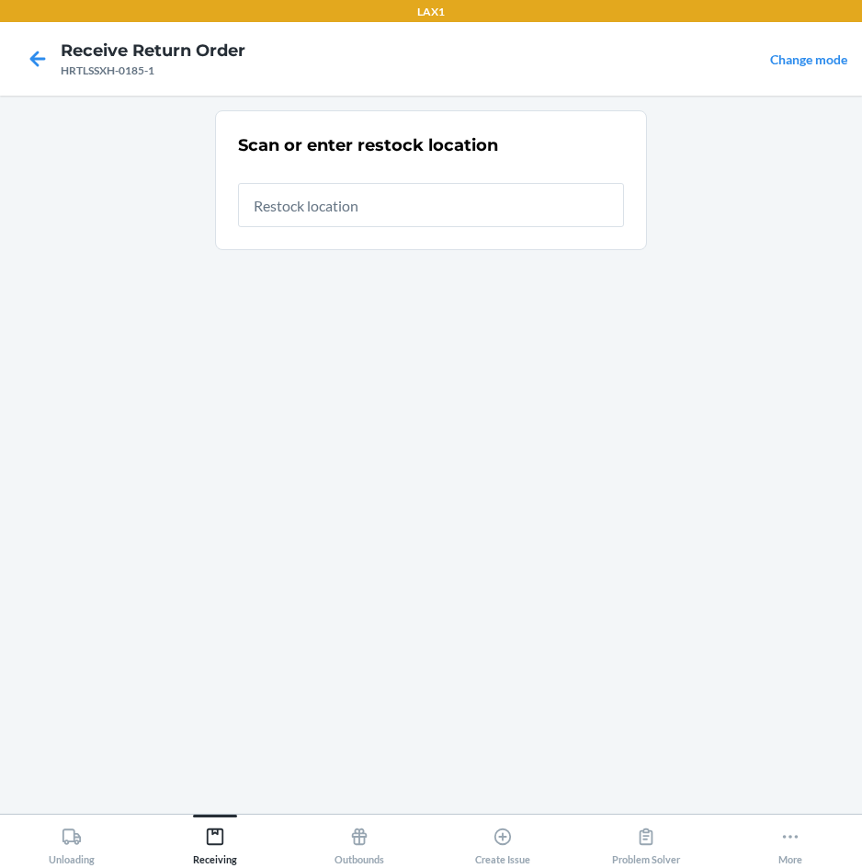
click at [484, 204] on input "text" at bounding box center [431, 205] width 386 height 44
type input "RTCART007"
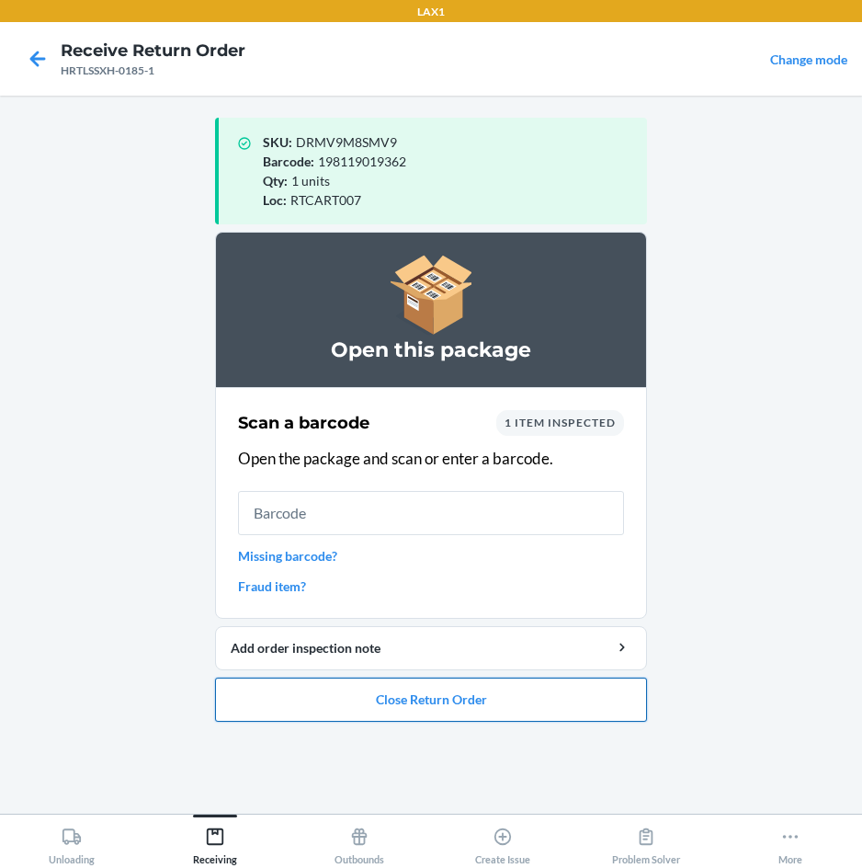
click at [498, 693] on button "Close Return Order" at bounding box center [431, 700] width 432 height 44
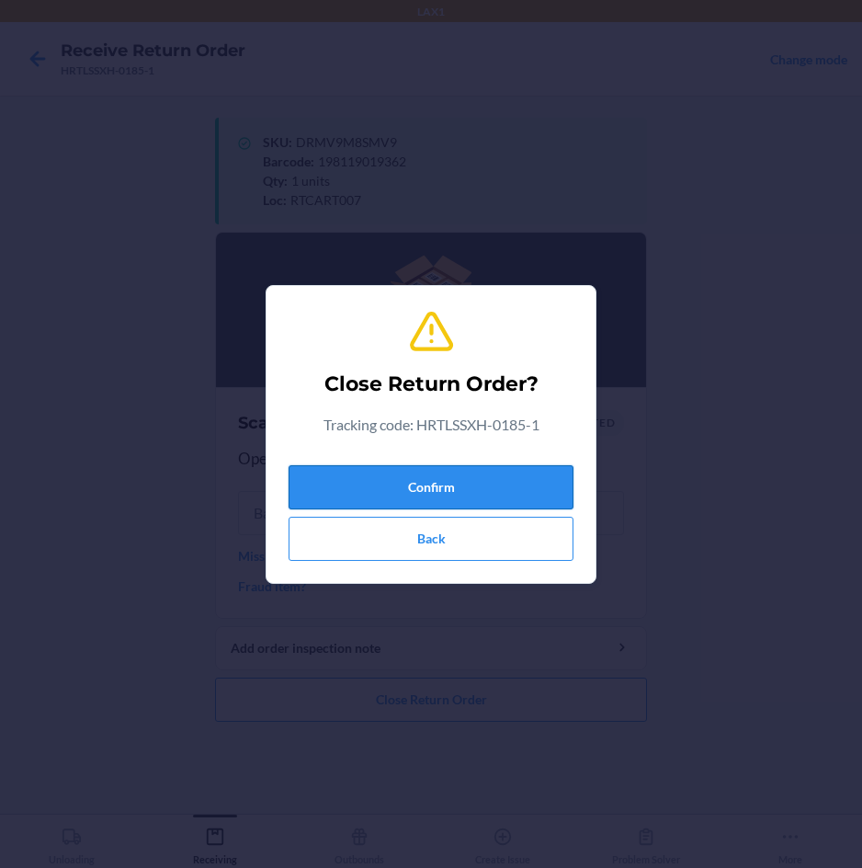
click at [502, 483] on button "Confirm" at bounding box center [431, 487] width 285 height 44
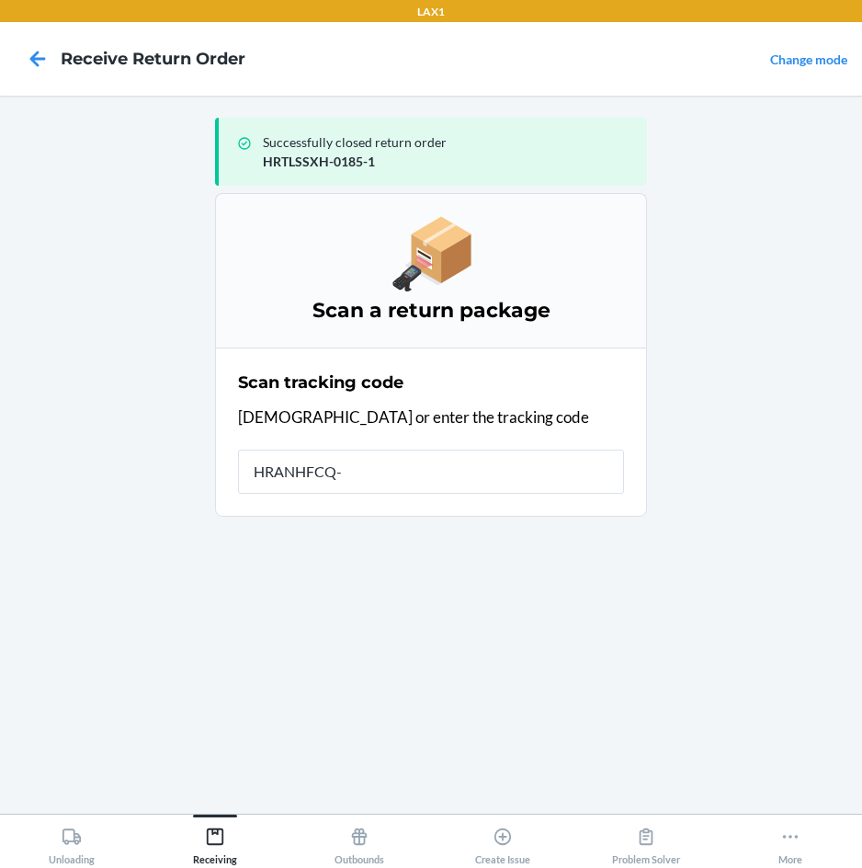
type input "HRANHFCQ-2"
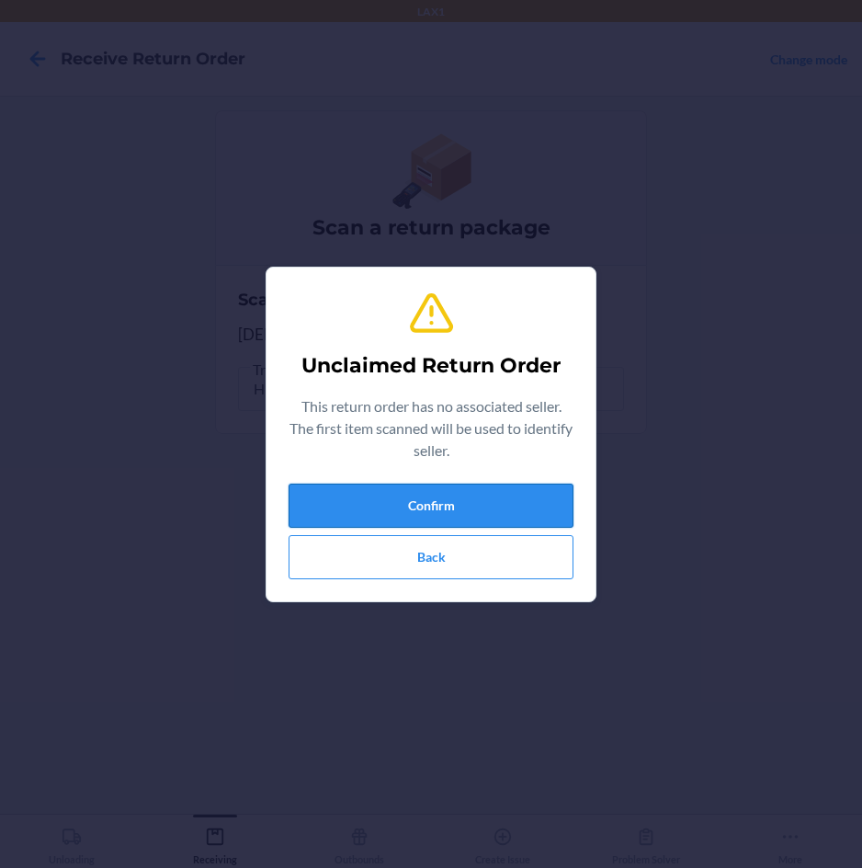
click at [494, 509] on button "Confirm" at bounding box center [431, 506] width 285 height 44
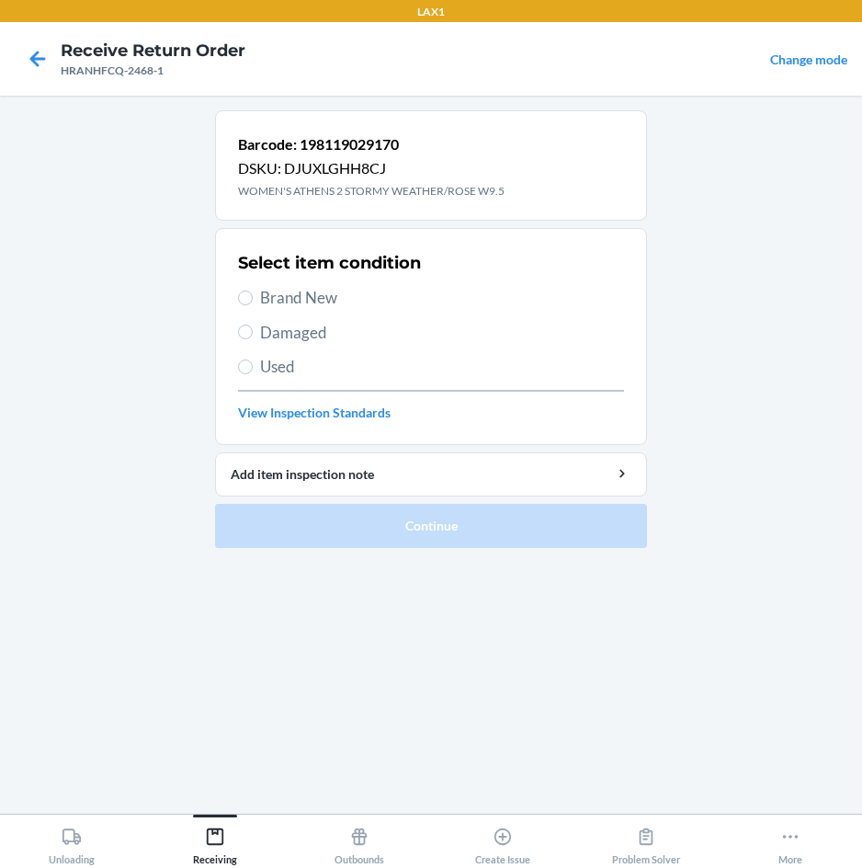
click at [313, 302] on span "Brand New" at bounding box center [442, 298] width 364 height 24
click at [253, 302] on input "Brand New" at bounding box center [245, 298] width 15 height 15
radio input "true"
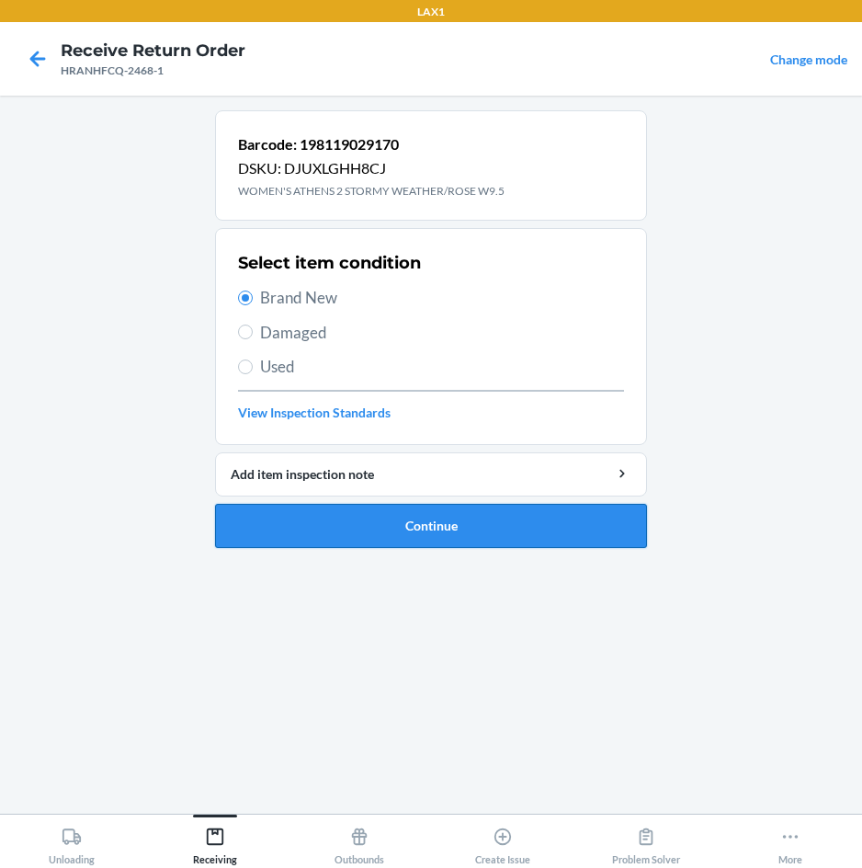
click at [322, 529] on button "Continue" at bounding box center [431, 526] width 432 height 44
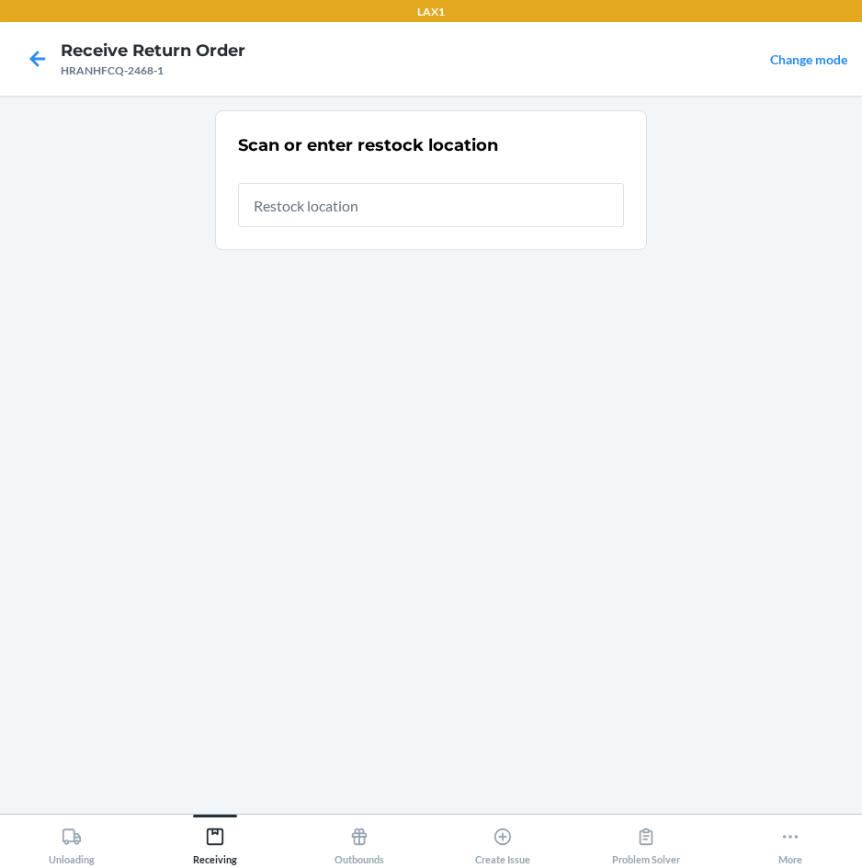
click at [579, 220] on input "text" at bounding box center [431, 205] width 386 height 44
type input "RTCART007"
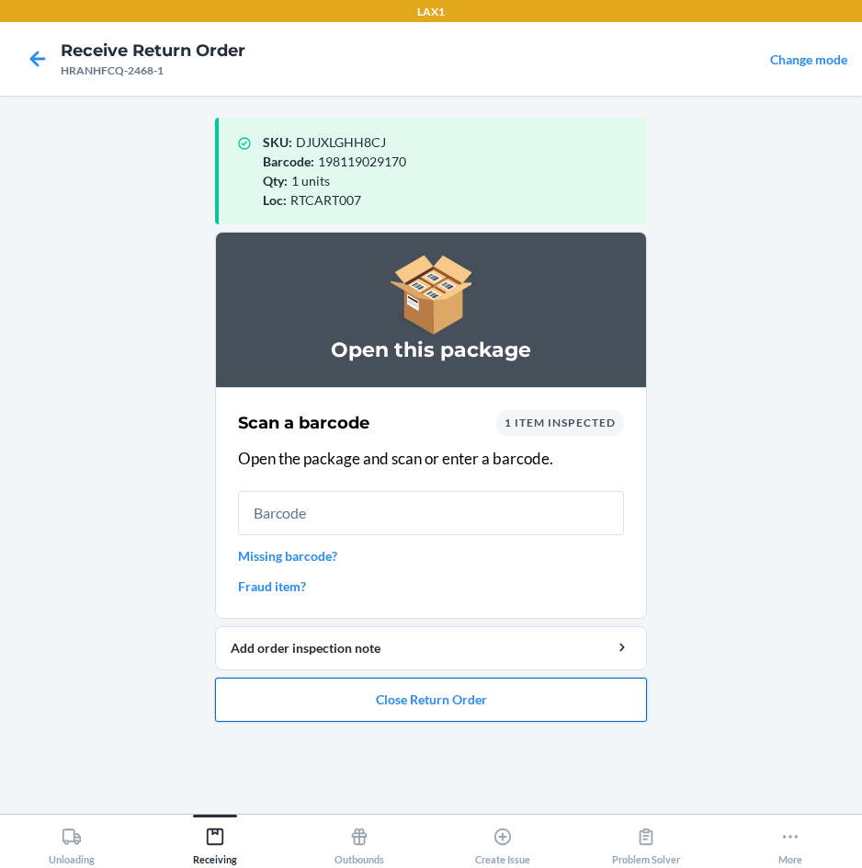
click at [458, 702] on button "Close Return Order" at bounding box center [431, 700] width 432 height 44
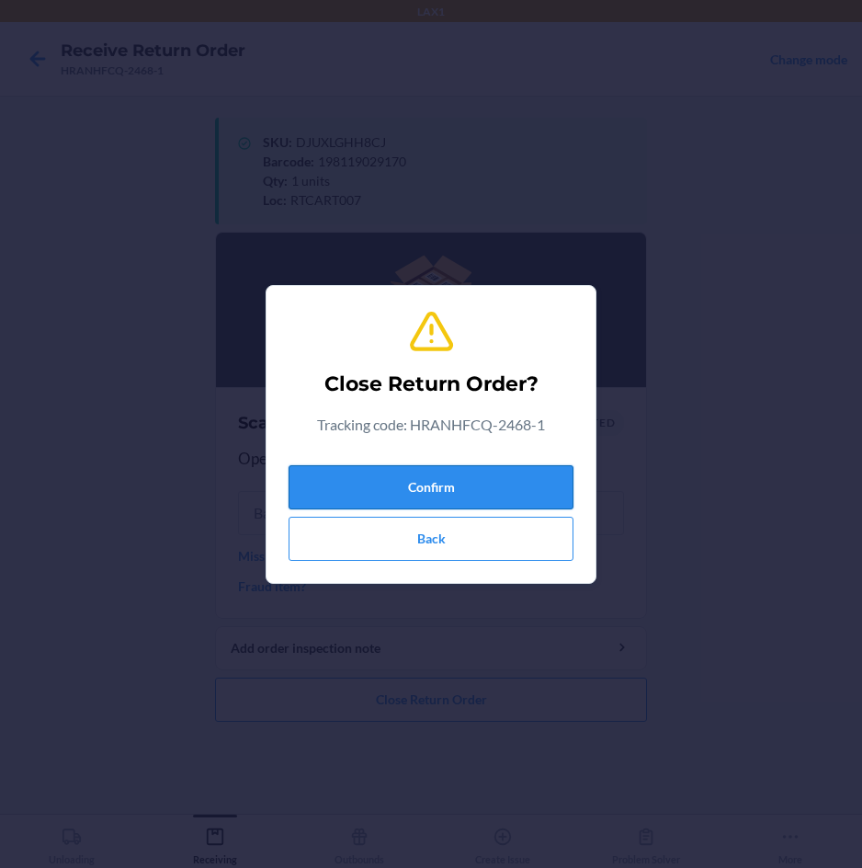
click at [501, 491] on button "Confirm" at bounding box center [431, 487] width 285 height 44
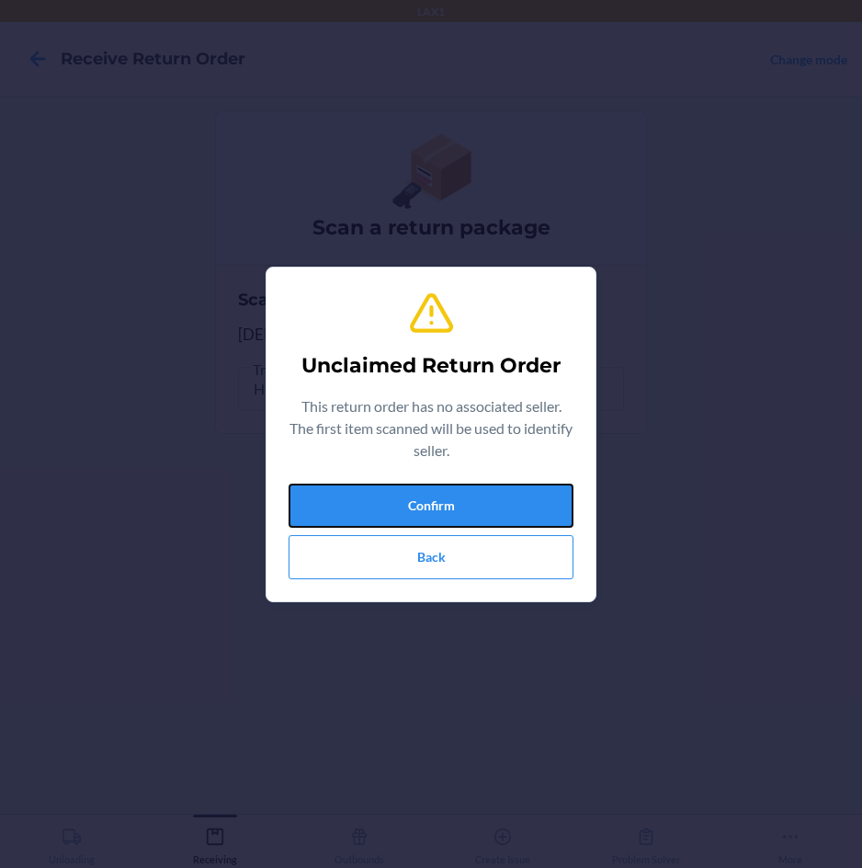
click at [501, 491] on button "Confirm" at bounding box center [431, 506] width 285 height 44
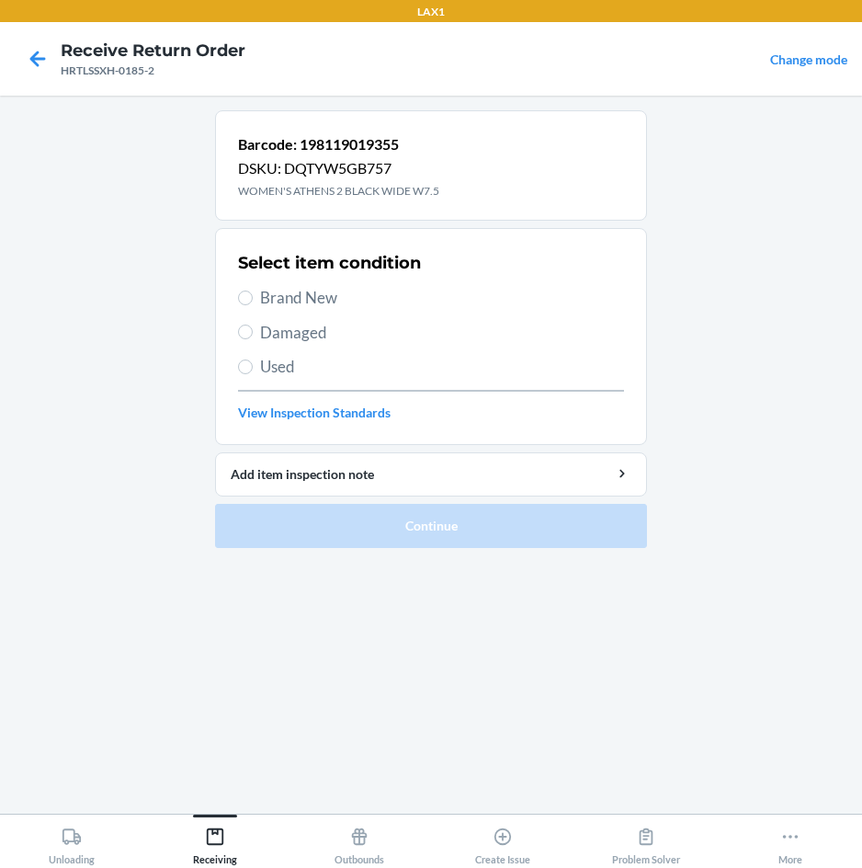
drag, startPoint x: 304, startPoint y: 289, endPoint x: 313, endPoint y: 294, distance: 9.9
click at [308, 291] on span "Brand New" at bounding box center [442, 298] width 364 height 24
click at [253, 291] on input "Brand New" at bounding box center [245, 298] width 15 height 15
radio input "true"
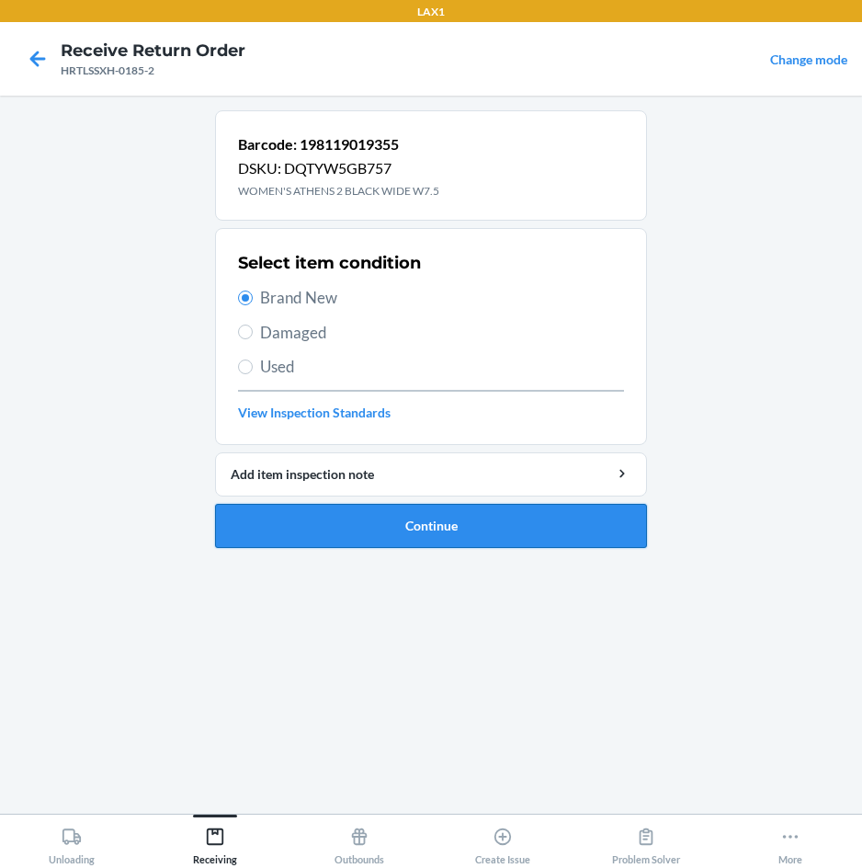
click at [314, 513] on button "Continue" at bounding box center [431, 526] width 432 height 44
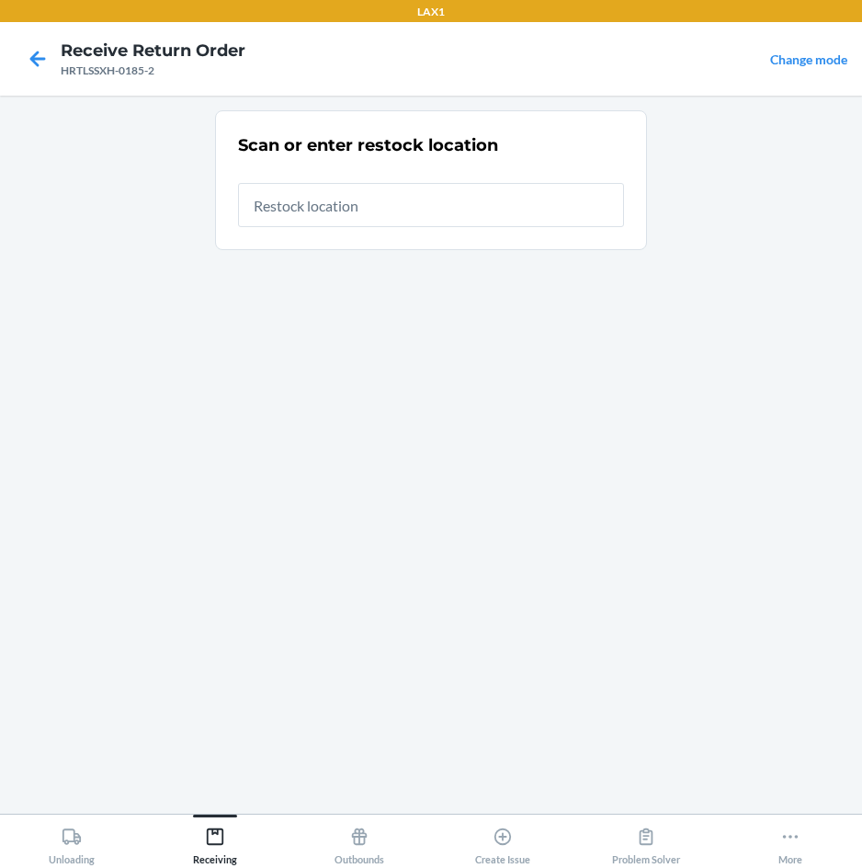
click at [418, 213] on input "text" at bounding box center [431, 205] width 386 height 44
type input "RTCART020"
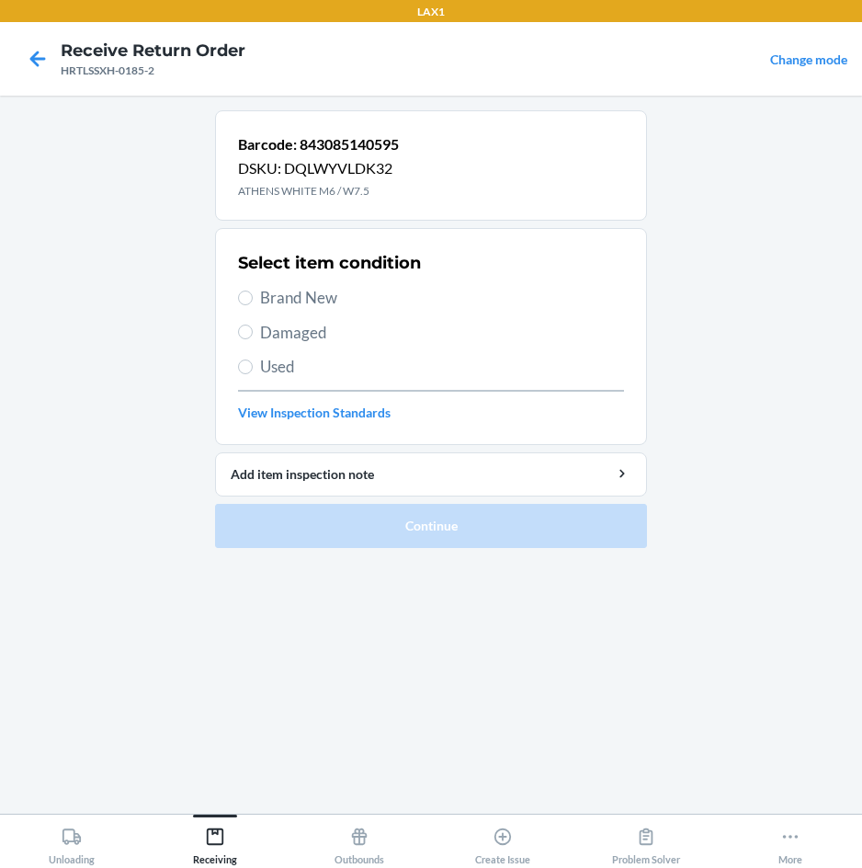
click at [332, 301] on span "Brand New" at bounding box center [442, 298] width 364 height 24
click at [253, 301] on input "Brand New" at bounding box center [245, 298] width 15 height 15
radio input "true"
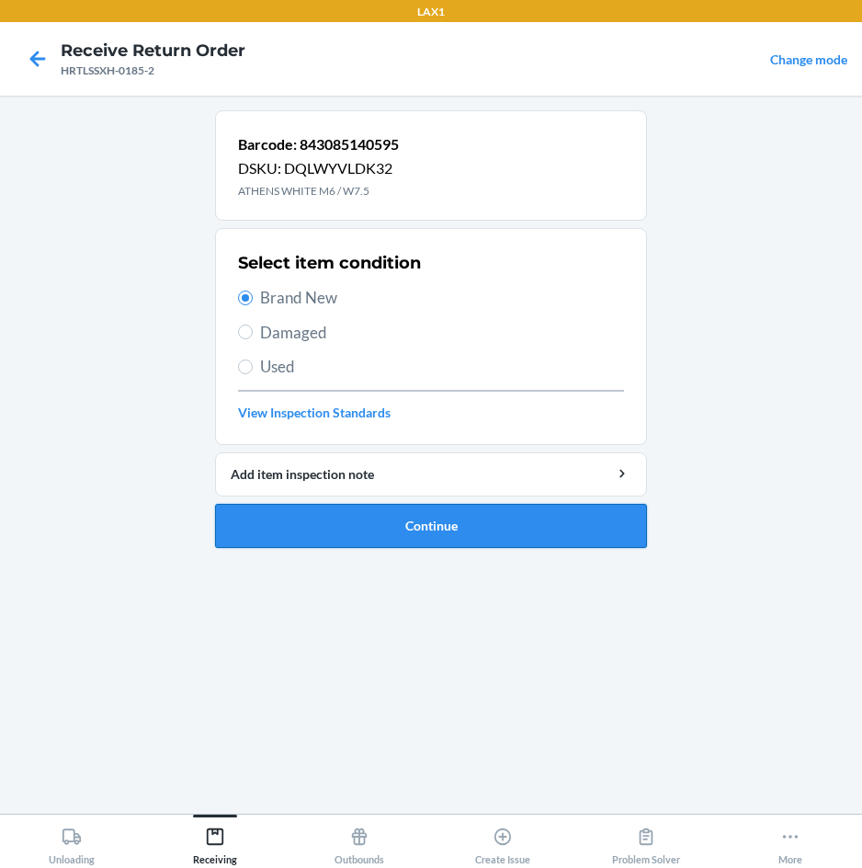
click at [334, 523] on button "Continue" at bounding box center [431, 526] width 432 height 44
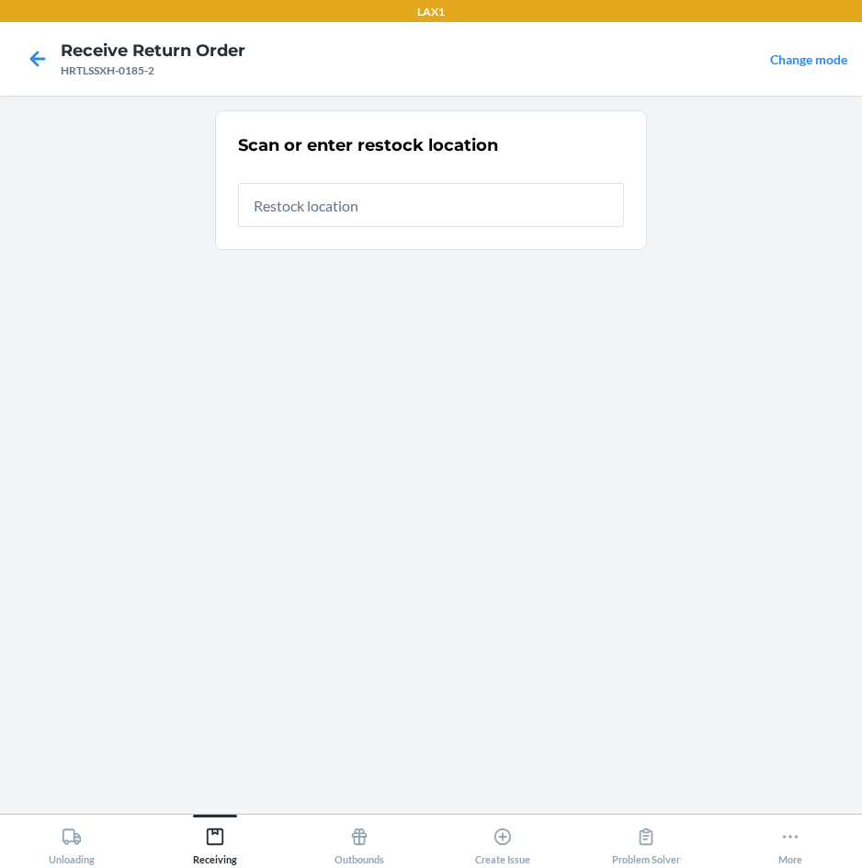
click at [348, 204] on input "text" at bounding box center [431, 205] width 386 height 44
type input "RTCART020"
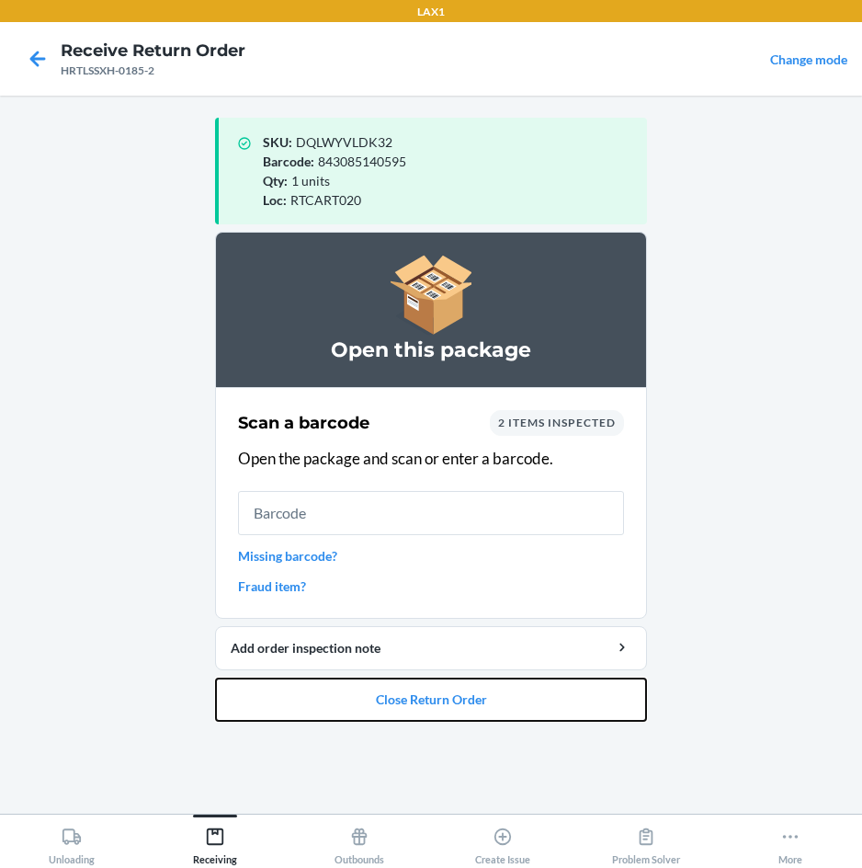
drag, startPoint x: 292, startPoint y: 685, endPoint x: 292, endPoint y: 673, distance: 12.0
click at [292, 679] on button "Close Return Order" at bounding box center [431, 700] width 432 height 44
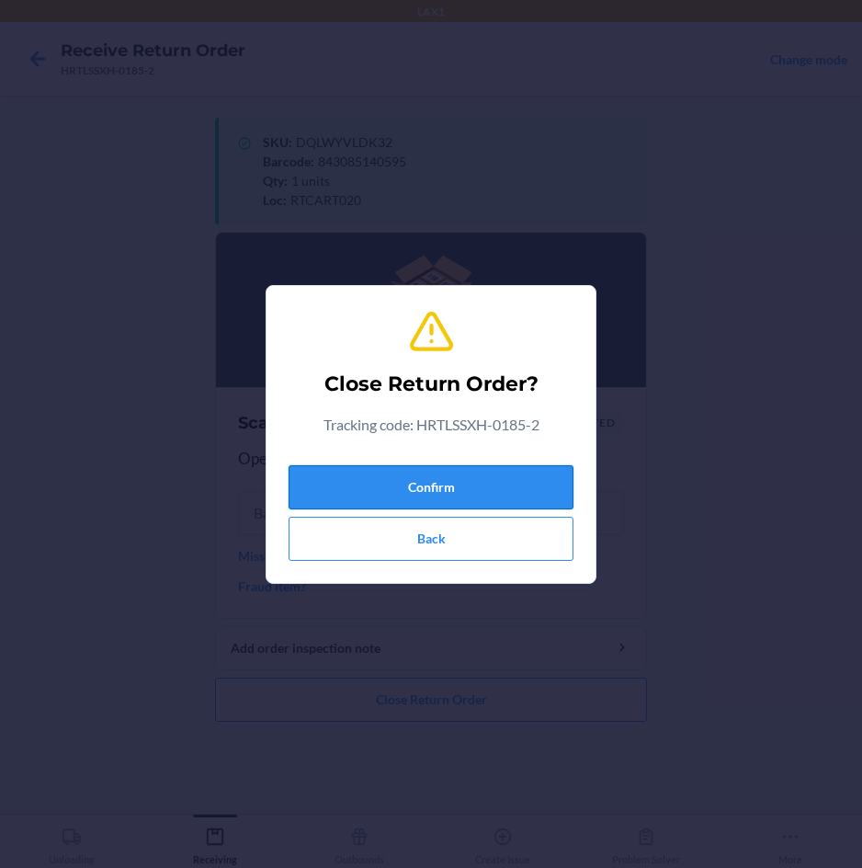
click at [359, 488] on button "Confirm" at bounding box center [431, 487] width 285 height 44
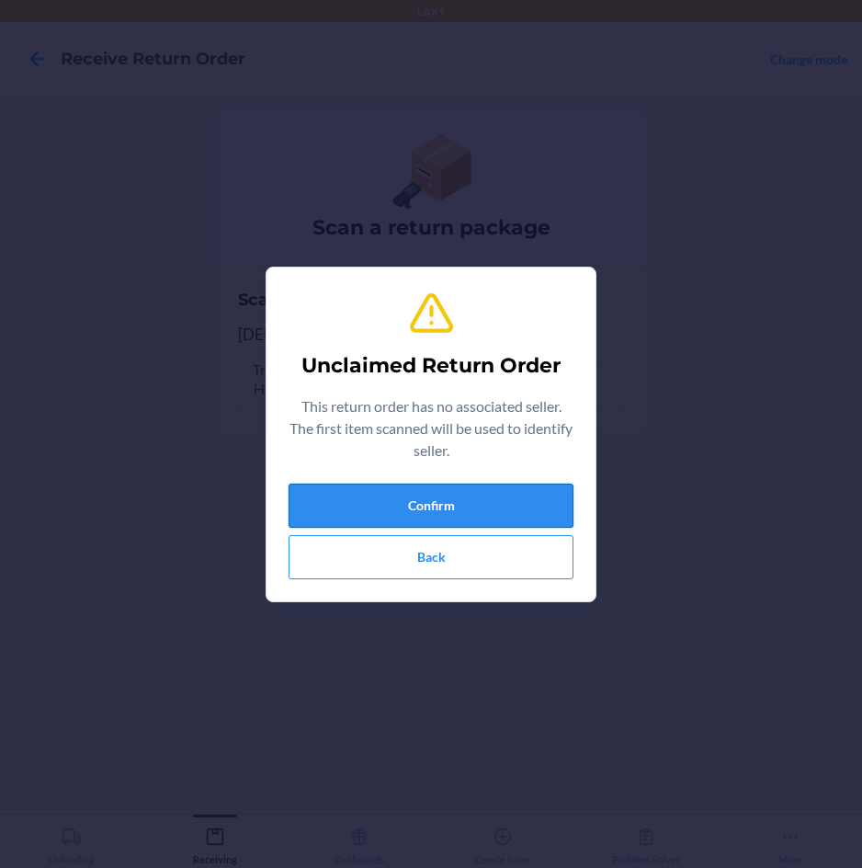
click at [359, 487] on button "Confirm" at bounding box center [431, 506] width 285 height 44
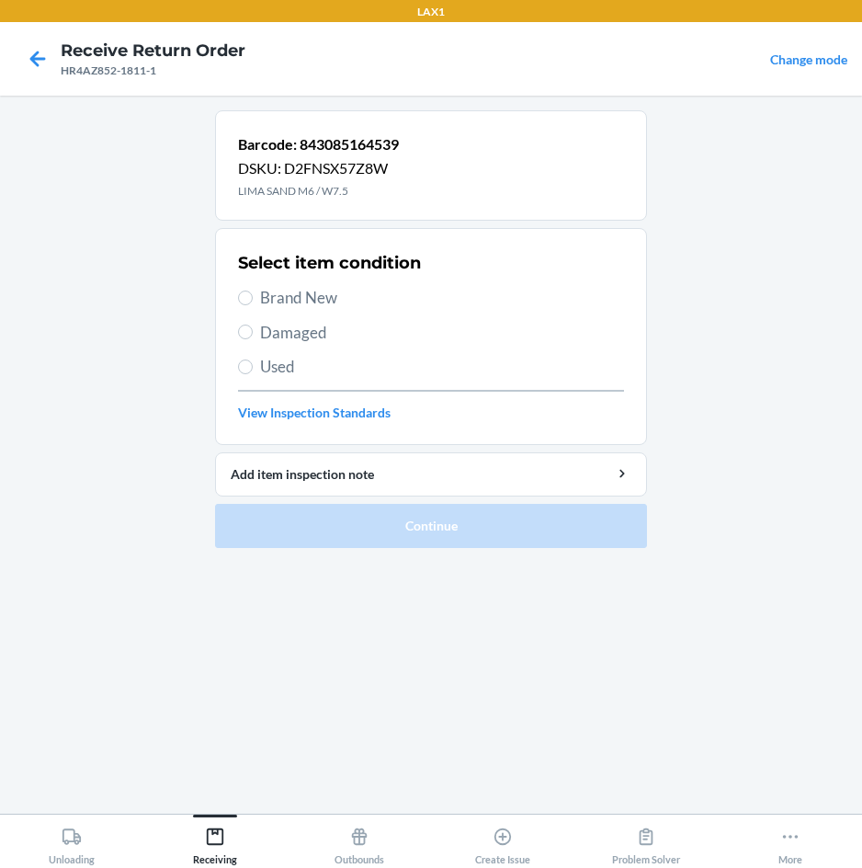
click at [328, 302] on span "Brand New" at bounding box center [442, 298] width 364 height 24
click at [253, 302] on input "Brand New" at bounding box center [245, 298] width 15 height 15
radio input "true"
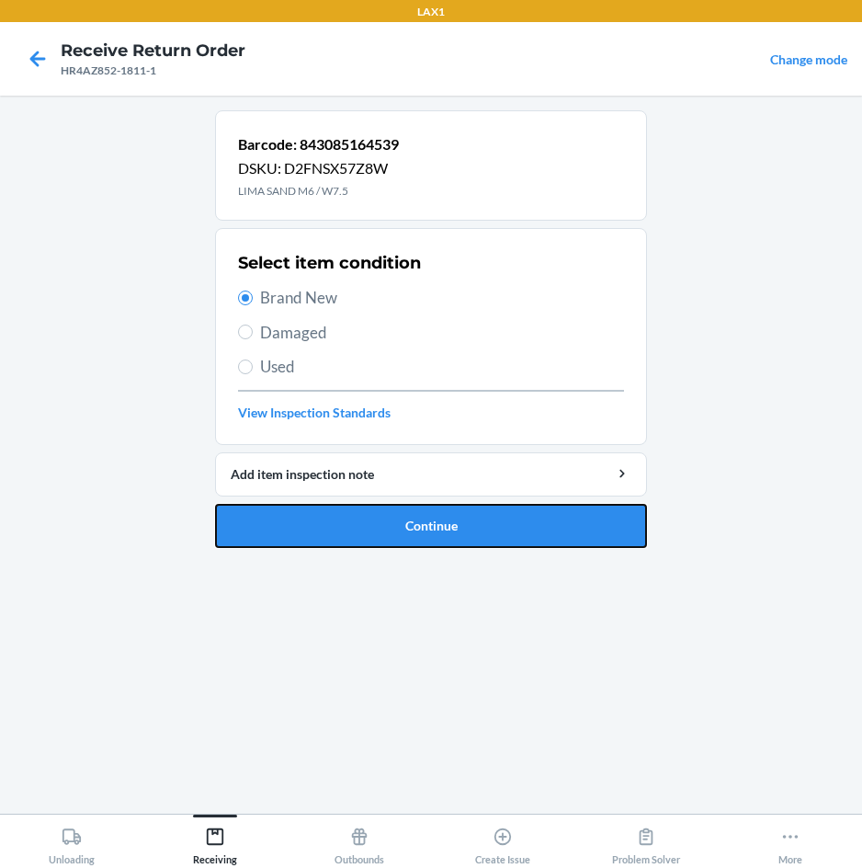
drag, startPoint x: 346, startPoint y: 523, endPoint x: 362, endPoint y: 438, distance: 87.1
click at [351, 506] on button "Continue" at bounding box center [431, 526] width 432 height 44
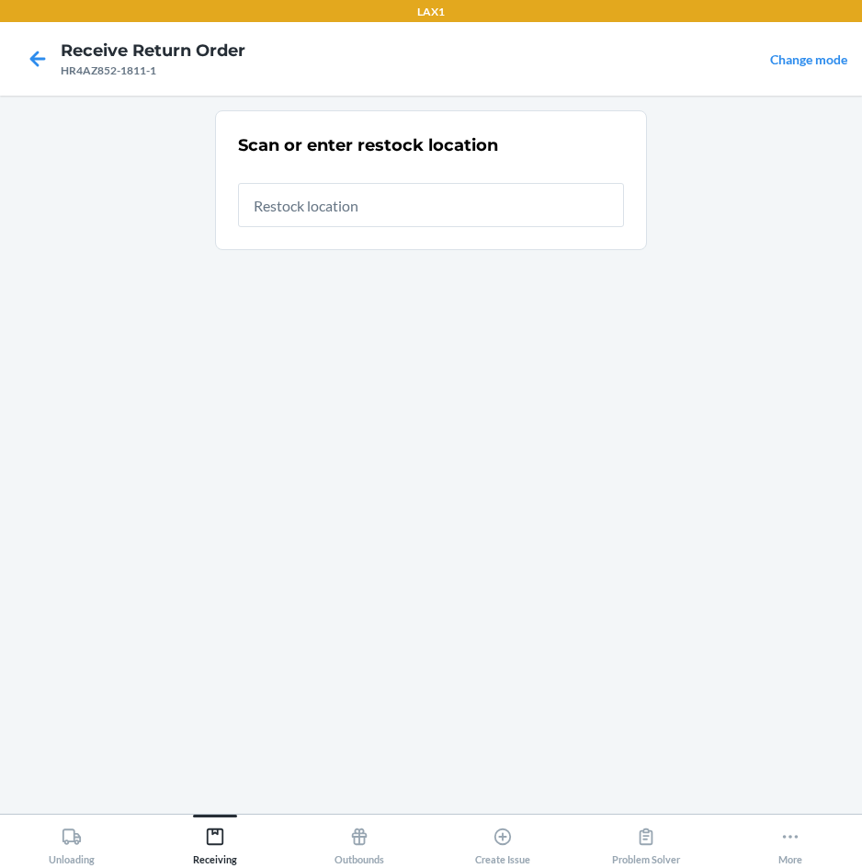
click at [480, 215] on input "text" at bounding box center [431, 205] width 386 height 44
type input "RTCART020"
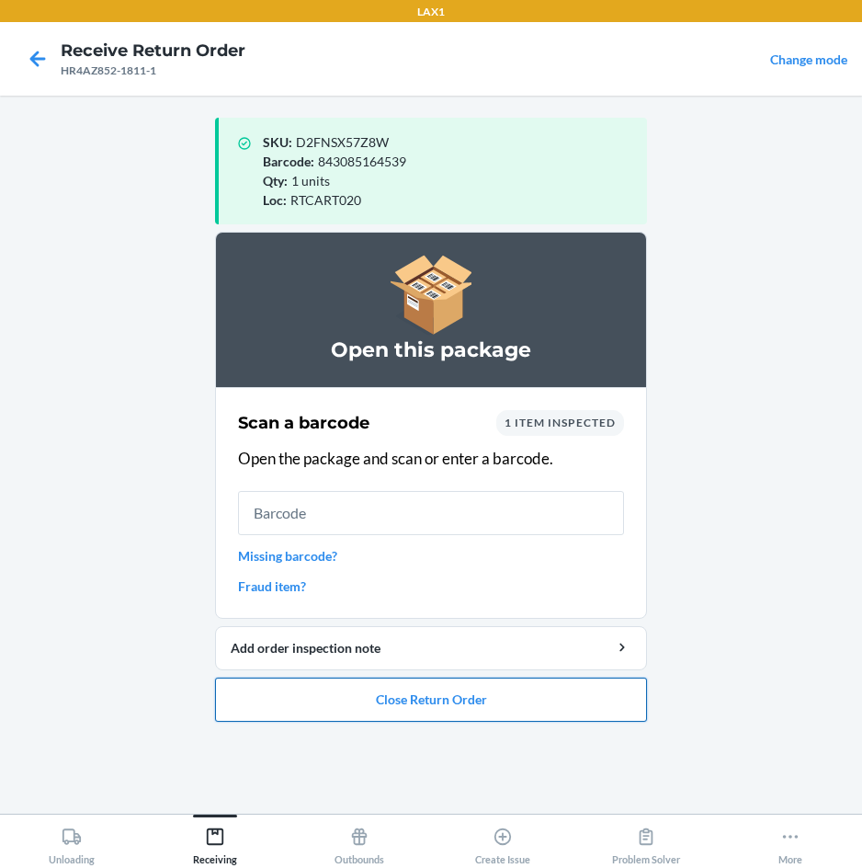
click at [415, 704] on button "Close Return Order" at bounding box center [431, 700] width 432 height 44
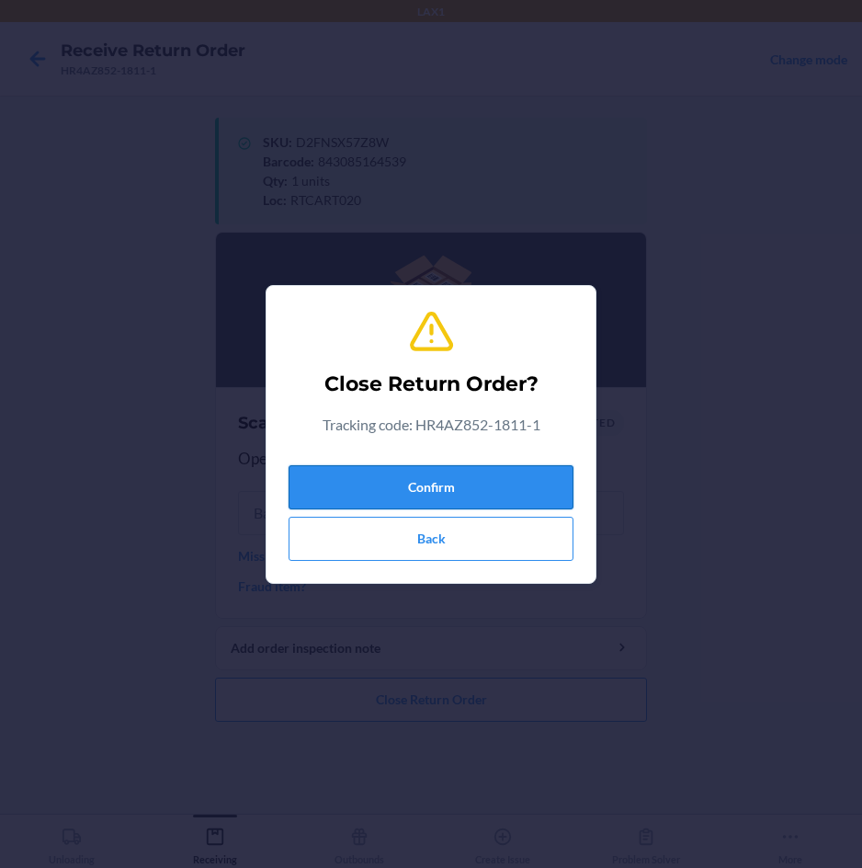
click at [425, 478] on button "Confirm" at bounding box center [431, 487] width 285 height 44
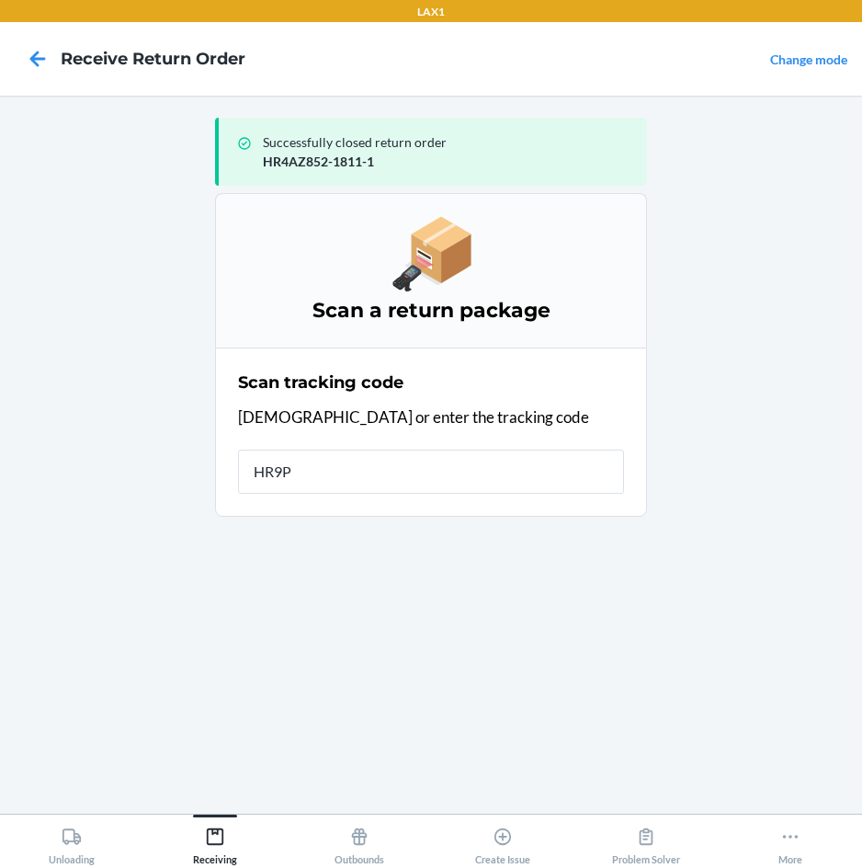
type input "HR9PH"
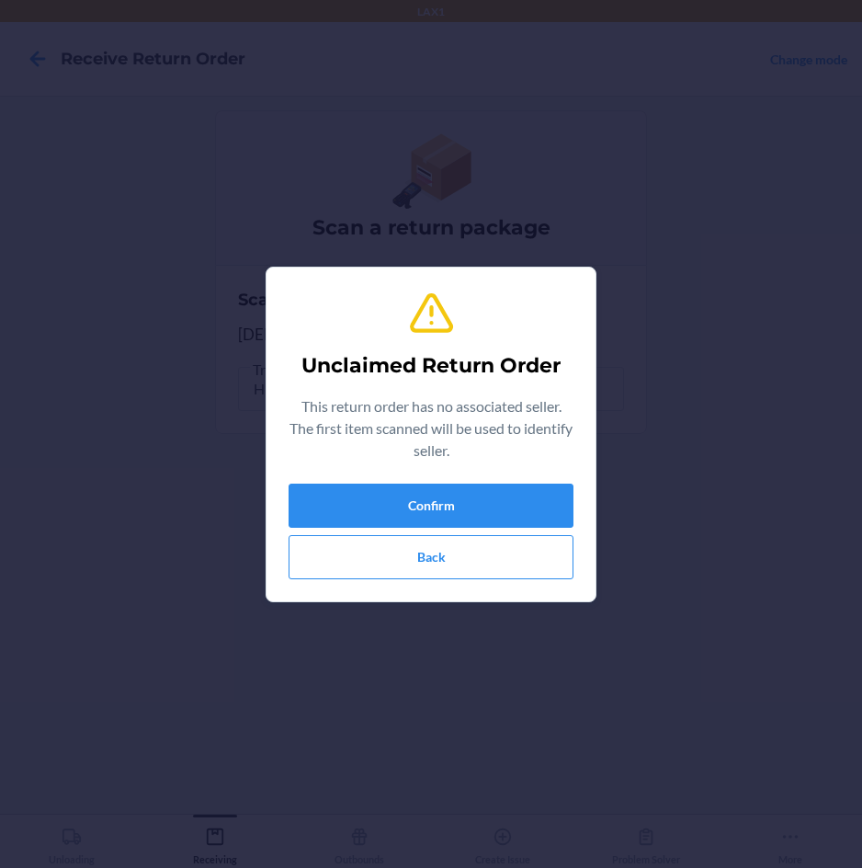
drag, startPoint x: 425, startPoint y: 477, endPoint x: 427, endPoint y: 486, distance: 9.4
click at [425, 478] on div "Unclaimed Return Order This return order has no associated seller. The first it…" at bounding box center [431, 434] width 285 height 304
click at [428, 493] on button "Confirm" at bounding box center [431, 506] width 285 height 44
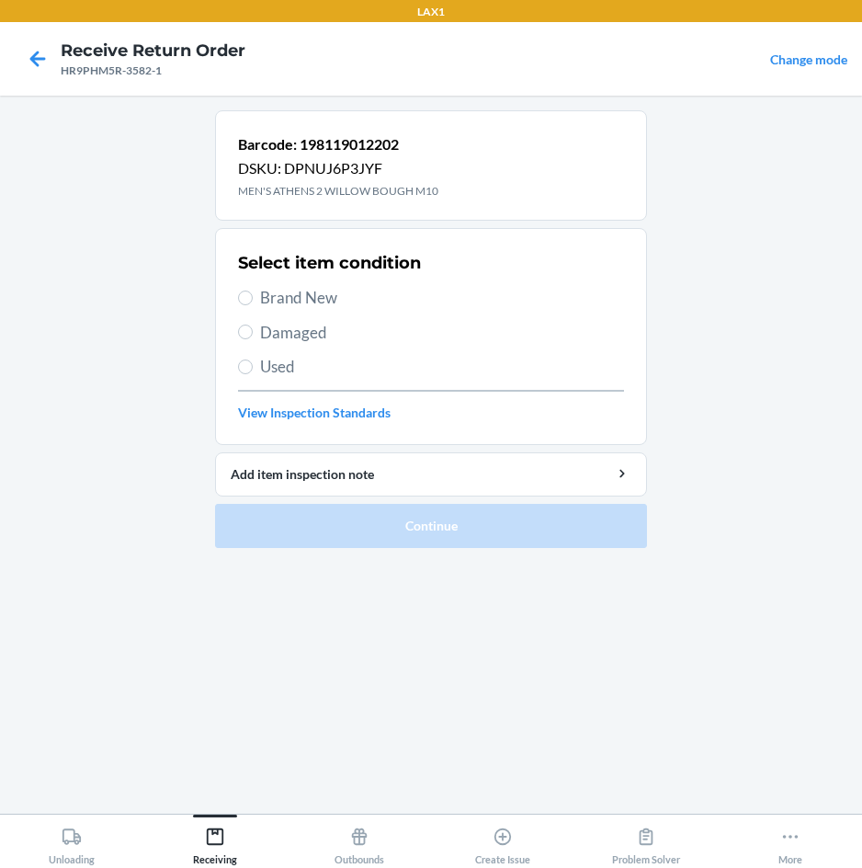
click at [299, 302] on span "Brand New" at bounding box center [442, 298] width 364 height 24
click at [253, 302] on input "Brand New" at bounding box center [245, 298] width 15 height 15
radio input "true"
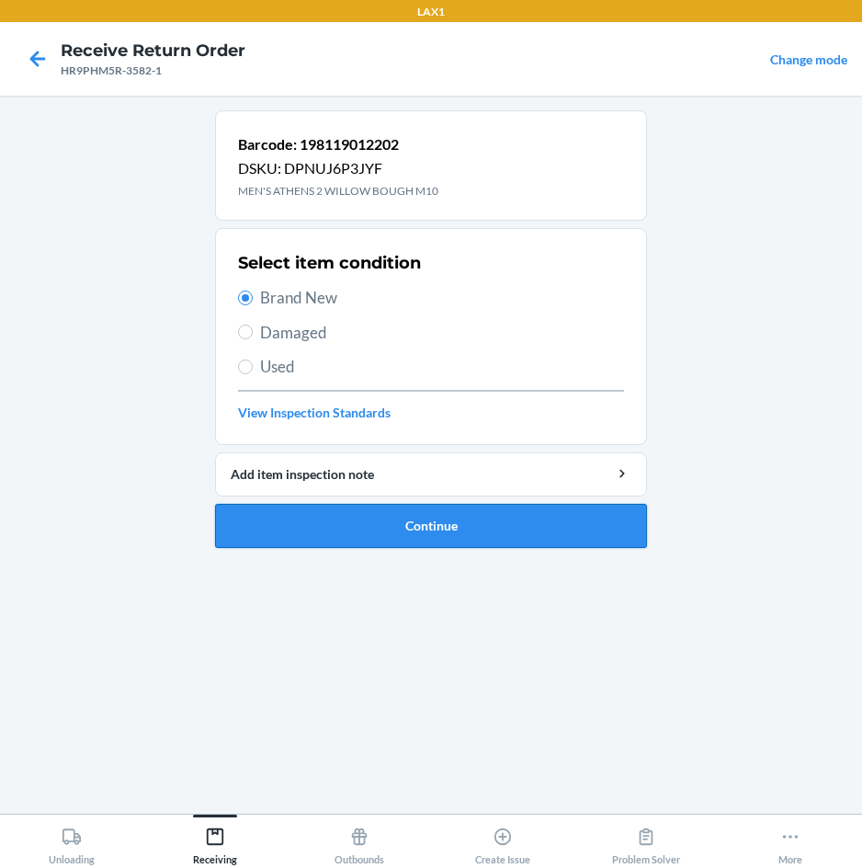
click at [312, 518] on button "Continue" at bounding box center [431, 526] width 432 height 44
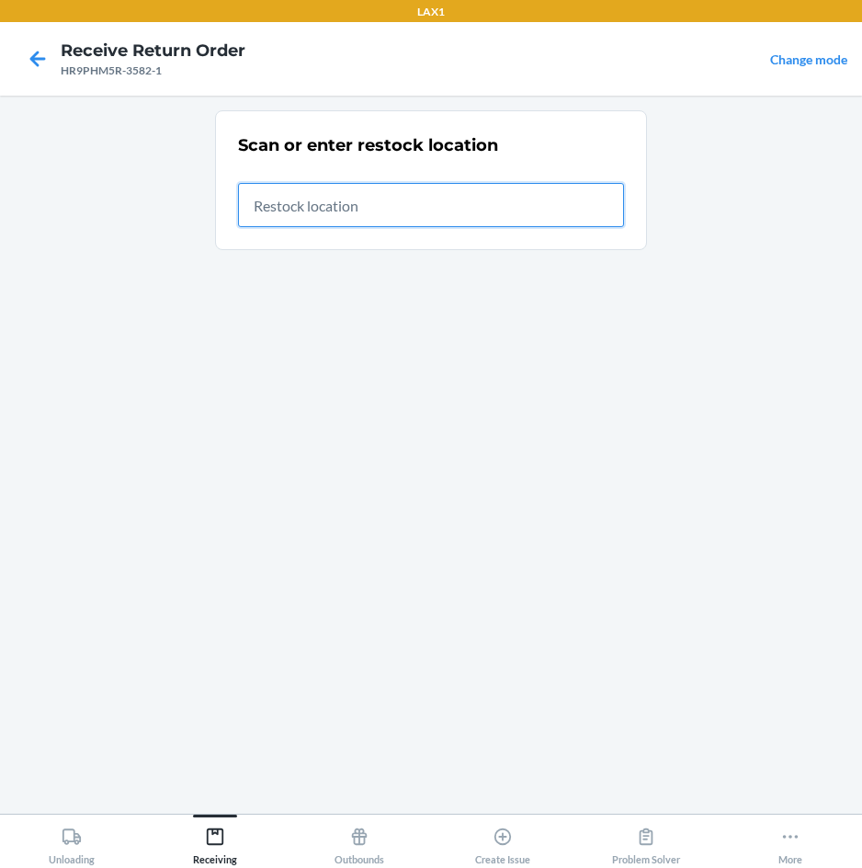
click at [505, 216] on input "text" at bounding box center [431, 205] width 386 height 44
type input "RTCART020"
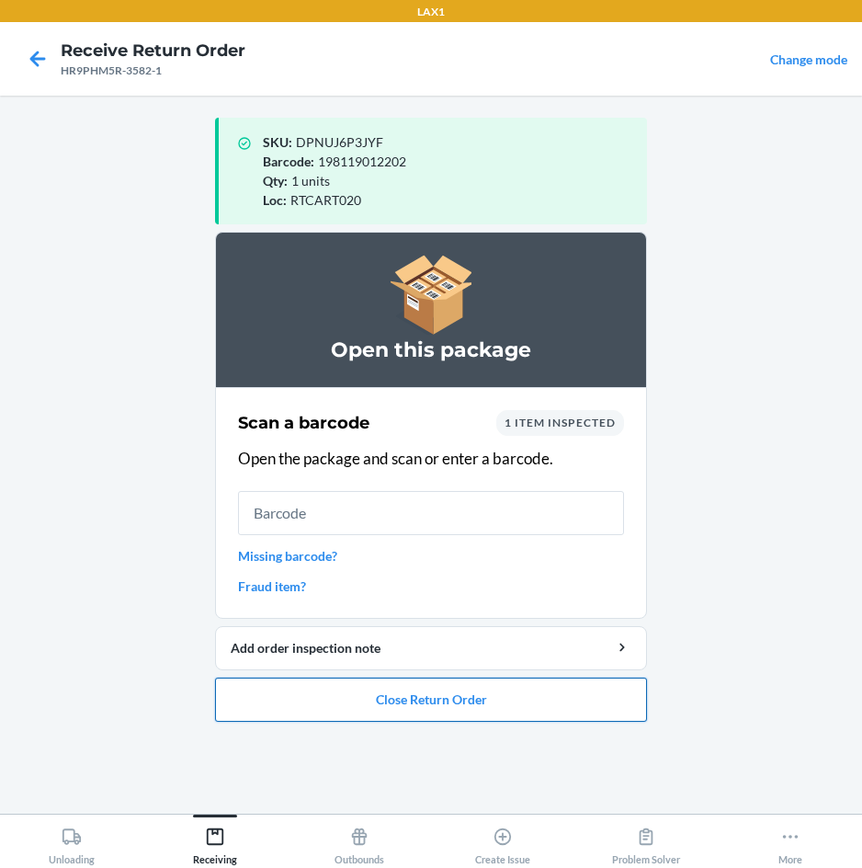
click at [426, 710] on button "Close Return Order" at bounding box center [431, 700] width 432 height 44
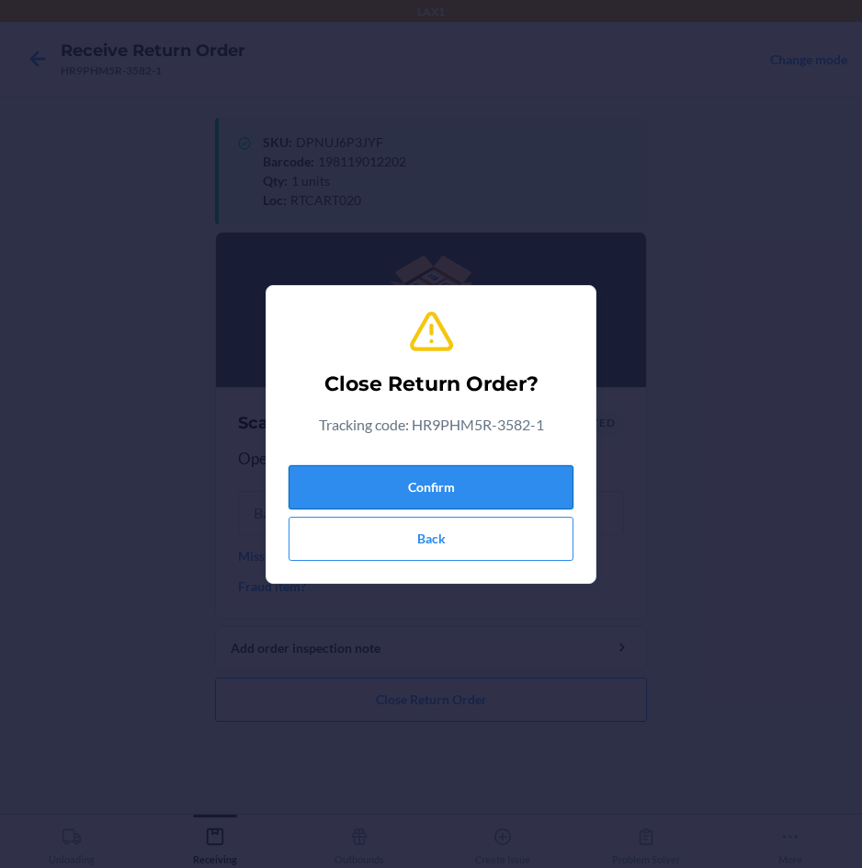
click at [475, 471] on button "Confirm" at bounding box center [431, 487] width 285 height 44
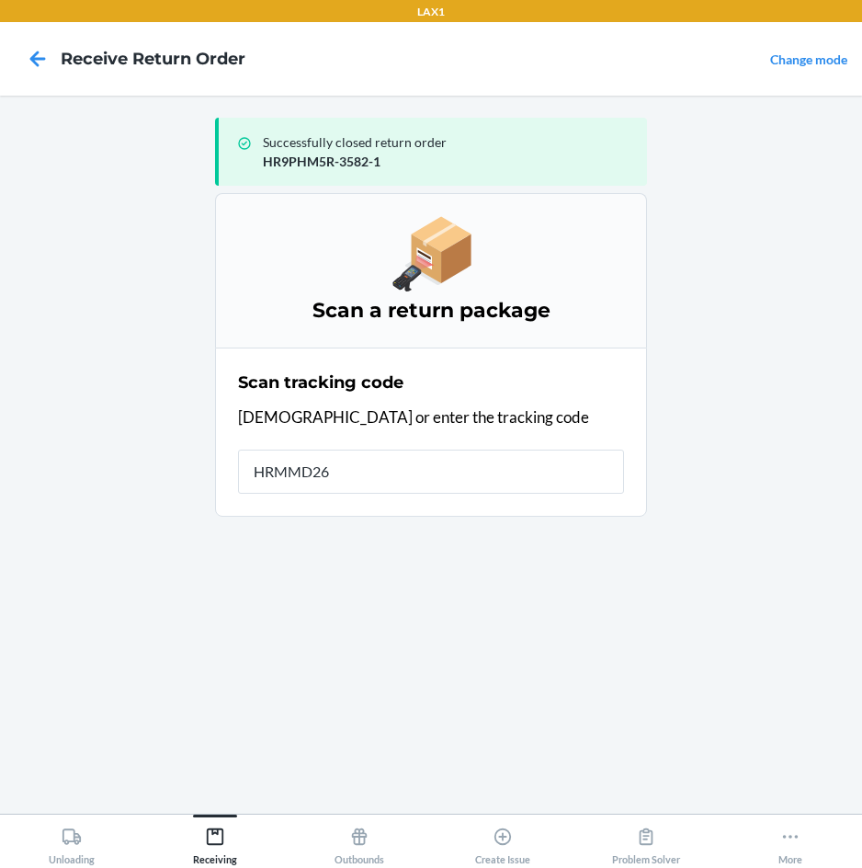
type input "HRMMD26K"
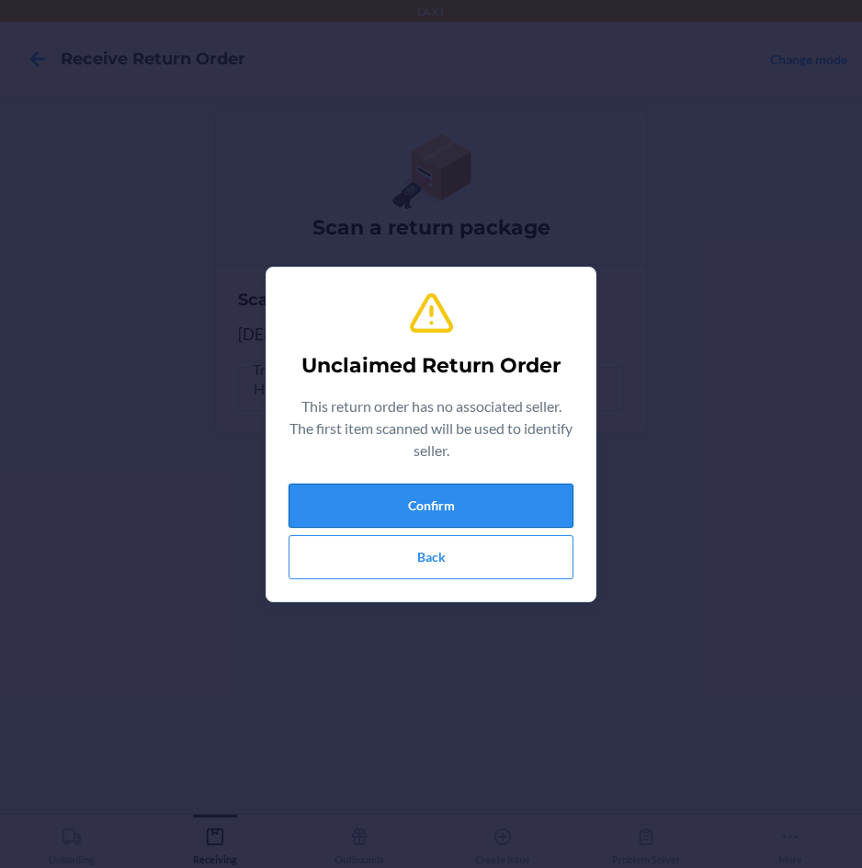
click at [451, 502] on button "Confirm" at bounding box center [431, 506] width 285 height 44
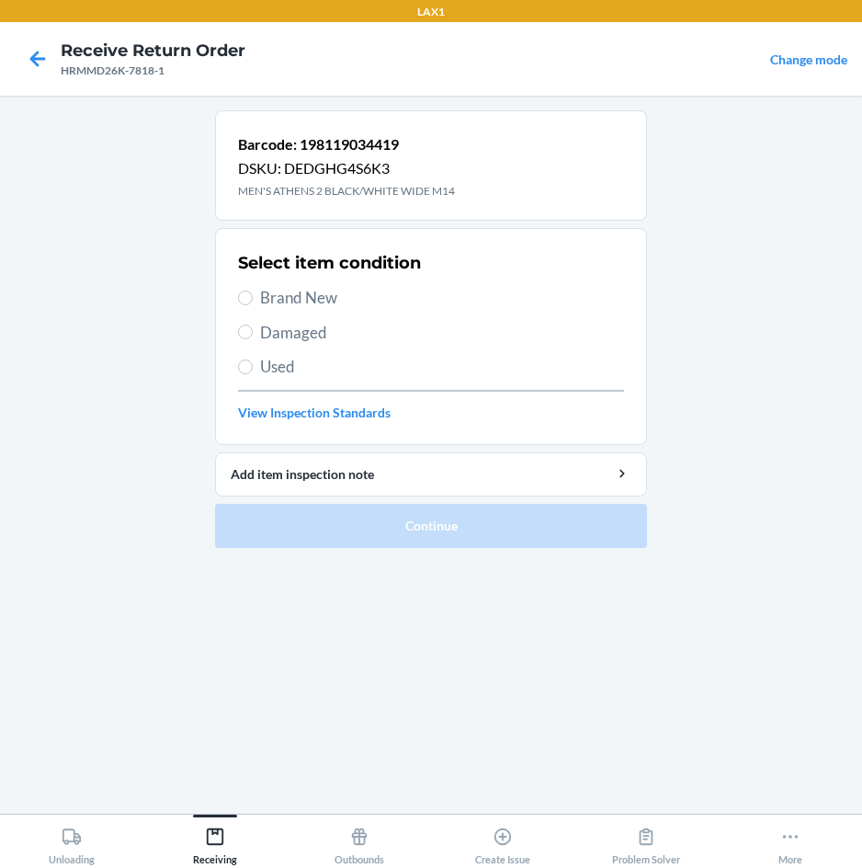
click at [318, 295] on span "Brand New" at bounding box center [442, 298] width 364 height 24
click at [253, 295] on input "Brand New" at bounding box center [245, 298] width 15 height 15
radio input "true"
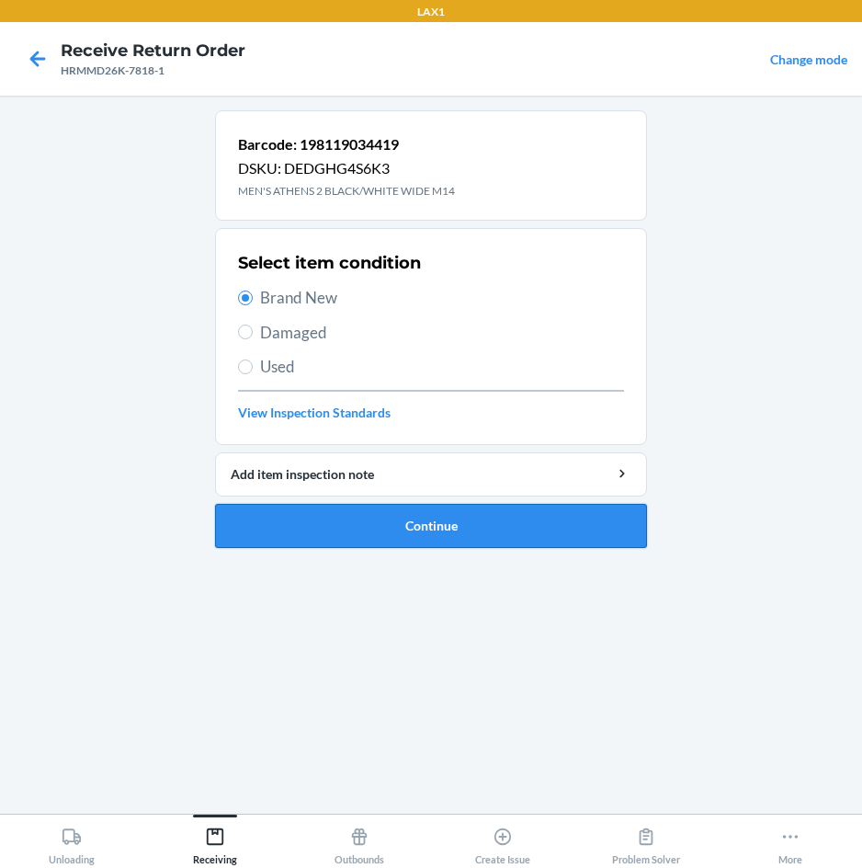
click at [314, 514] on button "Continue" at bounding box center [431, 526] width 432 height 44
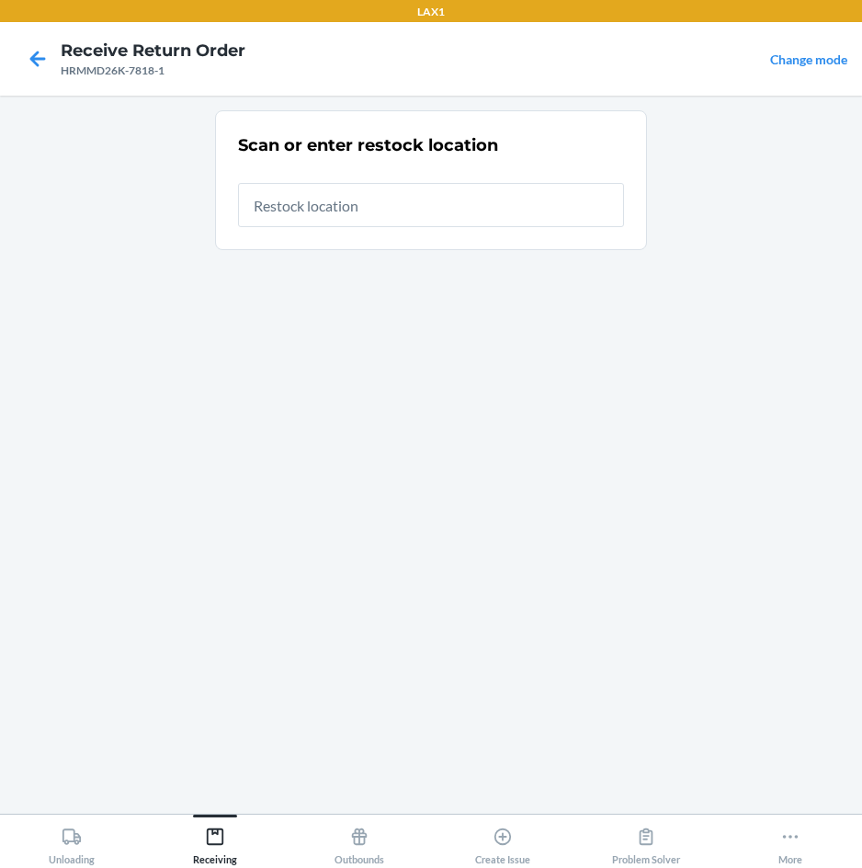
click at [405, 204] on input "text" at bounding box center [431, 205] width 386 height 44
type input "RTCART020"
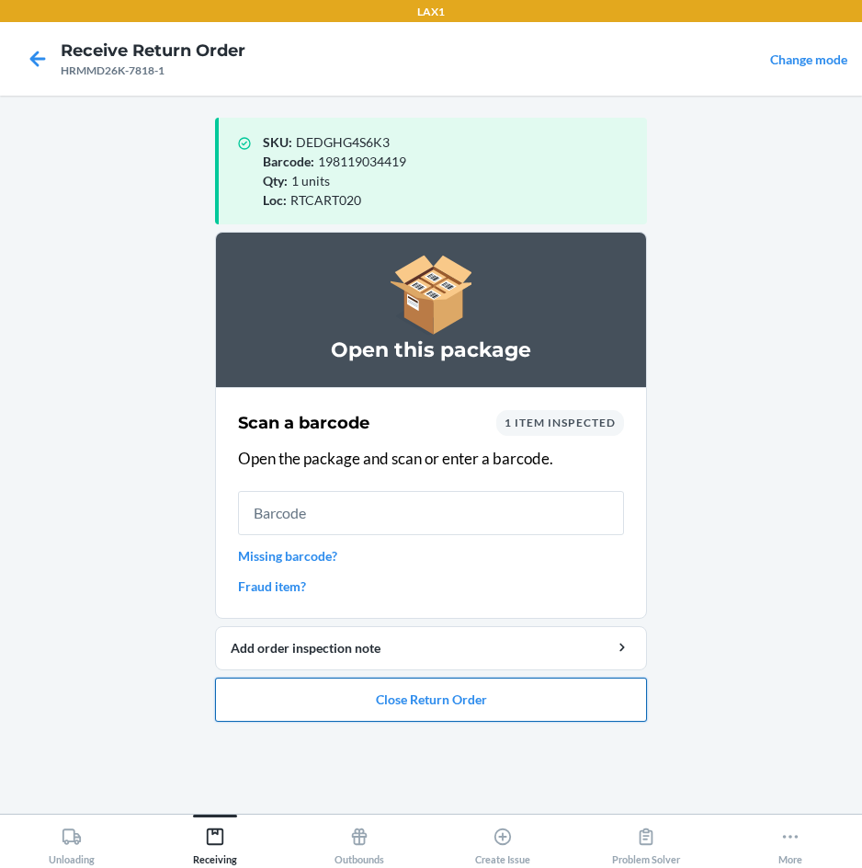
click at [406, 696] on button "Close Return Order" at bounding box center [431, 700] width 432 height 44
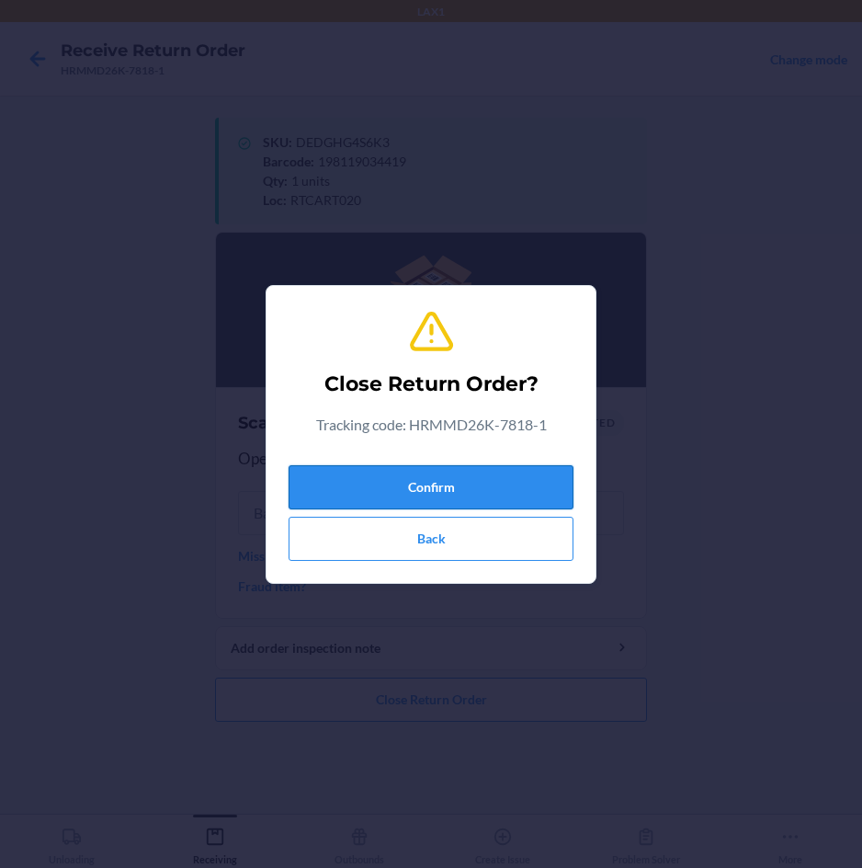
click at [470, 478] on button "Confirm" at bounding box center [431, 487] width 285 height 44
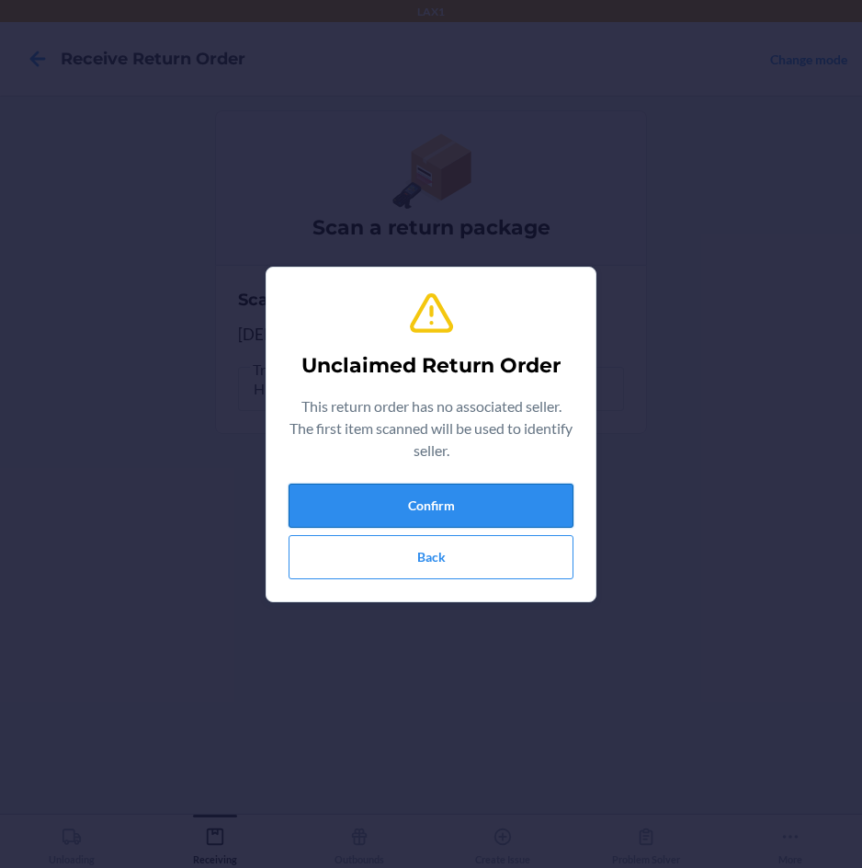
click at [490, 499] on button "Confirm" at bounding box center [431, 506] width 285 height 44
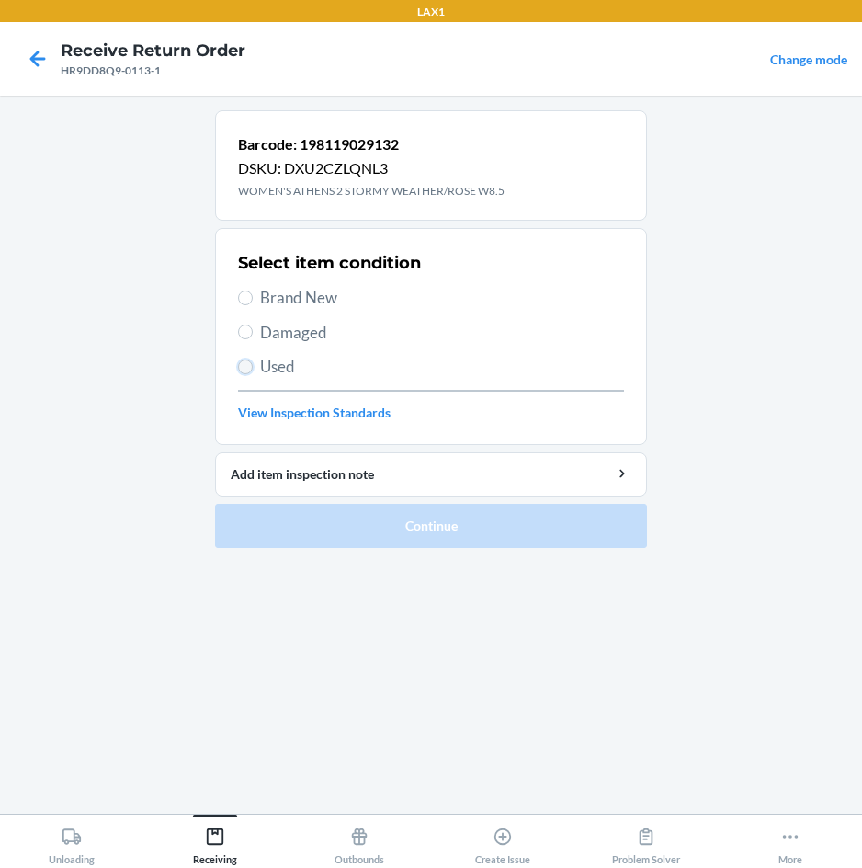
click at [238, 369] on input "Used" at bounding box center [245, 366] width 15 height 15
radio input "true"
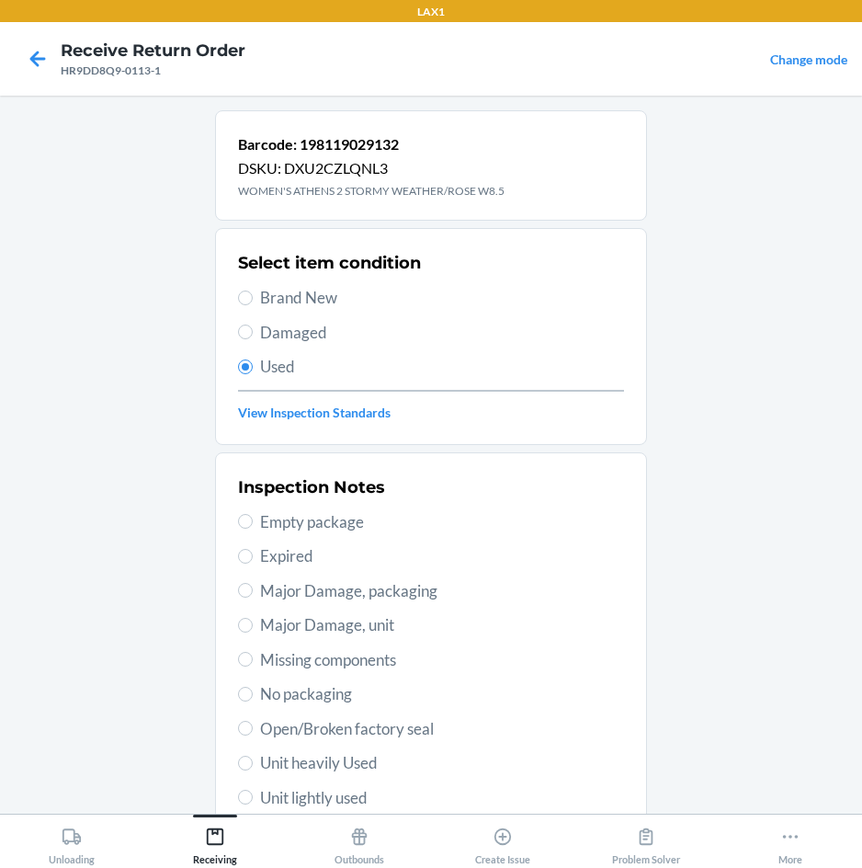
click at [314, 759] on span "Unit heavily Used" at bounding box center [442, 763] width 364 height 24
click at [253, 759] on input "Unit heavily Used" at bounding box center [245, 763] width 15 height 15
radio input "true"
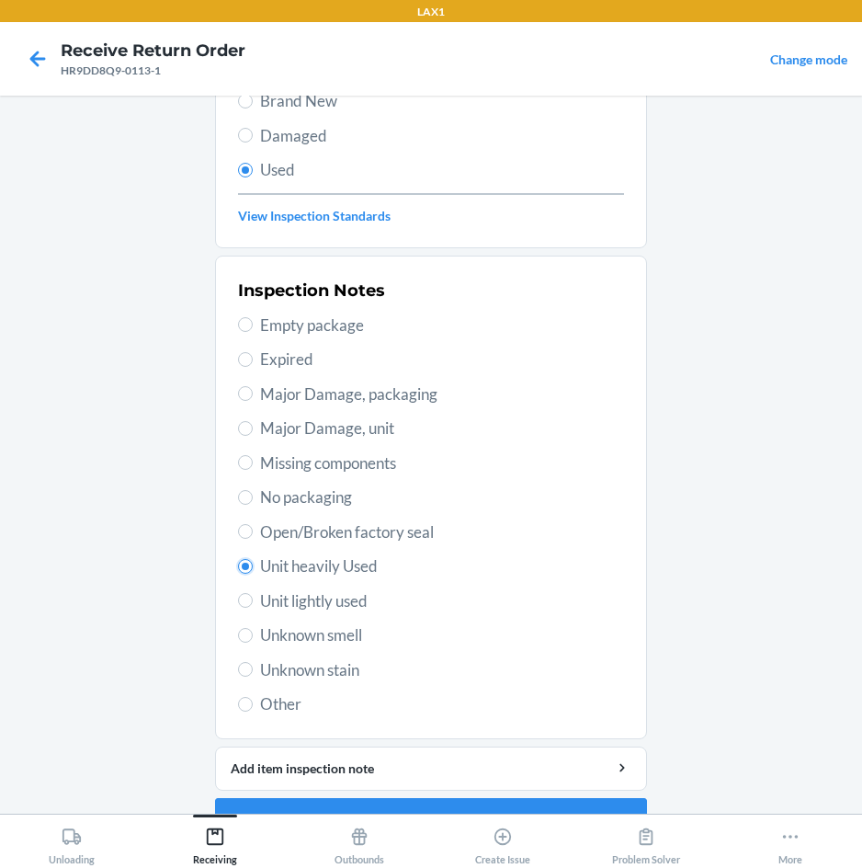
scroll to position [240, 0]
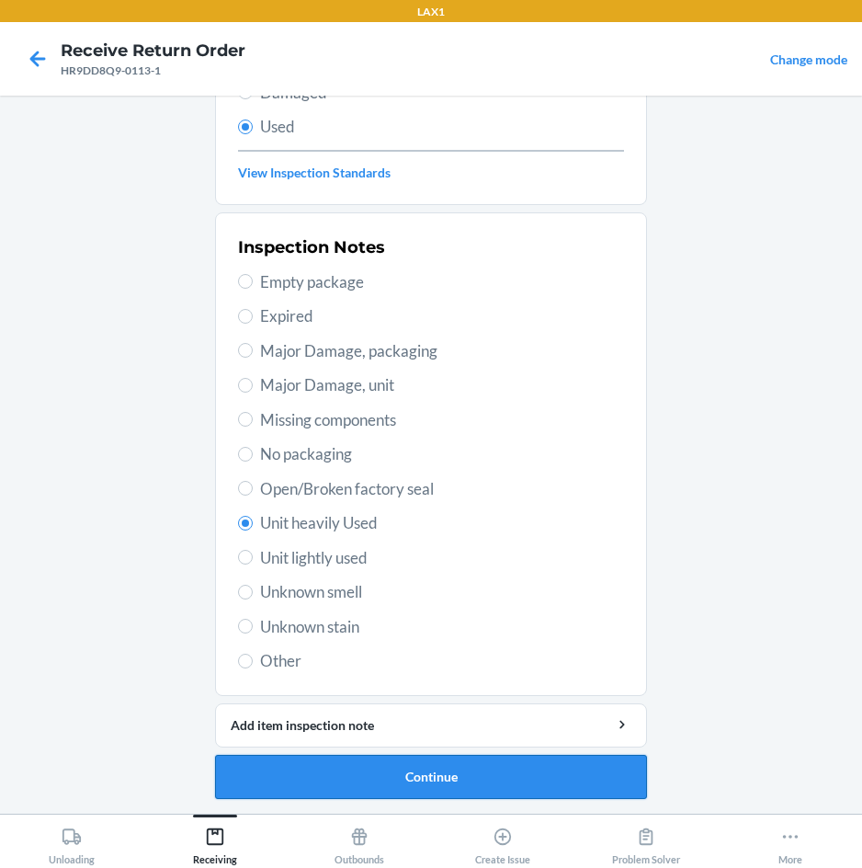
click at [421, 783] on button "Continue" at bounding box center [431, 777] width 432 height 44
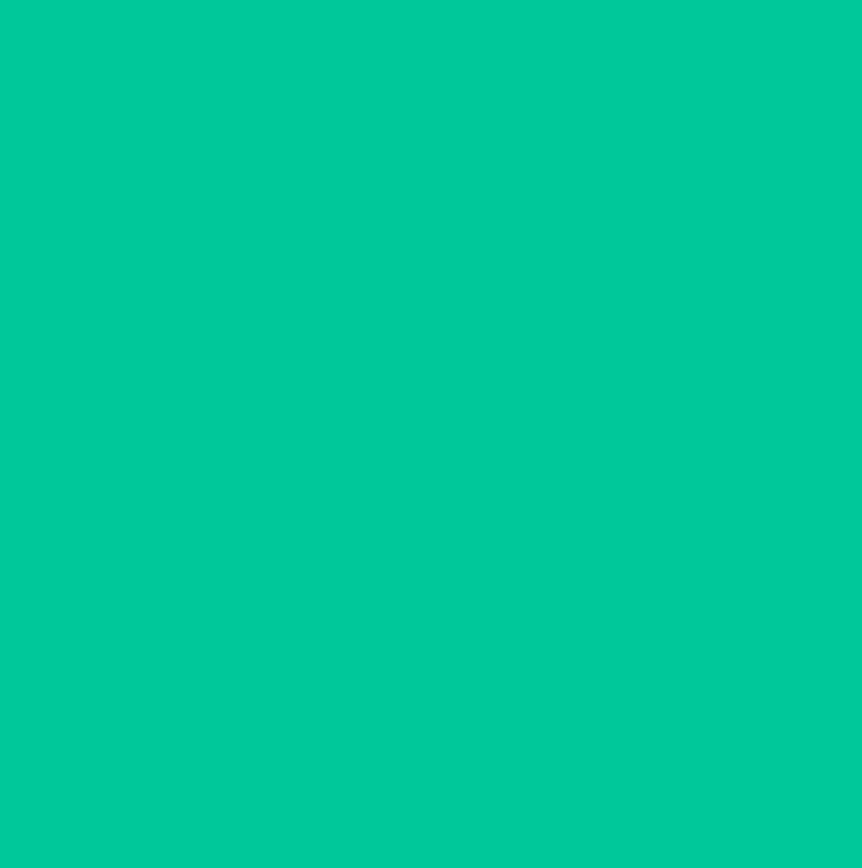
scroll to position [0, 0]
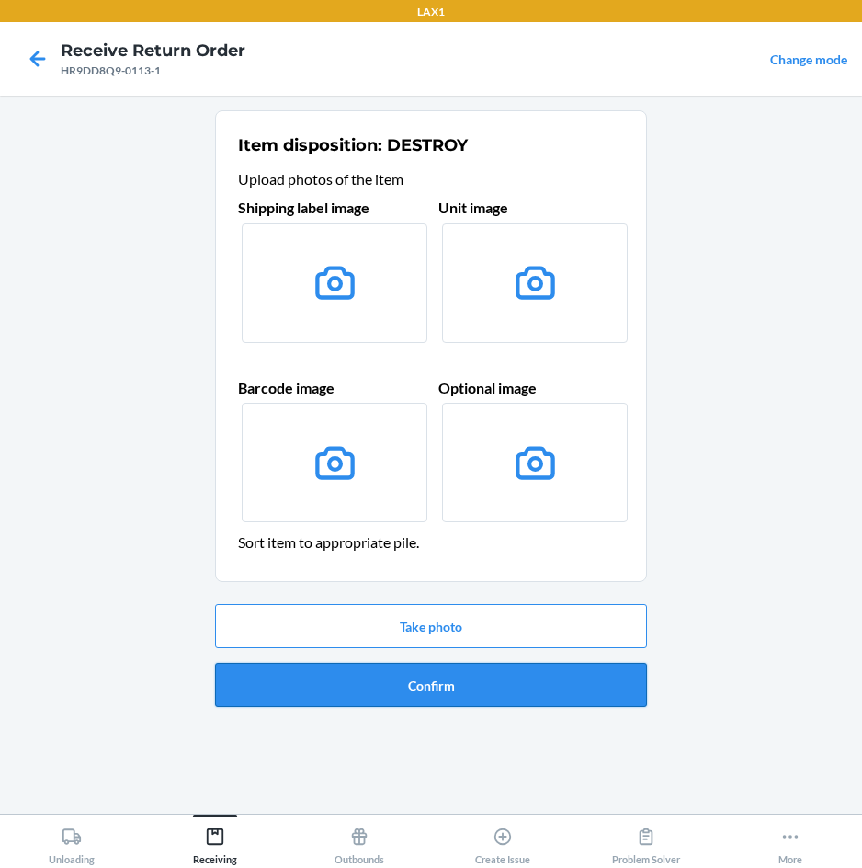
click at [457, 683] on button "Confirm" at bounding box center [431, 685] width 432 height 44
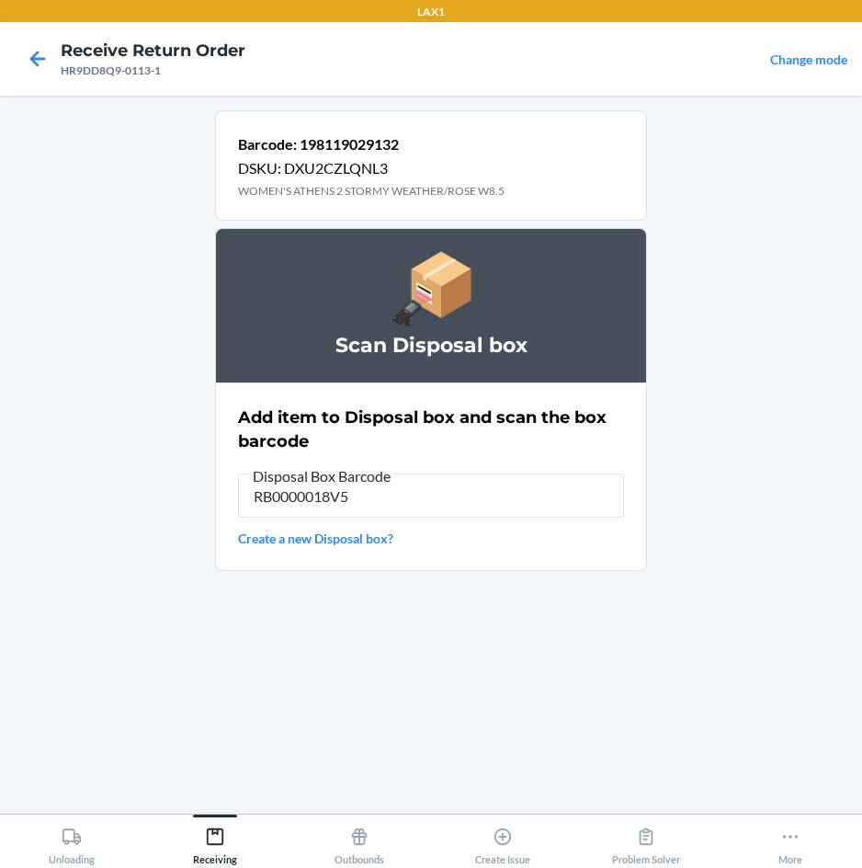
type input "RB0000018V5"
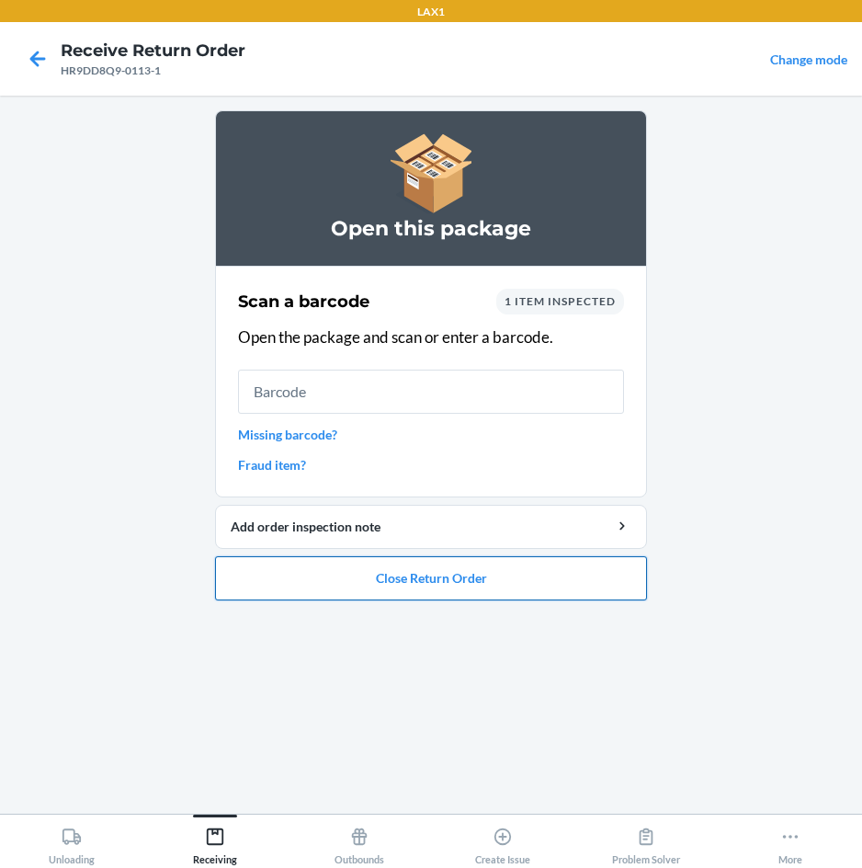
click at [536, 572] on button "Close Return Order" at bounding box center [431, 578] width 432 height 44
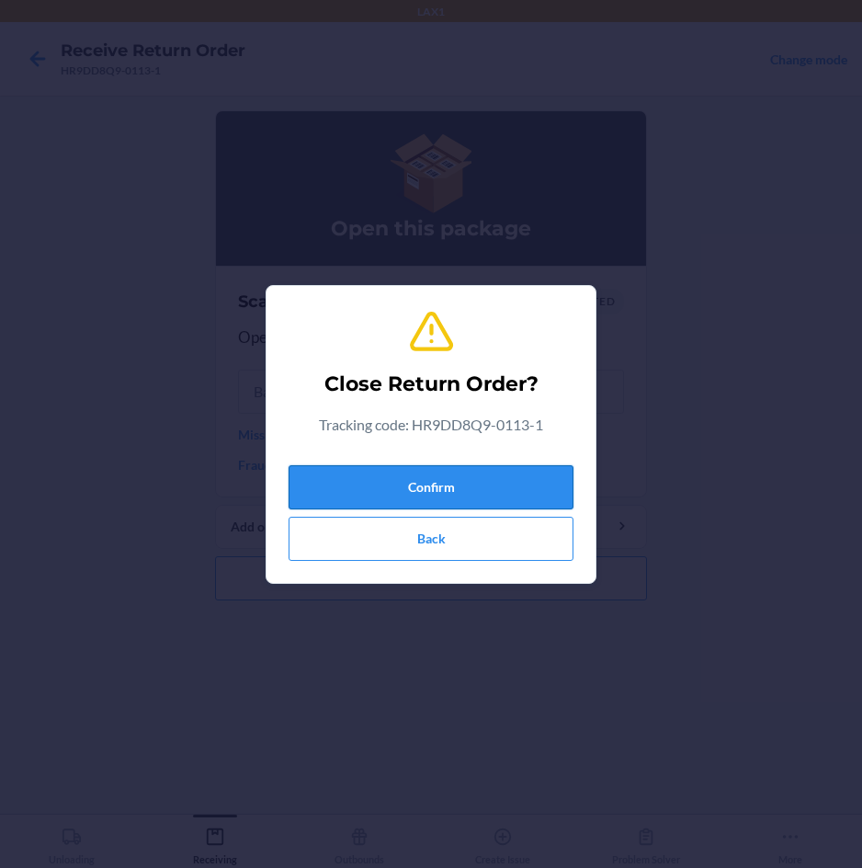
drag, startPoint x: 516, startPoint y: 461, endPoint x: 519, endPoint y: 474, distance: 14.1
click at [519, 474] on div "Confirm Back" at bounding box center [431, 509] width 285 height 103
click at [519, 474] on button "Confirm" at bounding box center [431, 487] width 285 height 44
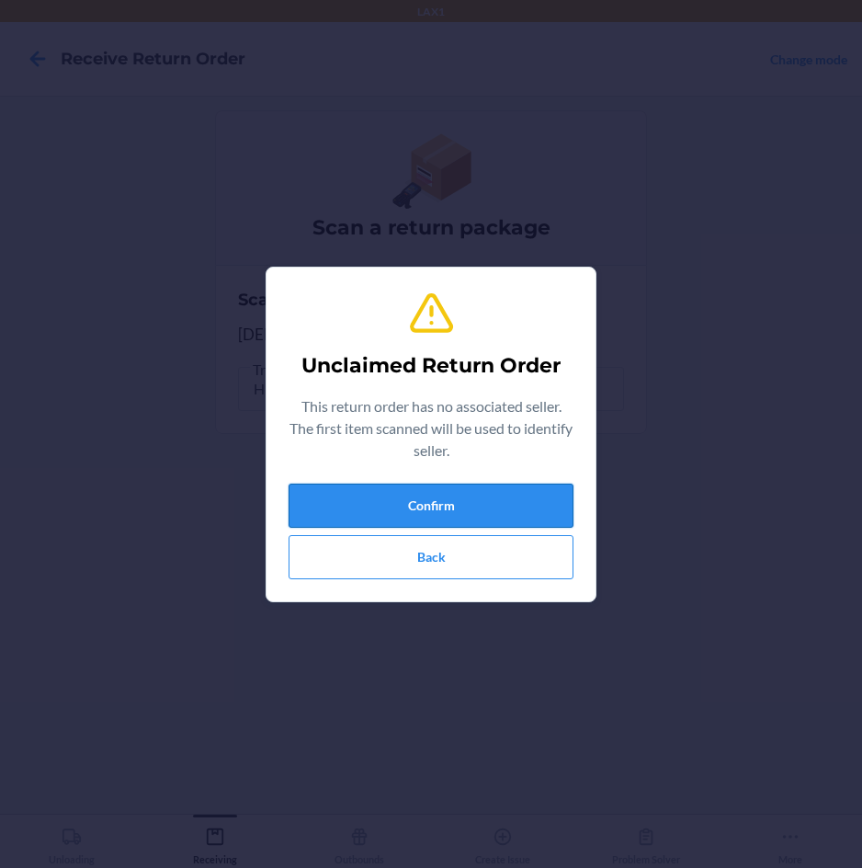
click at [511, 495] on button "Confirm" at bounding box center [431, 506] width 285 height 44
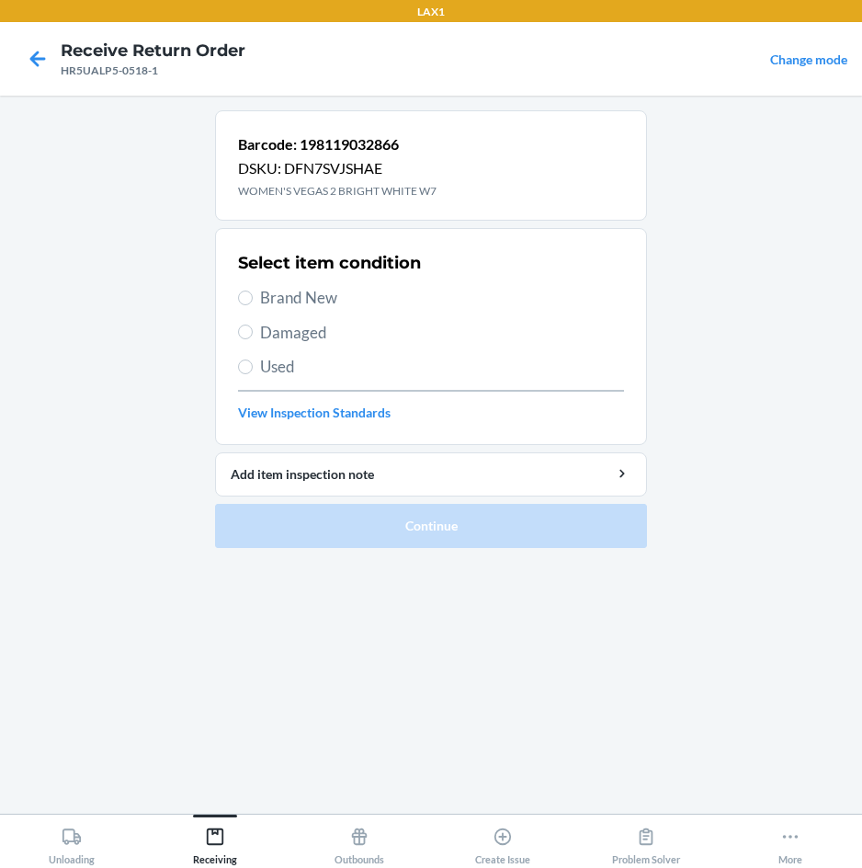
click at [278, 298] on span "Brand New" at bounding box center [442, 298] width 364 height 24
click at [253, 298] on input "Brand New" at bounding box center [245, 298] width 15 height 15
radio input "true"
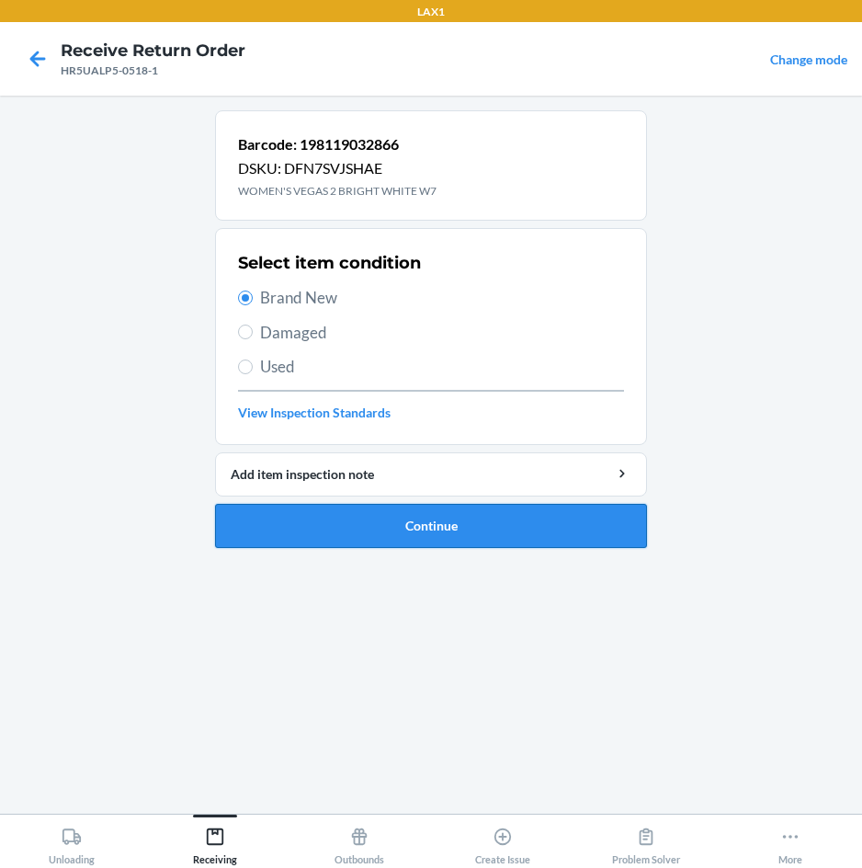
click at [326, 519] on button "Continue" at bounding box center [431, 526] width 432 height 44
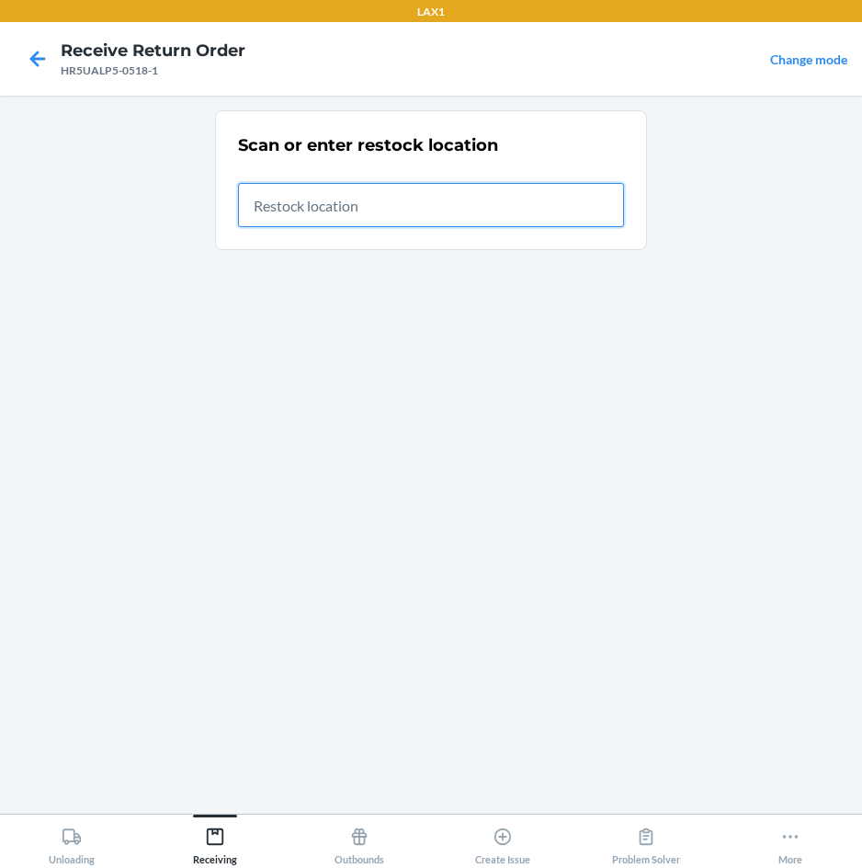
click at [470, 212] on input "text" at bounding box center [431, 205] width 386 height 44
type input "RTCART020"
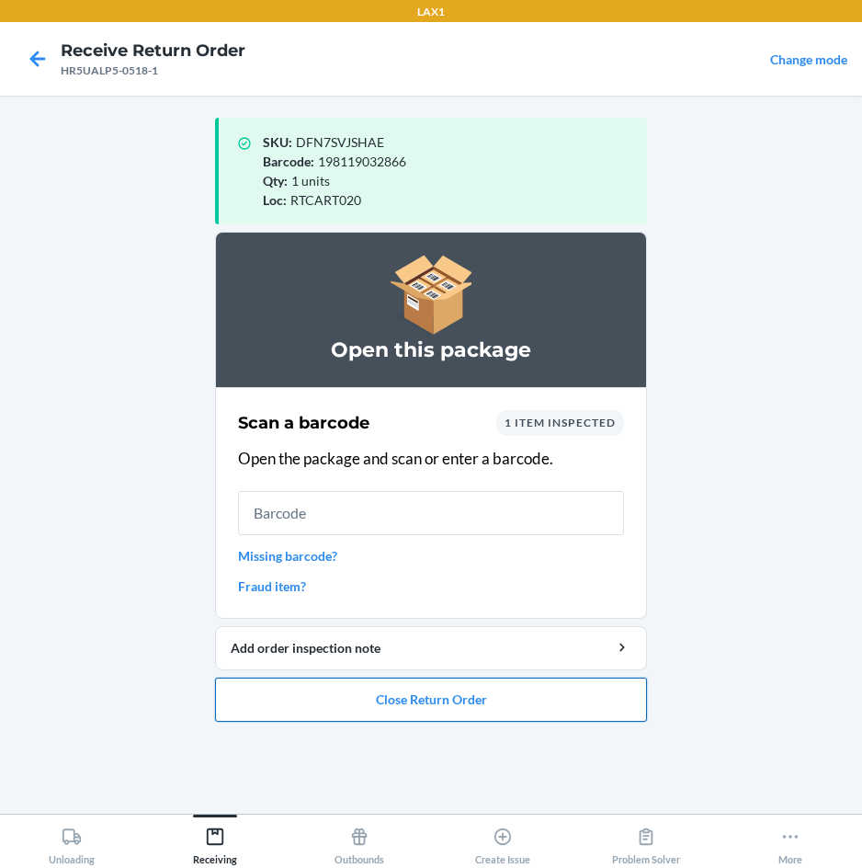
click at [465, 690] on button "Close Return Order" at bounding box center [431, 700] width 432 height 44
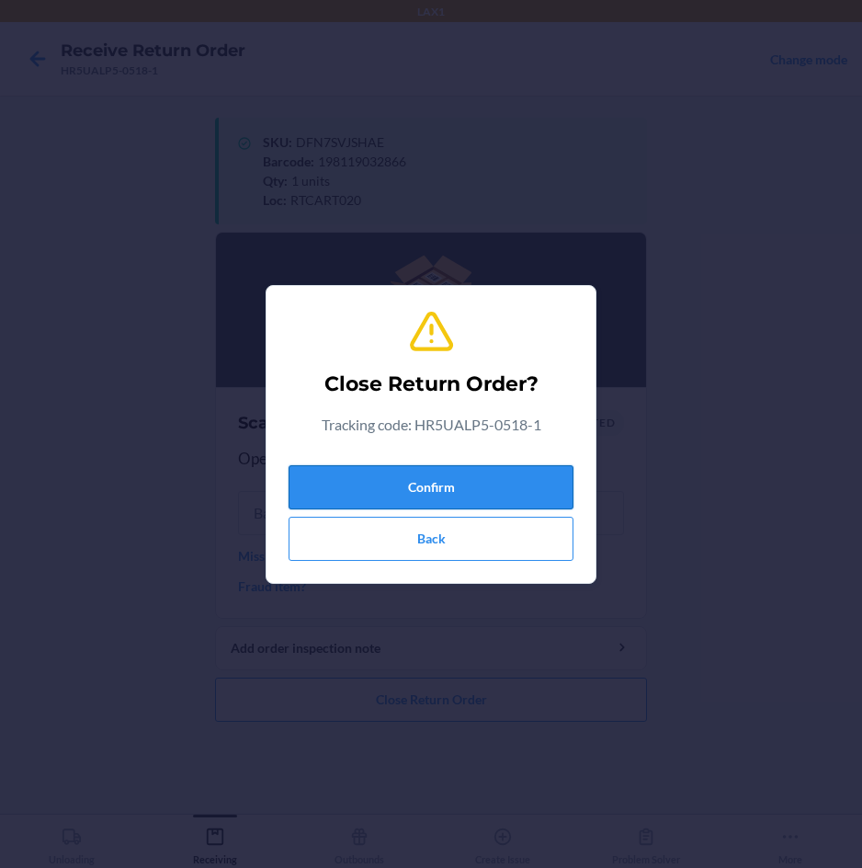
click at [501, 489] on button "Confirm" at bounding box center [431, 487] width 285 height 44
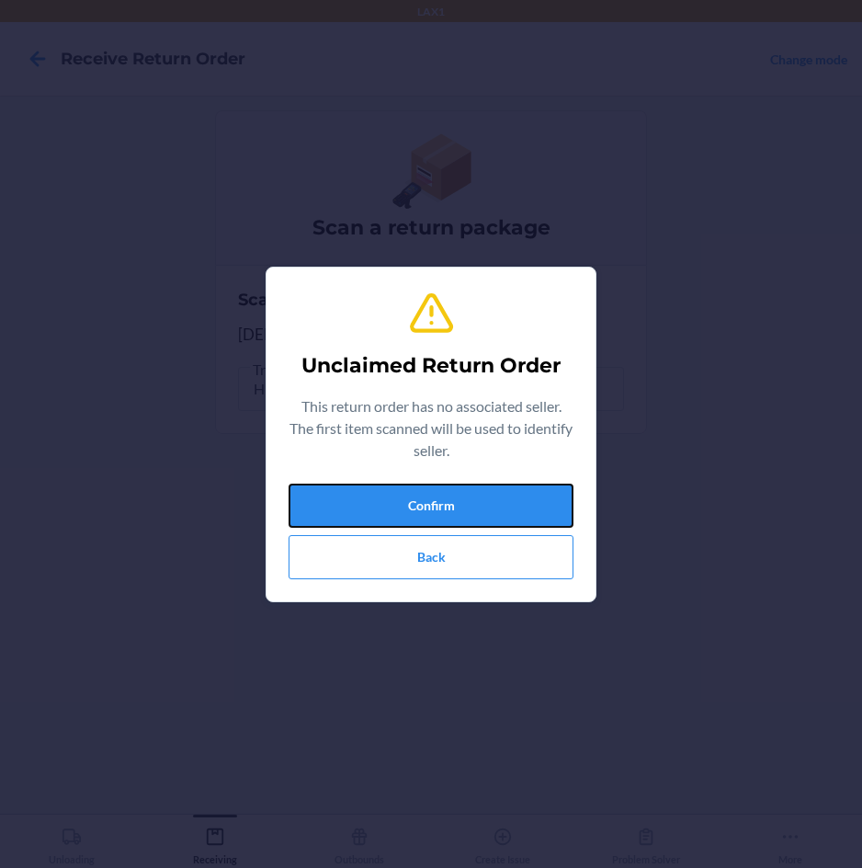
click at [501, 489] on button "Confirm" at bounding box center [431, 506] width 285 height 44
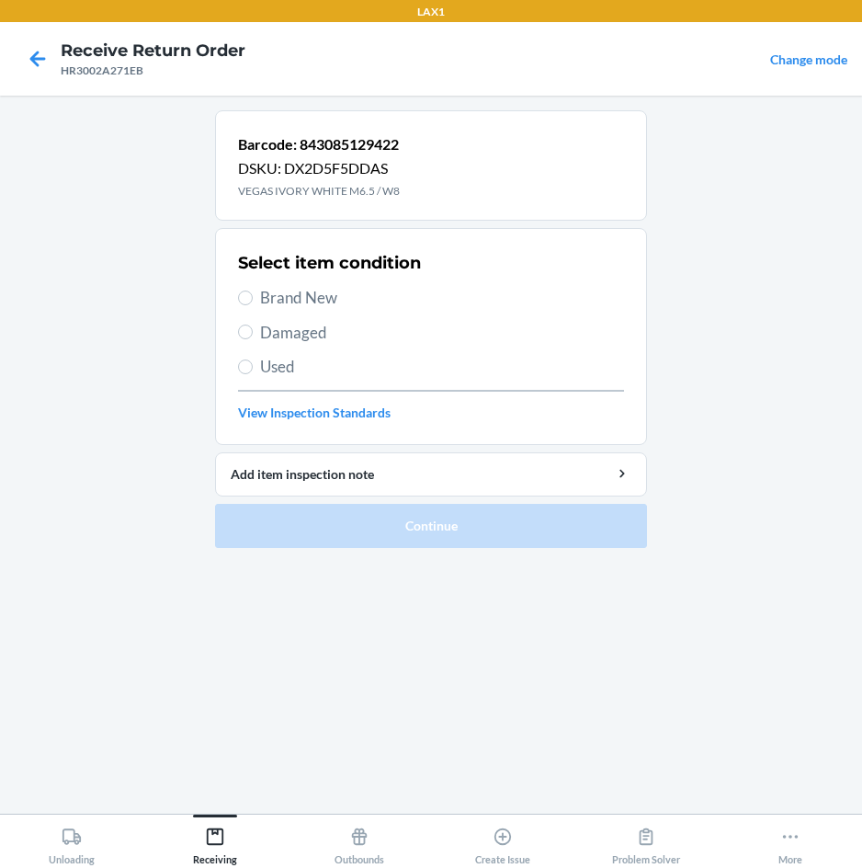
click at [316, 302] on span "Brand New" at bounding box center [442, 298] width 364 height 24
click at [253, 302] on input "Brand New" at bounding box center [245, 298] width 15 height 15
radio input "true"
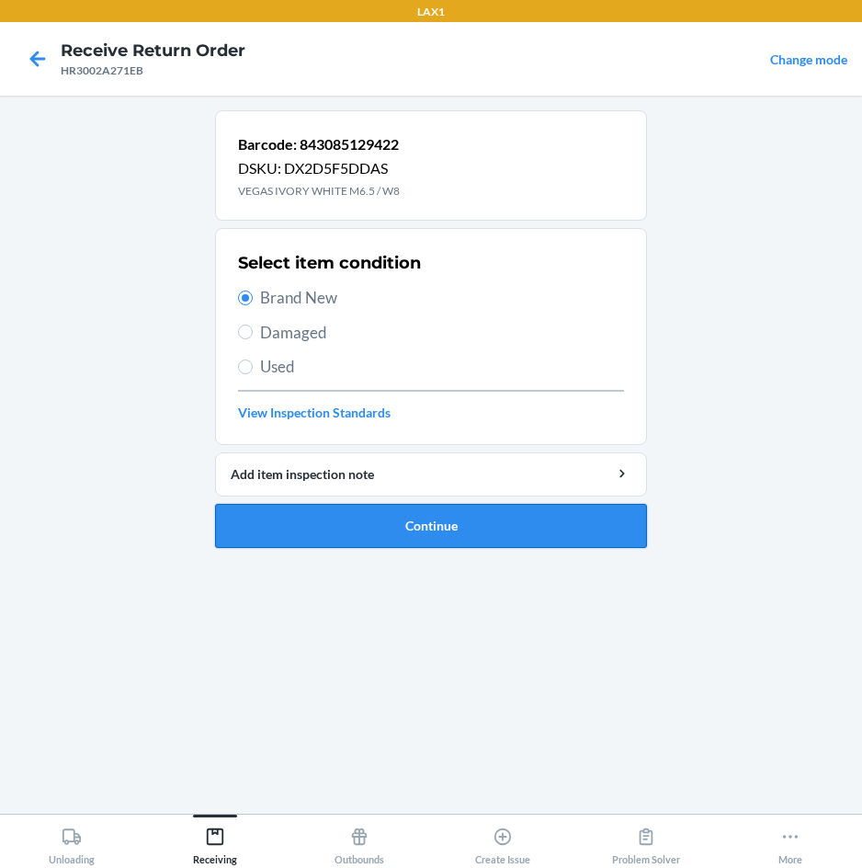
click at [318, 511] on button "Continue" at bounding box center [431, 526] width 432 height 44
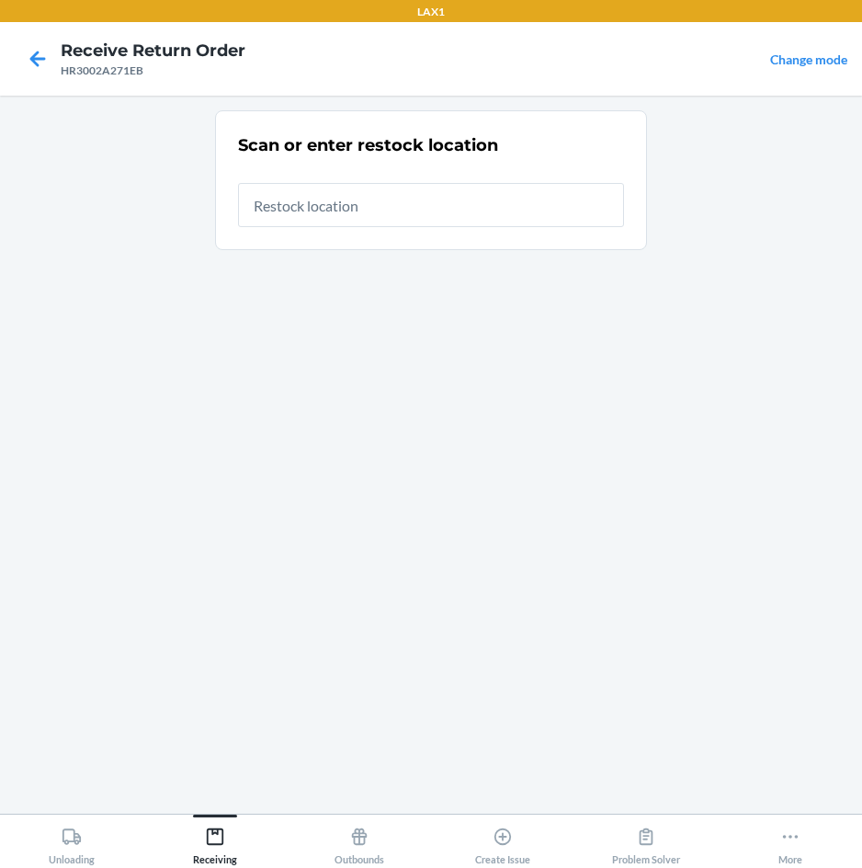
click at [386, 201] on input "text" at bounding box center [431, 205] width 386 height 44
type input "RTCART020"
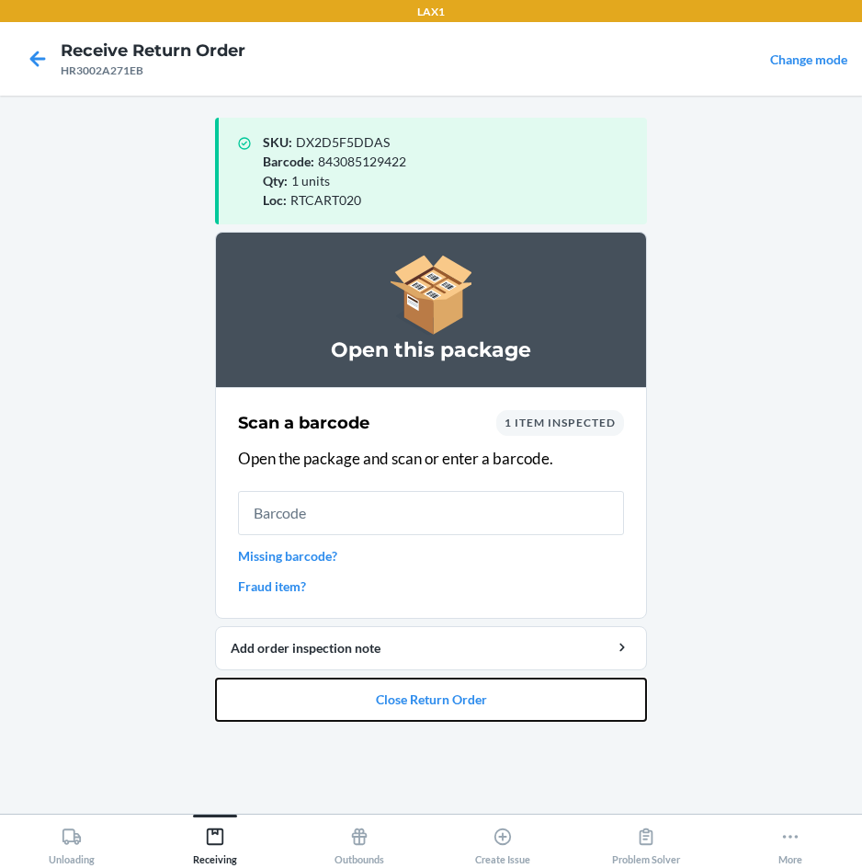
drag, startPoint x: 350, startPoint y: 690, endPoint x: 361, endPoint y: 621, distance: 69.8
click at [358, 662] on li "Open this package Scan a barcode 1 item inspected Open the package and scan or …" at bounding box center [431, 477] width 432 height 490
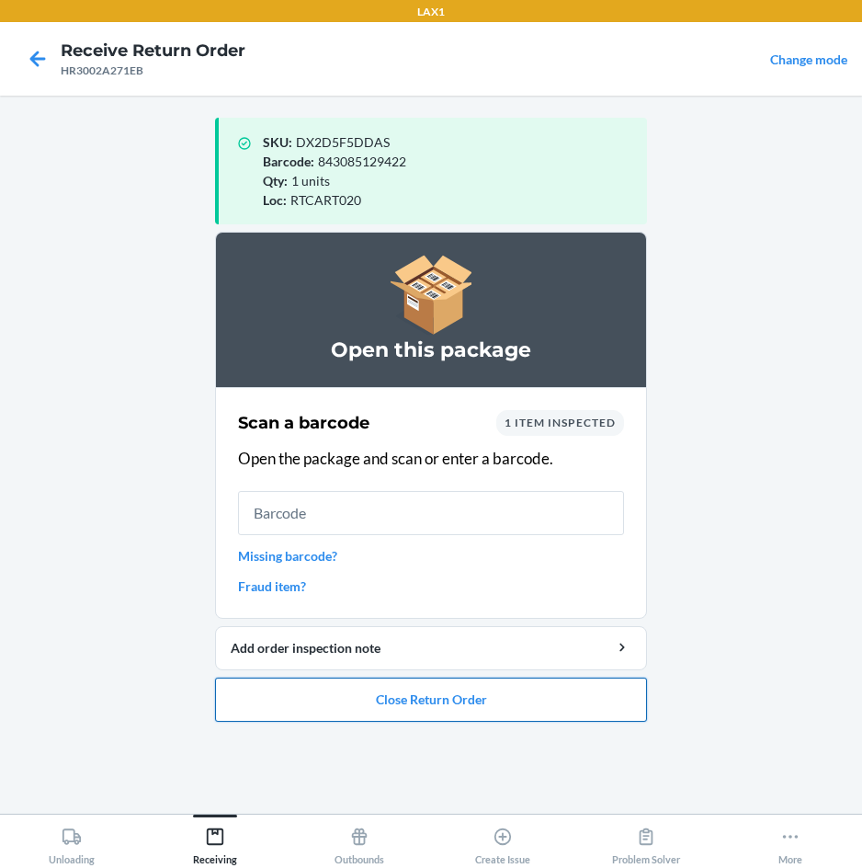
click at [383, 690] on button "Close Return Order" at bounding box center [431, 700] width 432 height 44
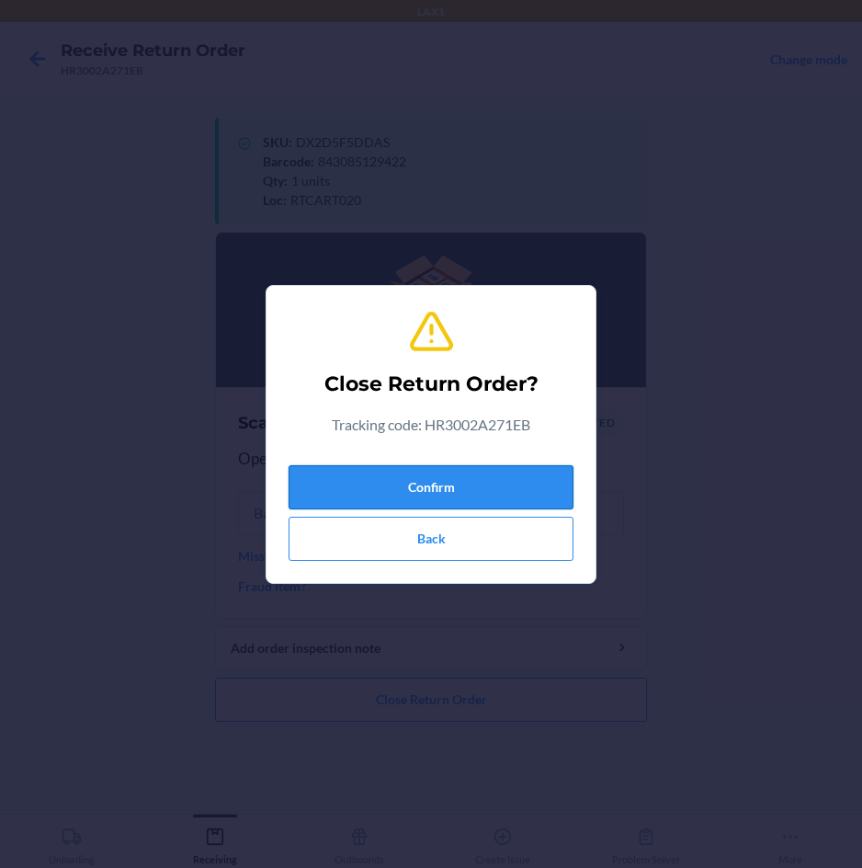
click at [452, 477] on button "Confirm" at bounding box center [431, 487] width 285 height 44
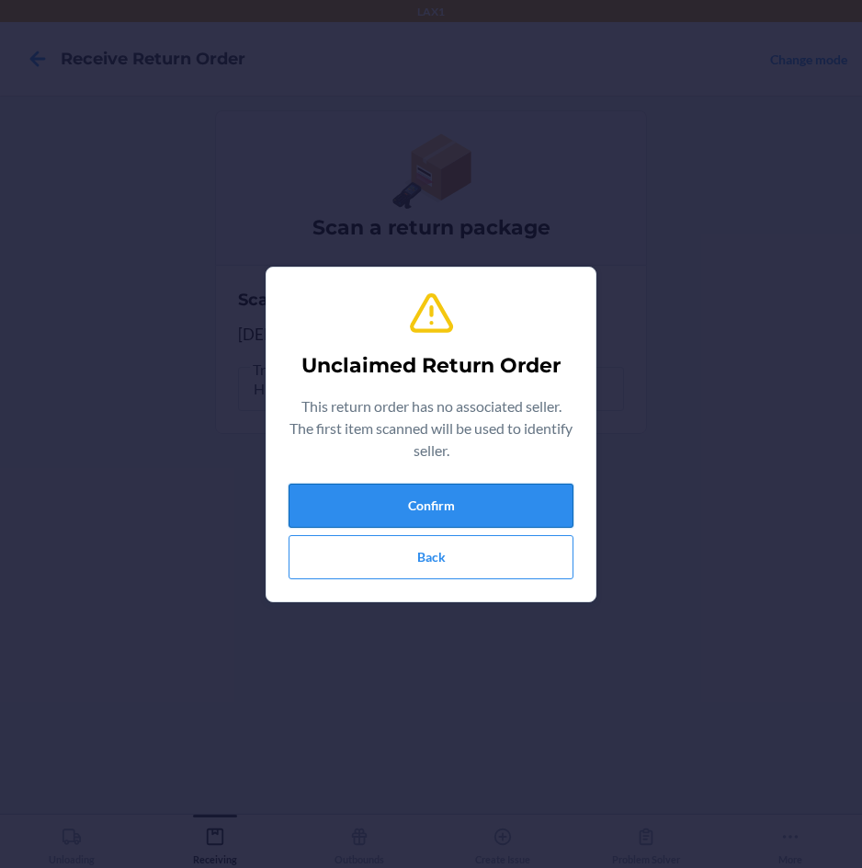
click at [449, 504] on button "Confirm" at bounding box center [431, 506] width 285 height 44
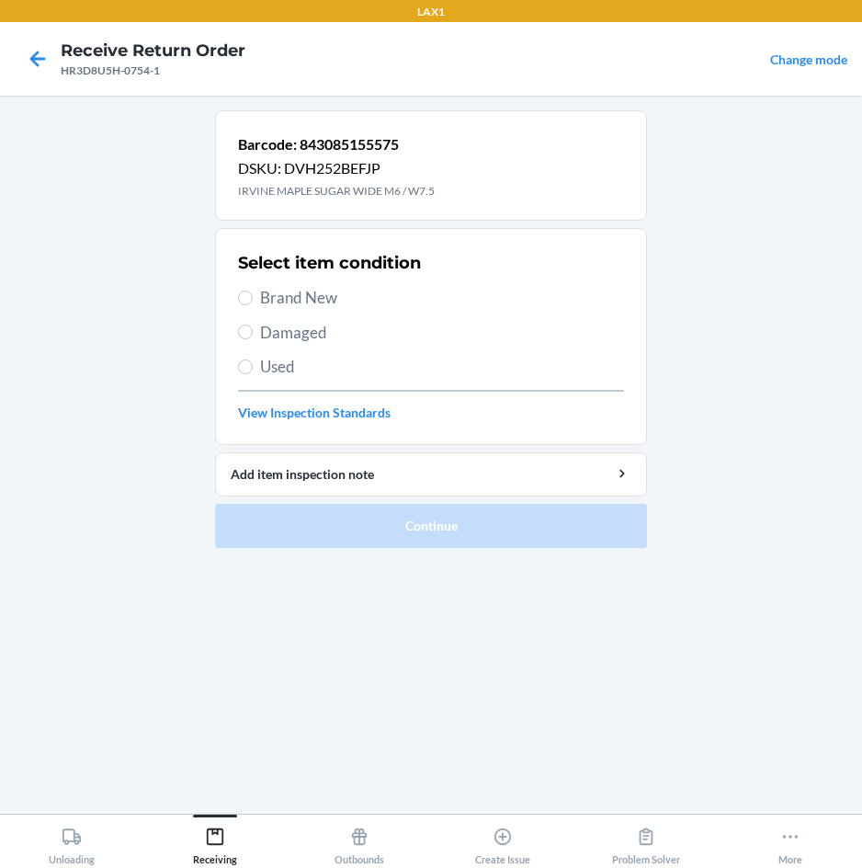
click at [263, 287] on span "Brand New" at bounding box center [442, 298] width 364 height 24
click at [253, 291] on input "Brand New" at bounding box center [245, 298] width 15 height 15
radio input "true"
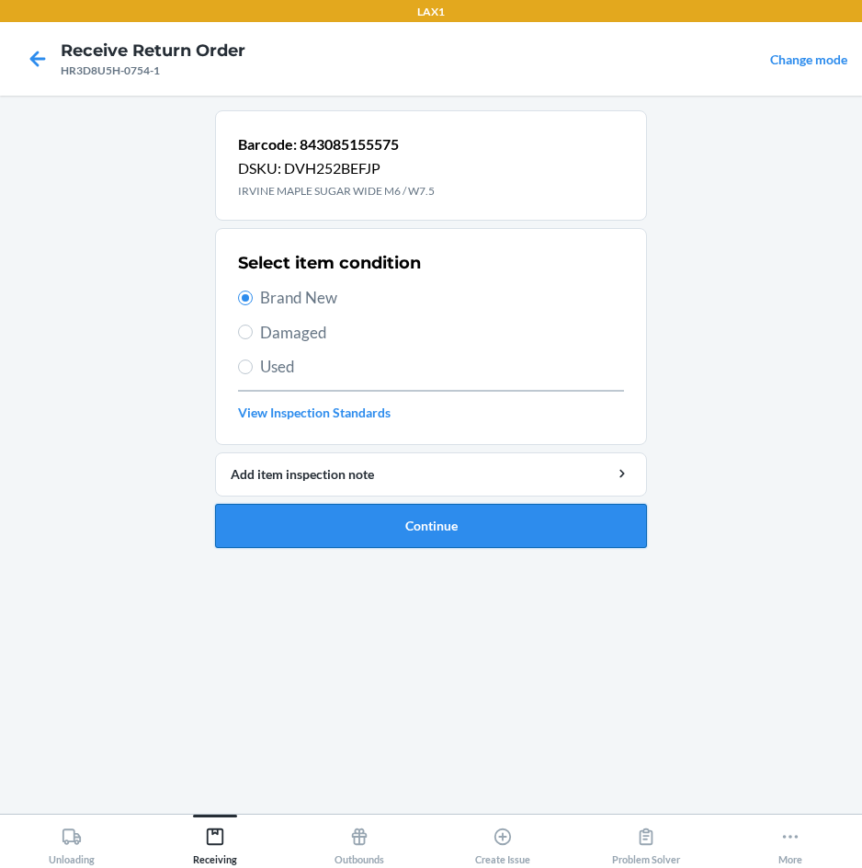
click at [305, 531] on button "Continue" at bounding box center [431, 526] width 432 height 44
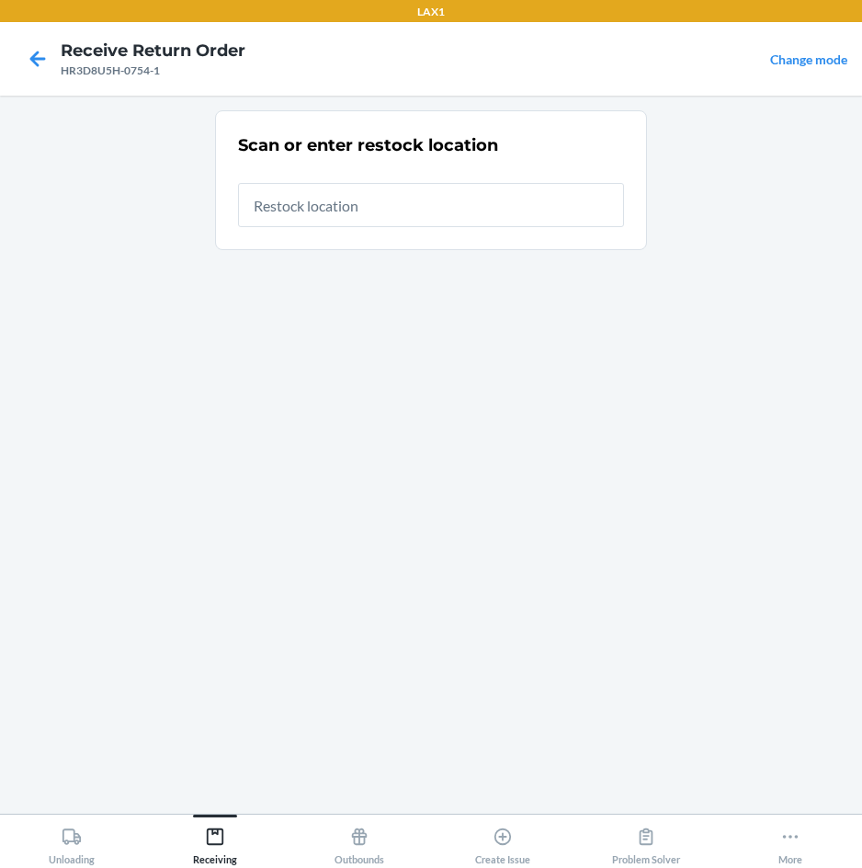
click at [343, 206] on input "text" at bounding box center [431, 205] width 386 height 44
type input "RTCART020"
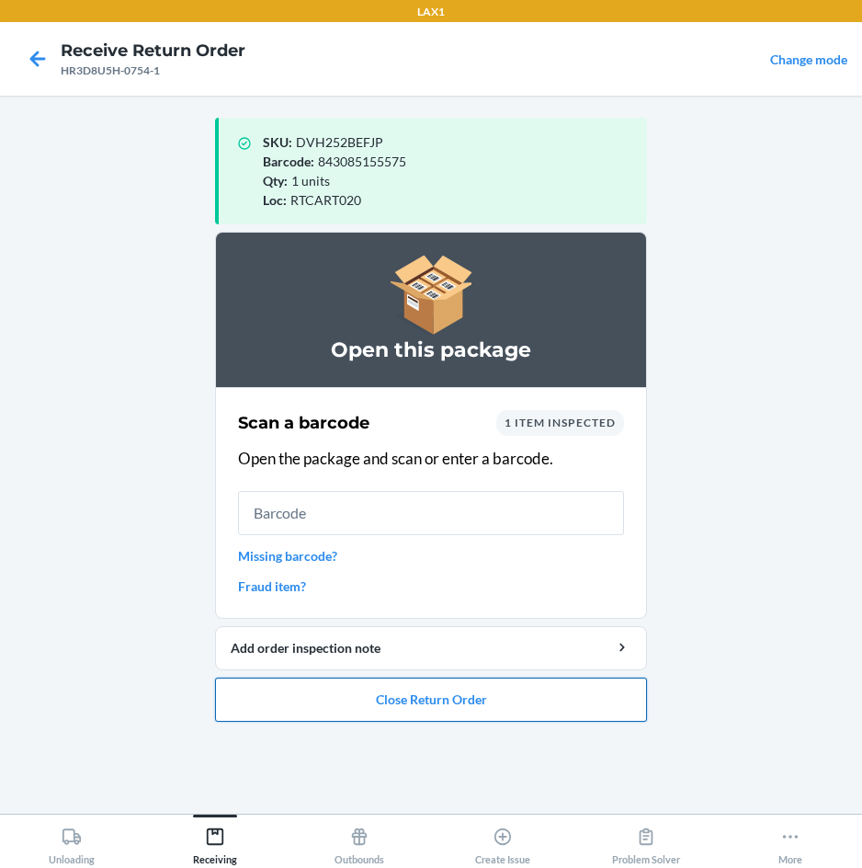
click at [278, 700] on button "Close Return Order" at bounding box center [431, 700] width 432 height 44
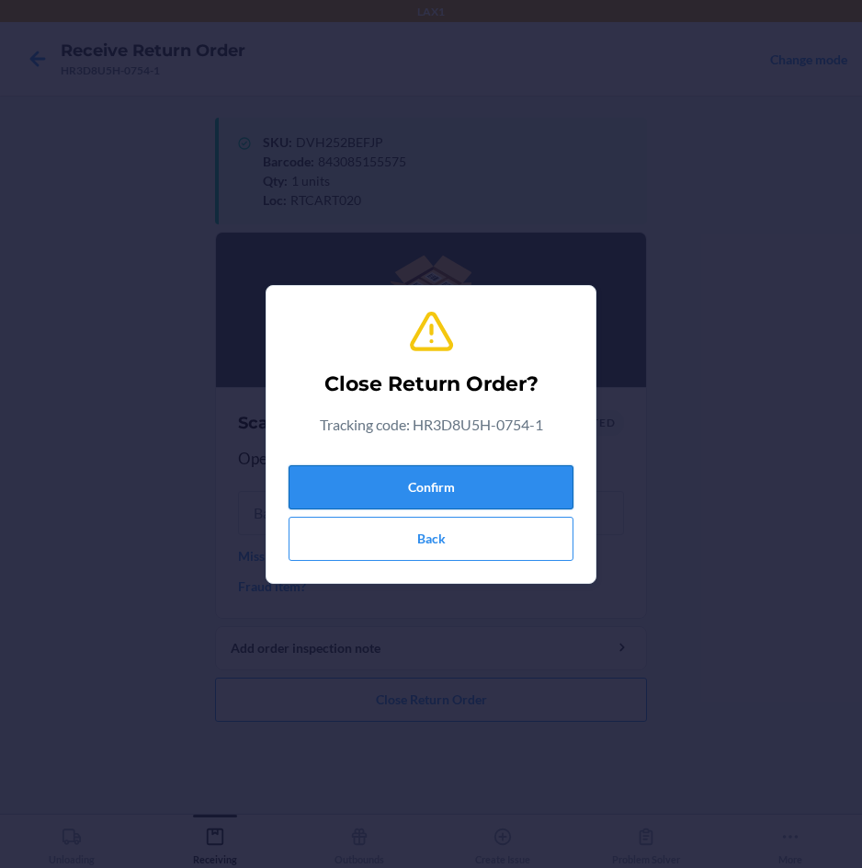
click at [361, 476] on button "Confirm" at bounding box center [431, 487] width 285 height 44
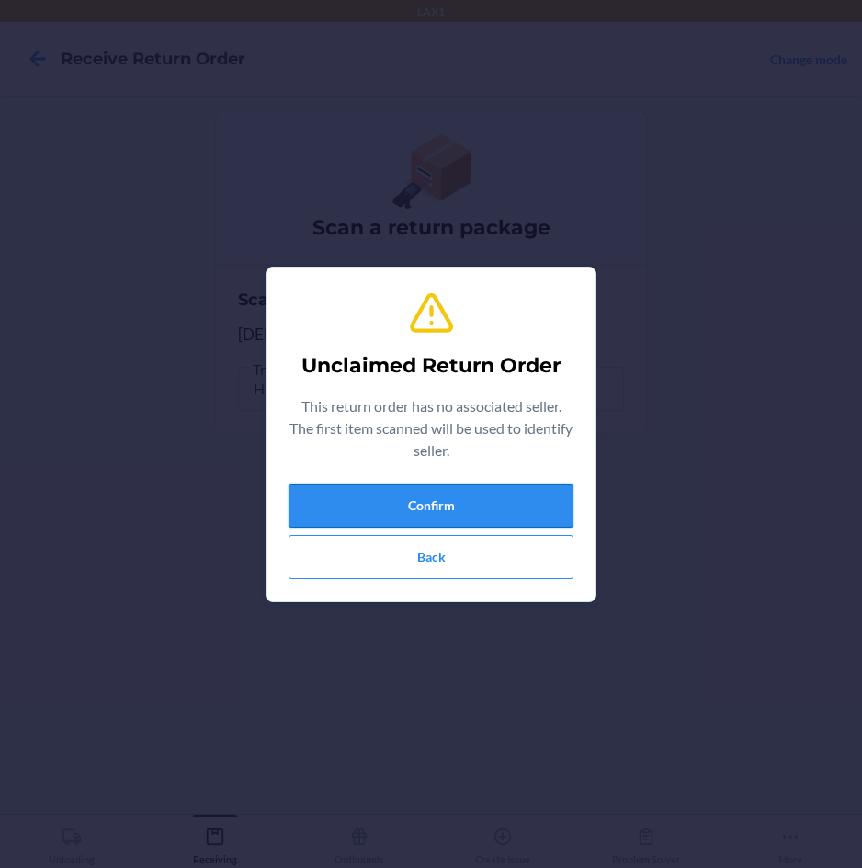
click at [357, 492] on button "Confirm" at bounding box center [431, 506] width 285 height 44
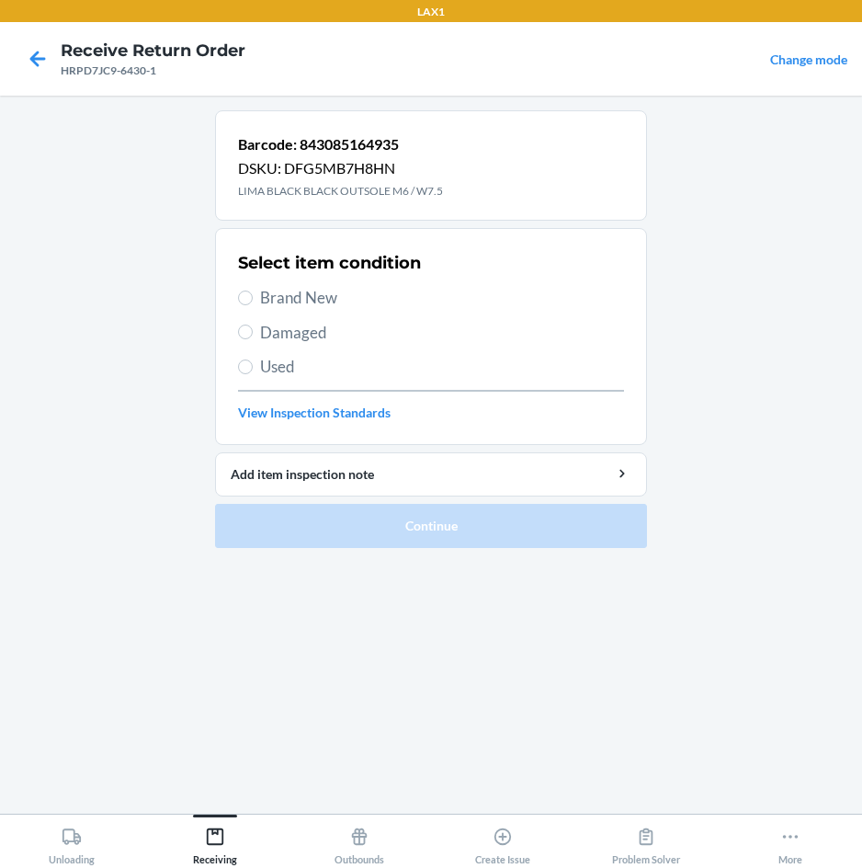
click at [256, 291] on label "Brand New" at bounding box center [431, 298] width 386 height 24
click at [253, 291] on input "Brand New" at bounding box center [245, 298] width 15 height 15
radio input "true"
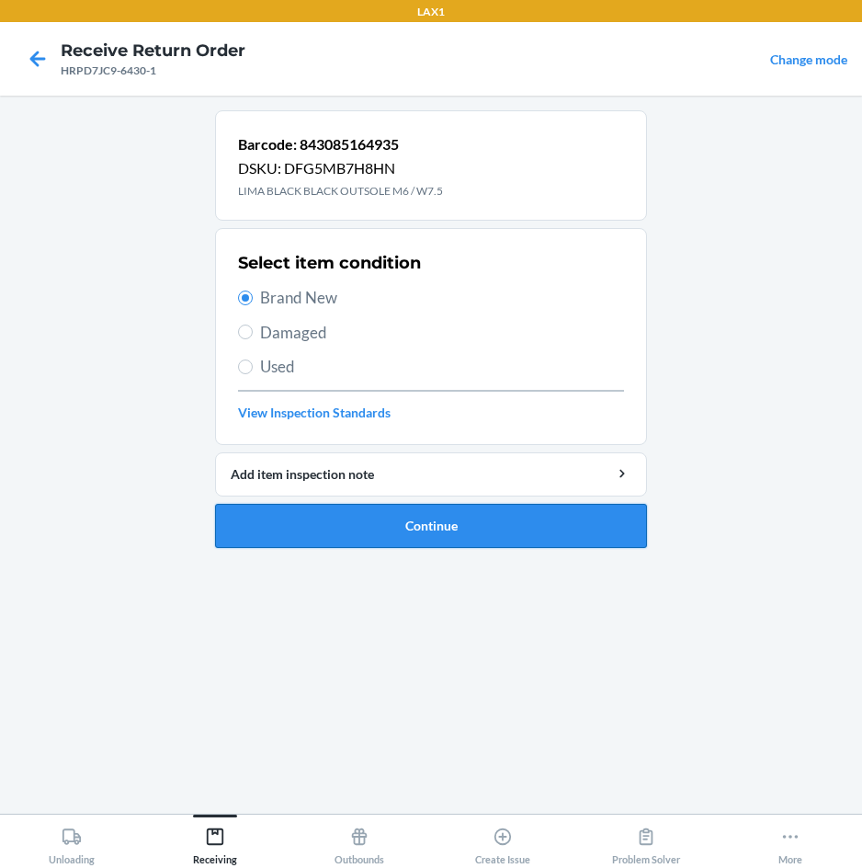
click at [255, 519] on button "Continue" at bounding box center [431, 526] width 432 height 44
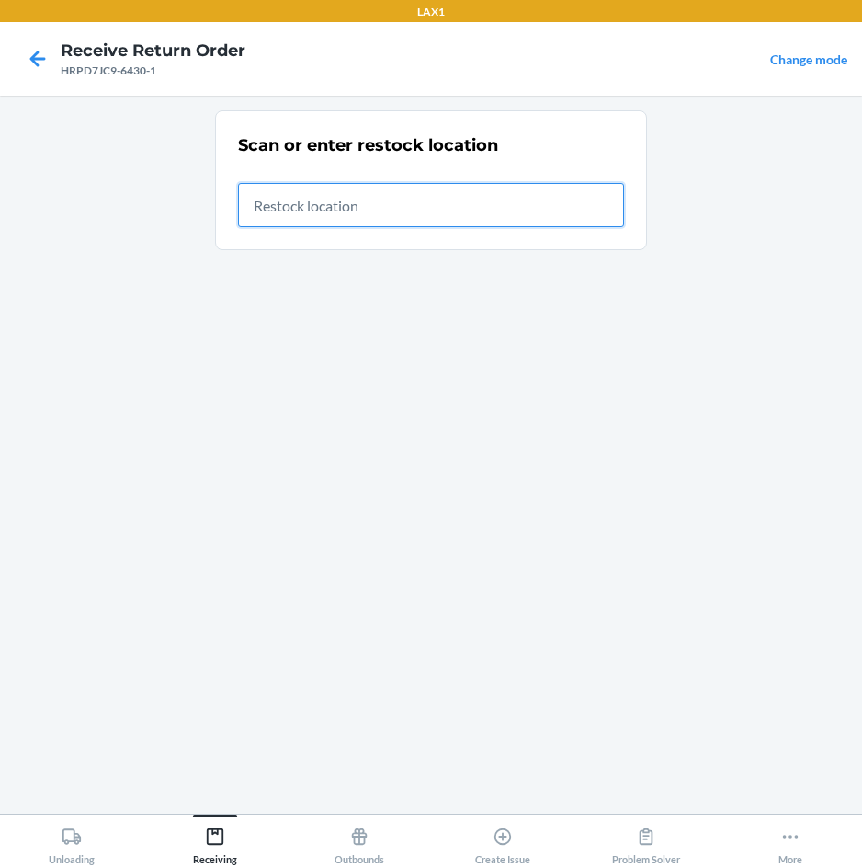
click at [573, 216] on input "text" at bounding box center [431, 205] width 386 height 44
type input "RTCART020"
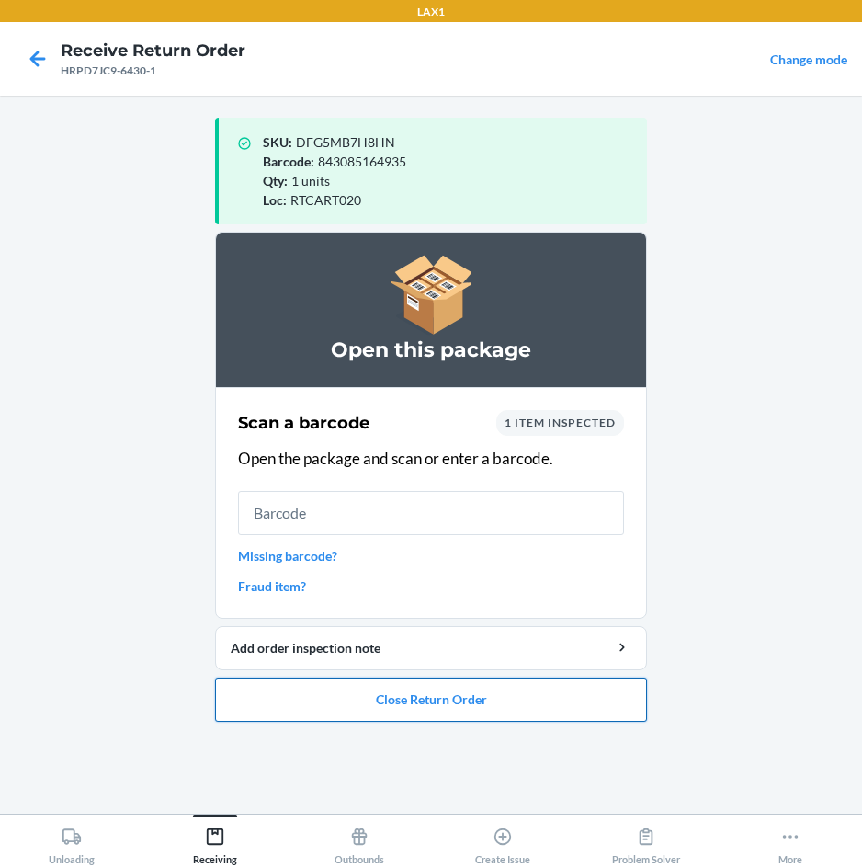
click at [416, 701] on button "Close Return Order" at bounding box center [431, 700] width 432 height 44
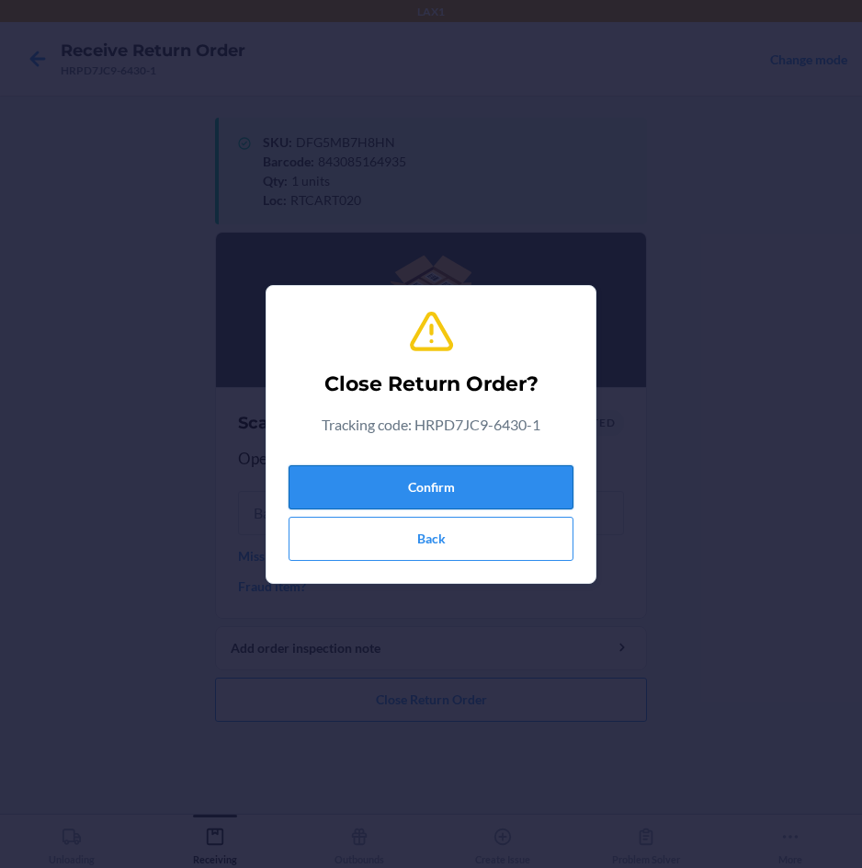
click at [477, 480] on button "Confirm" at bounding box center [431, 487] width 285 height 44
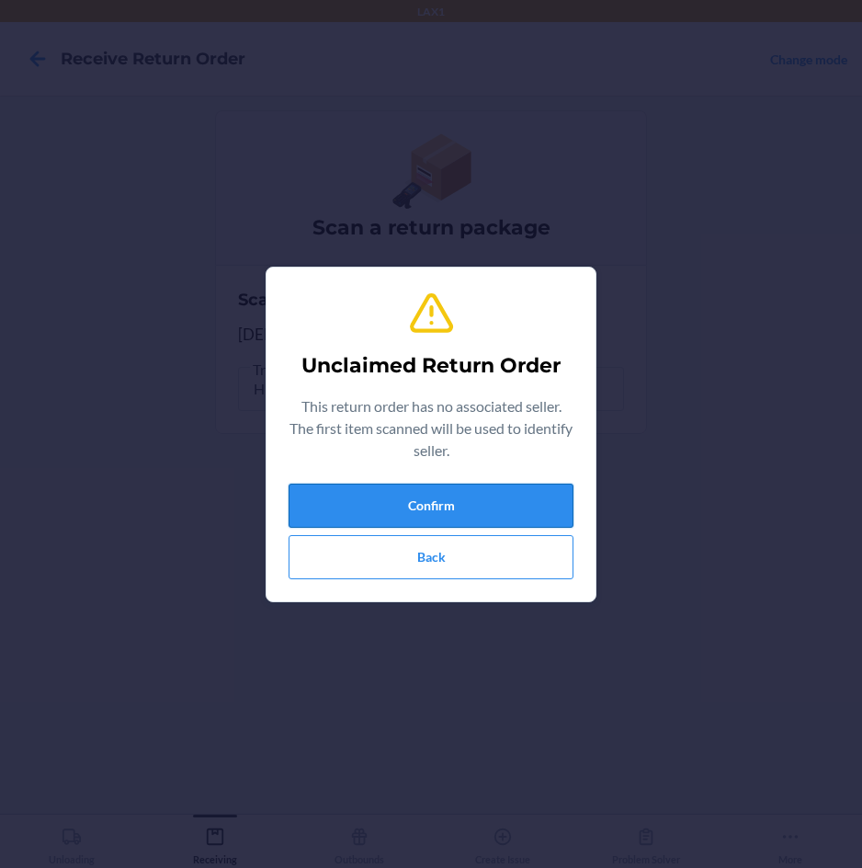
click at [481, 492] on button "Confirm" at bounding box center [431, 506] width 285 height 44
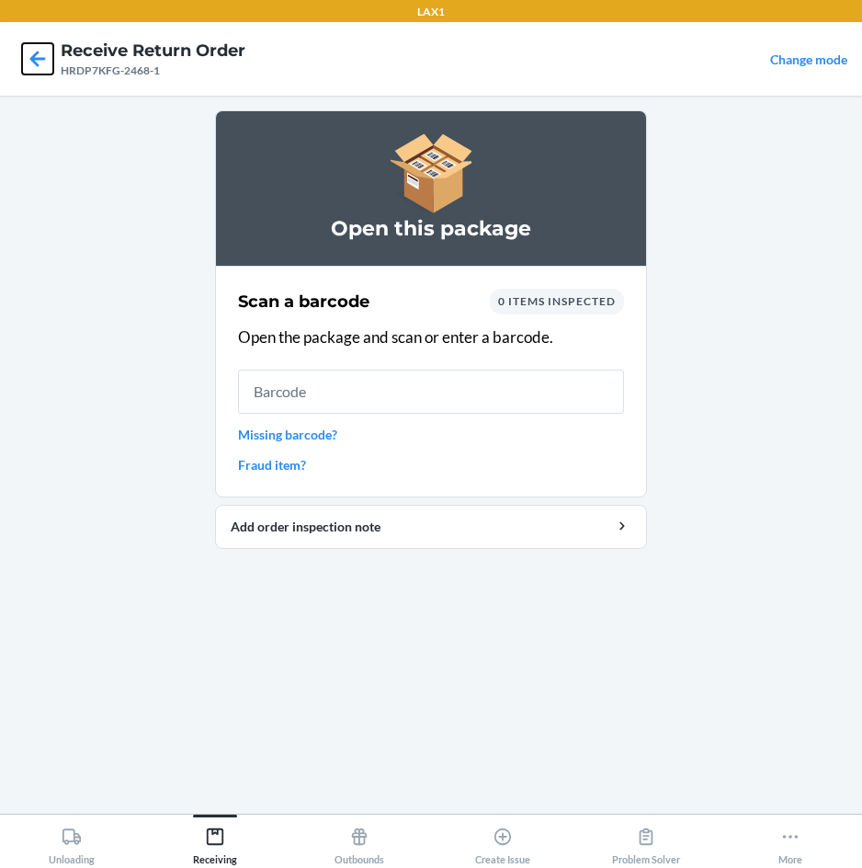
click at [36, 51] on icon at bounding box center [37, 58] width 31 height 31
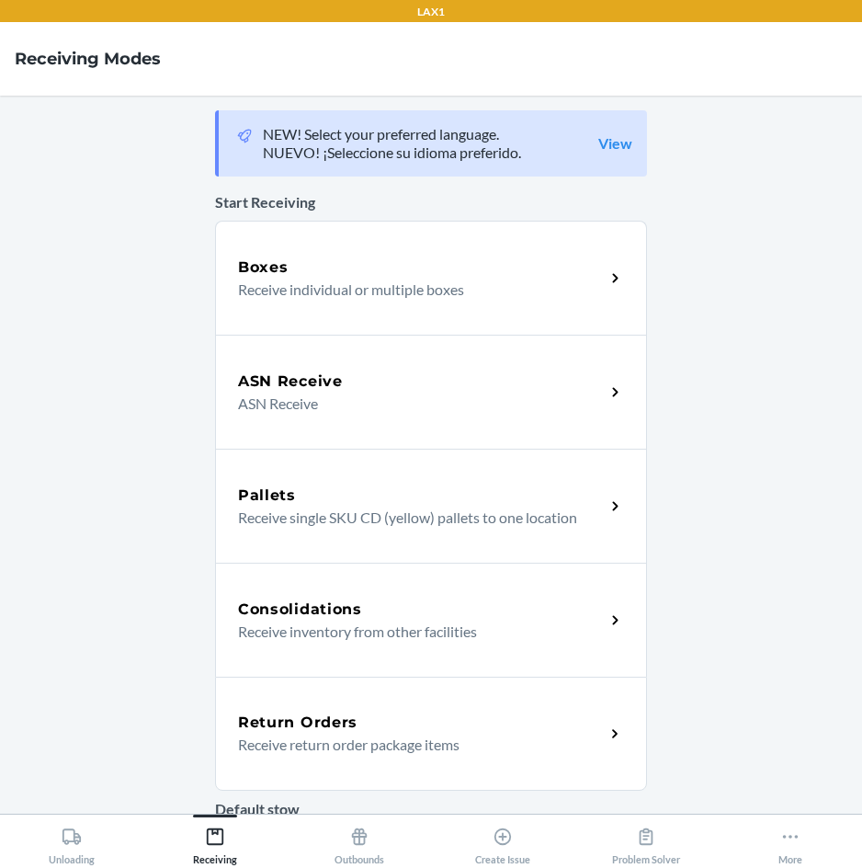
click at [375, 720] on div "Return Orders" at bounding box center [421, 723] width 367 height 22
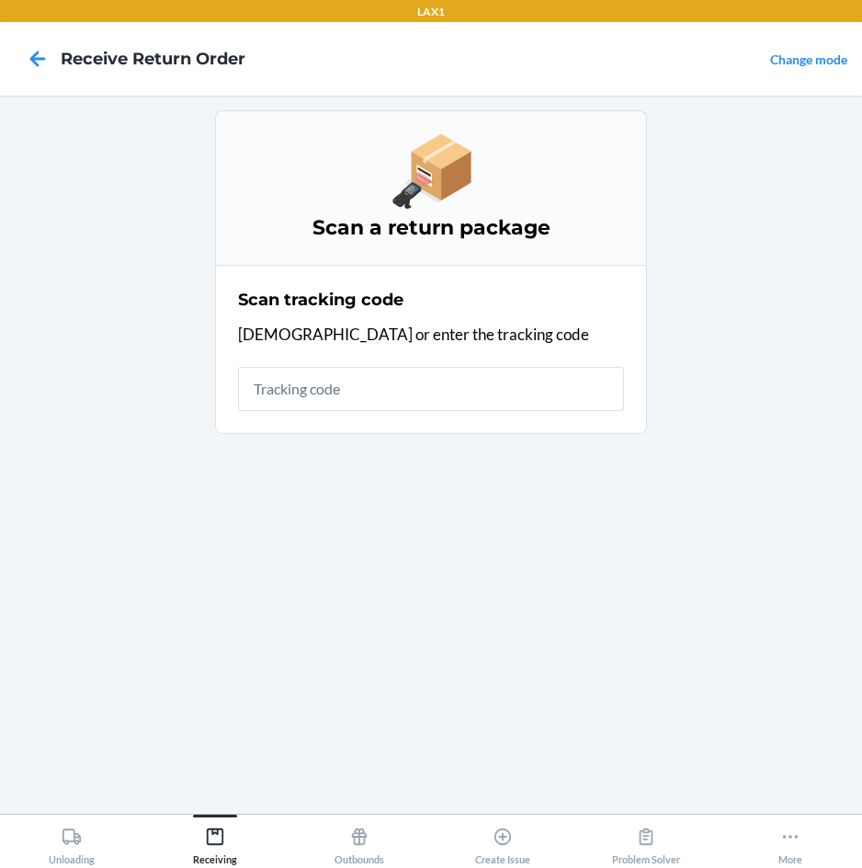
click at [444, 404] on input "text" at bounding box center [431, 389] width 386 height 44
type input "HRDP7KF"
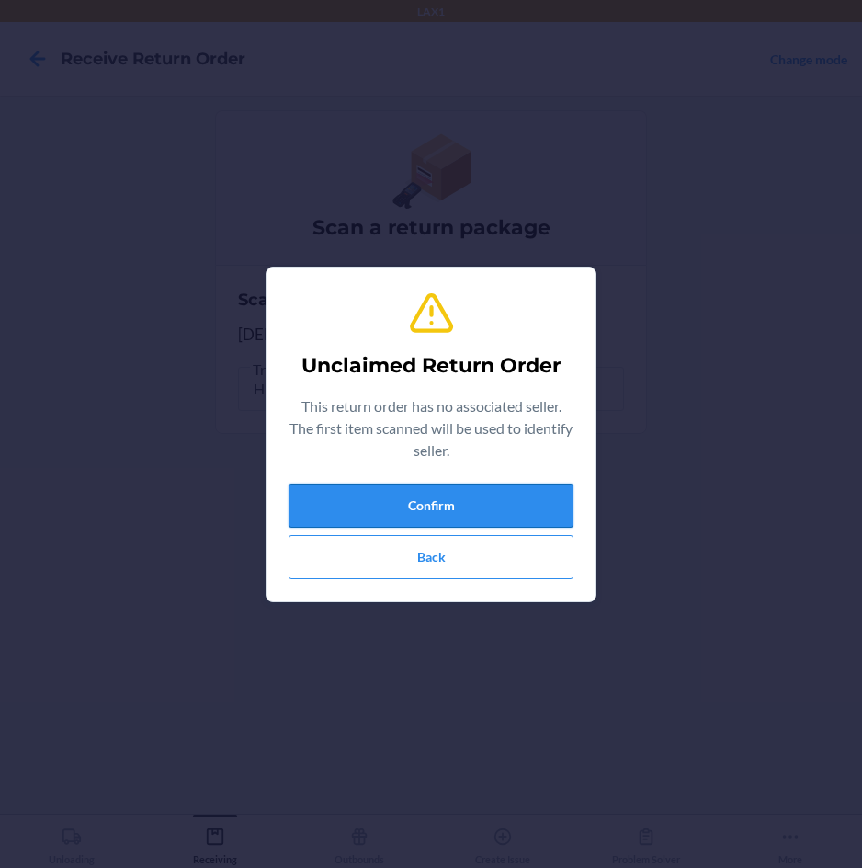
click at [432, 488] on button "Confirm" at bounding box center [431, 506] width 285 height 44
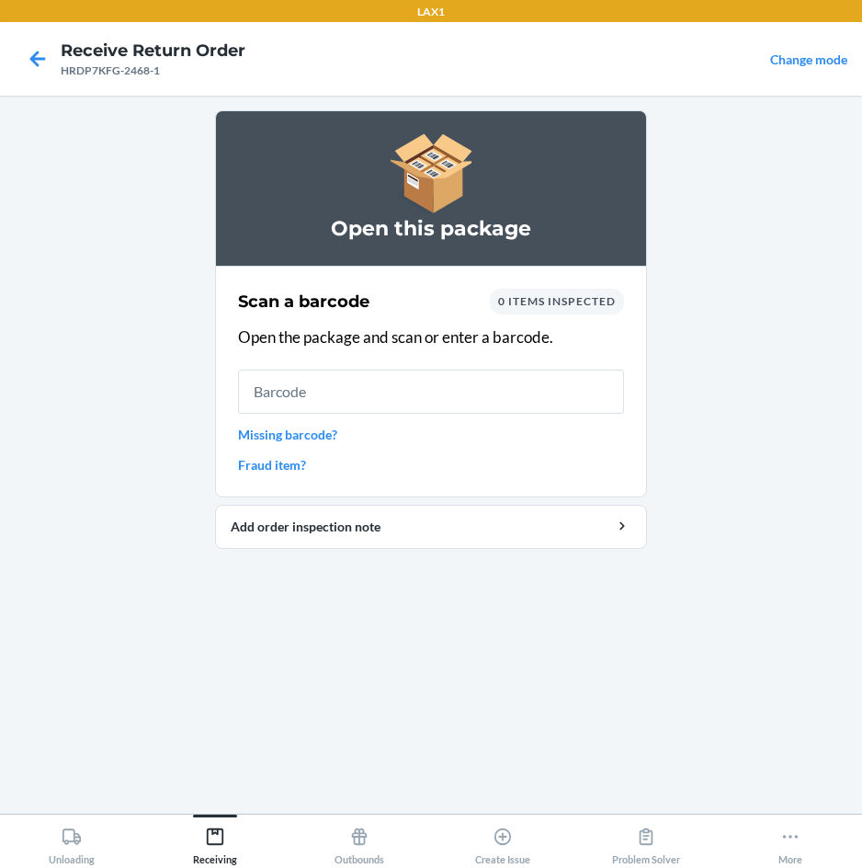
click at [440, 395] on input "text" at bounding box center [431, 392] width 386 height 44
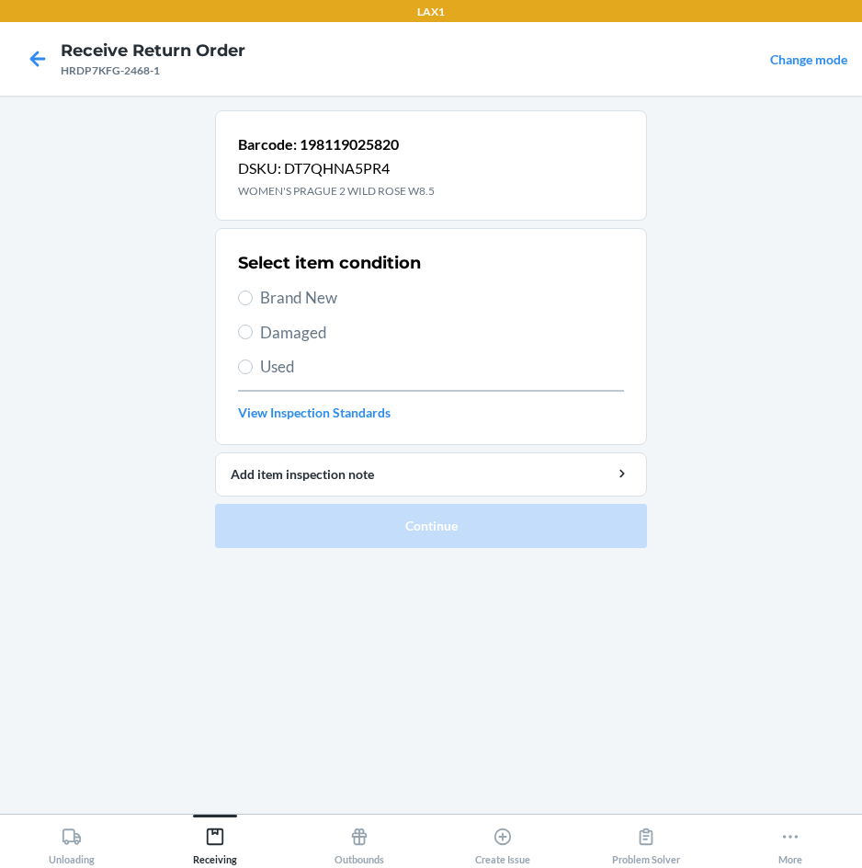
click at [293, 291] on span "Brand New" at bounding box center [442, 298] width 364 height 24
click at [253, 291] on input "Brand New" at bounding box center [245, 298] width 15 height 15
radio input "true"
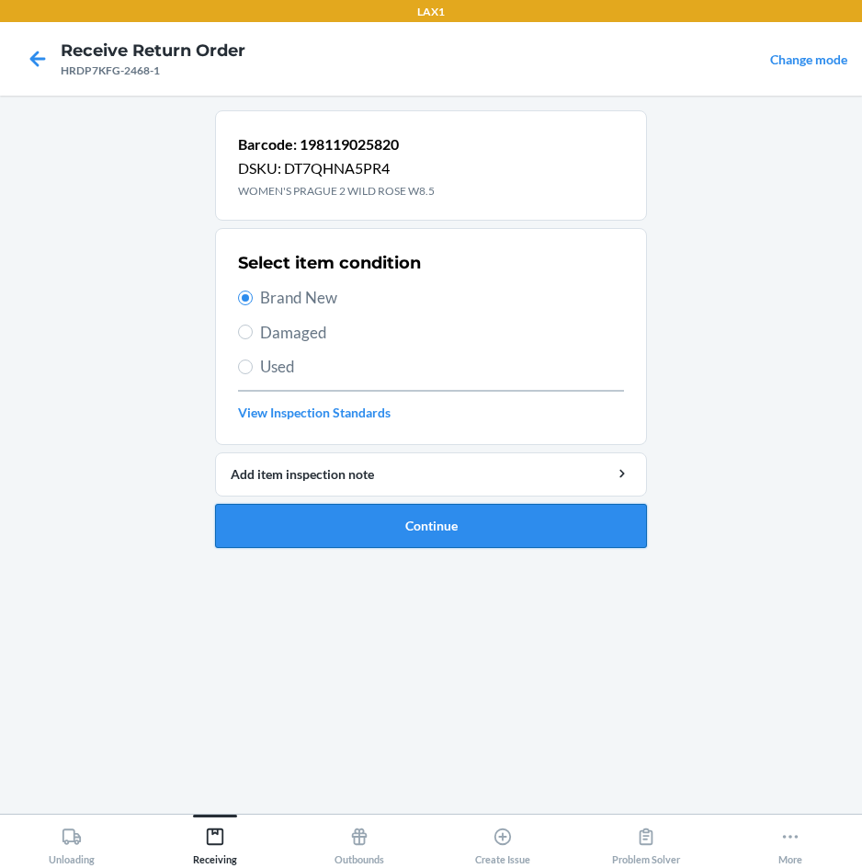
click at [272, 533] on button "Continue" at bounding box center [431, 526] width 432 height 44
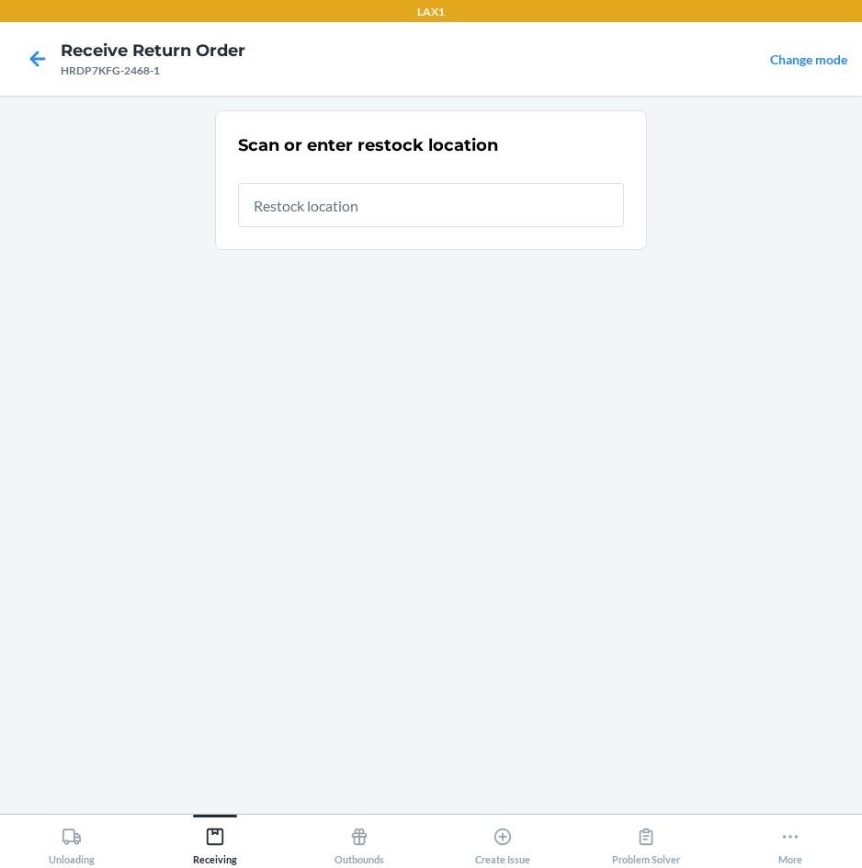
click at [381, 204] on input "text" at bounding box center [431, 205] width 386 height 44
type input "RTCART020"
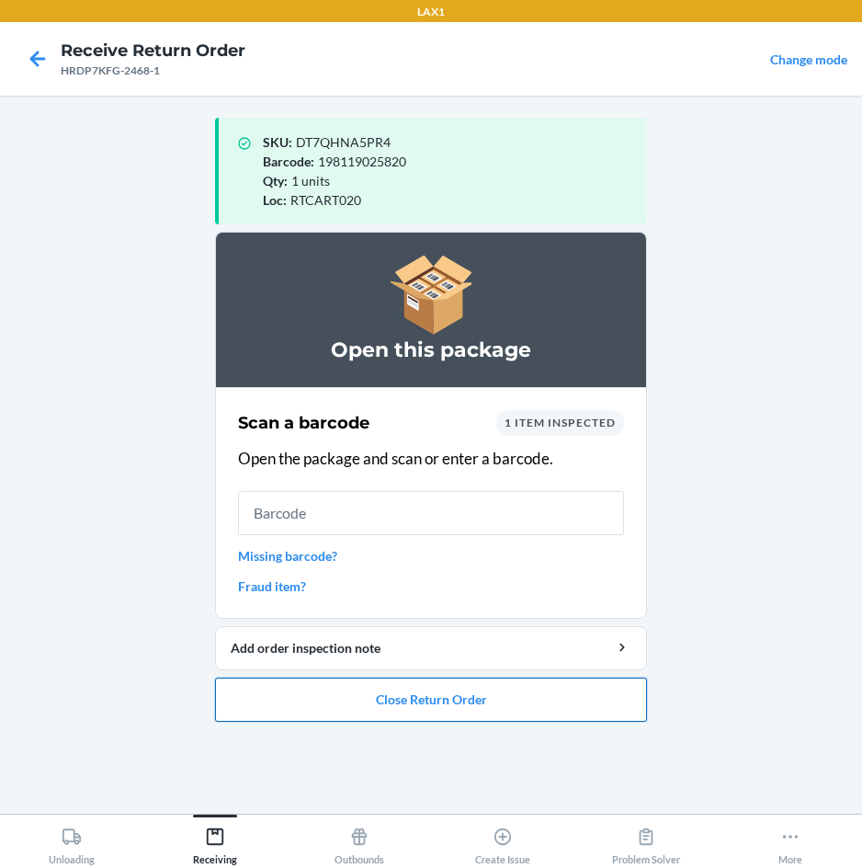
click at [376, 701] on button "Close Return Order" at bounding box center [431, 700] width 432 height 44
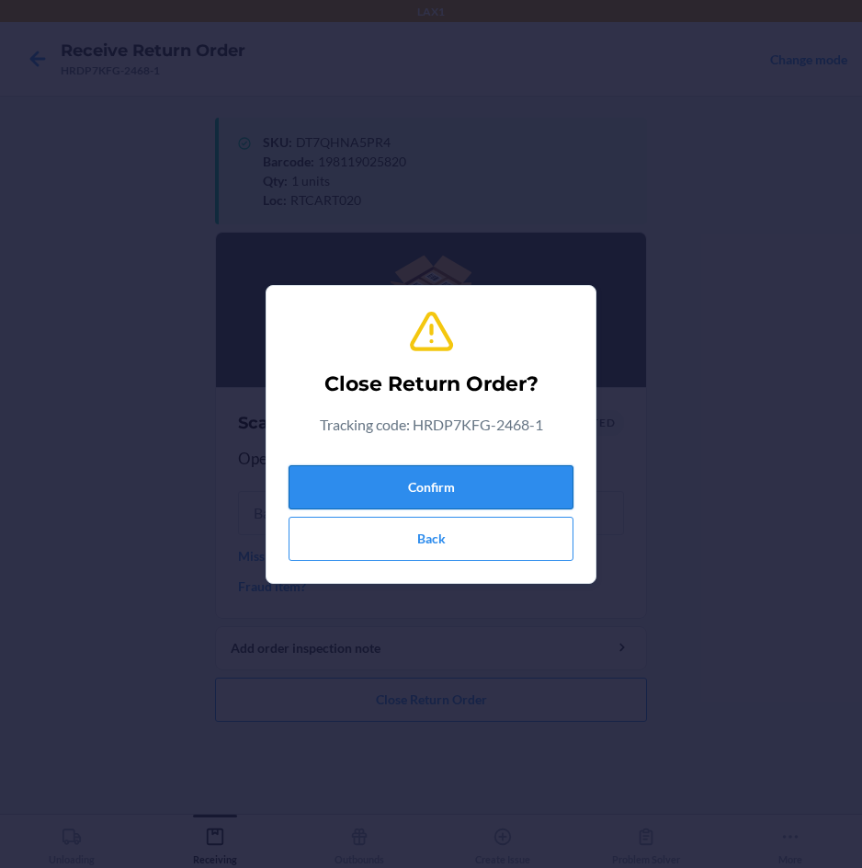
click at [494, 478] on button "Confirm" at bounding box center [431, 487] width 285 height 44
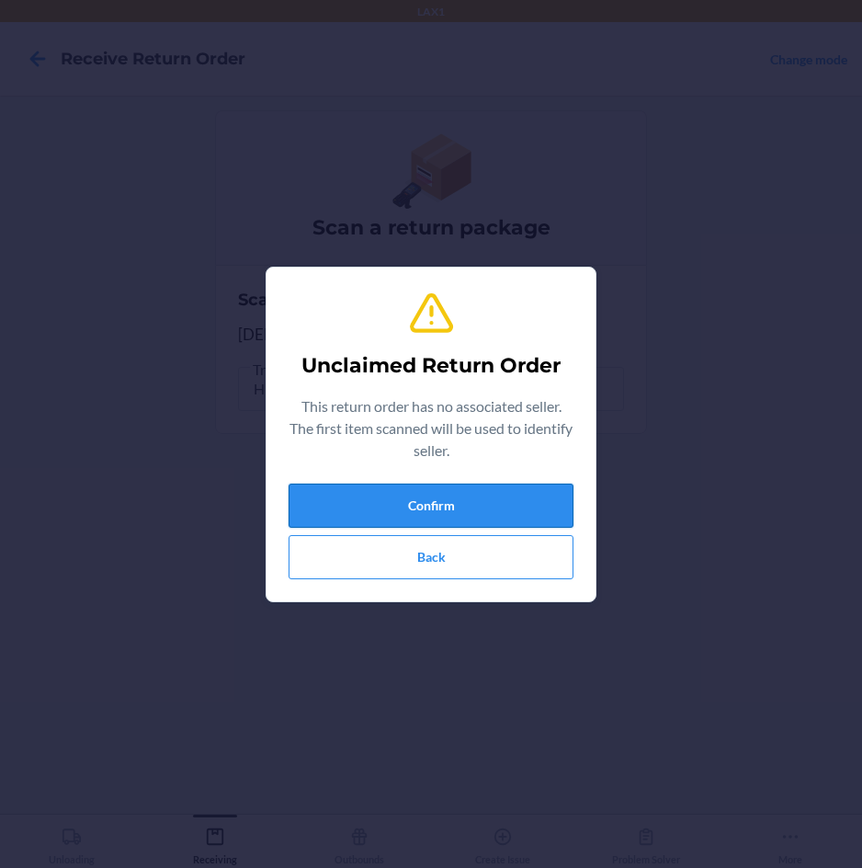
click at [494, 487] on button "Confirm" at bounding box center [431, 506] width 285 height 44
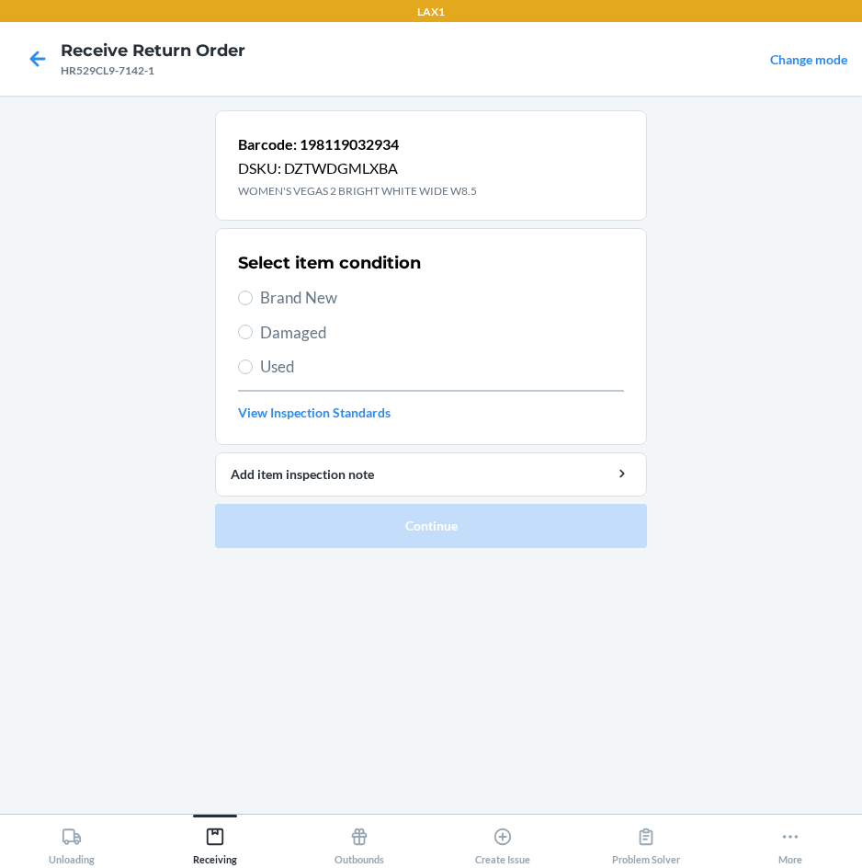
click at [301, 297] on span "Brand New" at bounding box center [442, 298] width 364 height 24
click at [253, 297] on input "Brand New" at bounding box center [245, 298] width 15 height 15
radio input "true"
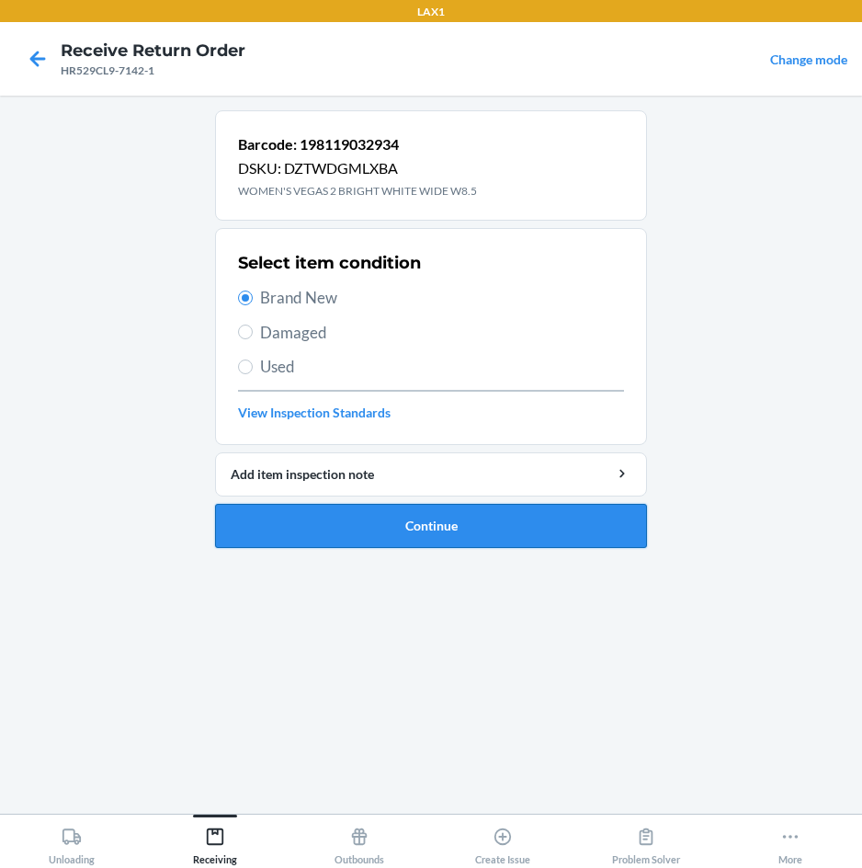
click at [264, 519] on button "Continue" at bounding box center [431, 526] width 432 height 44
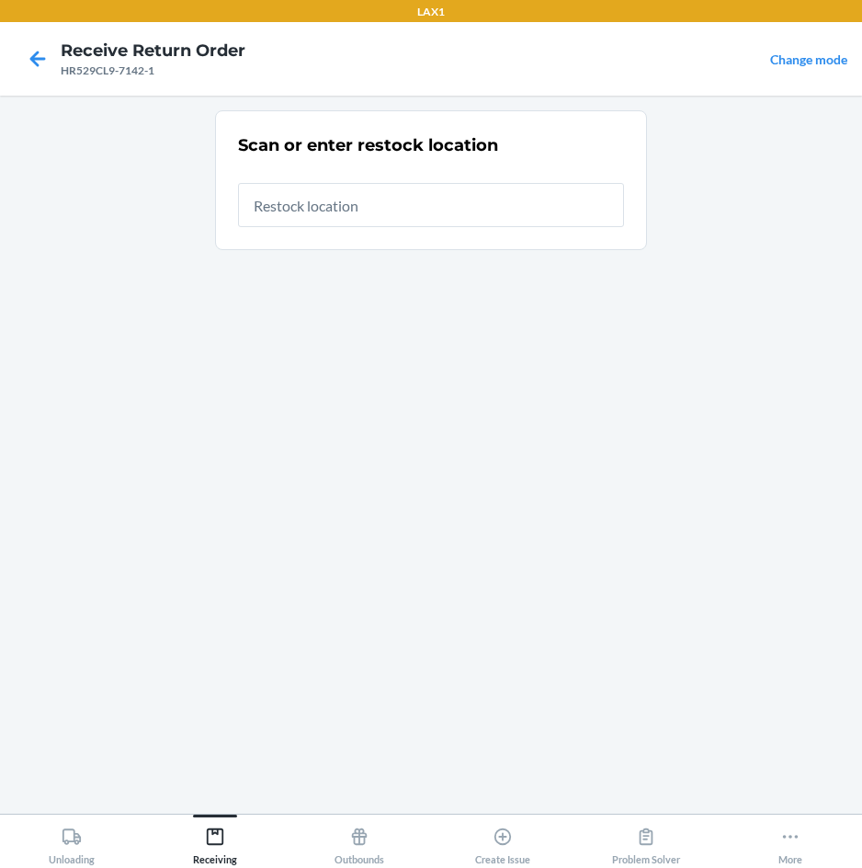
click at [591, 193] on input "text" at bounding box center [431, 205] width 386 height 44
type input "RTCART020"
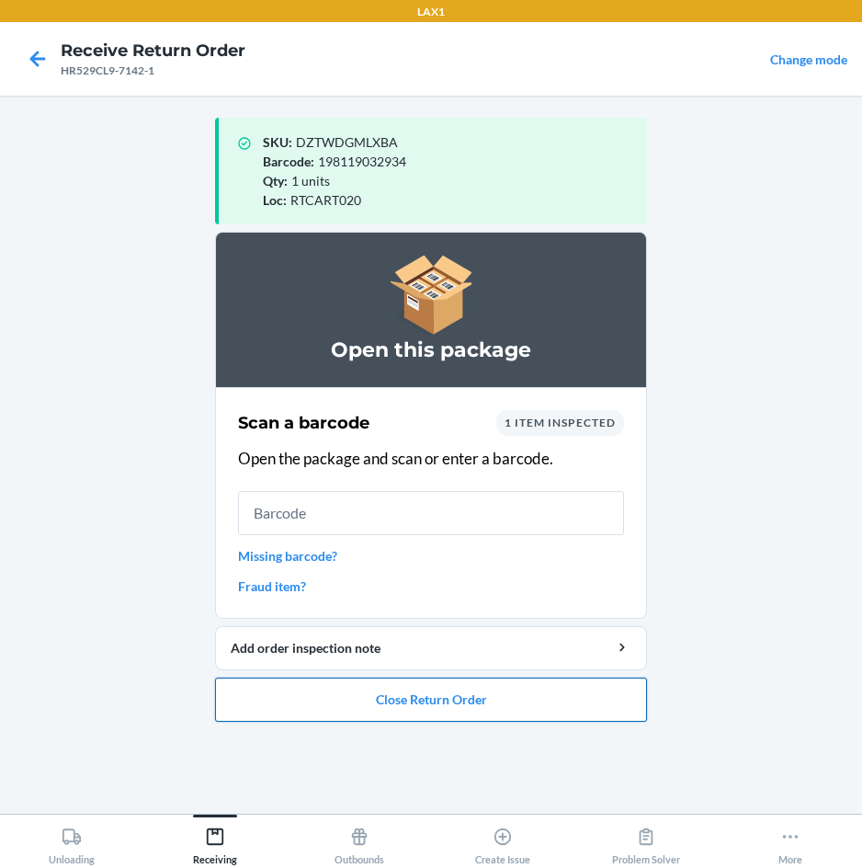
click at [453, 697] on button "Close Return Order" at bounding box center [431, 700] width 432 height 44
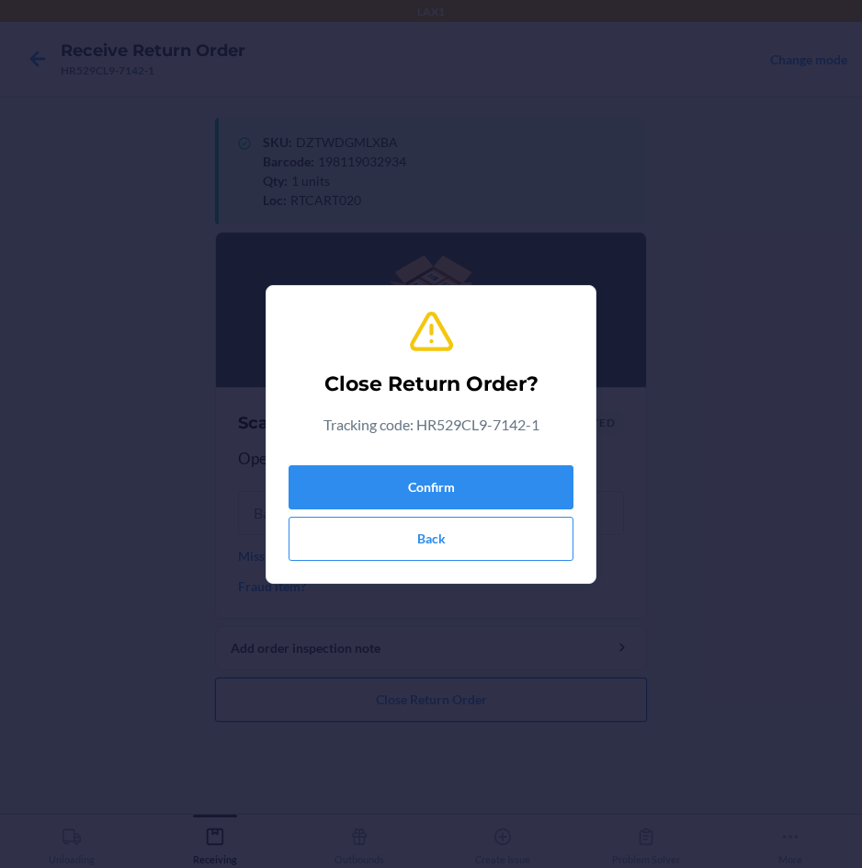
click at [215, 678] on button "Close Return Order" at bounding box center [431, 700] width 432 height 44
click at [532, 477] on button "Confirm" at bounding box center [431, 487] width 285 height 44
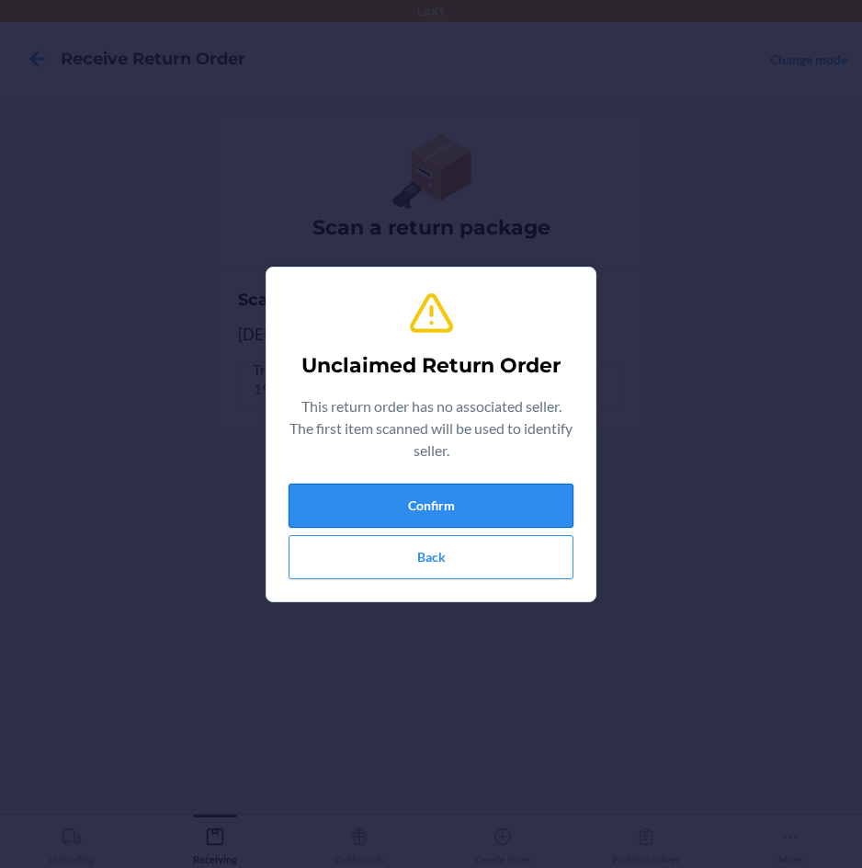
click at [527, 507] on button "Confirm" at bounding box center [431, 506] width 285 height 44
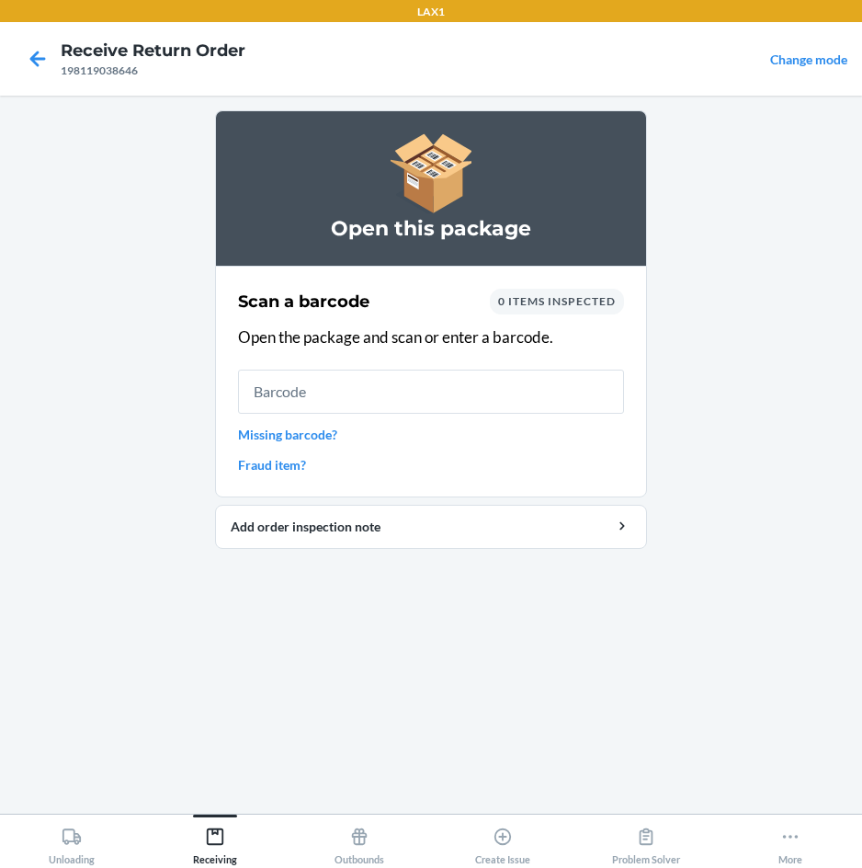
click at [511, 389] on input "text" at bounding box center [431, 392] width 386 height 44
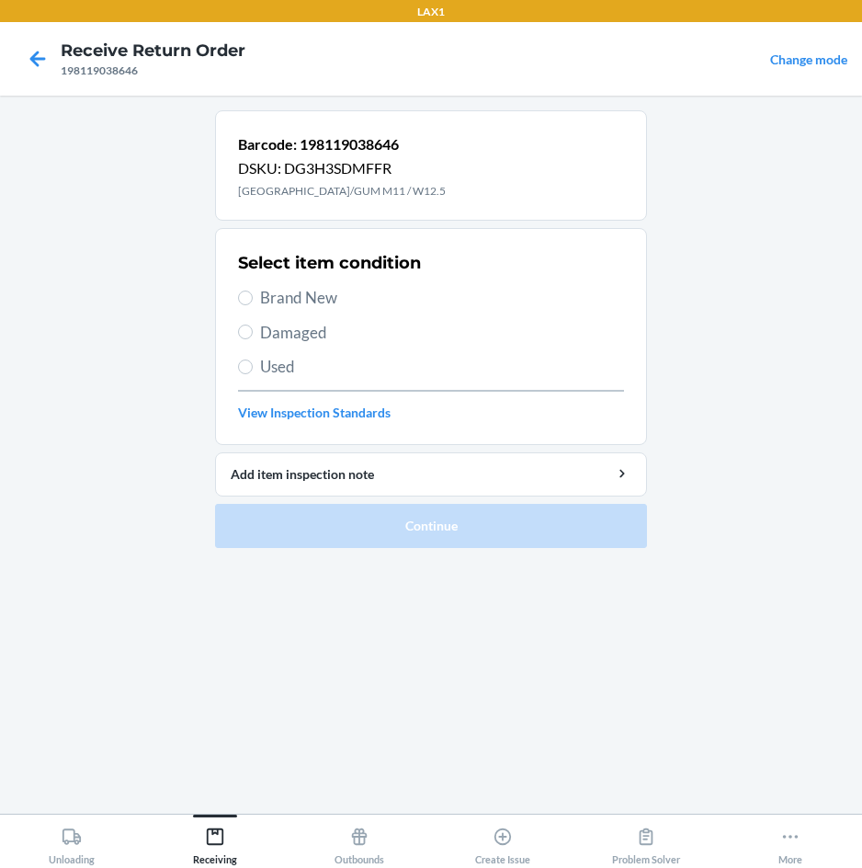
click at [258, 292] on label "Brand New" at bounding box center [431, 298] width 386 height 24
click at [253, 292] on input "Brand New" at bounding box center [245, 298] width 15 height 15
radio input "true"
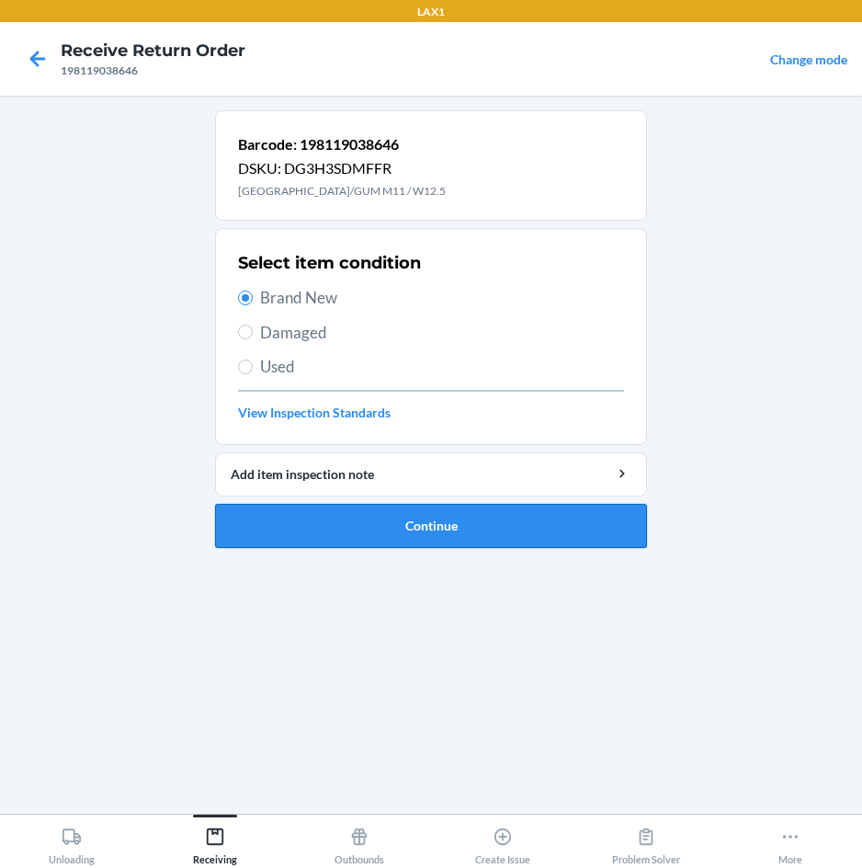
click at [317, 514] on button "Continue" at bounding box center [431, 526] width 432 height 44
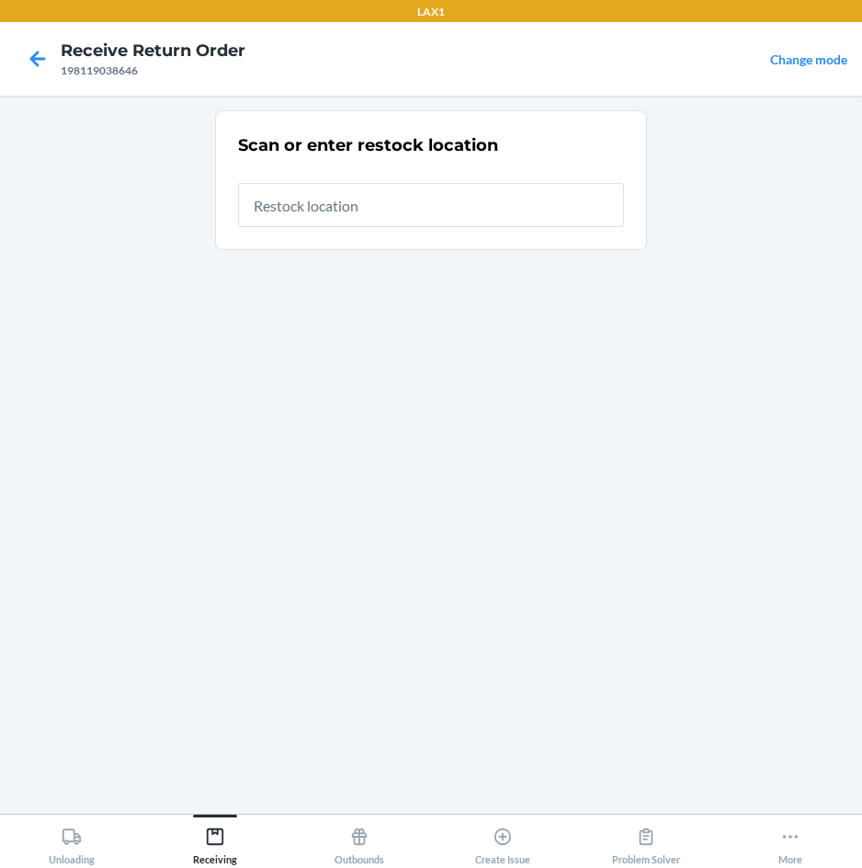
click at [606, 209] on input "text" at bounding box center [431, 205] width 386 height 44
type input "RTCART020"
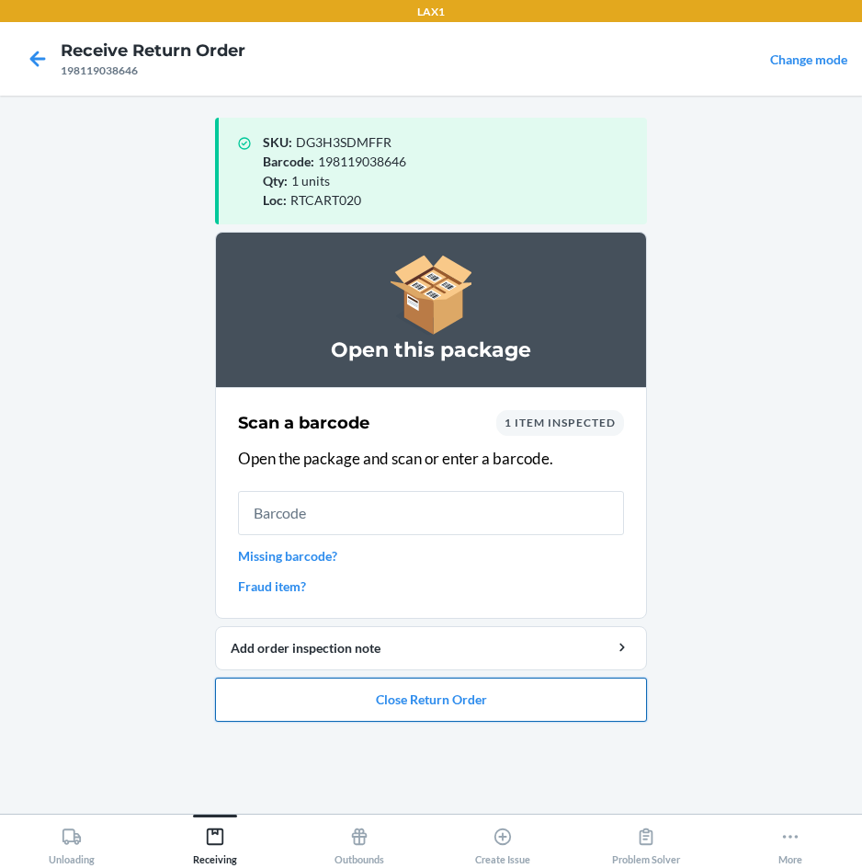
click at [281, 688] on button "Close Return Order" at bounding box center [431, 700] width 432 height 44
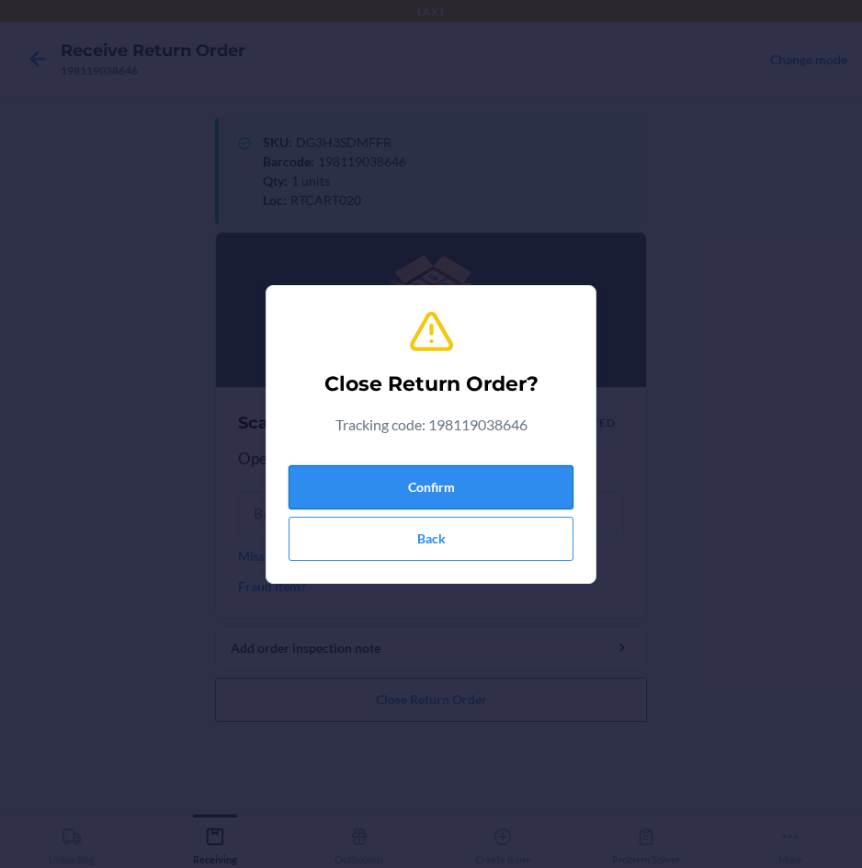
click at [395, 485] on button "Confirm" at bounding box center [431, 487] width 285 height 44
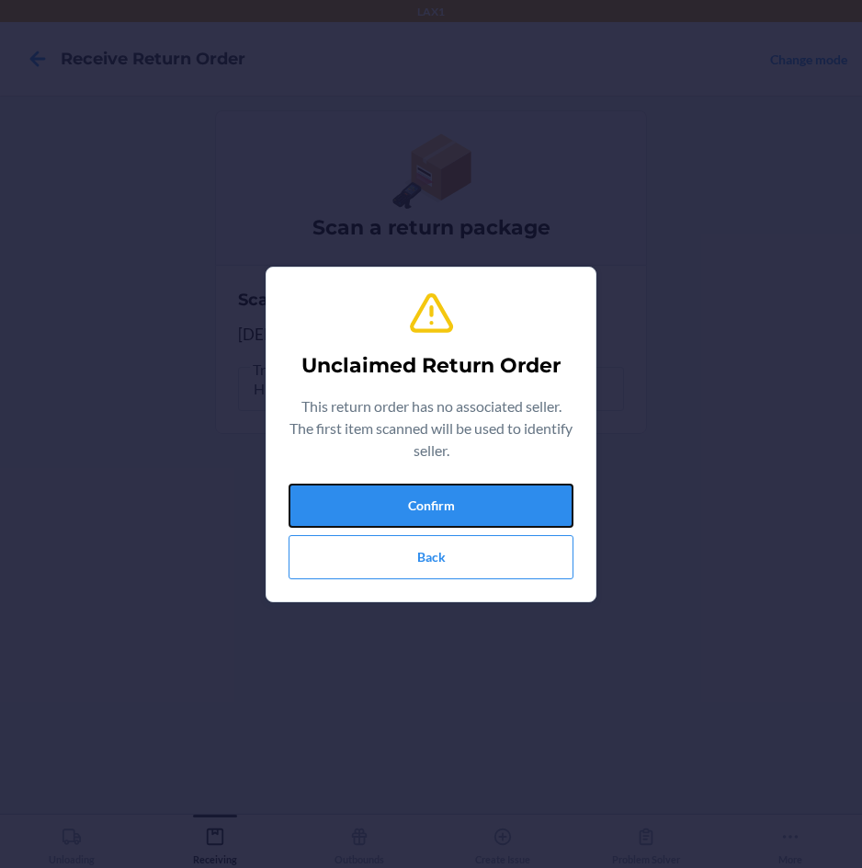
click at [395, 485] on button "Confirm" at bounding box center [431, 506] width 285 height 44
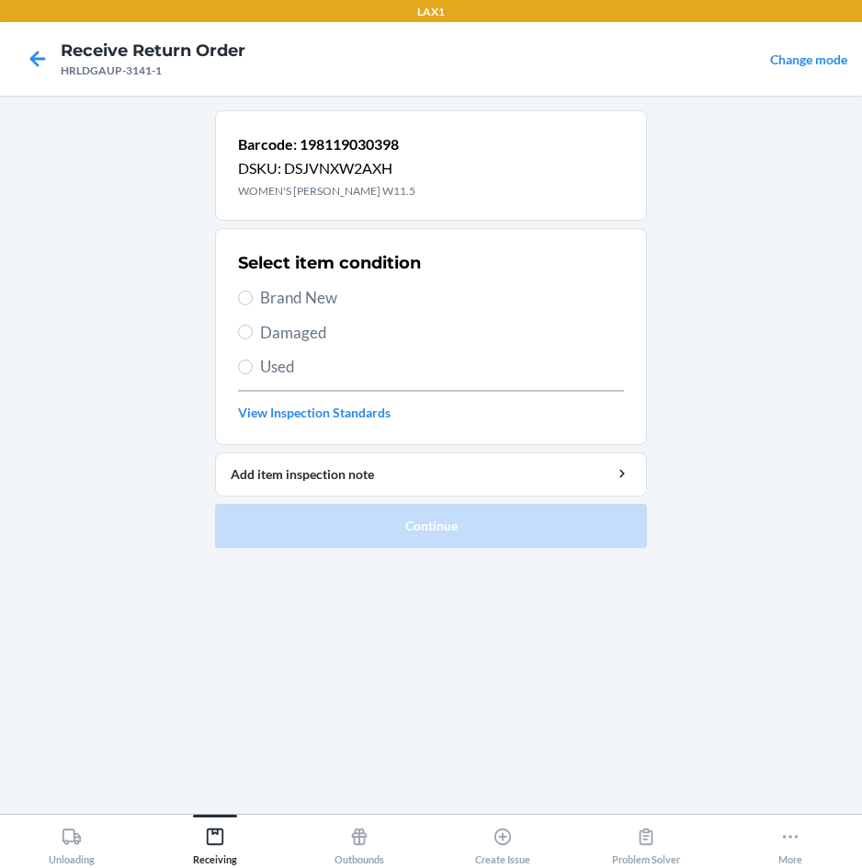
click at [302, 291] on span "Brand New" at bounding box center [442, 298] width 364 height 24
click at [253, 291] on input "Brand New" at bounding box center [245, 298] width 15 height 15
radio input "true"
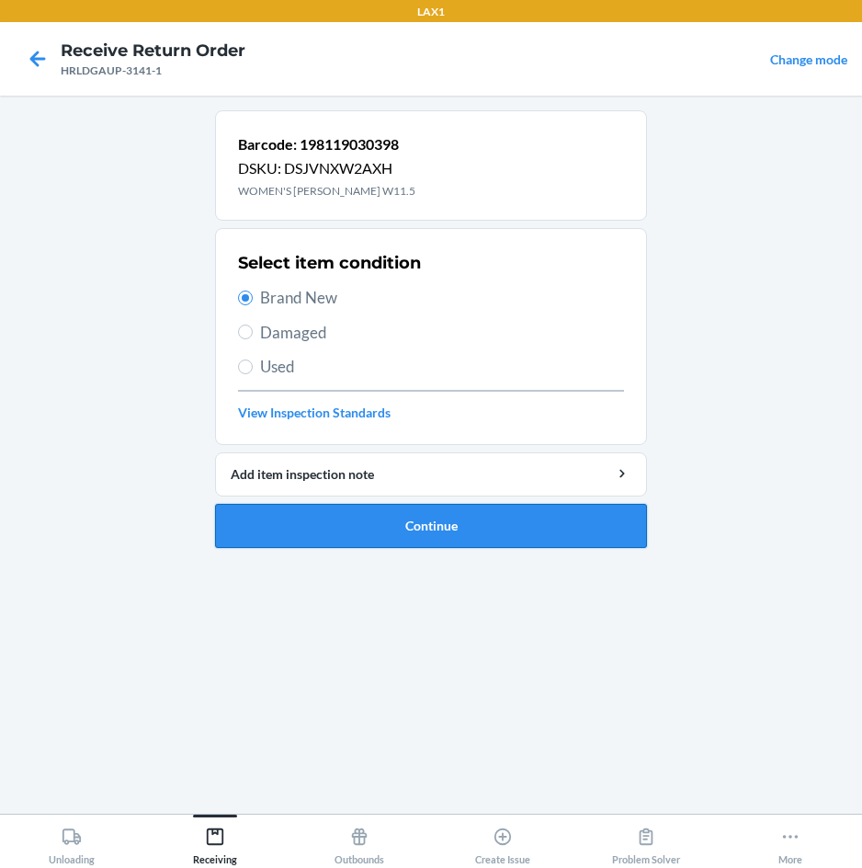
click at [258, 519] on button "Continue" at bounding box center [431, 526] width 432 height 44
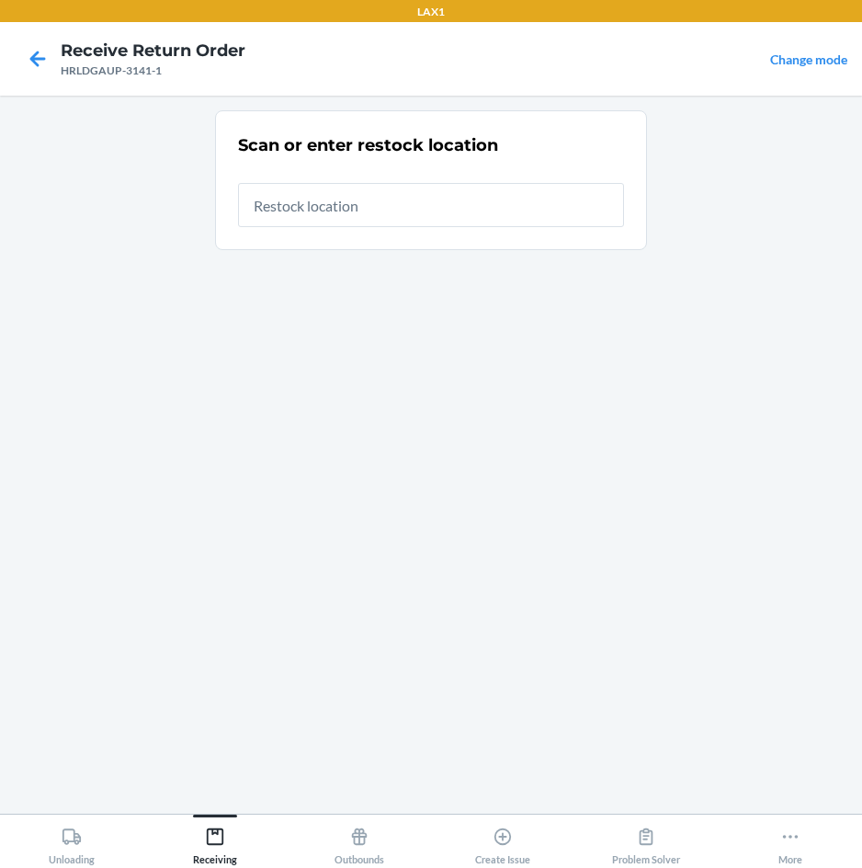
click at [576, 204] on input "text" at bounding box center [431, 205] width 386 height 44
type input "RTCART020"
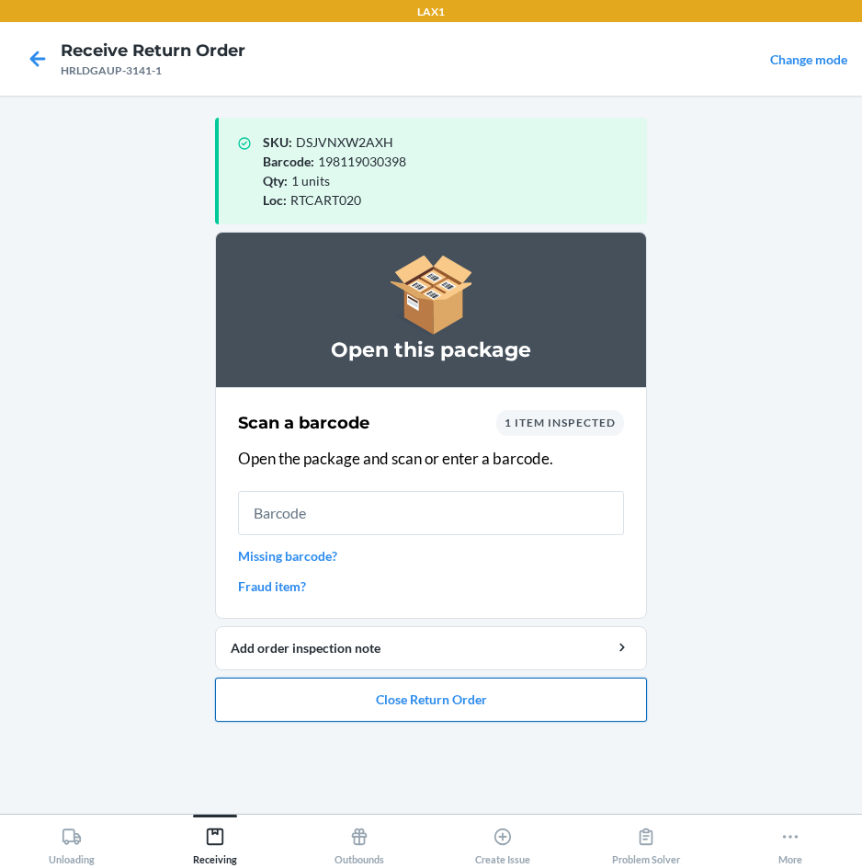
click at [425, 700] on button "Close Return Order" at bounding box center [431, 700] width 432 height 44
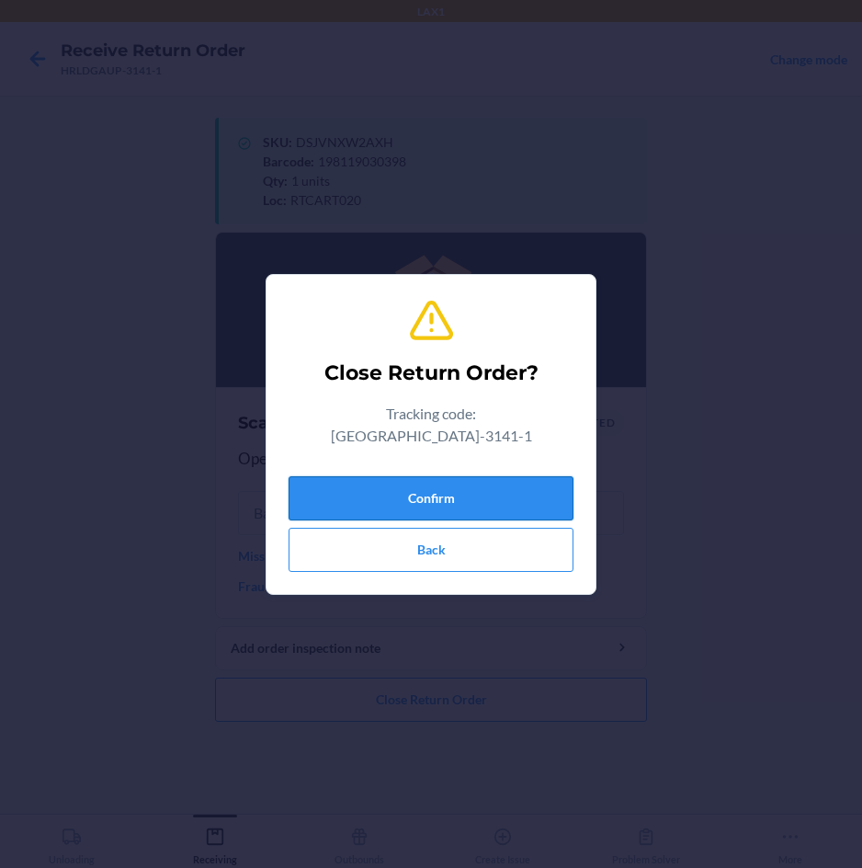
click at [467, 476] on button "Confirm" at bounding box center [431, 498] width 285 height 44
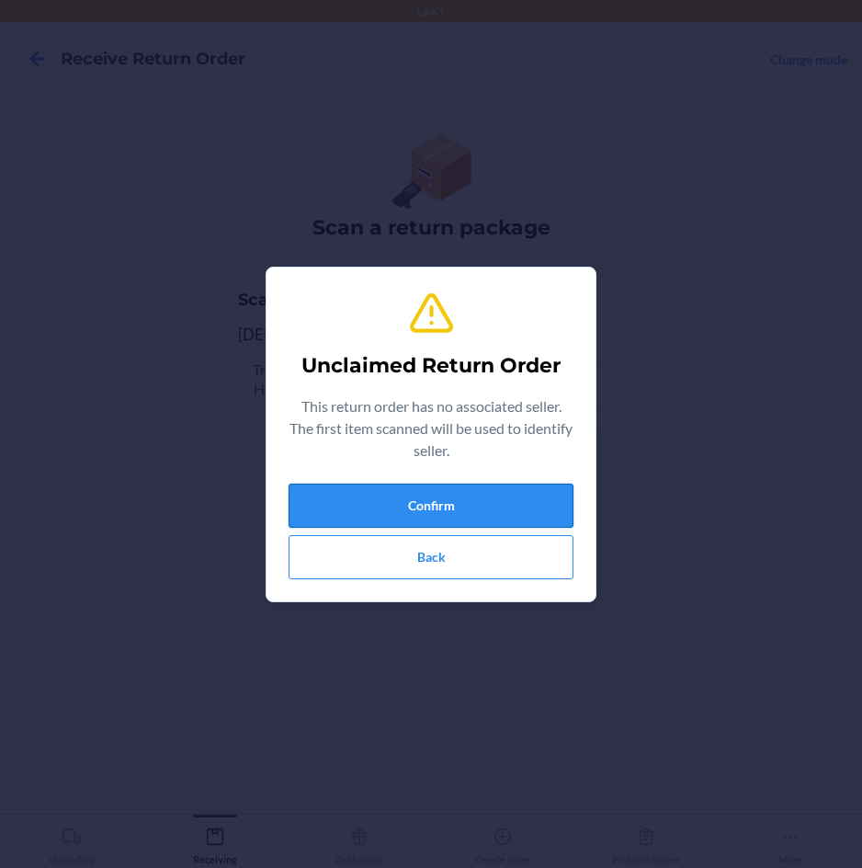
click at [464, 488] on button "Confirm" at bounding box center [431, 506] width 285 height 44
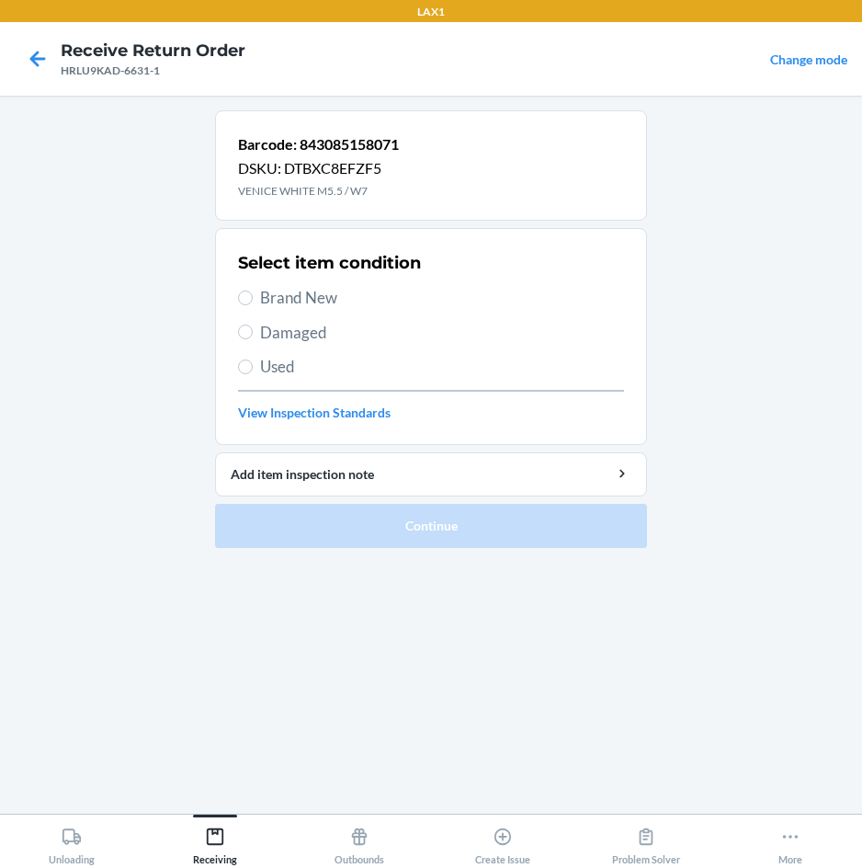
click at [323, 301] on span "Brand New" at bounding box center [442, 298] width 364 height 24
click at [253, 301] on input "Brand New" at bounding box center [245, 298] width 15 height 15
radio input "true"
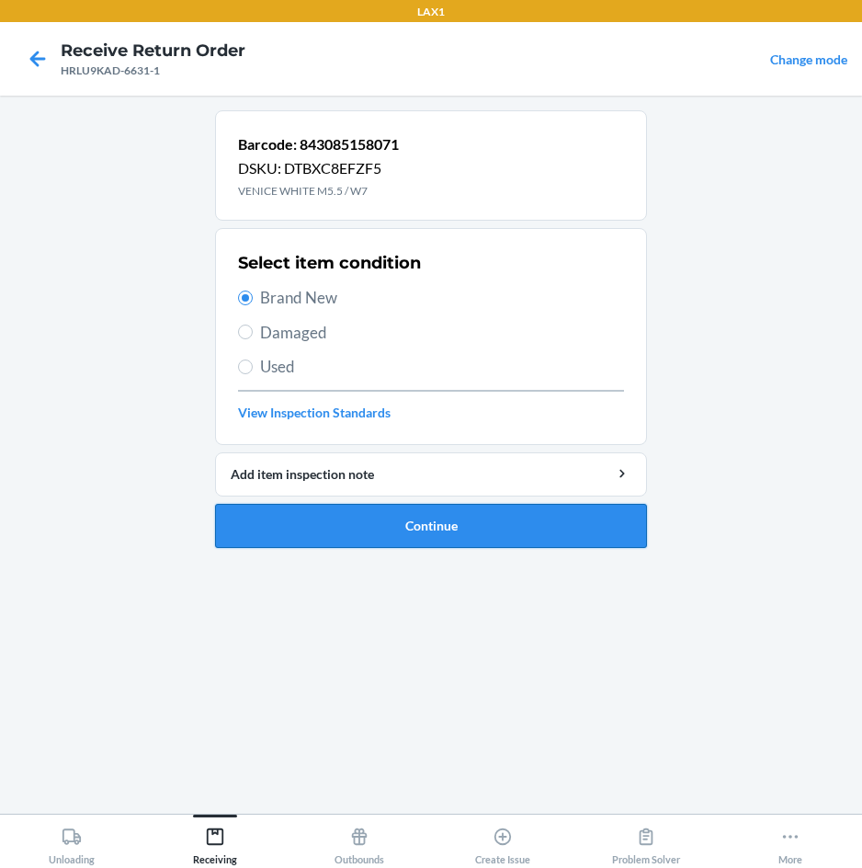
click at [405, 530] on button "Continue" at bounding box center [431, 526] width 432 height 44
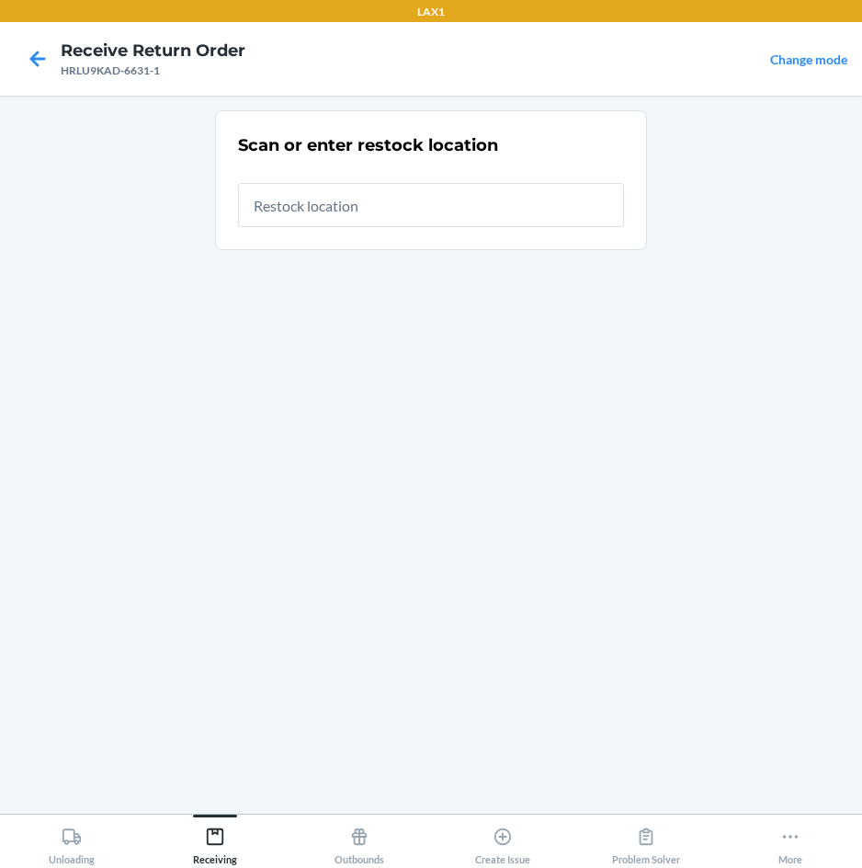
click at [430, 210] on input "text" at bounding box center [431, 205] width 386 height 44
type input "RTCART020"
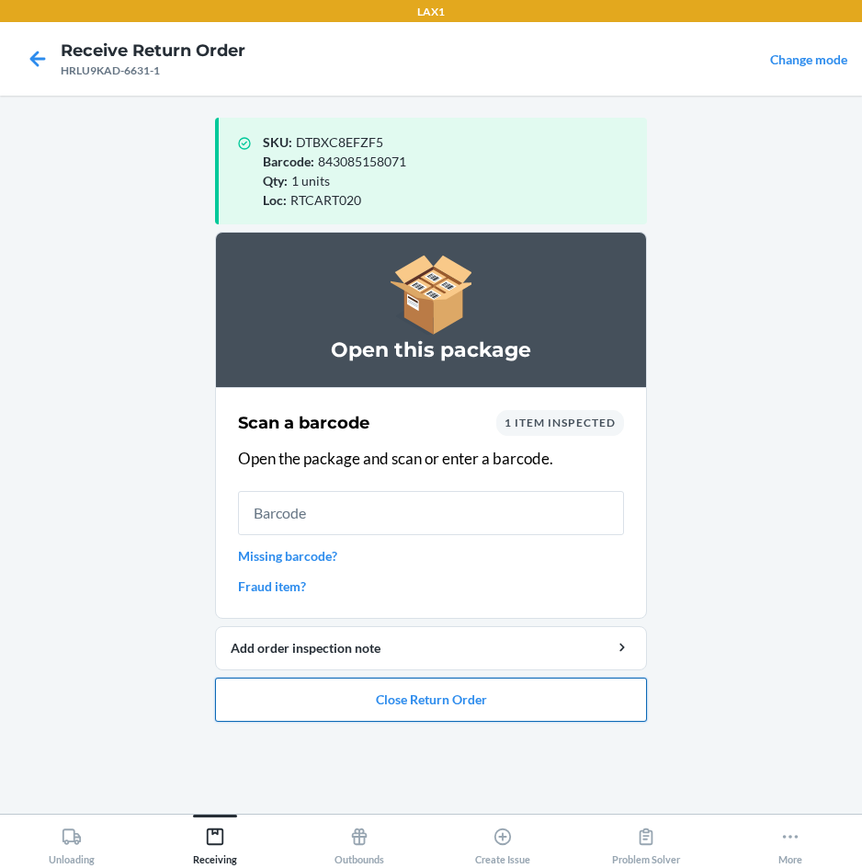
click at [432, 697] on button "Close Return Order" at bounding box center [431, 700] width 432 height 44
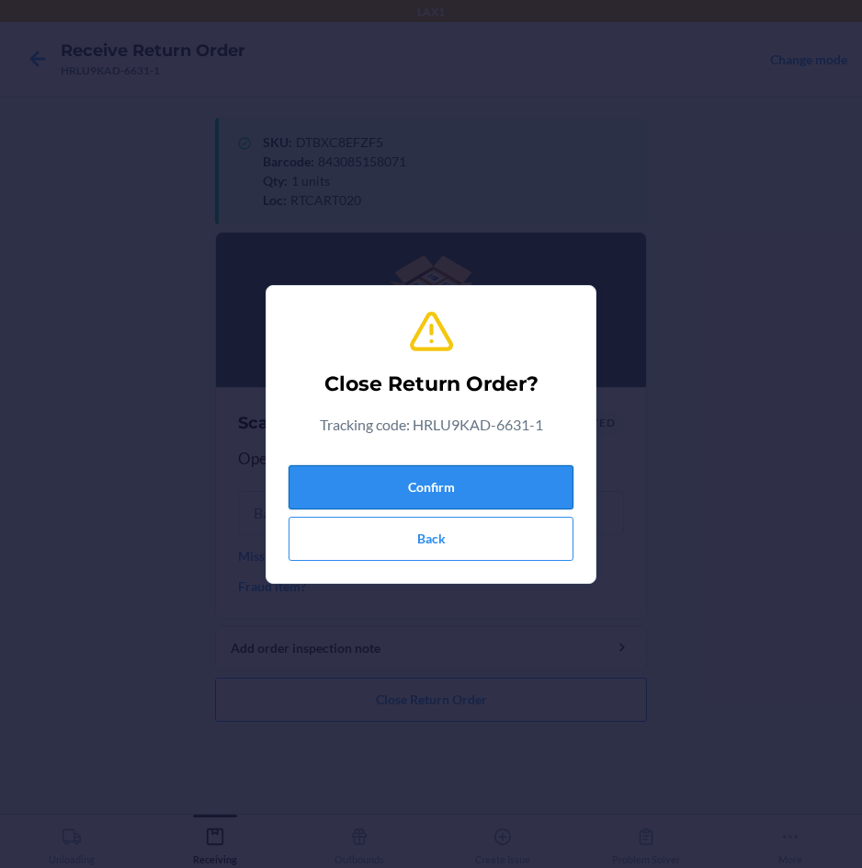
click at [471, 481] on button "Confirm" at bounding box center [431, 487] width 285 height 44
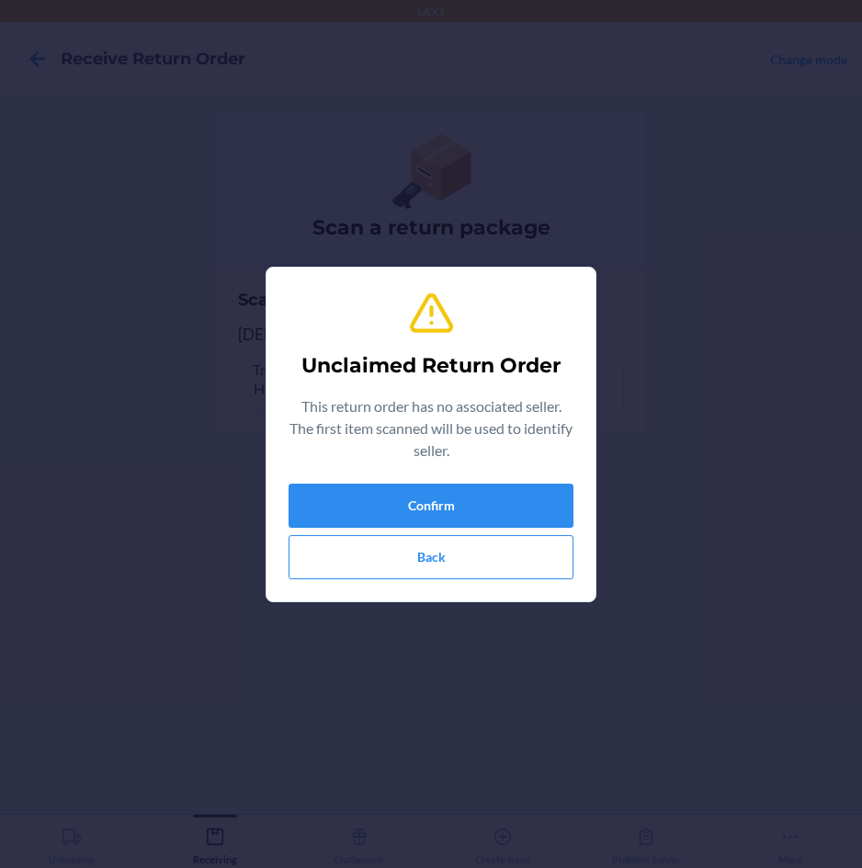
click at [471, 481] on div "Unclaimed Return Order This return order has no associated seller. The first it…" at bounding box center [431, 434] width 285 height 304
click at [470, 500] on button "Confirm" at bounding box center [431, 506] width 285 height 44
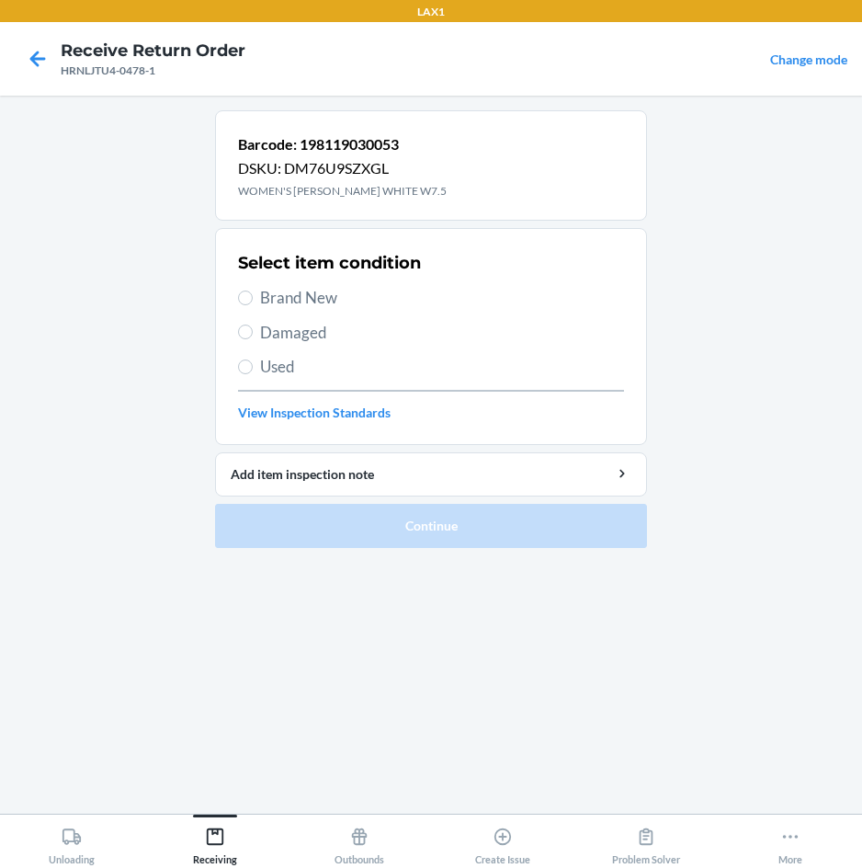
click at [279, 291] on span "Brand New" at bounding box center [442, 298] width 364 height 24
click at [253, 291] on input "Brand New" at bounding box center [245, 298] width 15 height 15
radio input "true"
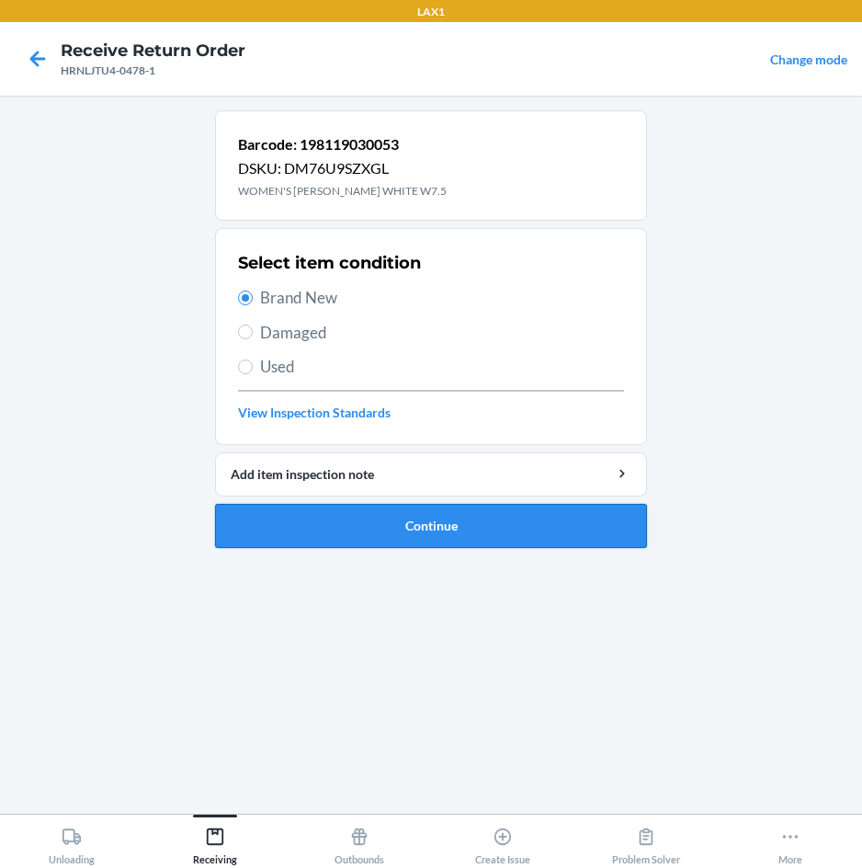
click at [291, 520] on button "Continue" at bounding box center [431, 526] width 432 height 44
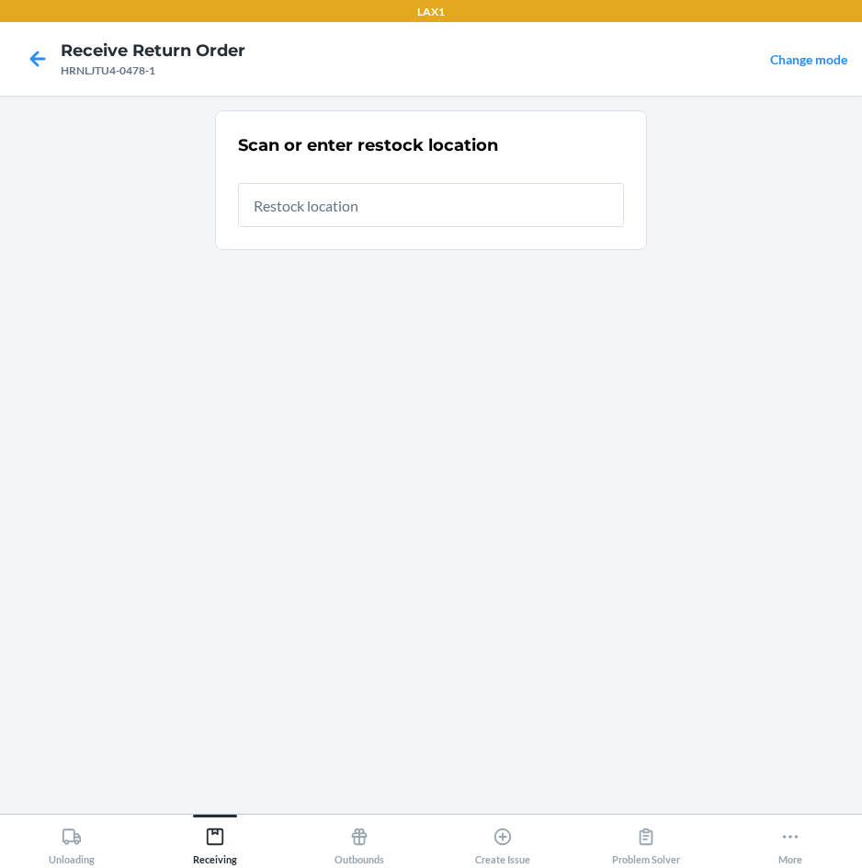
click at [471, 206] on input "text" at bounding box center [431, 205] width 386 height 44
type input "RTCART020"
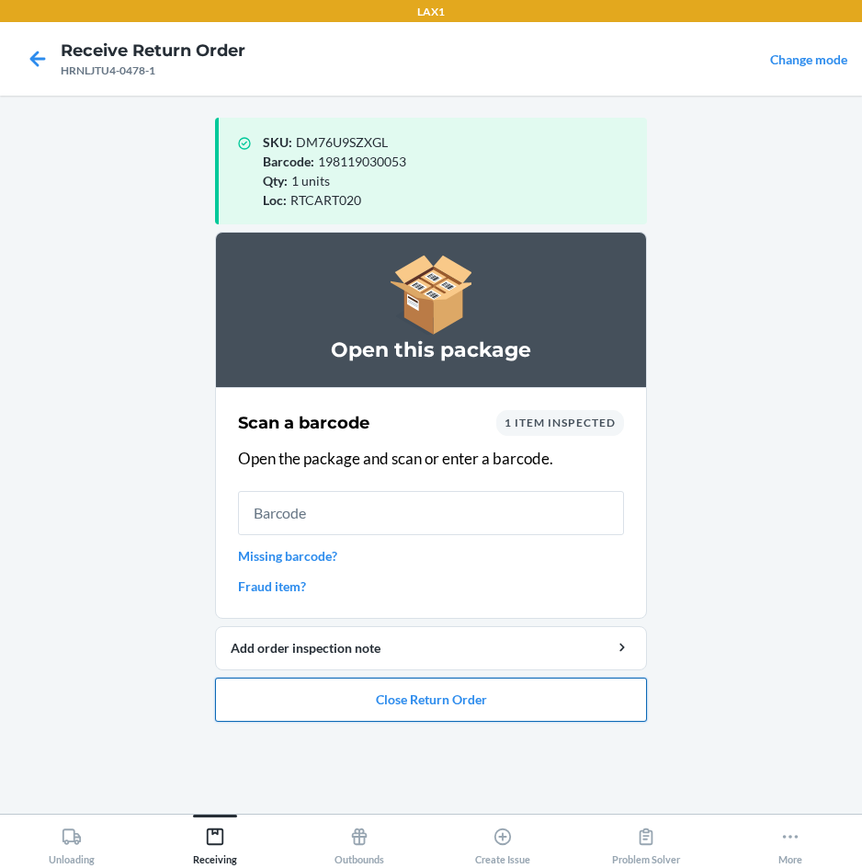
click at [444, 707] on button "Close Return Order" at bounding box center [431, 700] width 432 height 44
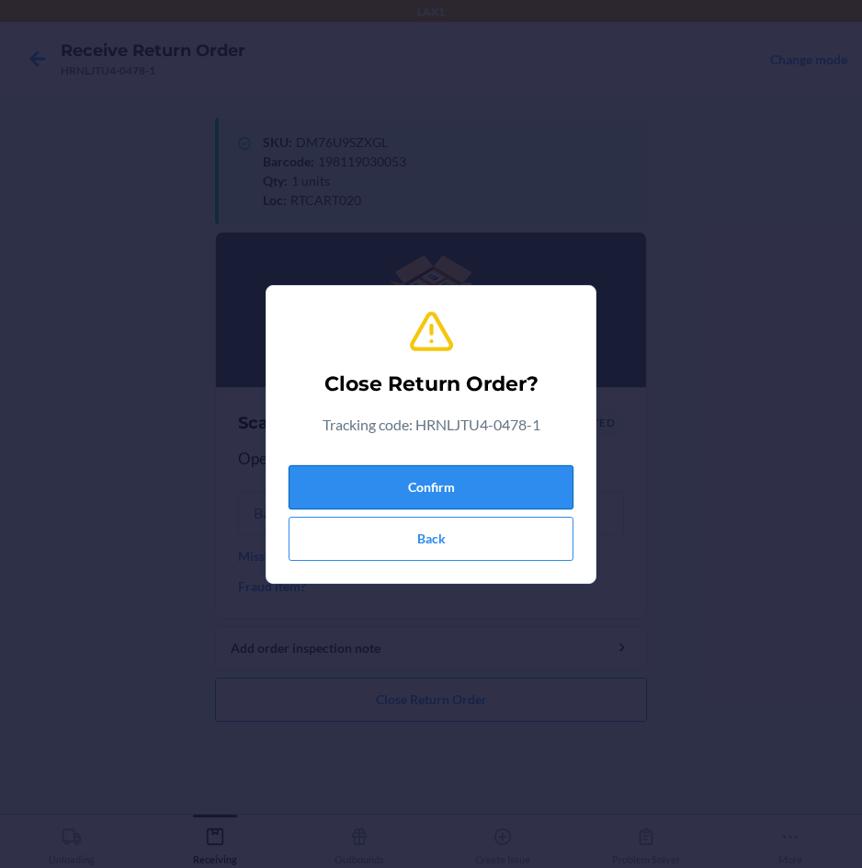
click at [481, 494] on button "Confirm" at bounding box center [431, 487] width 285 height 44
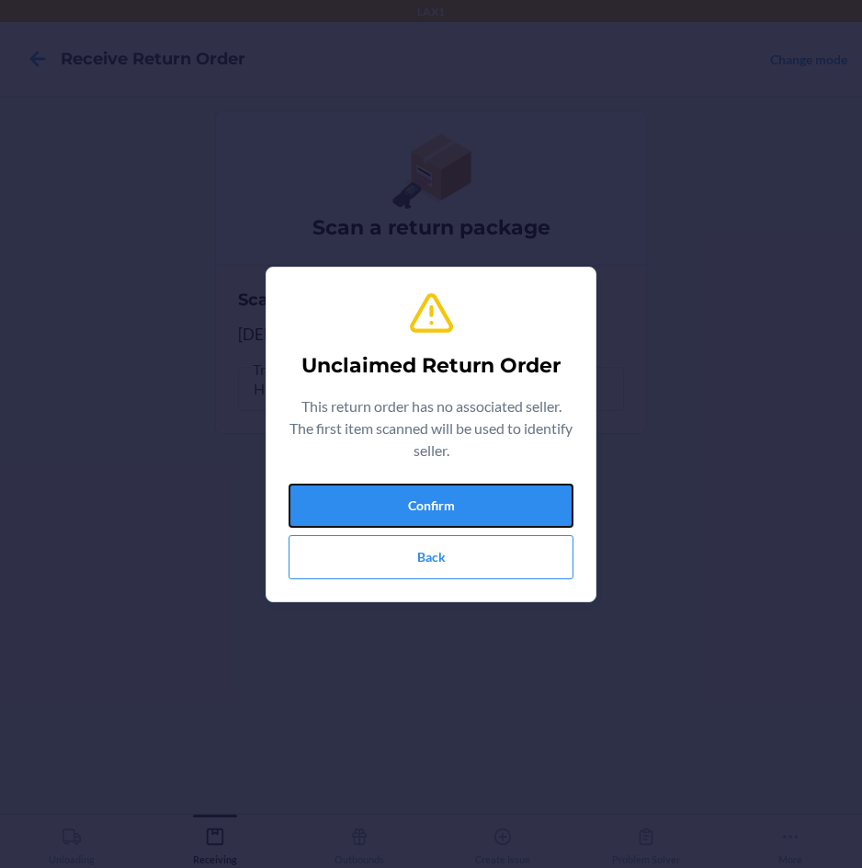
click at [481, 494] on button "Confirm" at bounding box center [431, 506] width 285 height 44
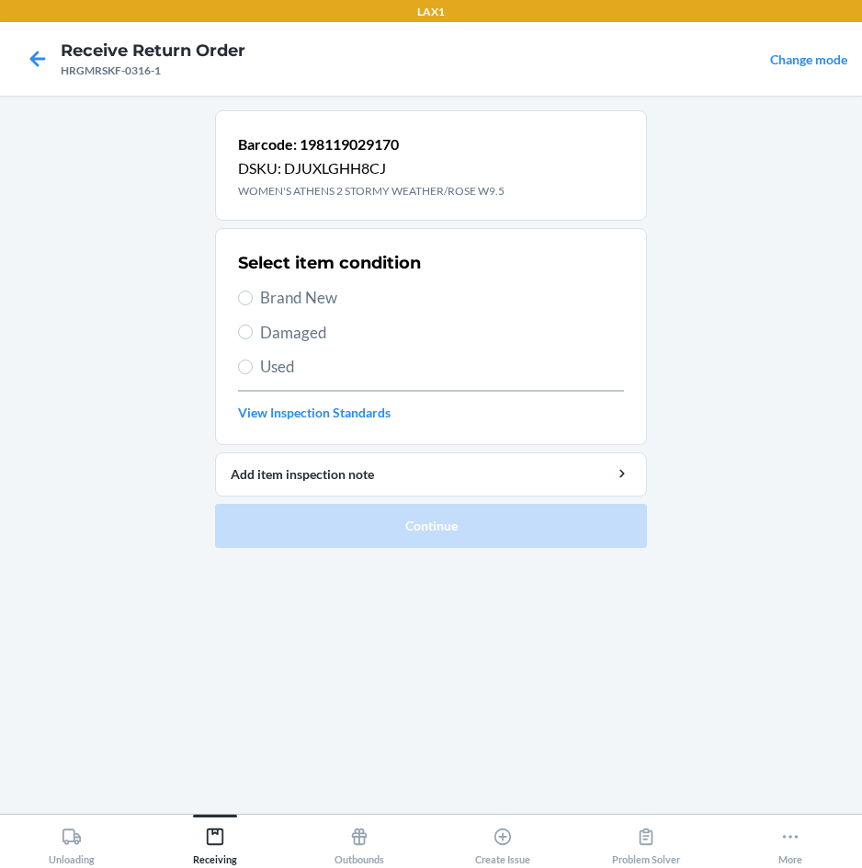
click at [272, 294] on span "Brand New" at bounding box center [442, 298] width 364 height 24
click at [253, 294] on input "Brand New" at bounding box center [245, 298] width 15 height 15
radio input "true"
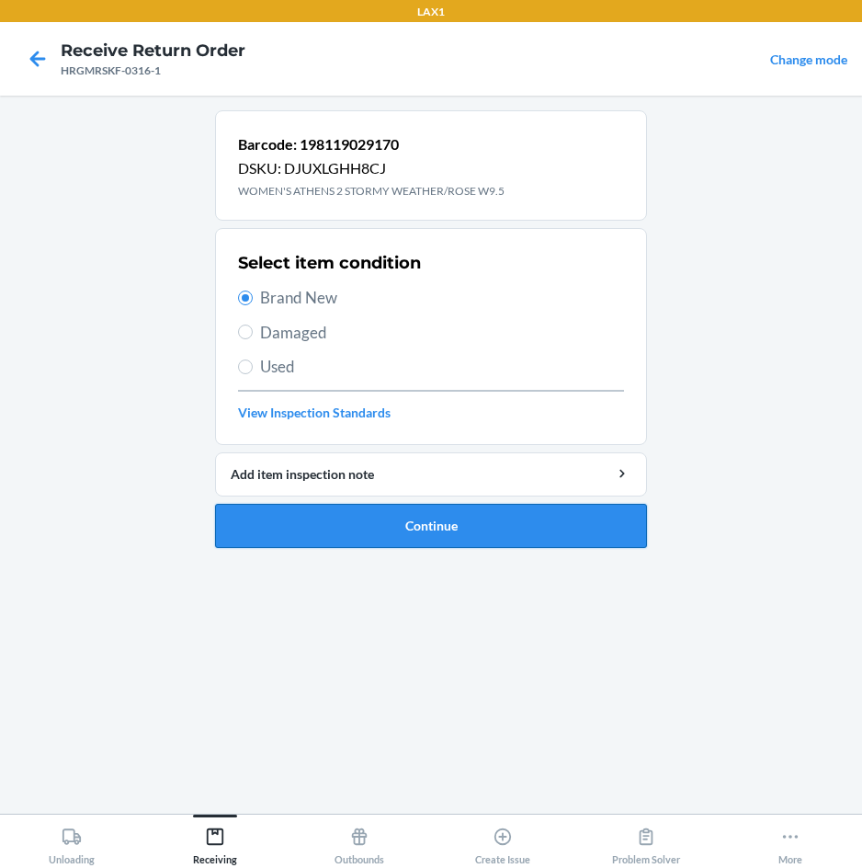
click at [289, 511] on button "Continue" at bounding box center [431, 526] width 432 height 44
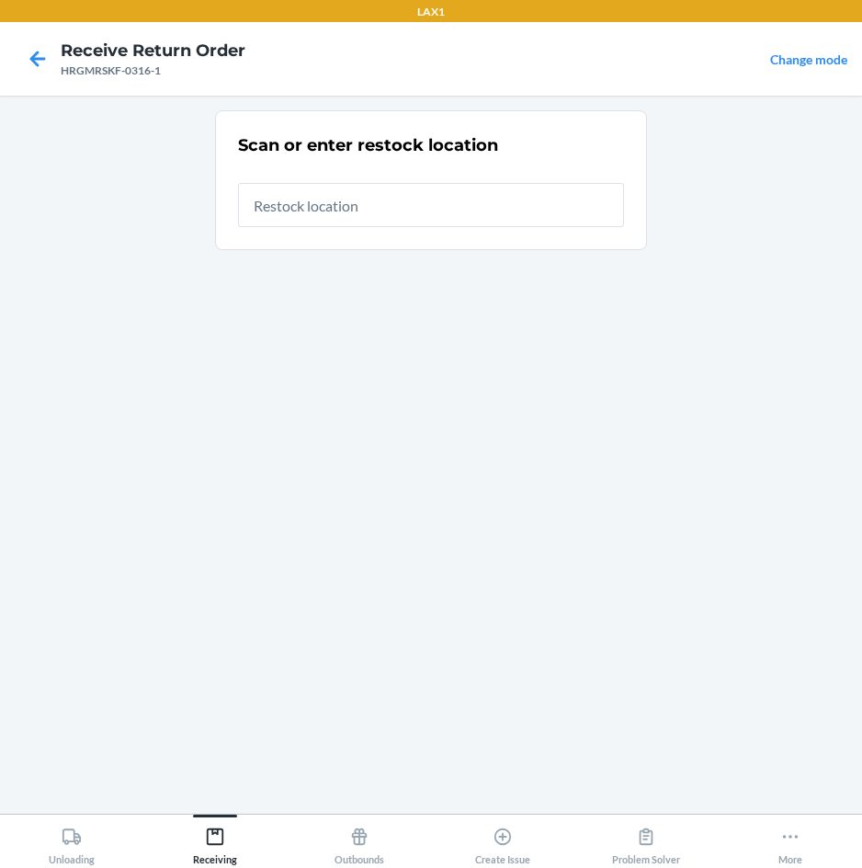
click at [526, 196] on input "text" at bounding box center [431, 205] width 386 height 44
type input "RTCART020"
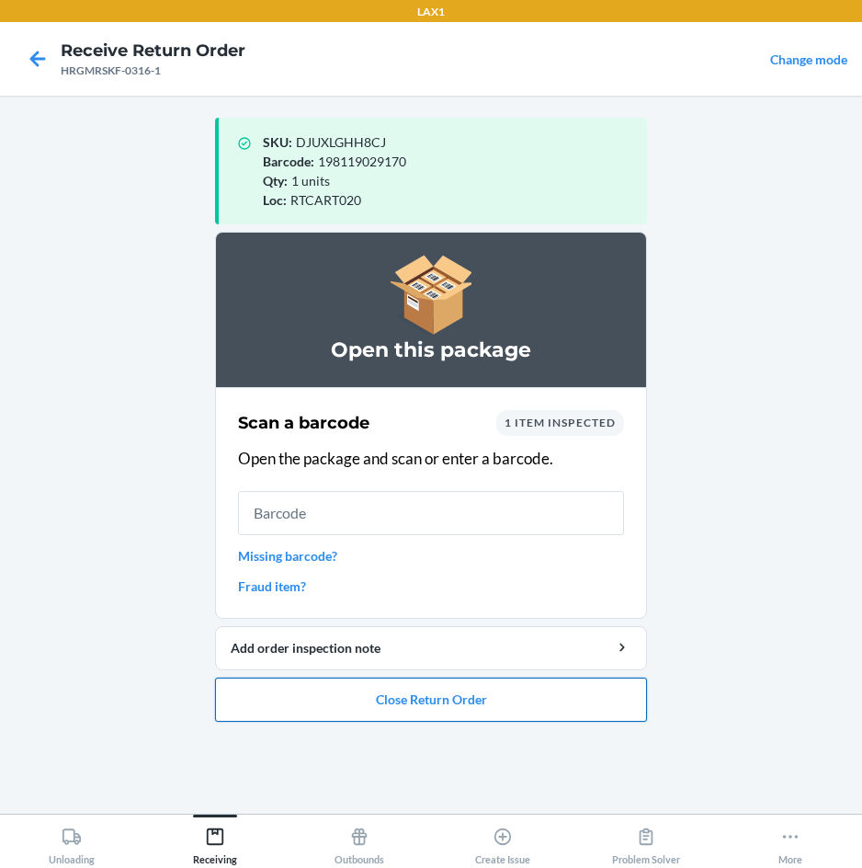
click at [301, 696] on button "Close Return Order" at bounding box center [431, 700] width 432 height 44
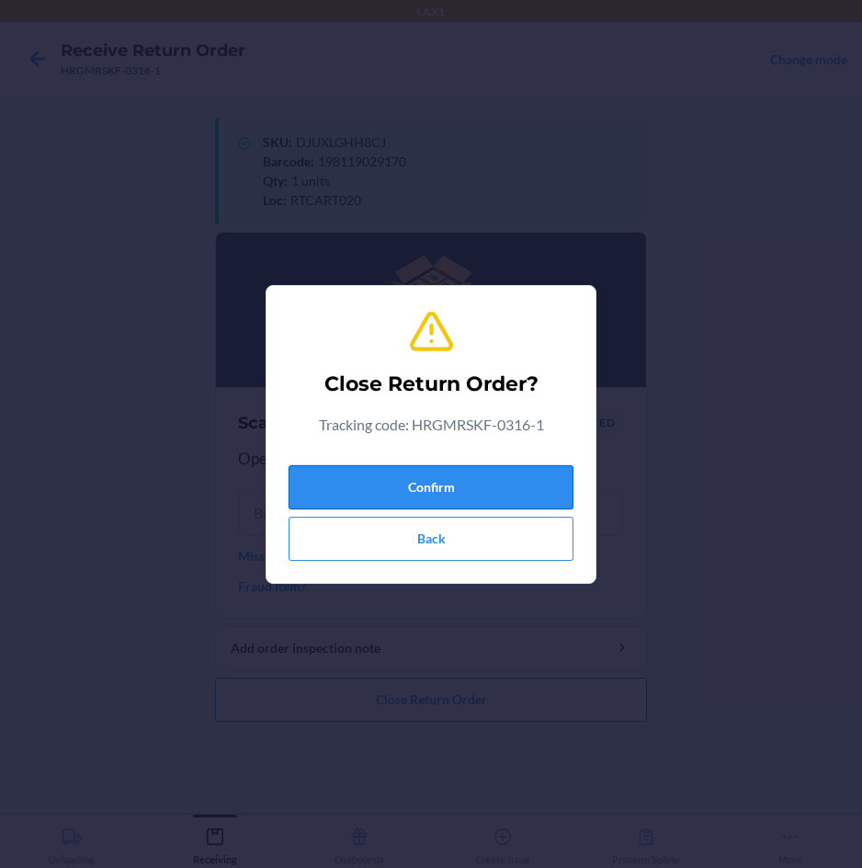
click at [327, 473] on button "Confirm" at bounding box center [431, 487] width 285 height 44
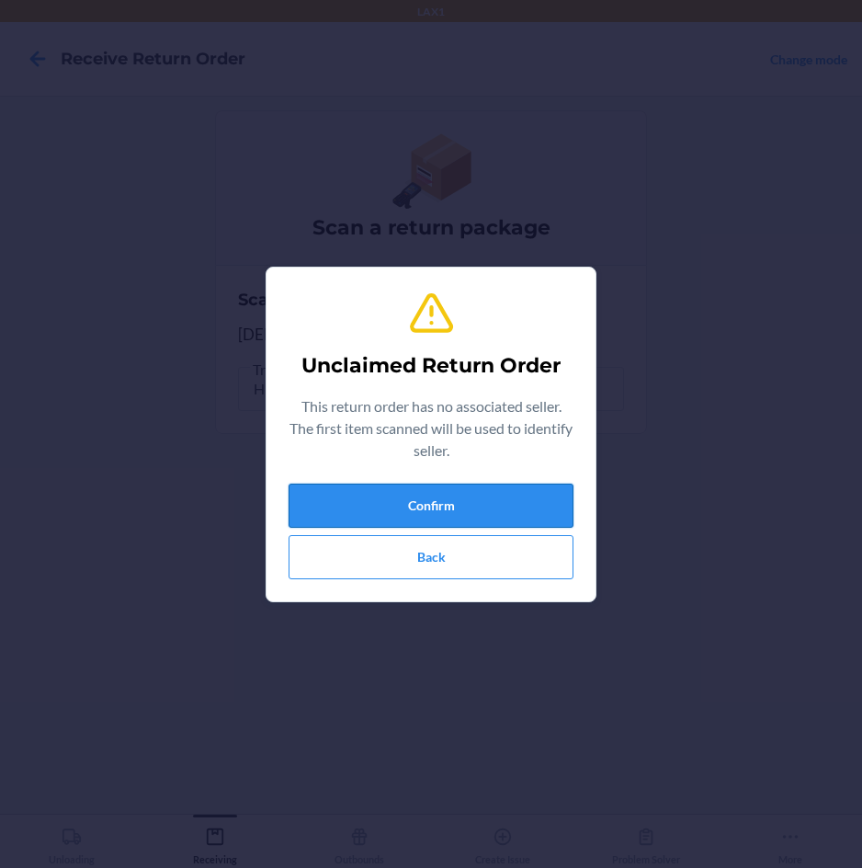
click at [327, 508] on button "Confirm" at bounding box center [431, 506] width 285 height 44
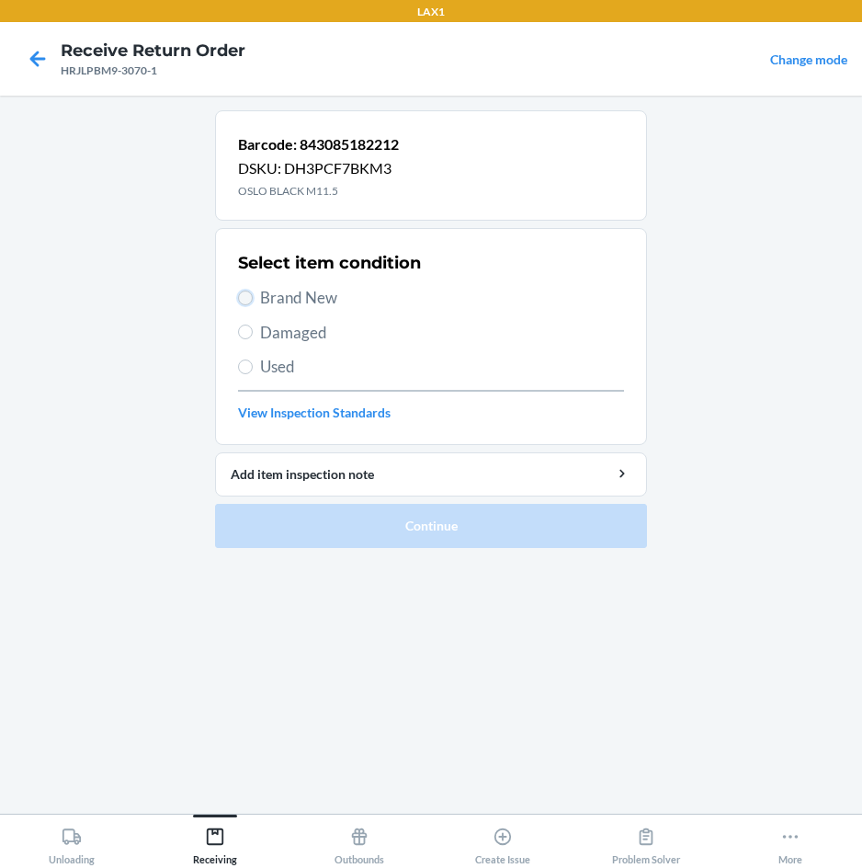
click at [240, 293] on input "Brand New" at bounding box center [245, 298] width 15 height 15
radio input "true"
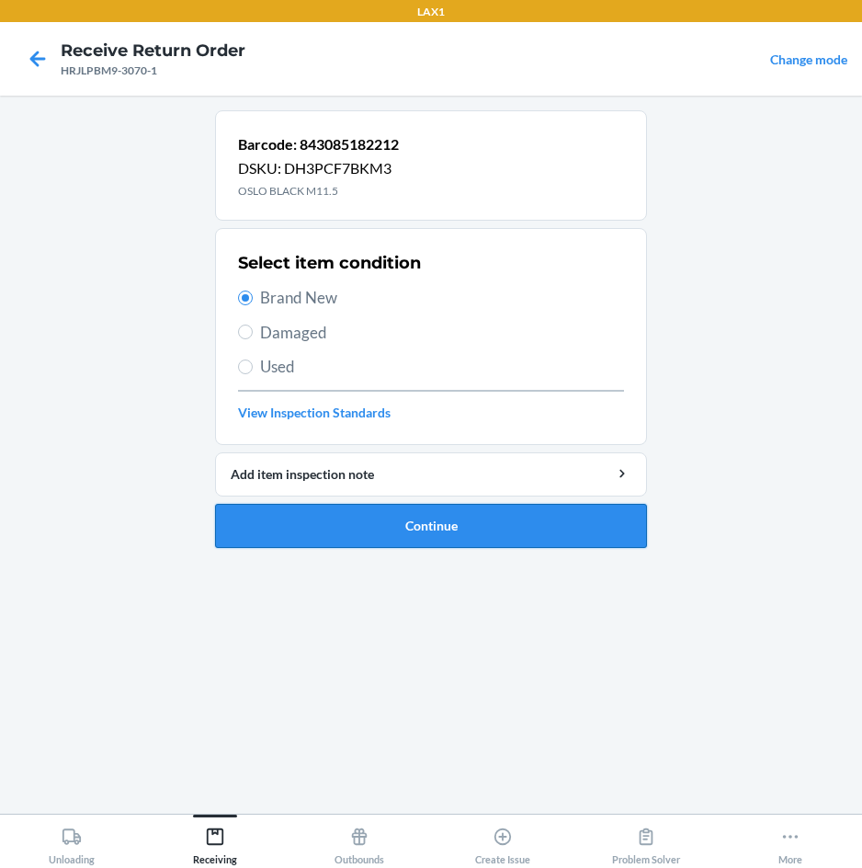
click at [301, 521] on button "Continue" at bounding box center [431, 526] width 432 height 44
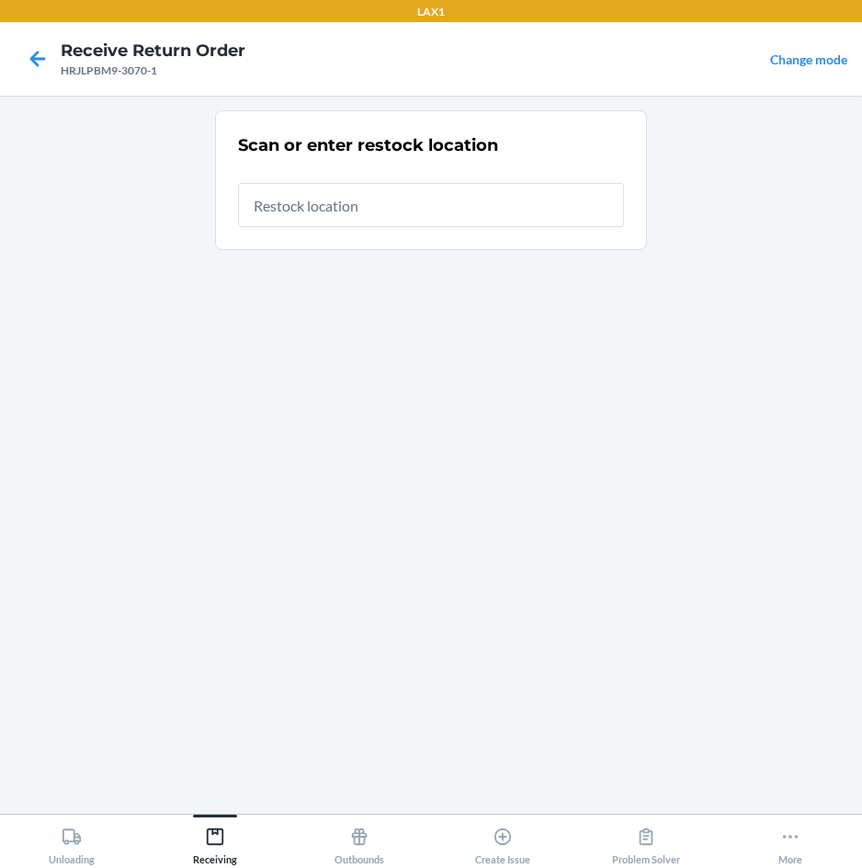
click at [486, 211] on input "text" at bounding box center [431, 205] width 386 height 44
type input "RTCART020"
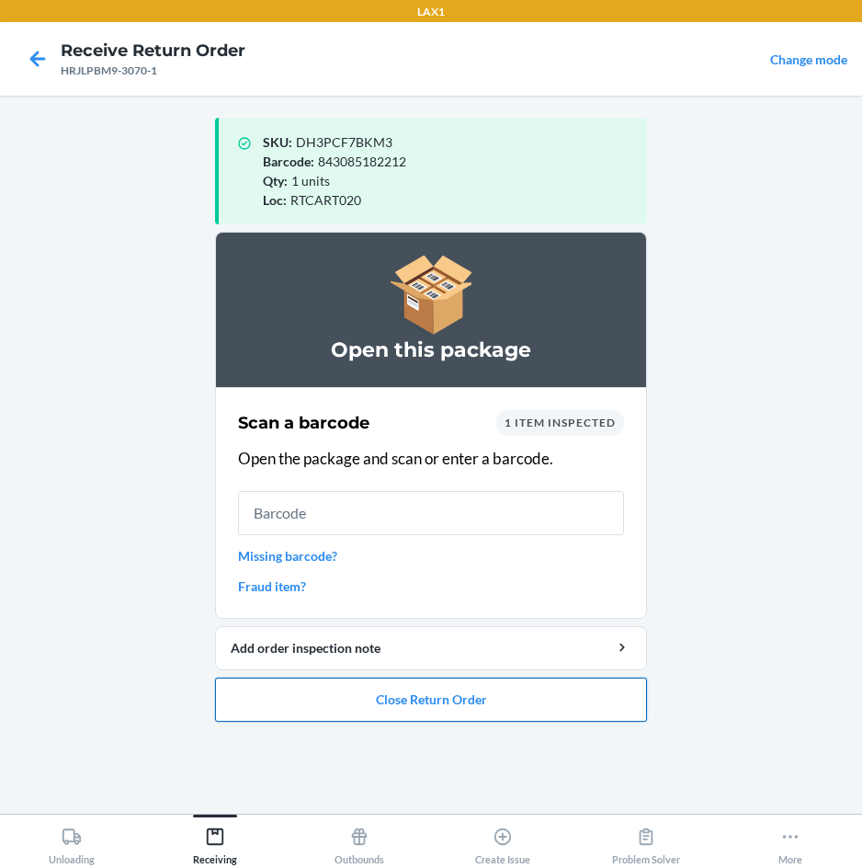
click at [436, 693] on button "Close Return Order" at bounding box center [431, 700] width 432 height 44
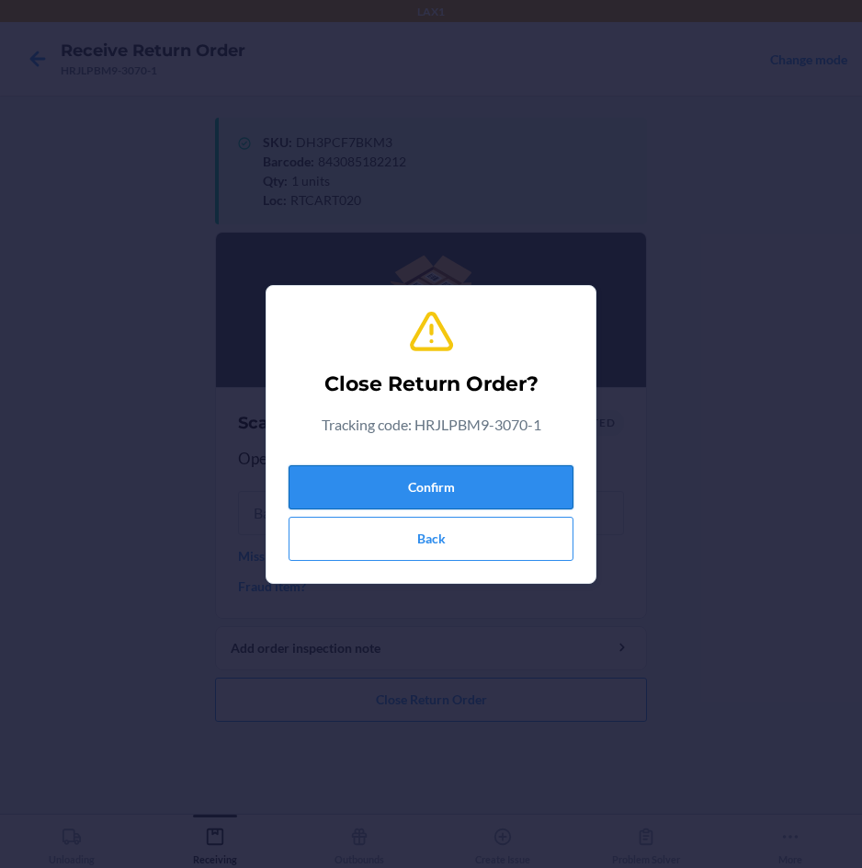
click at [509, 492] on button "Confirm" at bounding box center [431, 487] width 285 height 44
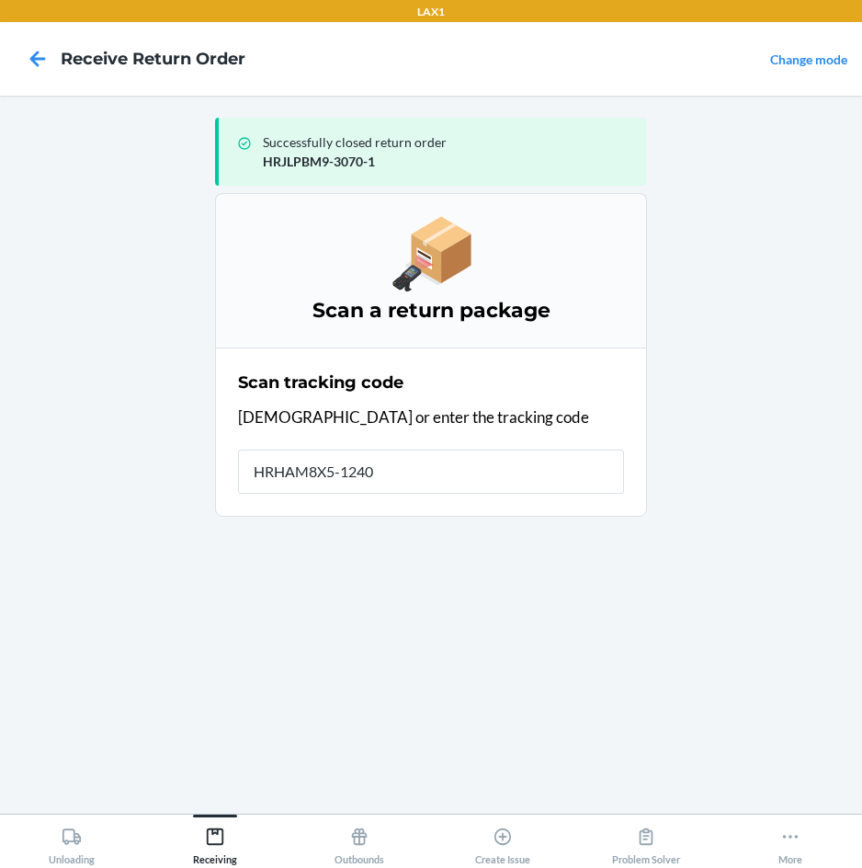
type input "HRHAM8X5-1240-"
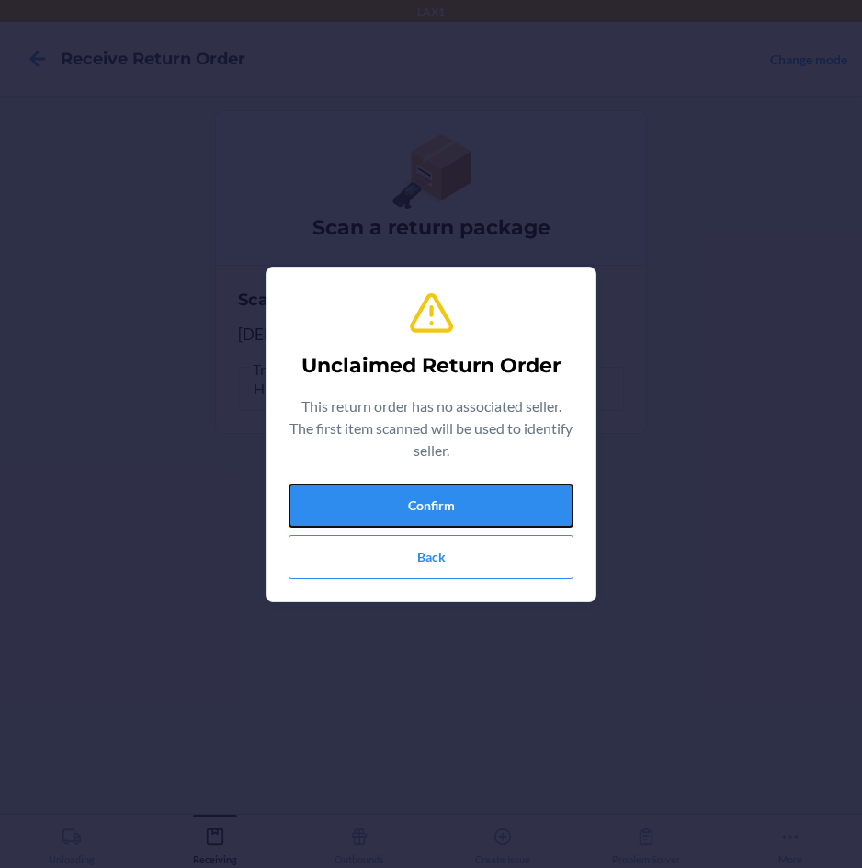
click at [509, 492] on button "Confirm" at bounding box center [431, 506] width 285 height 44
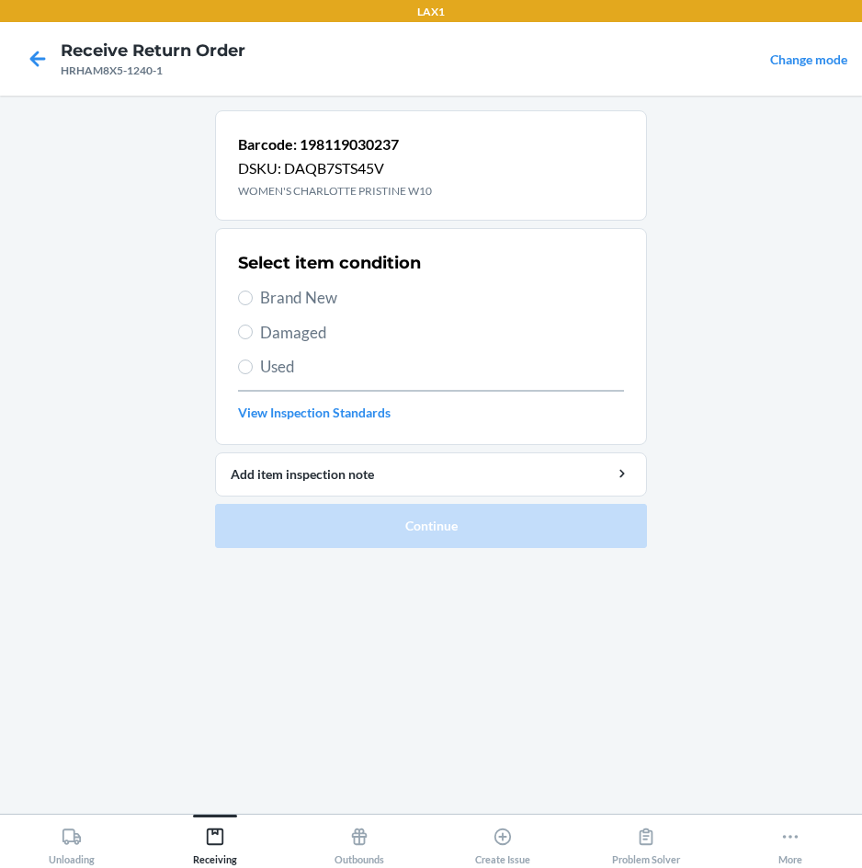
click at [325, 294] on span "Brand New" at bounding box center [442, 298] width 364 height 24
click at [253, 294] on input "Brand New" at bounding box center [245, 298] width 15 height 15
radio input "true"
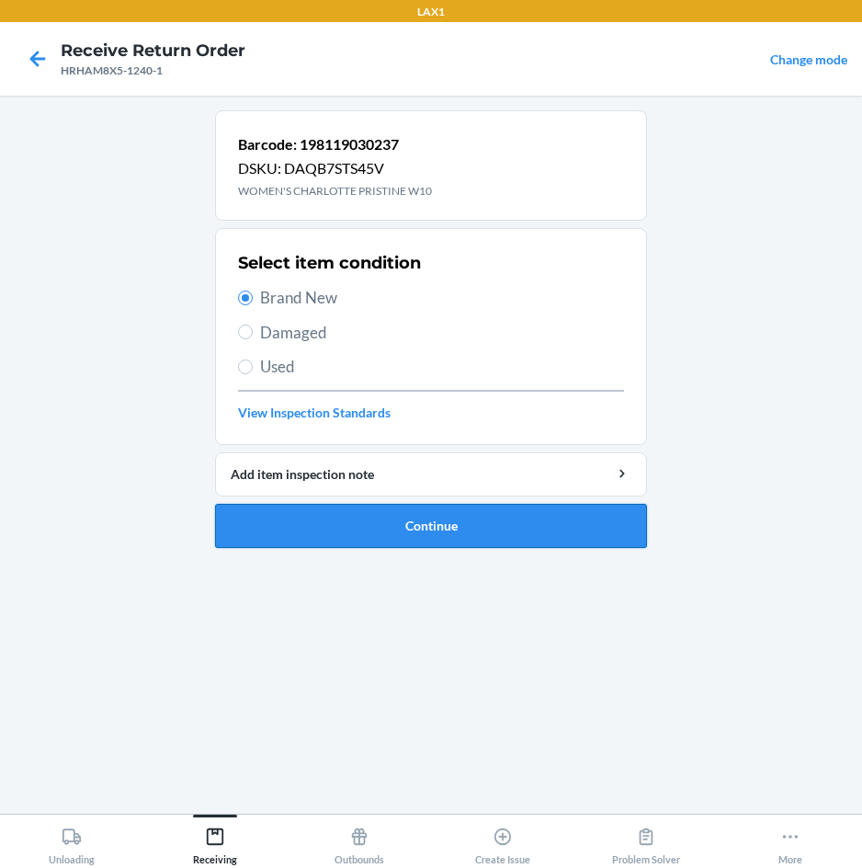
click at [362, 525] on button "Continue" at bounding box center [431, 526] width 432 height 44
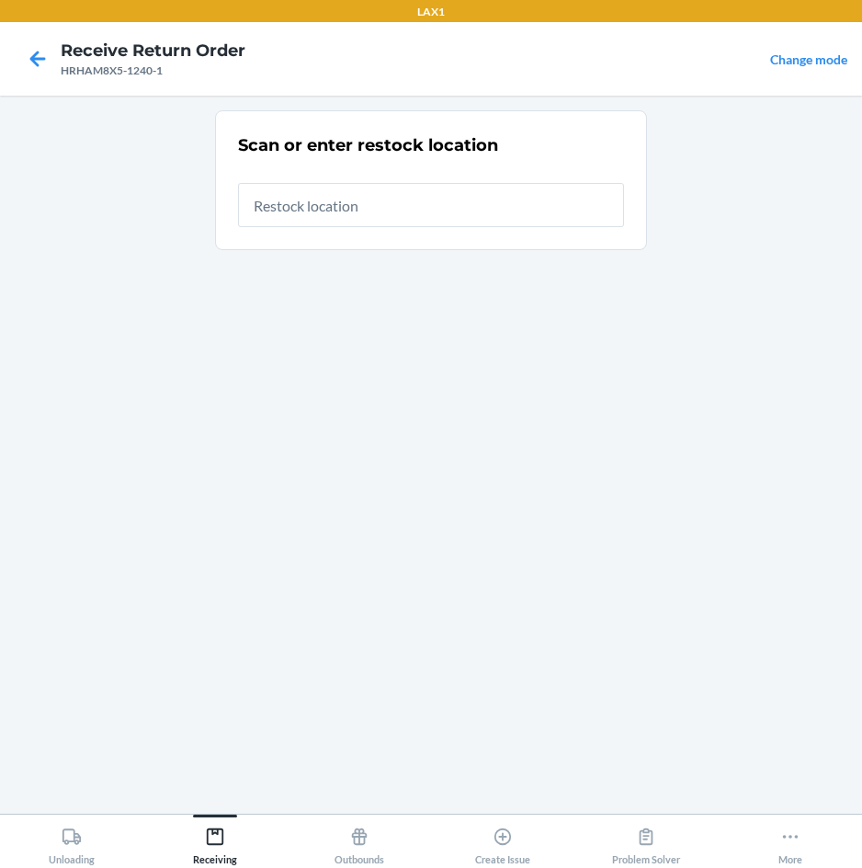
click at [434, 206] on input "text" at bounding box center [431, 205] width 386 height 44
type input "RTCART020"
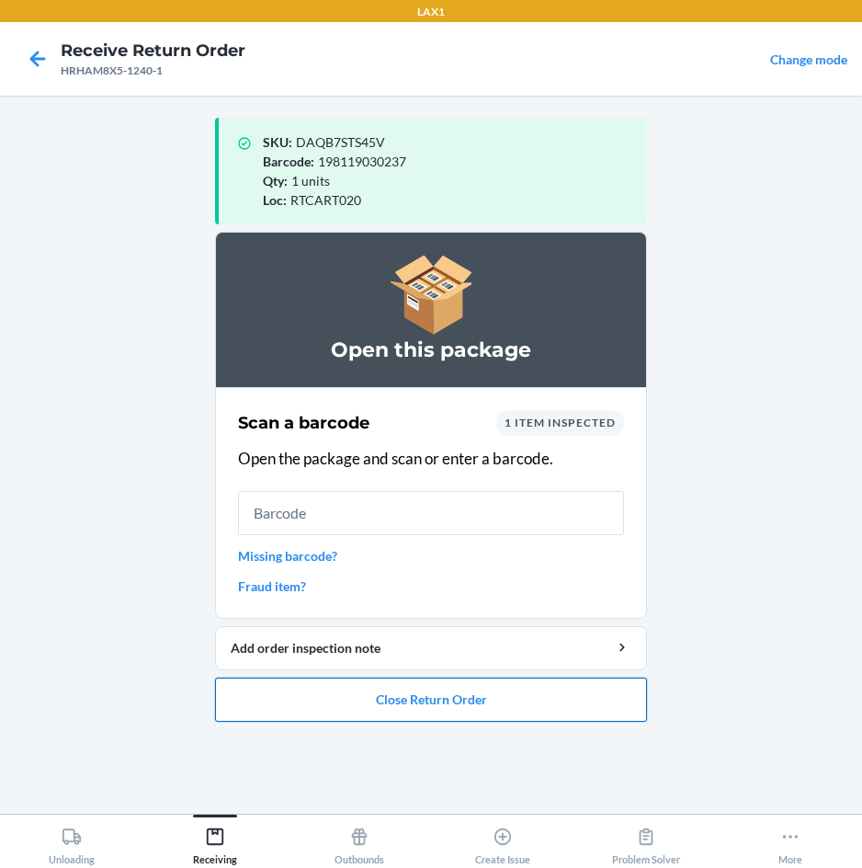
click at [581, 703] on button "Close Return Order" at bounding box center [431, 700] width 432 height 44
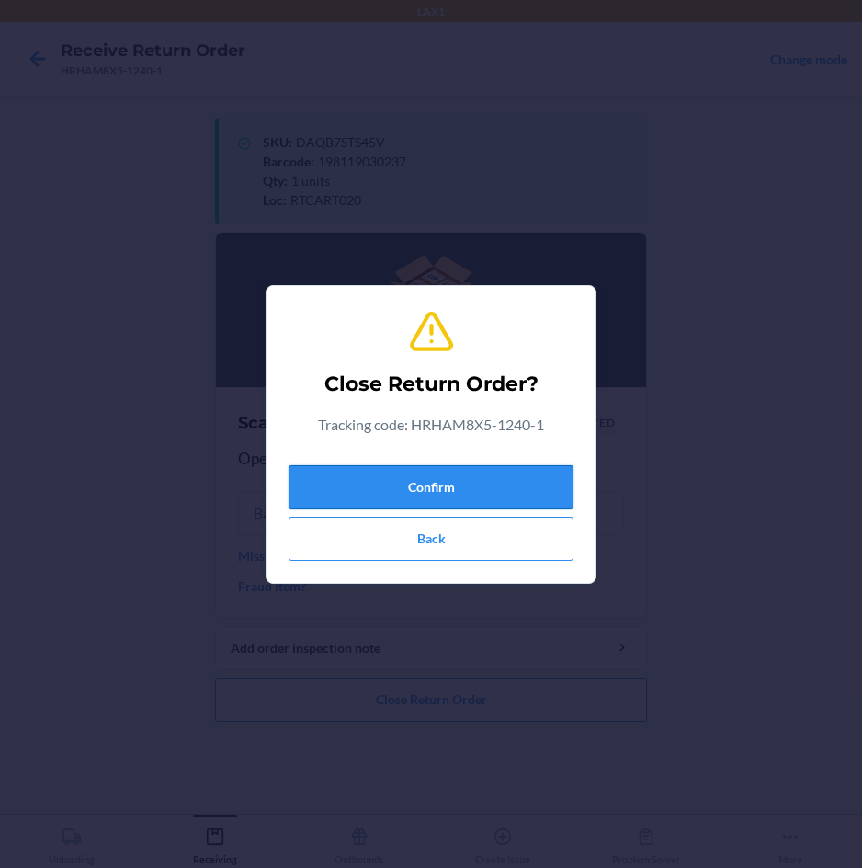
click at [553, 491] on button "Confirm" at bounding box center [431, 487] width 285 height 44
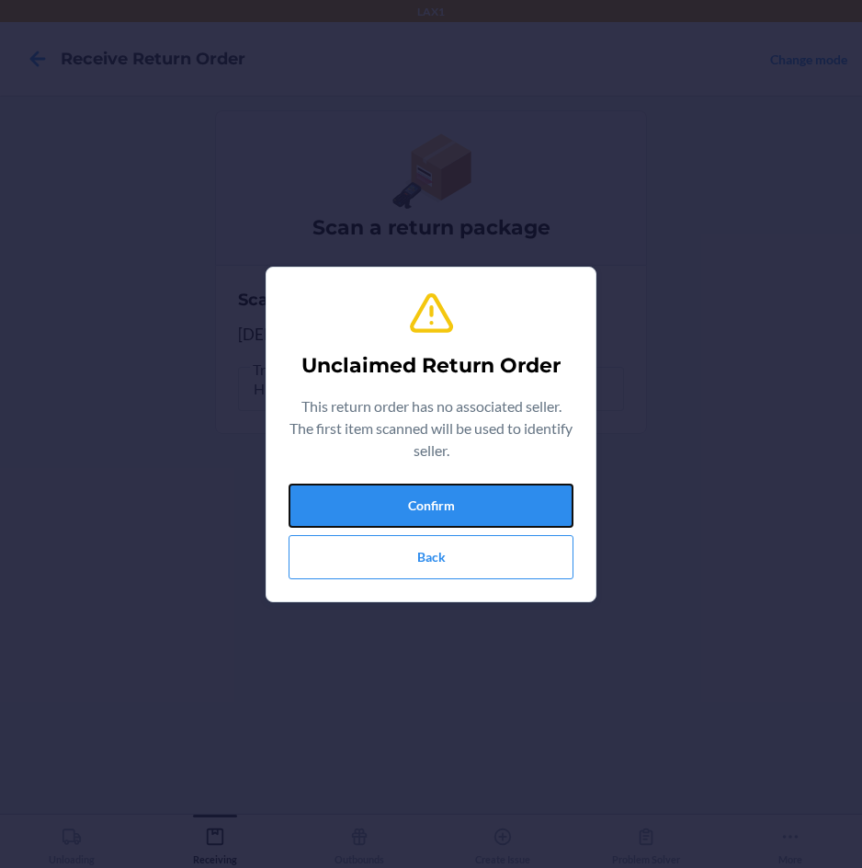
click at [553, 491] on button "Confirm" at bounding box center [431, 506] width 285 height 44
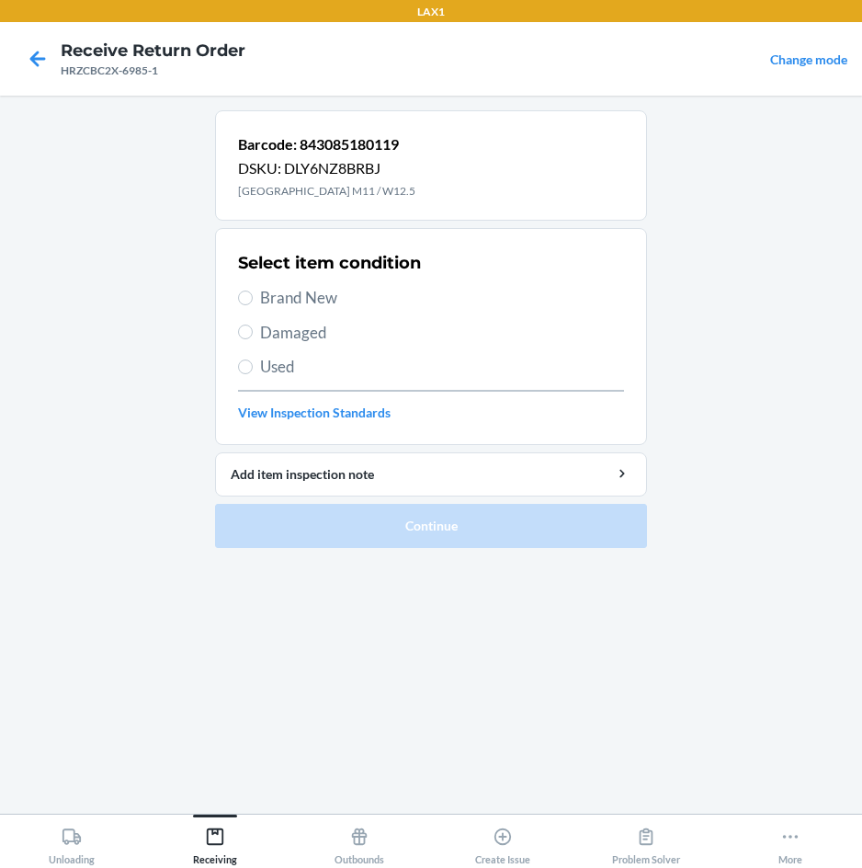
click at [337, 296] on span "Brand New" at bounding box center [442, 298] width 364 height 24
click at [253, 296] on input "Brand New" at bounding box center [245, 298] width 15 height 15
radio input "true"
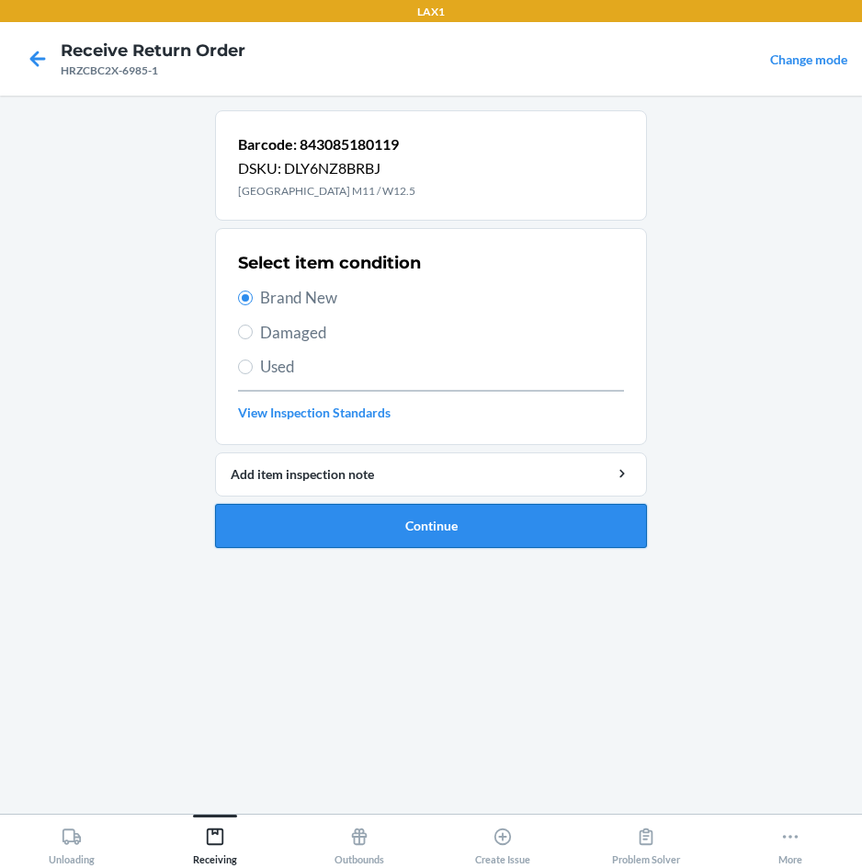
click at [342, 518] on button "Continue" at bounding box center [431, 526] width 432 height 44
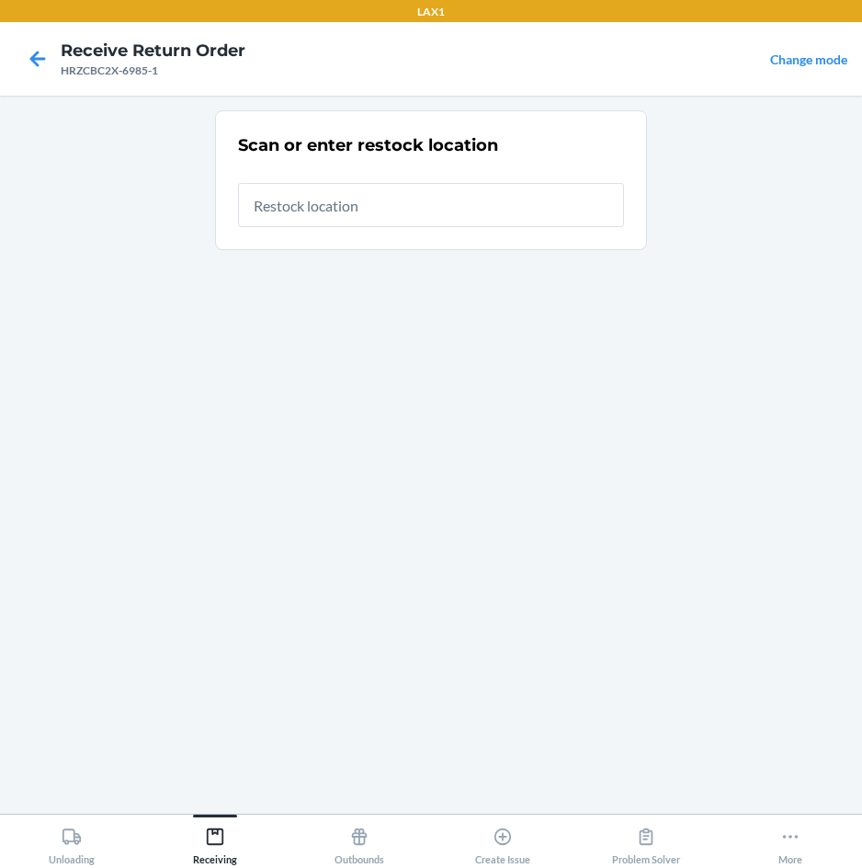
click at [501, 212] on input "text" at bounding box center [431, 205] width 386 height 44
type input "RTCART020"
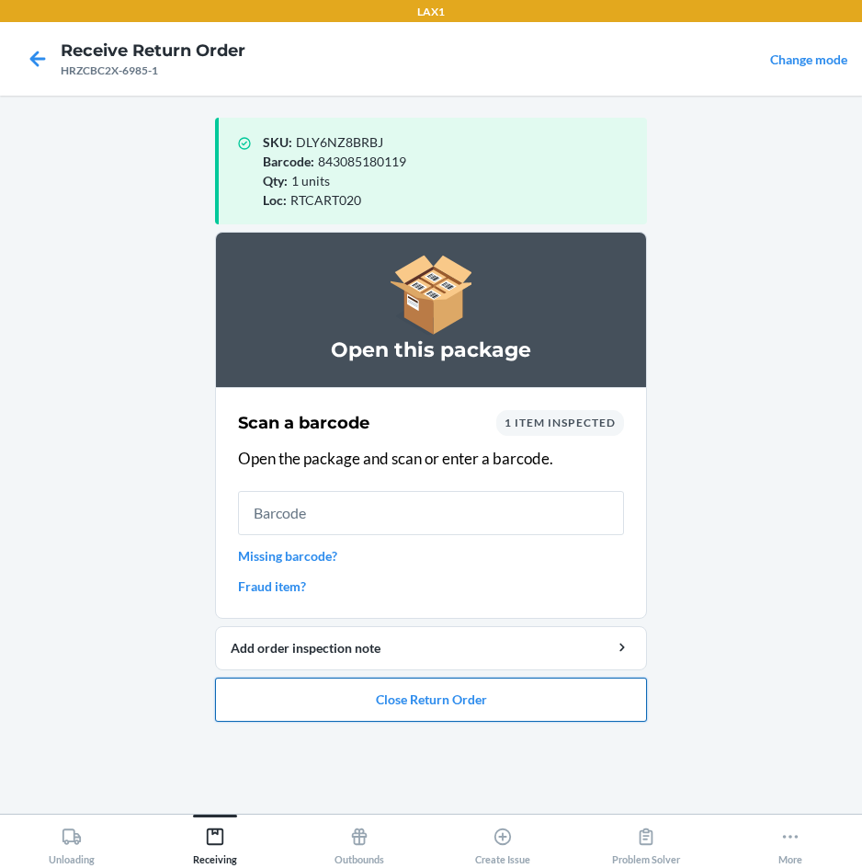
click at [390, 693] on button "Close Return Order" at bounding box center [431, 700] width 432 height 44
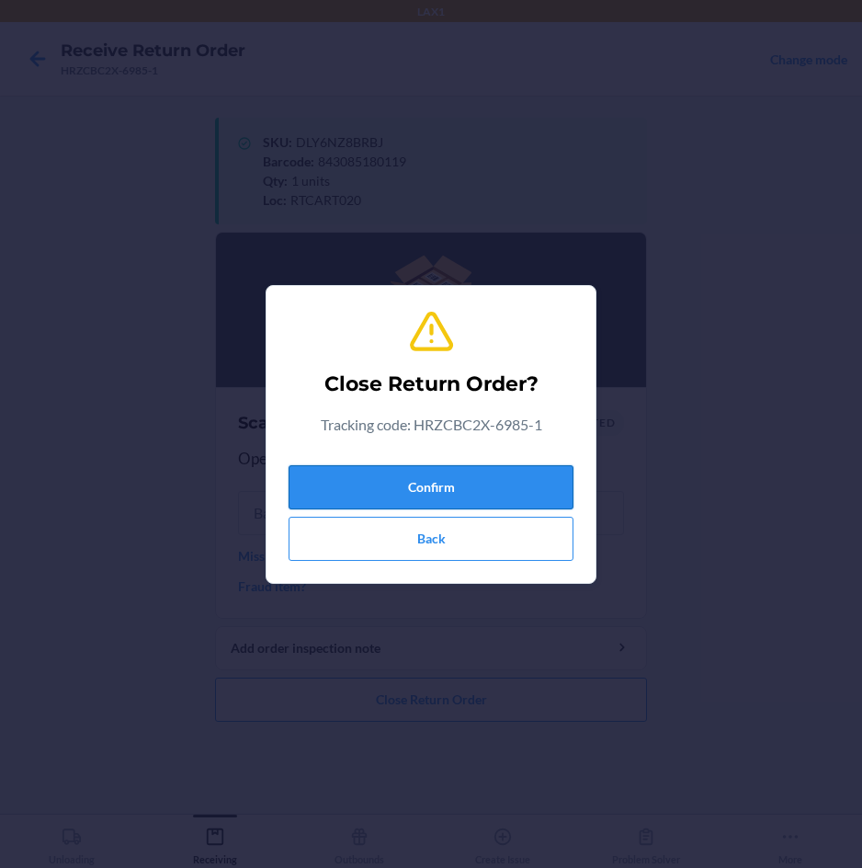
click at [511, 471] on button "Confirm" at bounding box center [431, 487] width 285 height 44
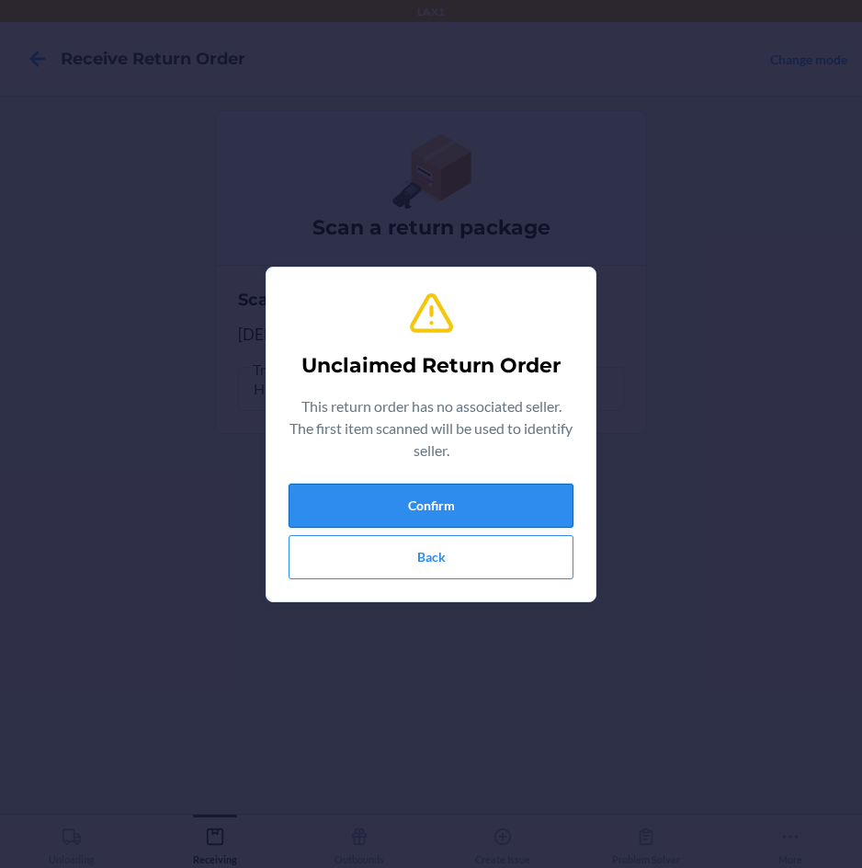
click at [507, 493] on button "Confirm" at bounding box center [431, 506] width 285 height 44
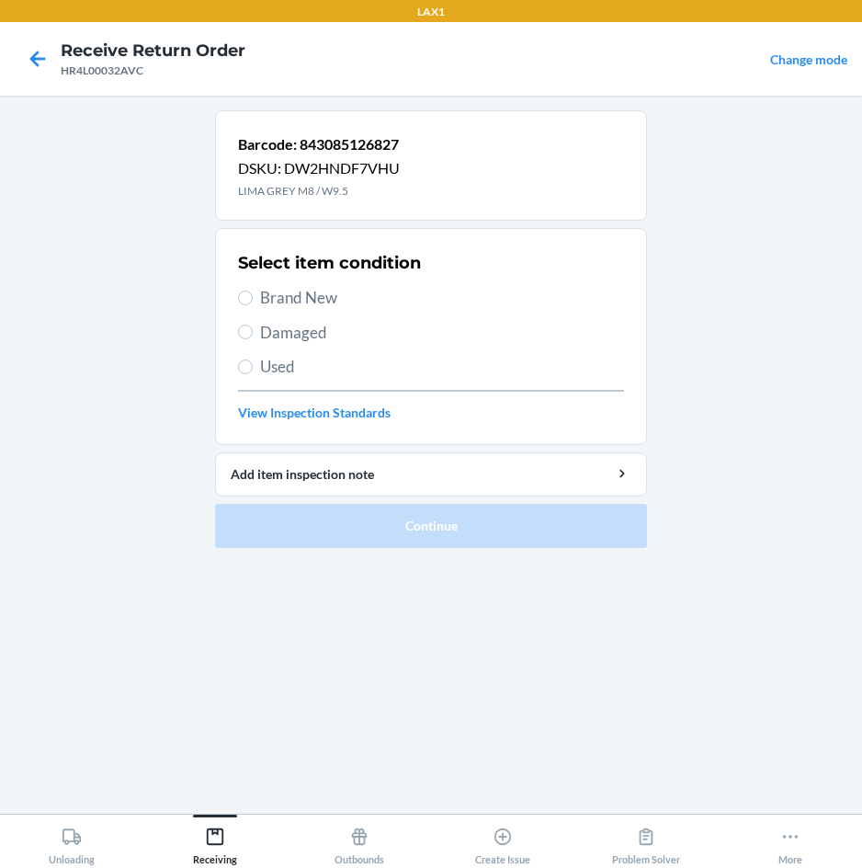
click at [265, 301] on span "Brand New" at bounding box center [442, 298] width 364 height 24
click at [253, 301] on input "Brand New" at bounding box center [245, 298] width 15 height 15
radio input "true"
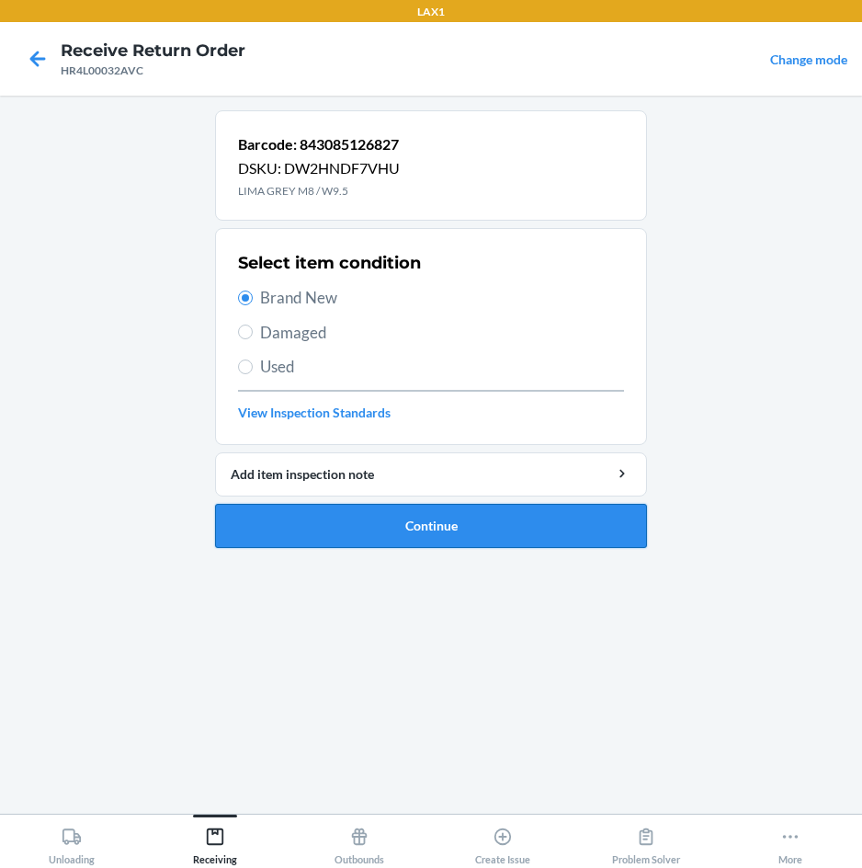
click at [469, 523] on button "Continue" at bounding box center [431, 526] width 432 height 44
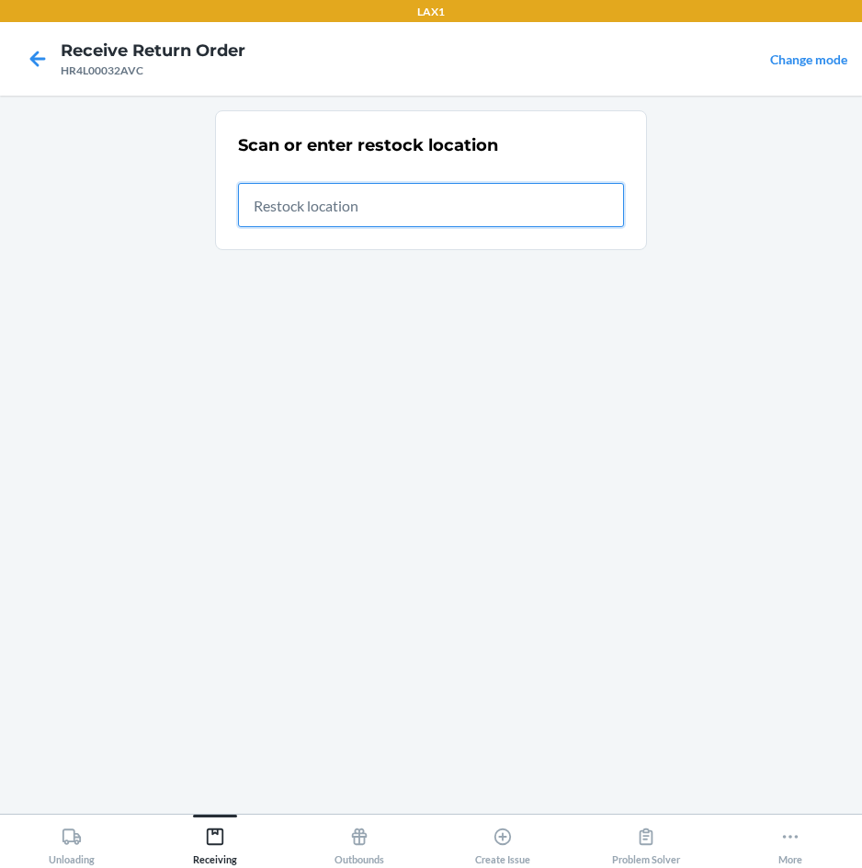
click at [557, 207] on input "text" at bounding box center [431, 205] width 386 height 44
type input "RTCART020"
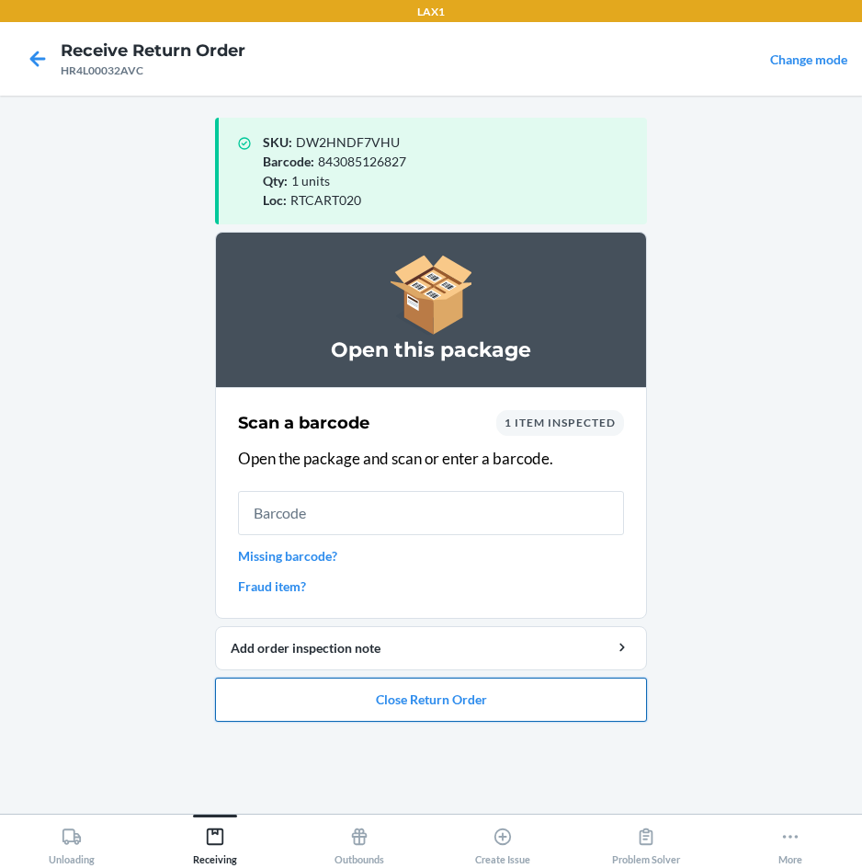
click at [435, 687] on button "Close Return Order" at bounding box center [431, 700] width 432 height 44
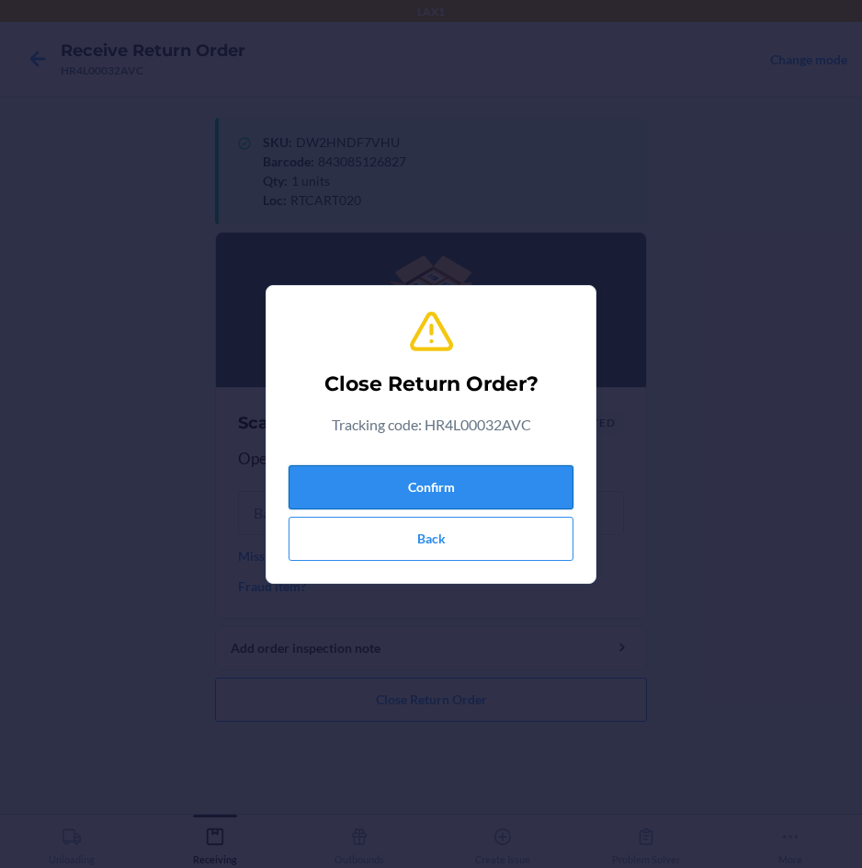
click at [483, 499] on button "Confirm" at bounding box center [431, 487] width 285 height 44
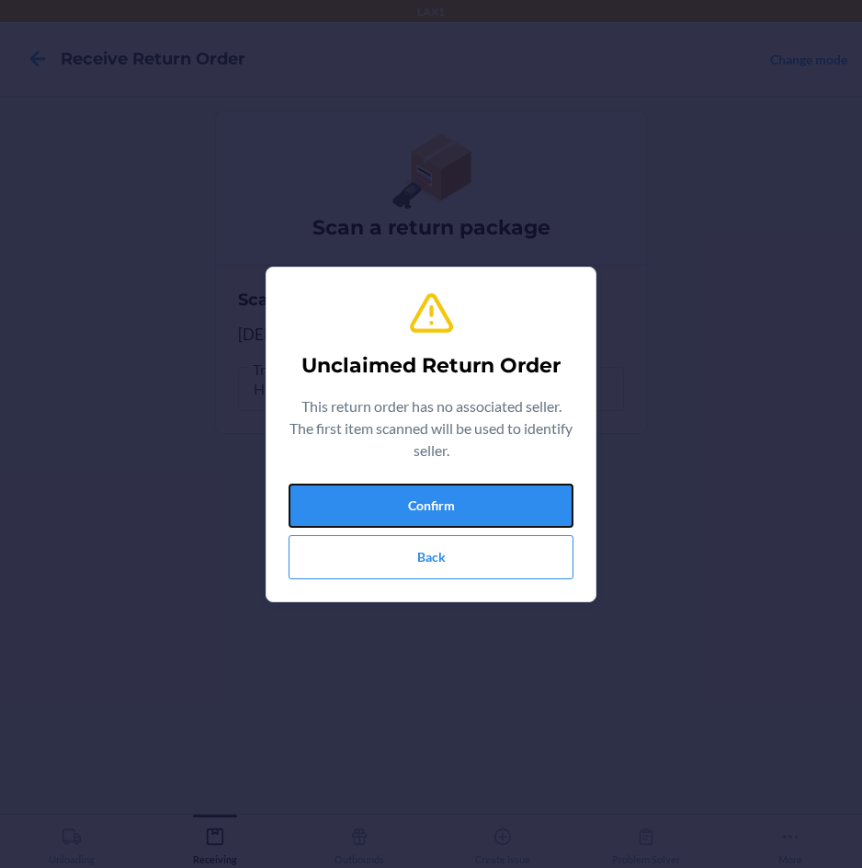
click at [483, 499] on button "Confirm" at bounding box center [431, 506] width 285 height 44
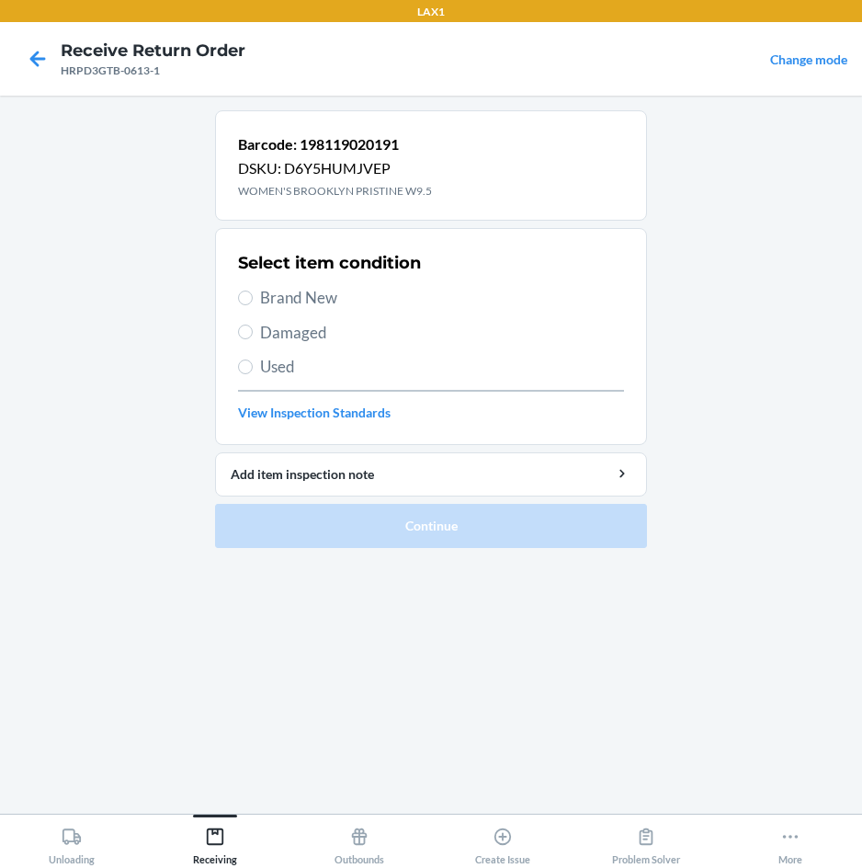
click at [305, 298] on span "Brand New" at bounding box center [442, 298] width 364 height 24
click at [253, 298] on input "Brand New" at bounding box center [245, 298] width 15 height 15
radio input "true"
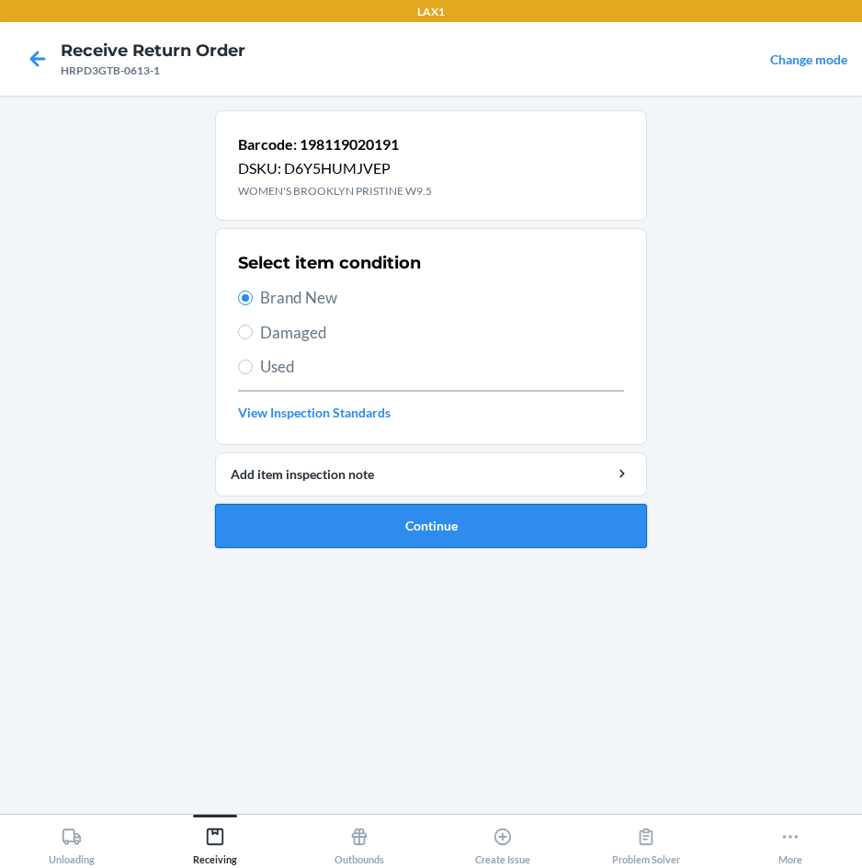
click at [302, 508] on button "Continue" at bounding box center [431, 526] width 432 height 44
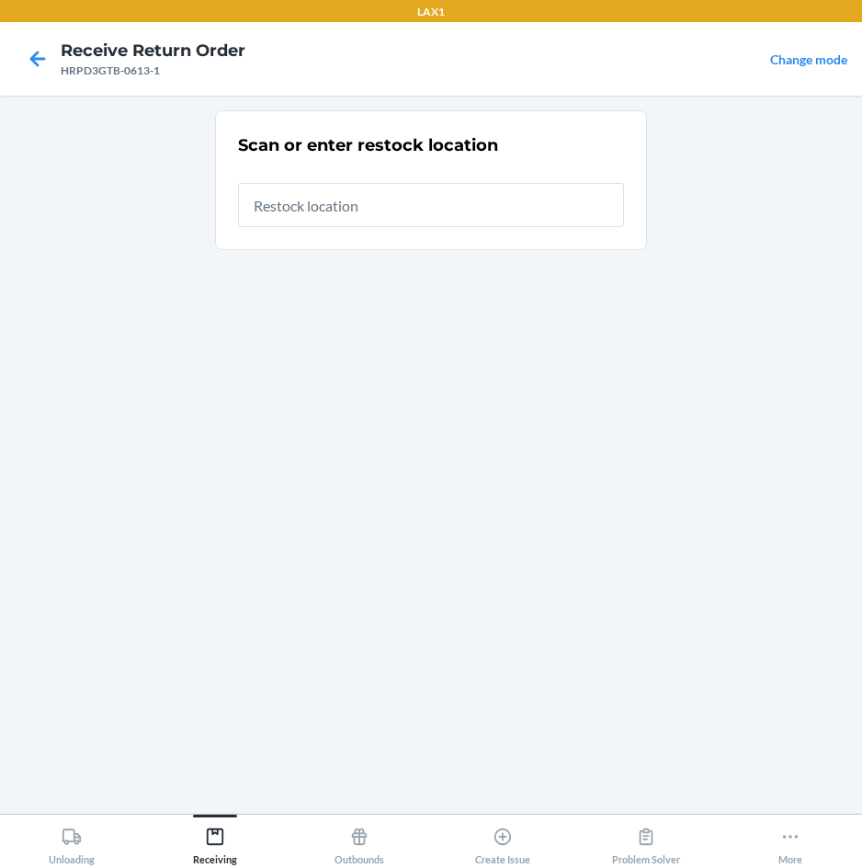
click at [471, 200] on input "text" at bounding box center [431, 205] width 386 height 44
type input "RTCART020"
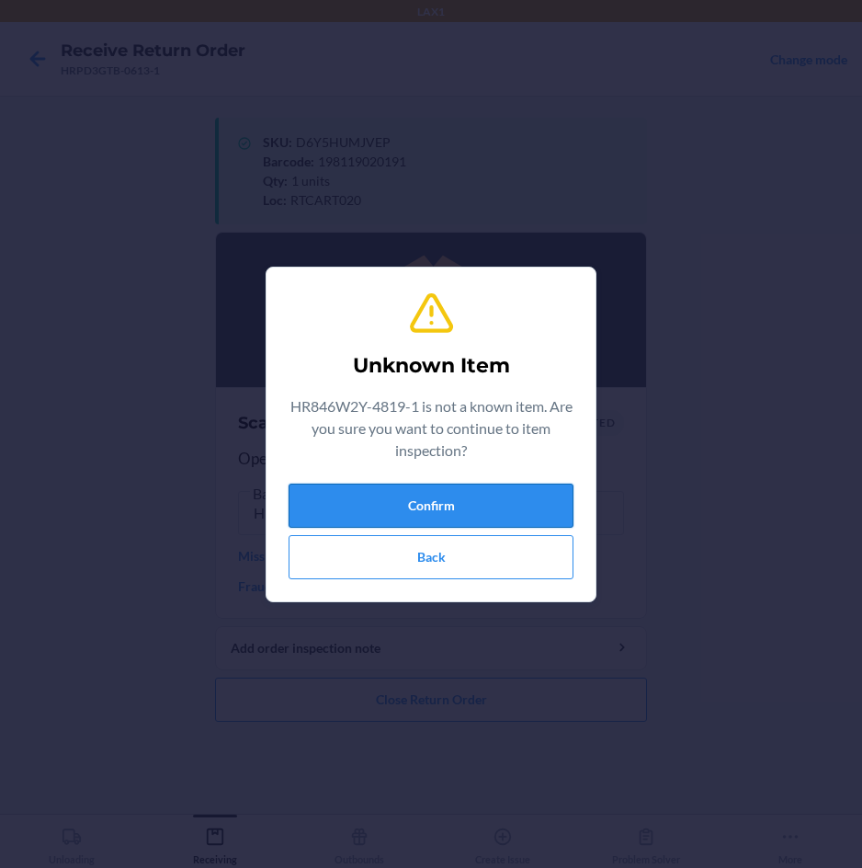
click at [480, 501] on button "Confirm" at bounding box center [431, 506] width 285 height 44
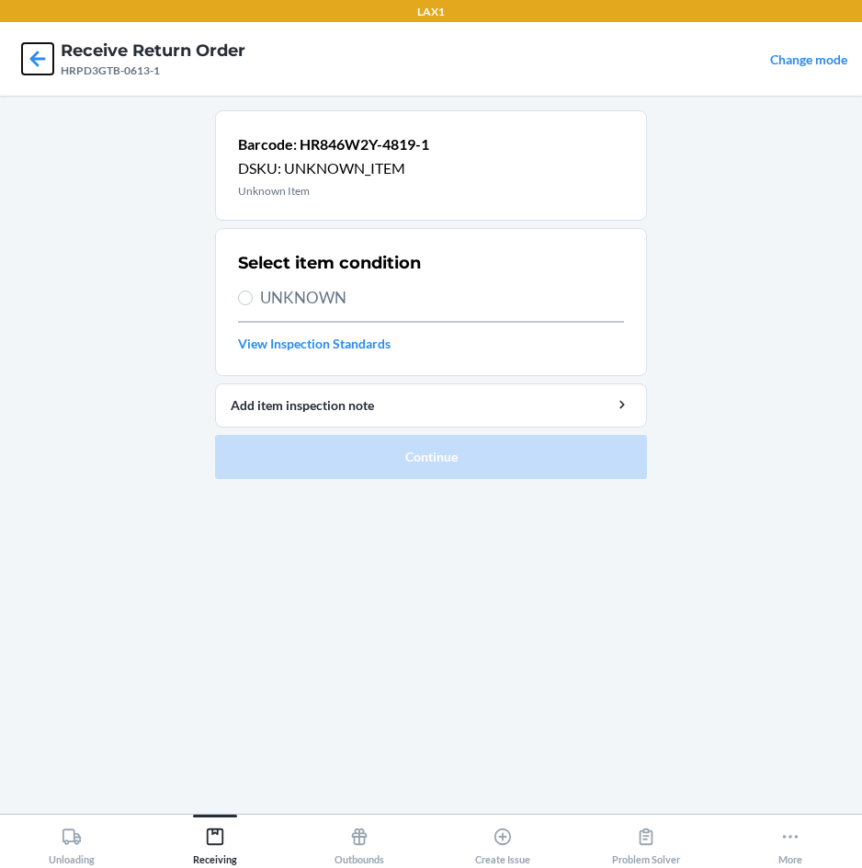
click at [40, 56] on icon at bounding box center [37, 58] width 31 height 31
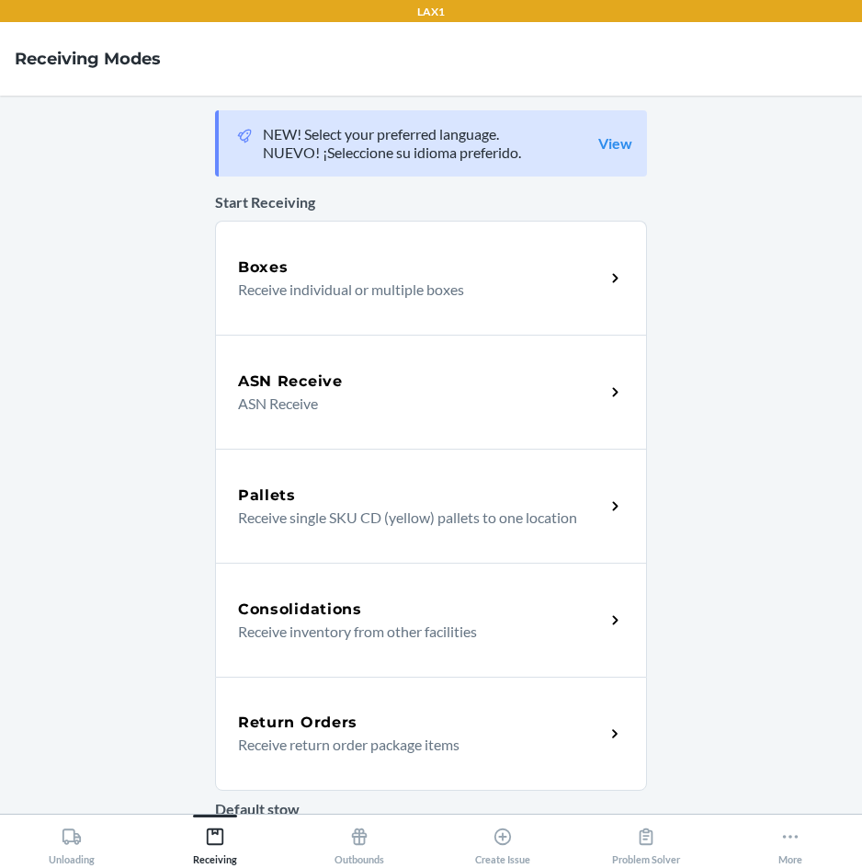
click at [269, 746] on p "Receive return order package items" at bounding box center [414, 745] width 352 height 22
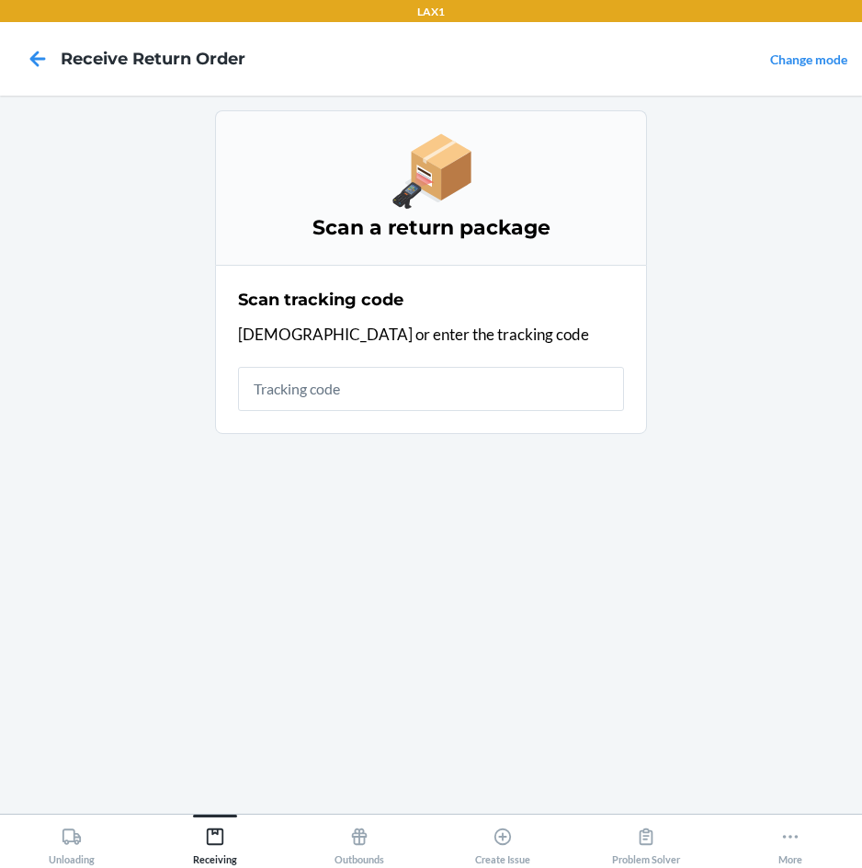
click at [319, 401] on input "text" at bounding box center [431, 389] width 386 height 44
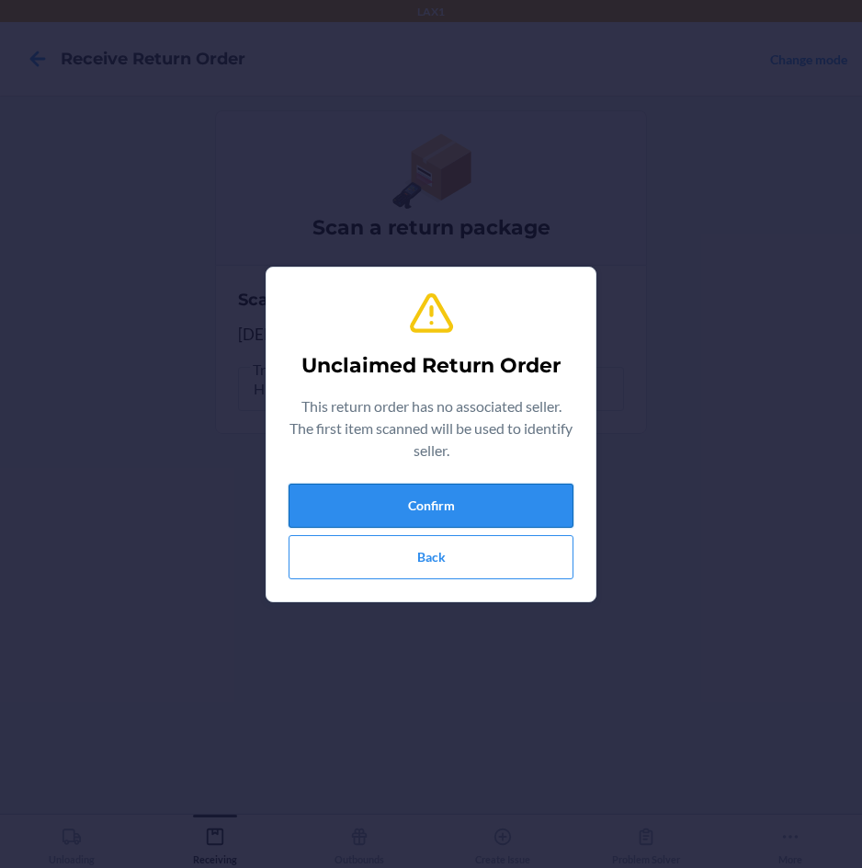
click at [335, 501] on button "Confirm" at bounding box center [431, 506] width 285 height 44
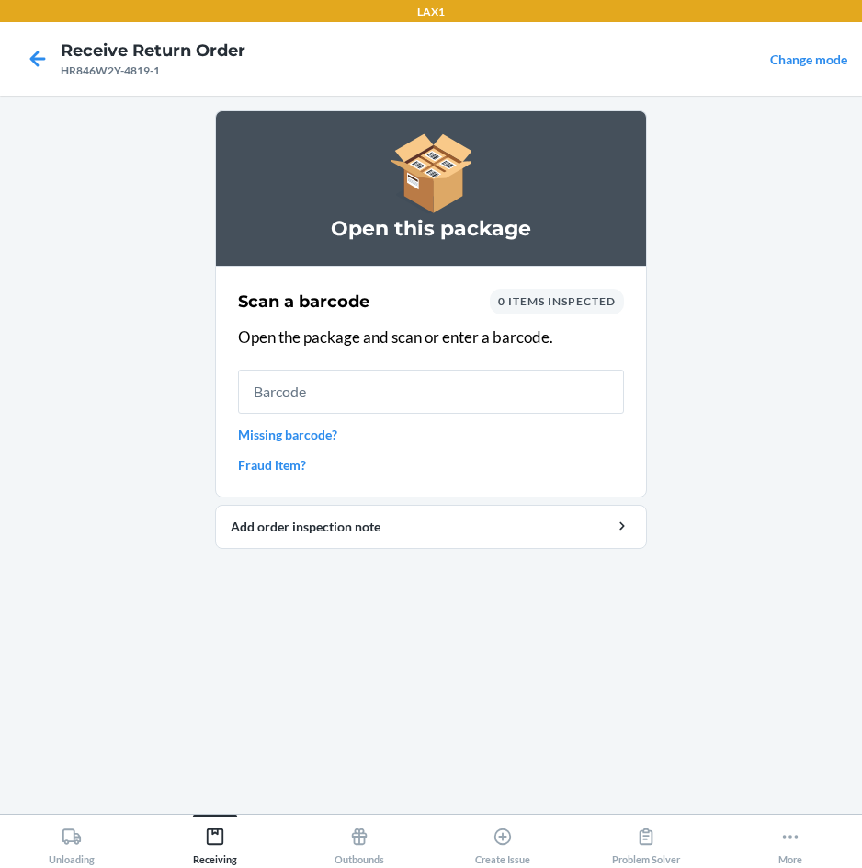
click at [381, 401] on input "text" at bounding box center [431, 392] width 386 height 44
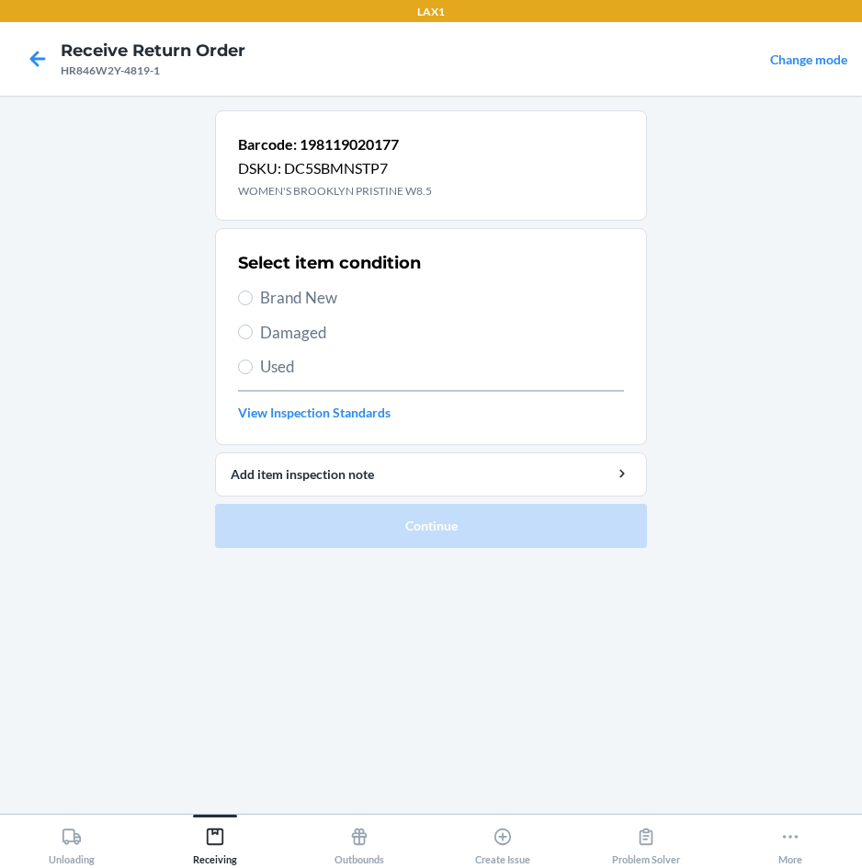
click at [265, 365] on span "Used" at bounding box center [442, 367] width 364 height 24
click at [253, 365] on input "Used" at bounding box center [245, 366] width 15 height 15
radio input "true"
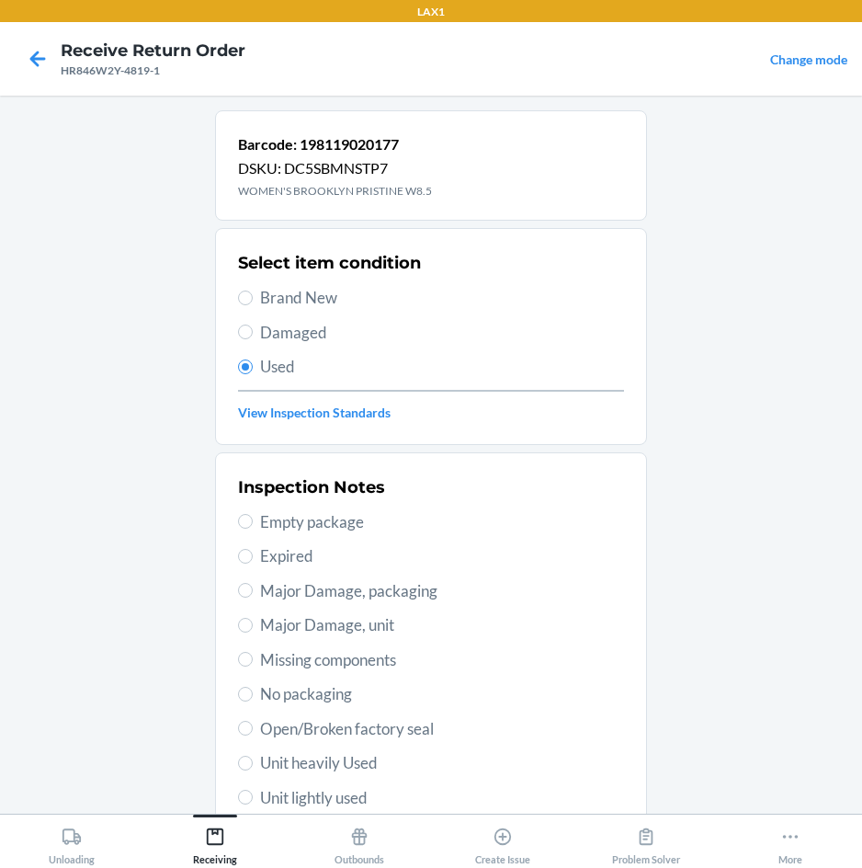
click at [361, 755] on span "Unit heavily Used" at bounding box center [442, 763] width 364 height 24
click at [253, 756] on input "Unit heavily Used" at bounding box center [245, 763] width 15 height 15
radio input "true"
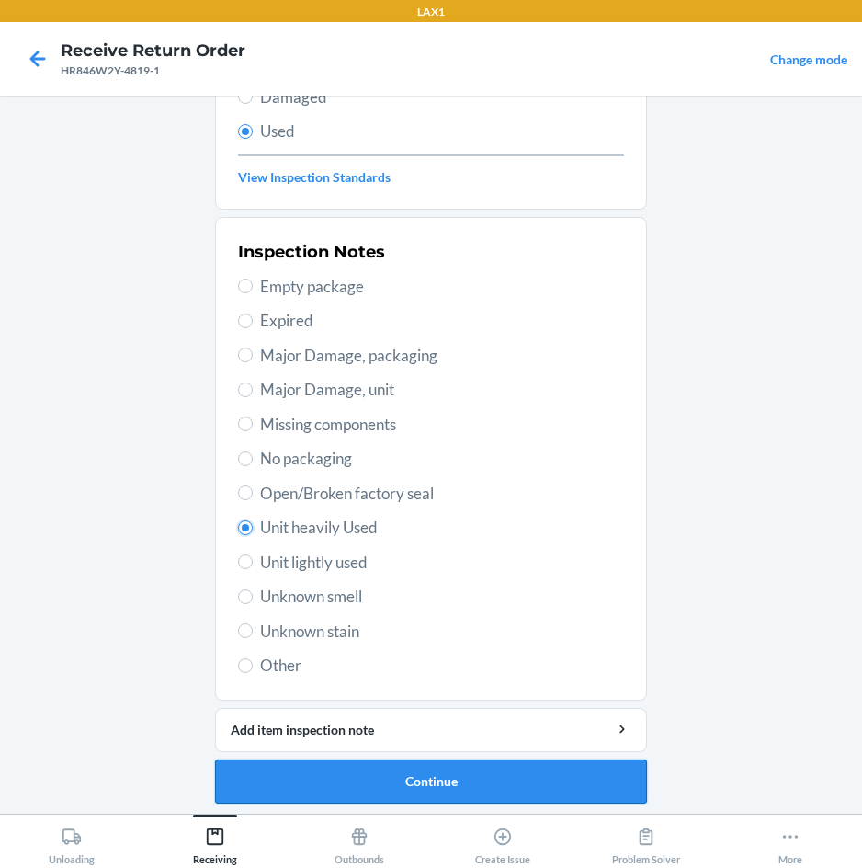
scroll to position [240, 0]
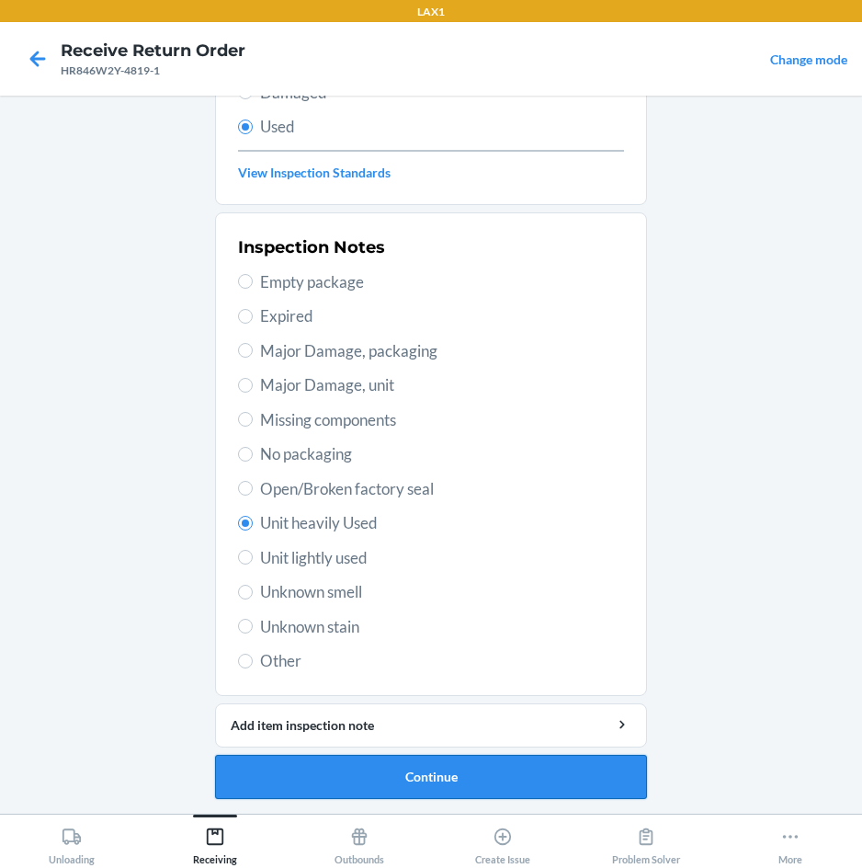
click at [387, 768] on button "Continue" at bounding box center [431, 777] width 432 height 44
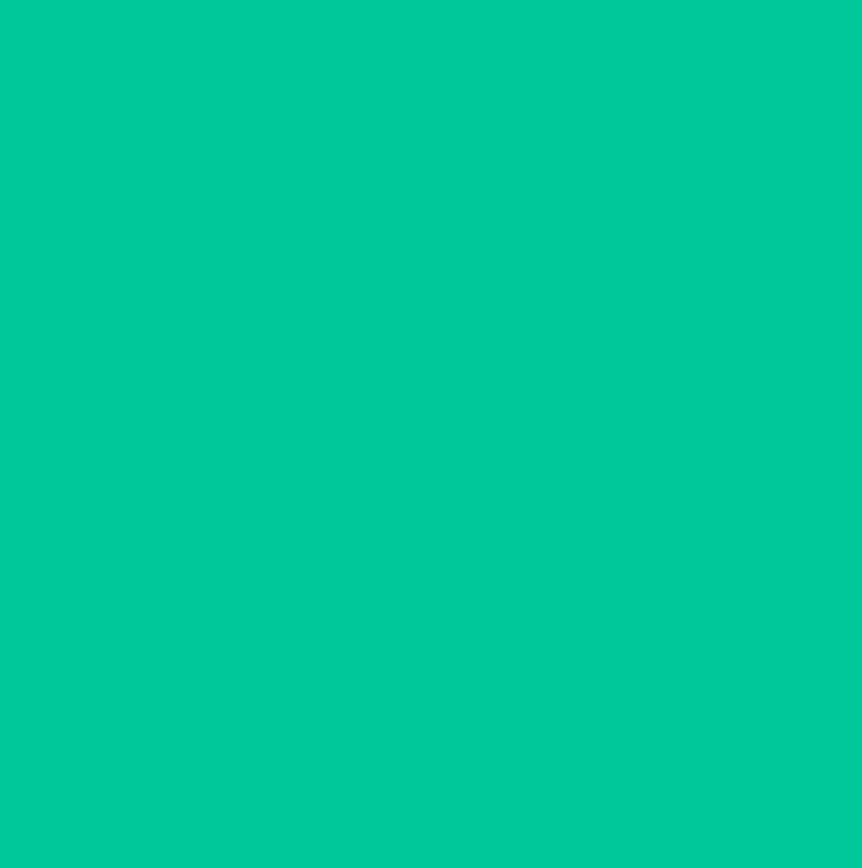
scroll to position [0, 0]
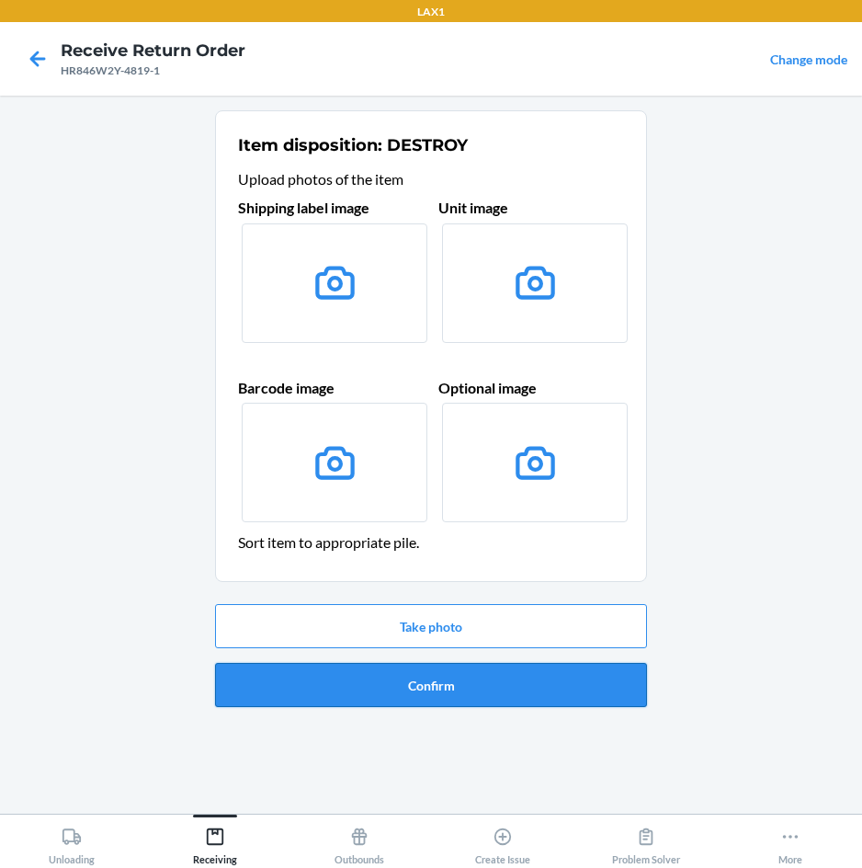
click at [400, 673] on button "Confirm" at bounding box center [431, 685] width 432 height 44
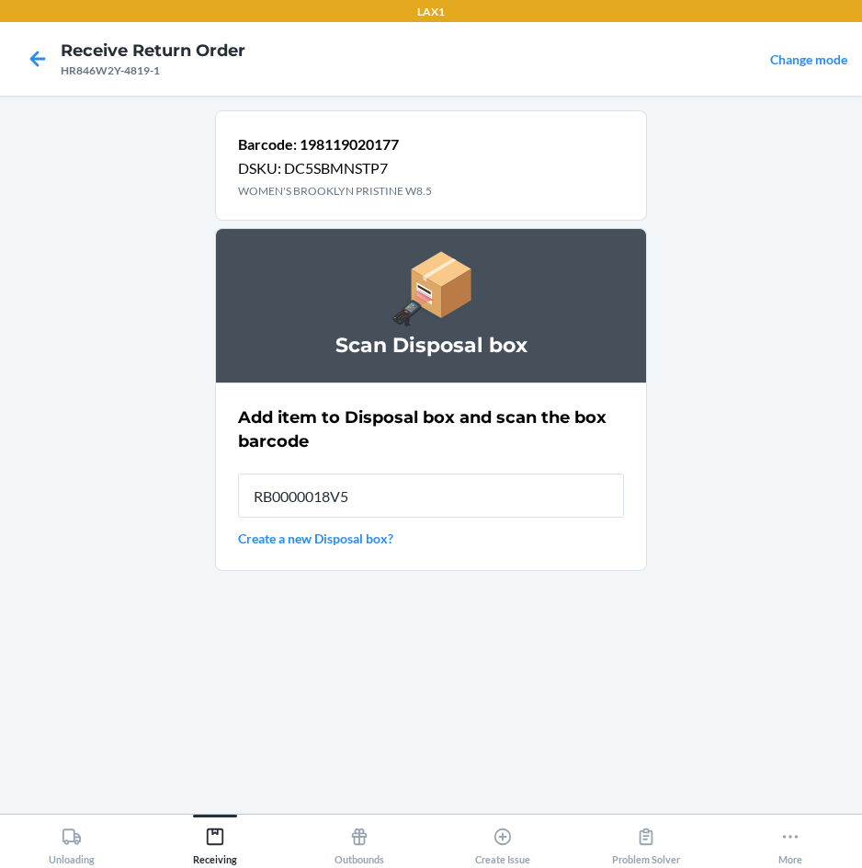
type input "RB0000018V5"
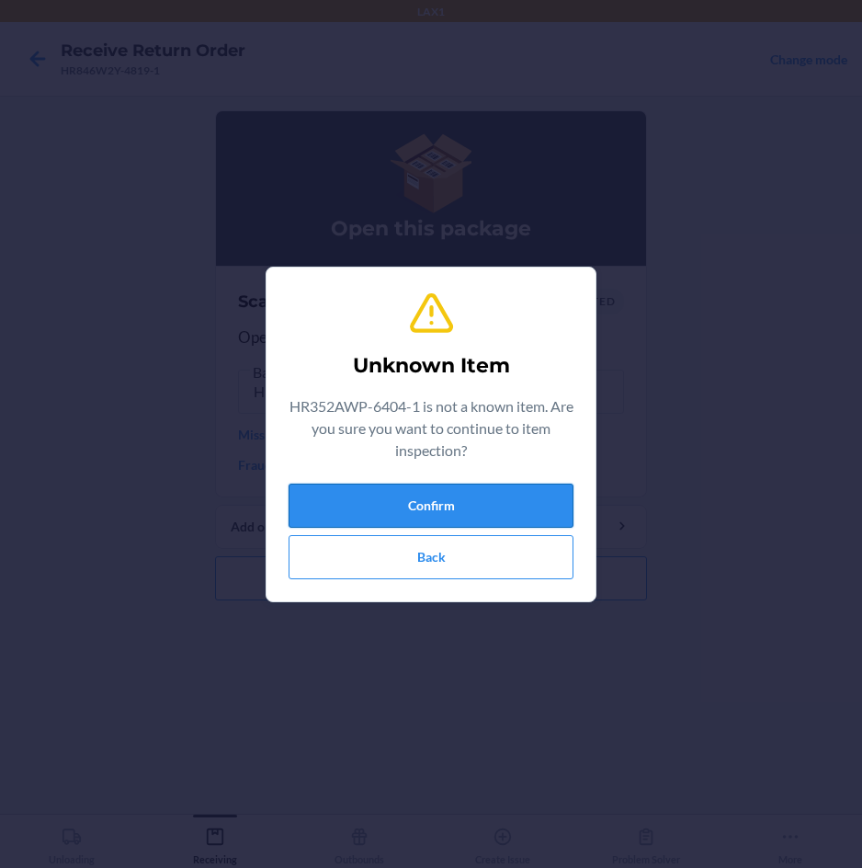
click at [461, 508] on button "Confirm" at bounding box center [431, 506] width 285 height 44
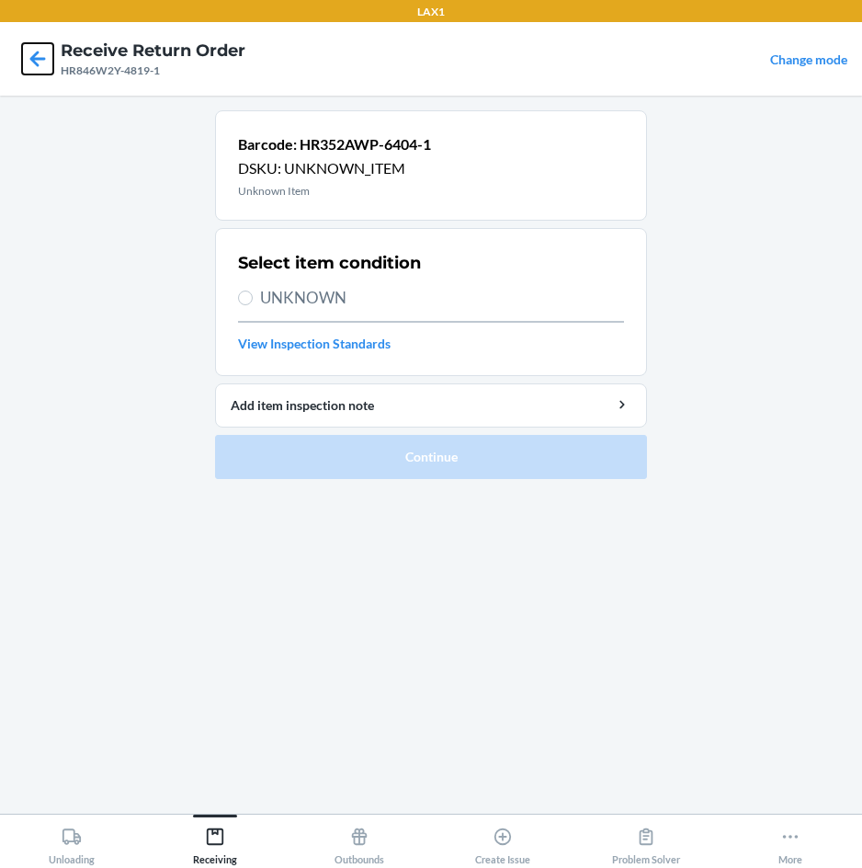
click at [30, 59] on icon at bounding box center [38, 59] width 16 height 16
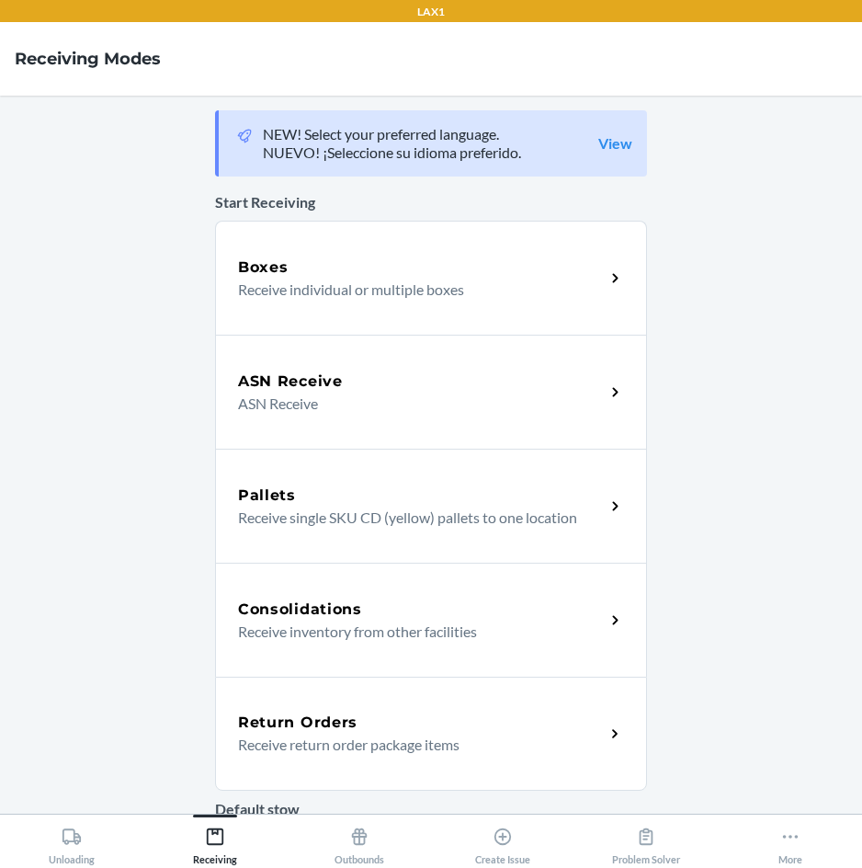
click at [276, 732] on h5 "Return Orders" at bounding box center [298, 723] width 120 height 22
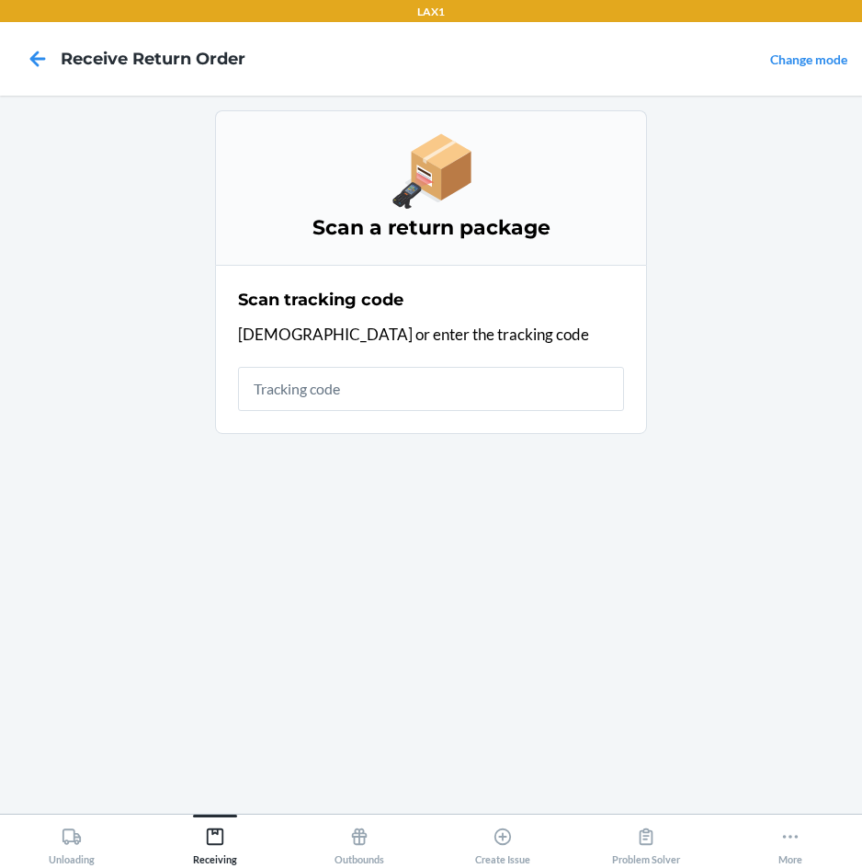
click at [380, 384] on input "text" at bounding box center [431, 389] width 386 height 44
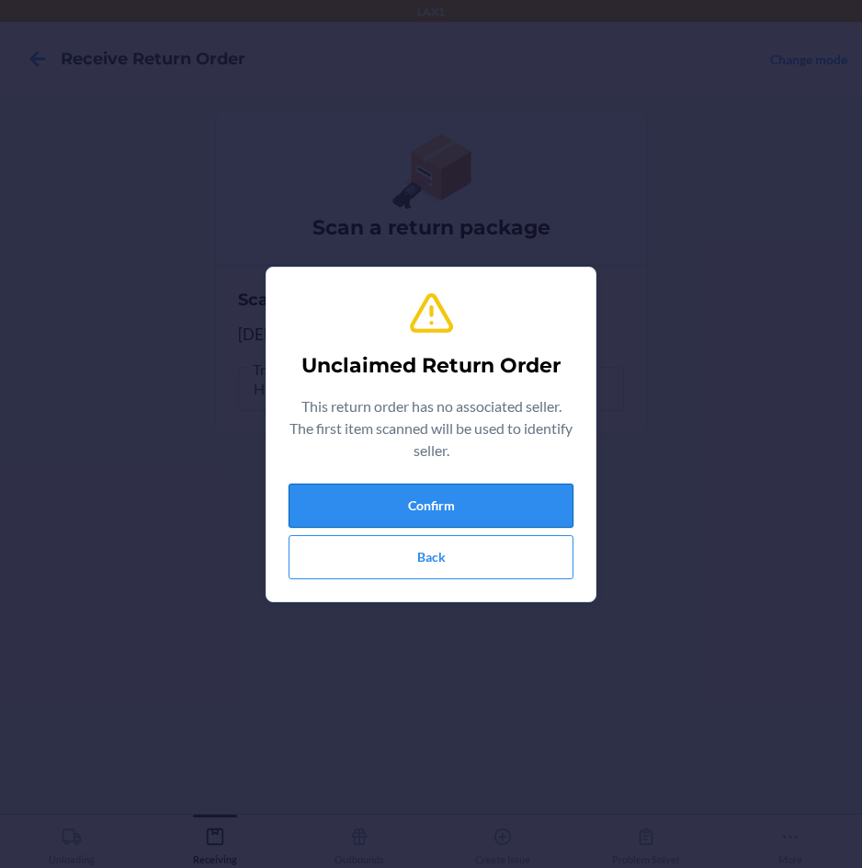
click at [386, 496] on button "Confirm" at bounding box center [431, 506] width 285 height 44
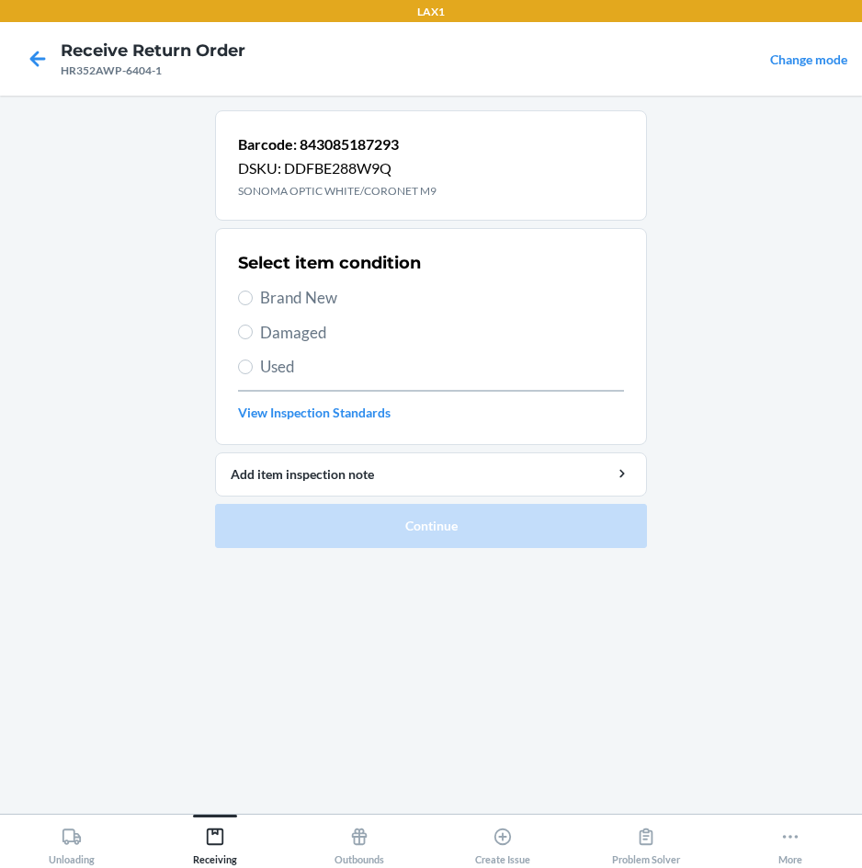
click at [288, 300] on span "Brand New" at bounding box center [442, 298] width 364 height 24
click at [253, 300] on input "Brand New" at bounding box center [245, 298] width 15 height 15
radio input "true"
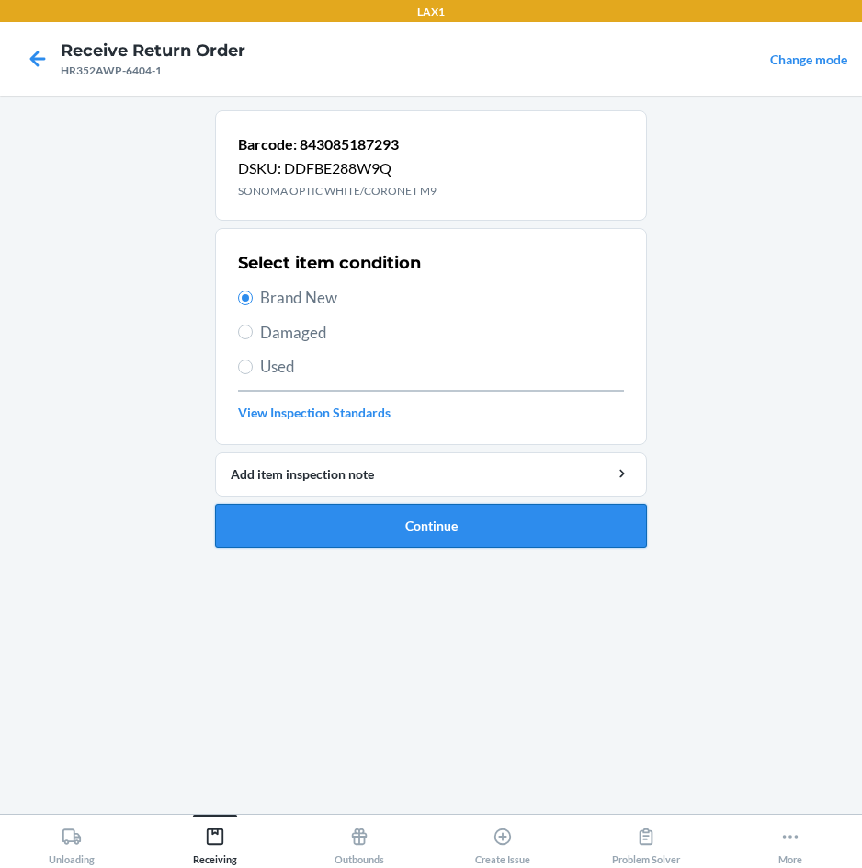
click at [336, 524] on button "Continue" at bounding box center [431, 526] width 432 height 44
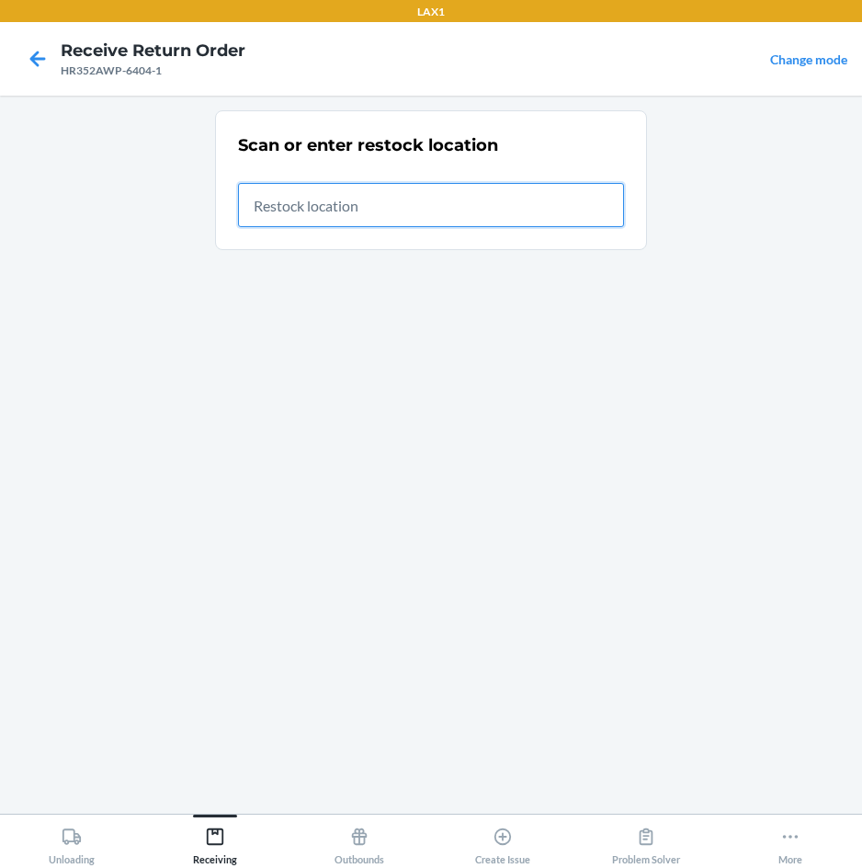
click at [508, 213] on input "text" at bounding box center [431, 205] width 386 height 44
type input "RTCART020"
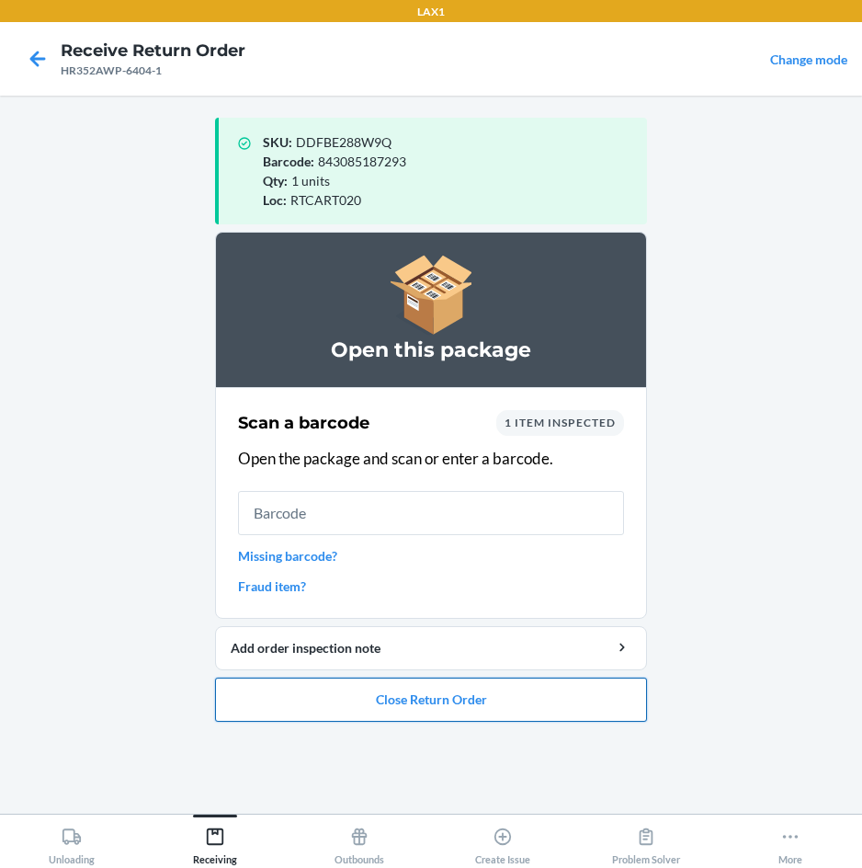
click at [385, 701] on button "Close Return Order" at bounding box center [431, 700] width 432 height 44
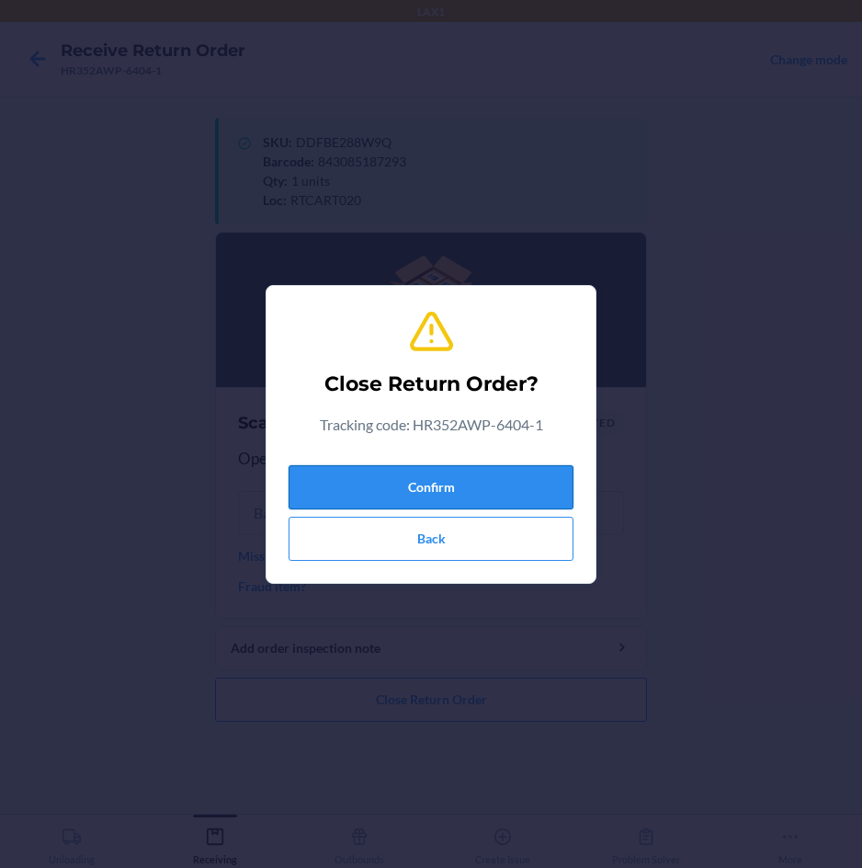
click at [446, 484] on button "Confirm" at bounding box center [431, 487] width 285 height 44
